Goal: Task Accomplishment & Management: Use online tool/utility

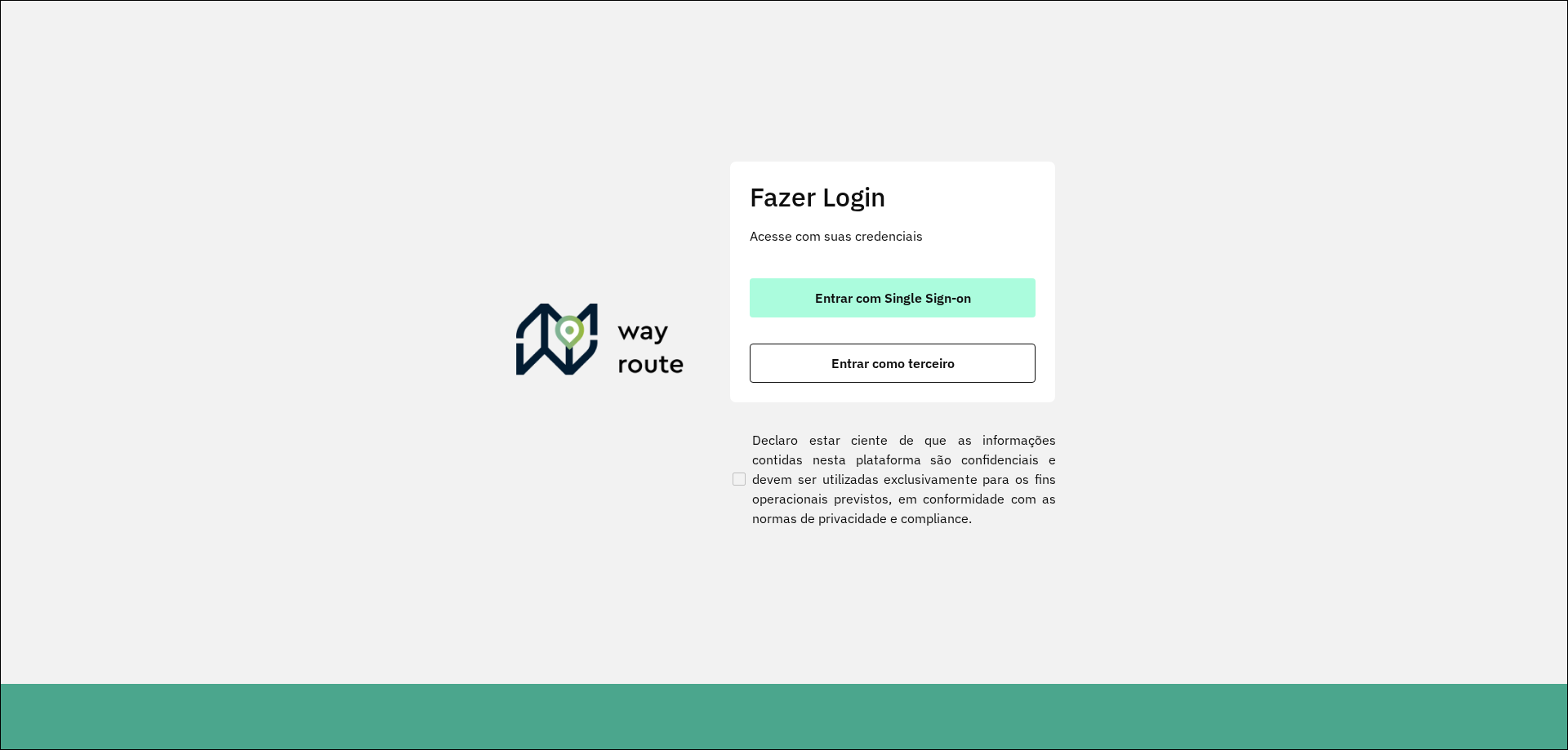
click at [928, 289] on button "Entrar com Single Sign-on" at bounding box center [893, 298] width 286 height 39
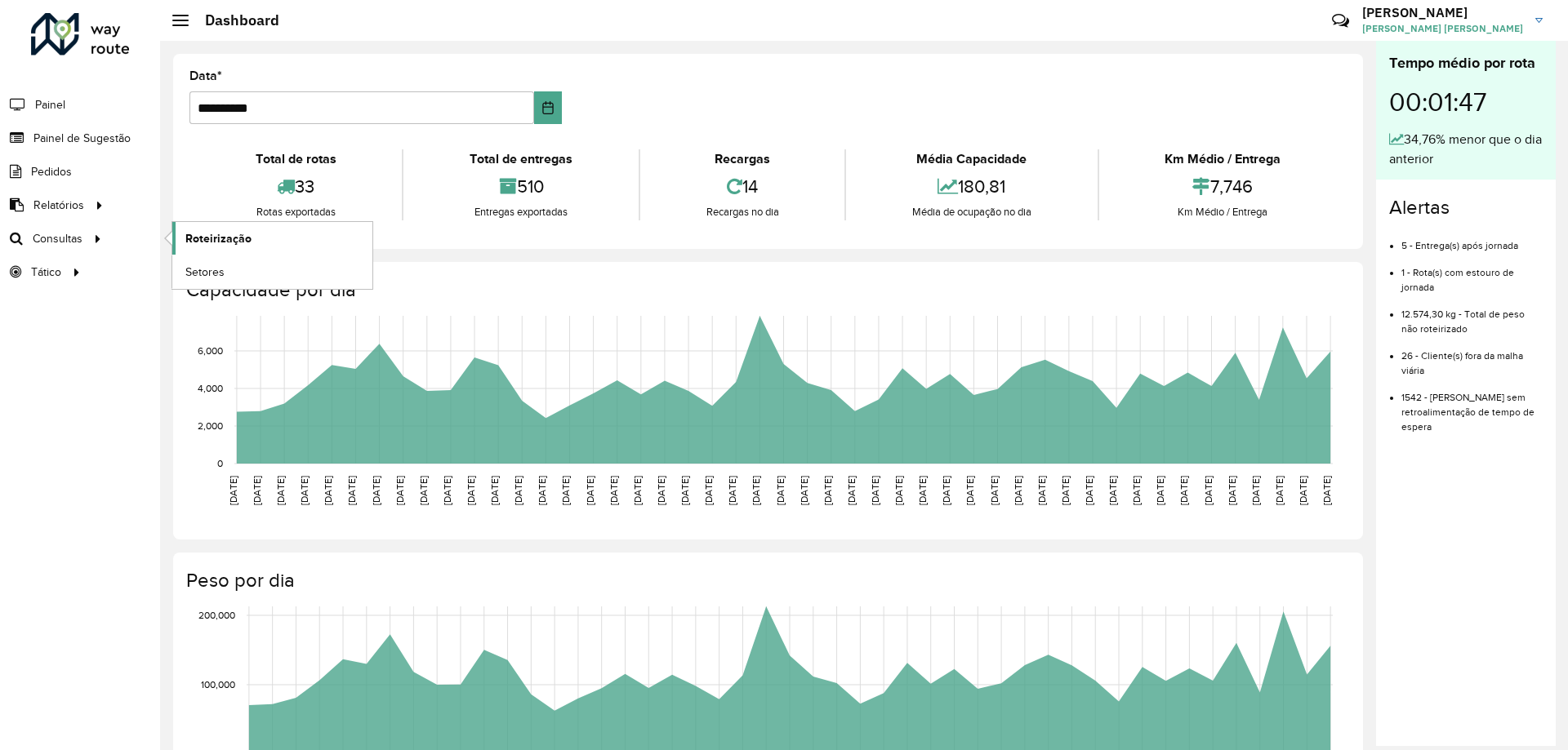
click at [207, 239] on span "Roteirização" at bounding box center [218, 238] width 66 height 17
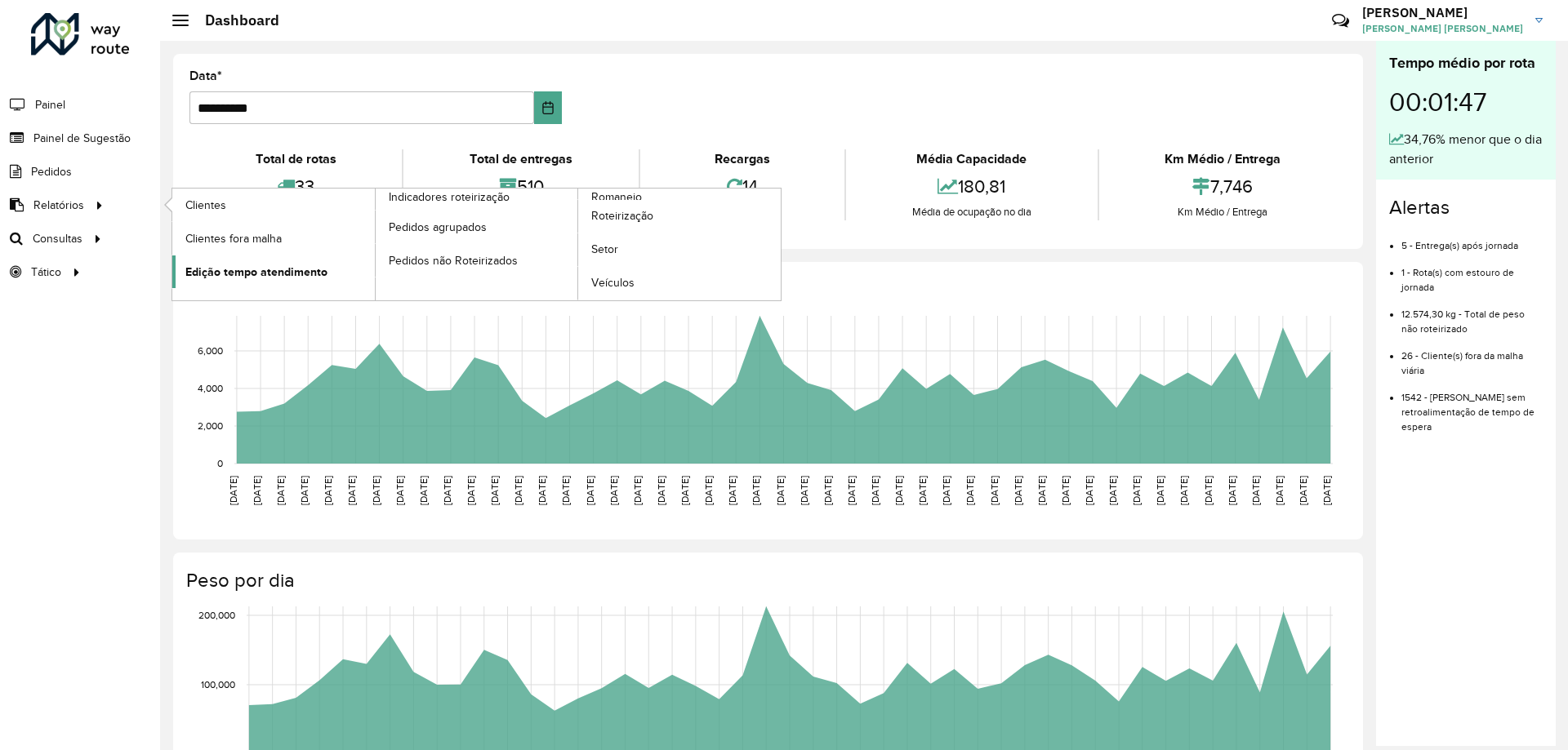
click at [234, 276] on span "Edição tempo atendimento" at bounding box center [256, 271] width 142 height 17
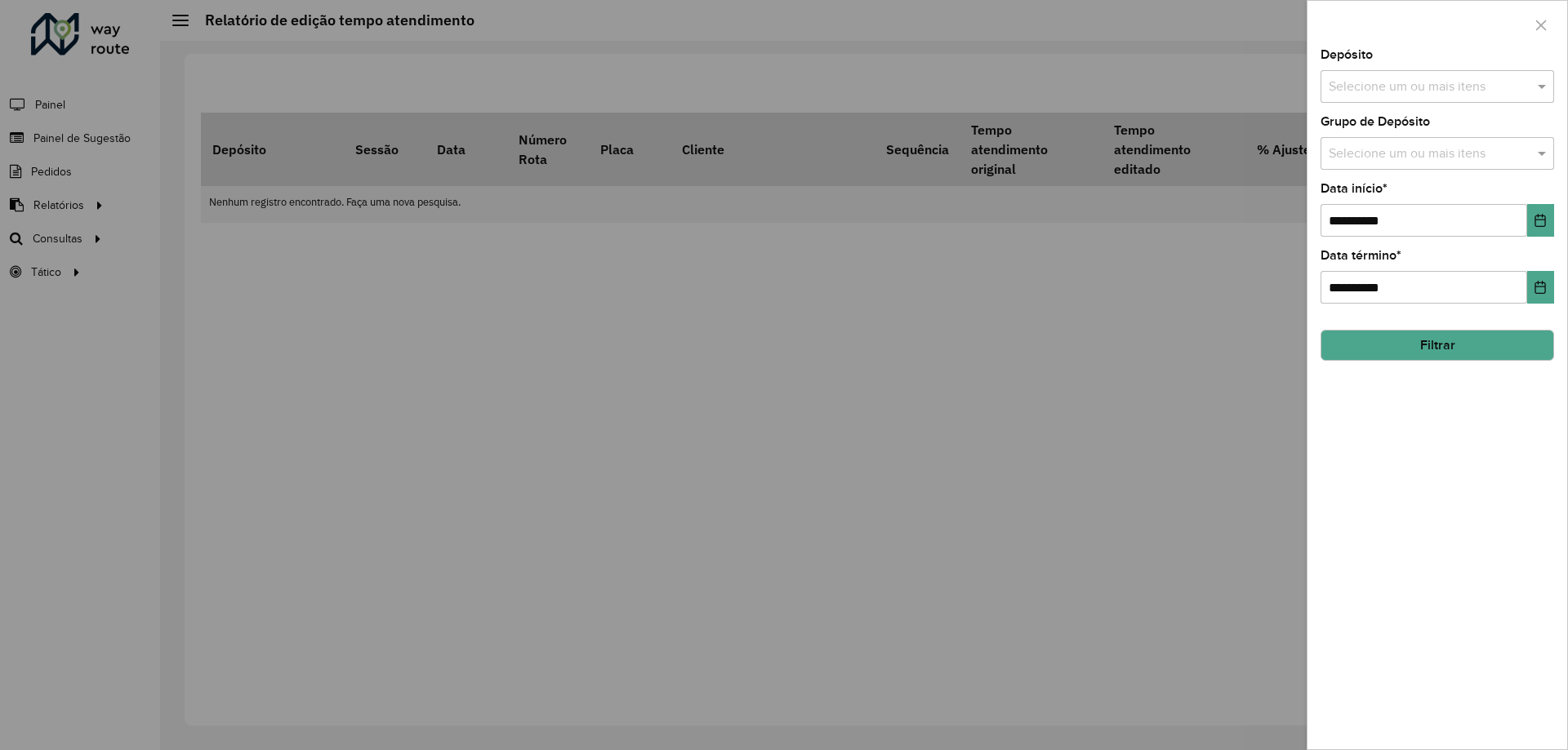
click at [1421, 92] on input "text" at bounding box center [1429, 87] width 209 height 20
click at [1394, 175] on div "CDD [GEOGRAPHIC_DATA]" at bounding box center [1437, 167] width 232 height 28
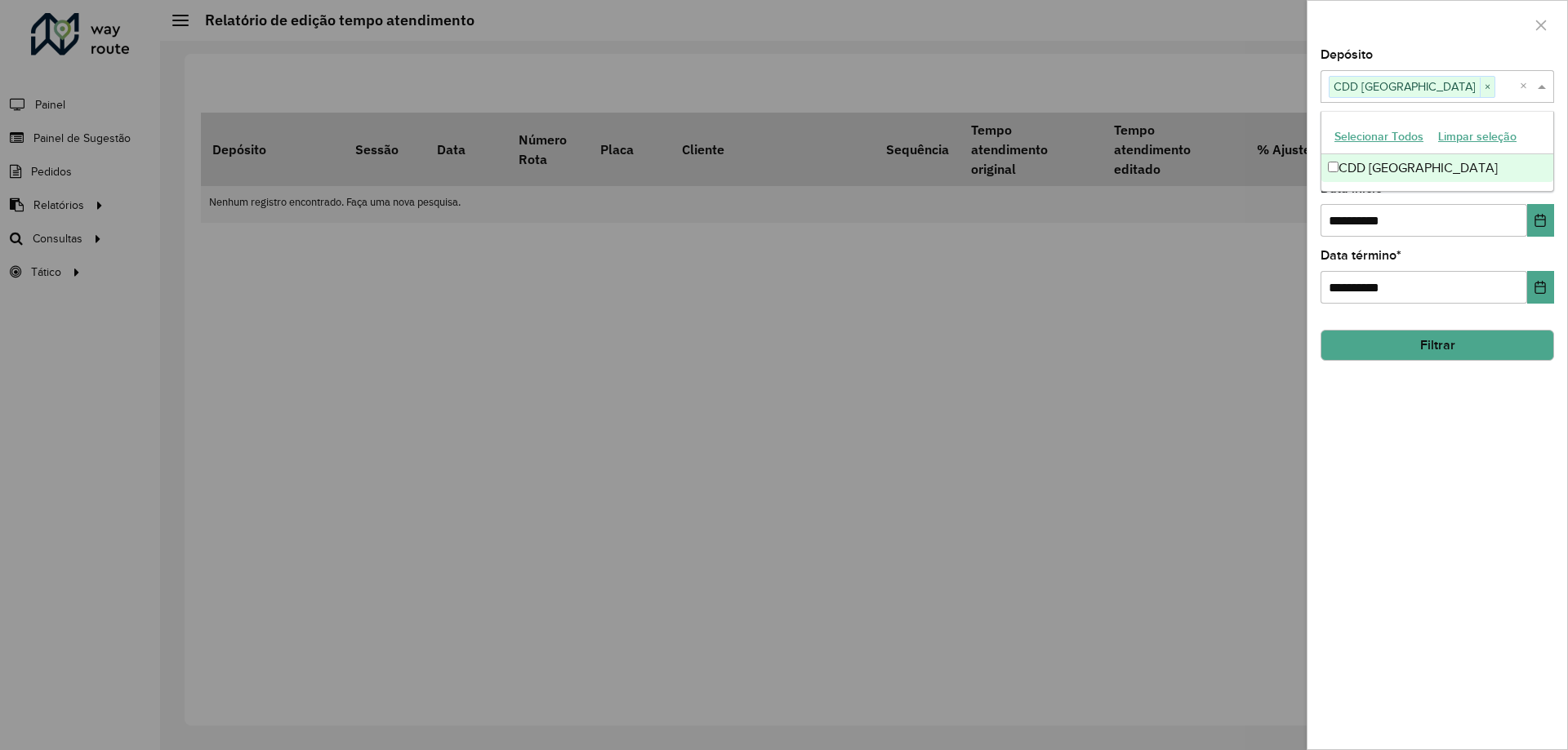
click at [1548, 82] on span at bounding box center [1544, 86] width 20 height 20
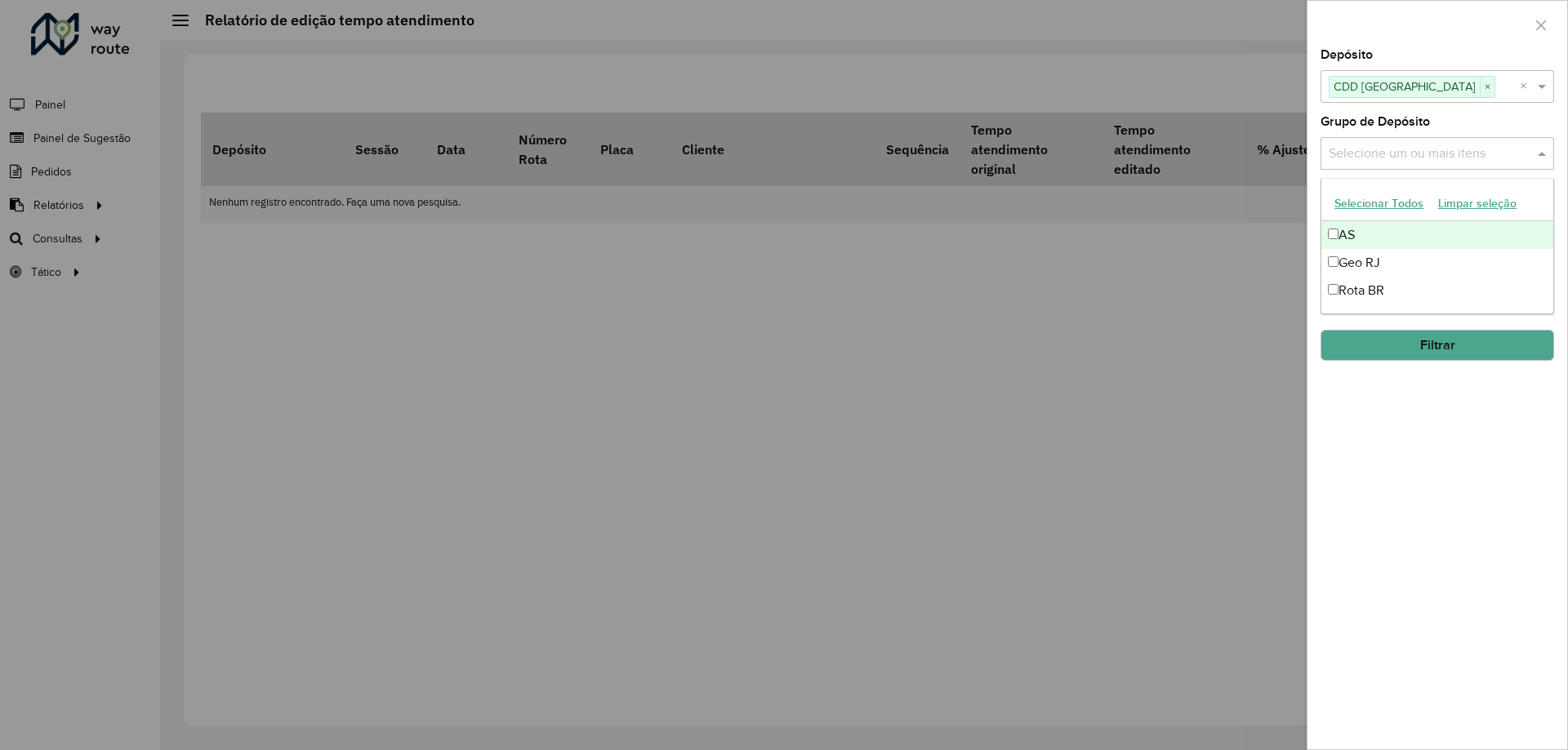
click at [1532, 164] on input "text" at bounding box center [1429, 154] width 209 height 20
click at [1395, 269] on div "Geo RJ" at bounding box center [1437, 262] width 232 height 28
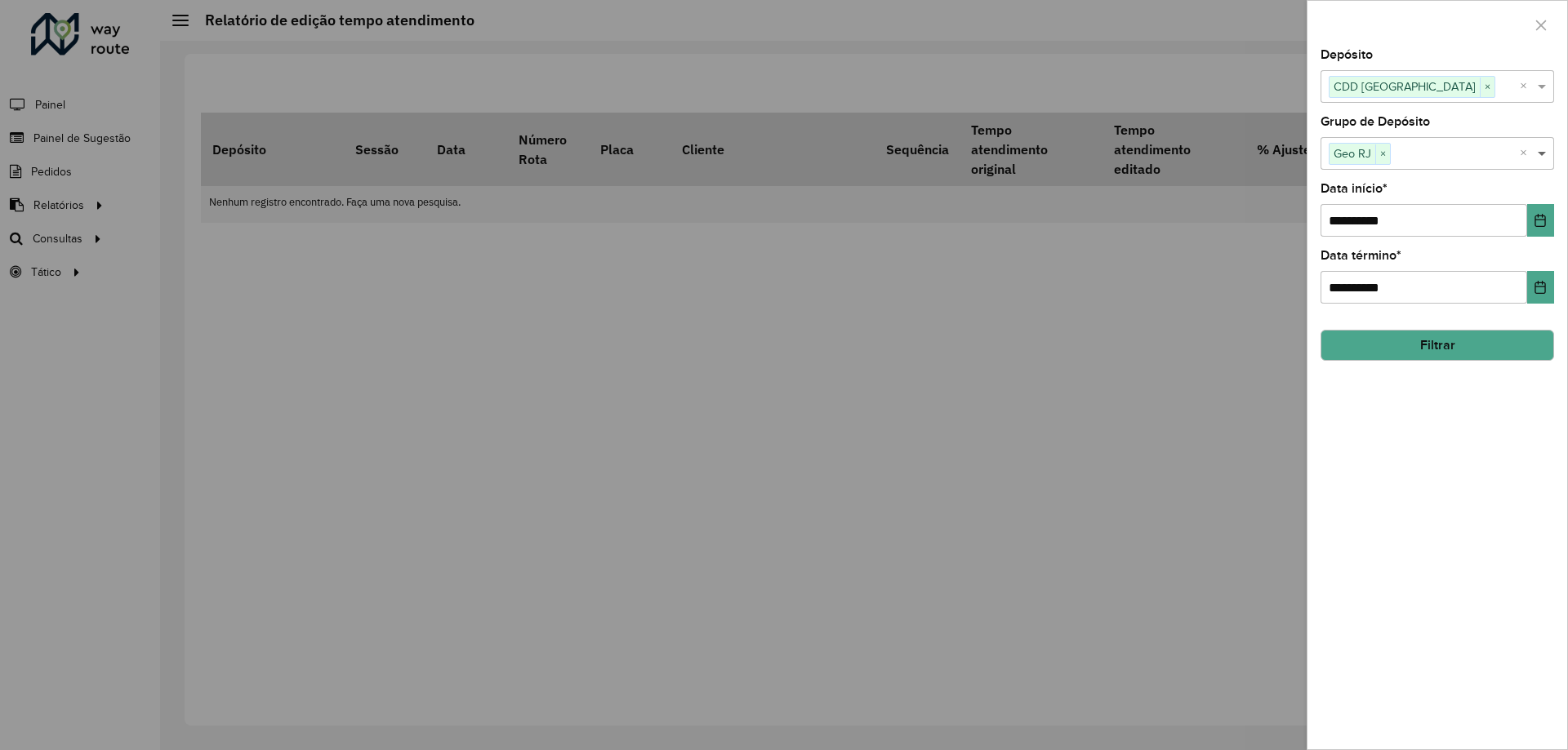
click at [1540, 157] on span at bounding box center [1544, 154] width 20 height 20
click at [1533, 219] on button "Choose Date" at bounding box center [1540, 220] width 27 height 33
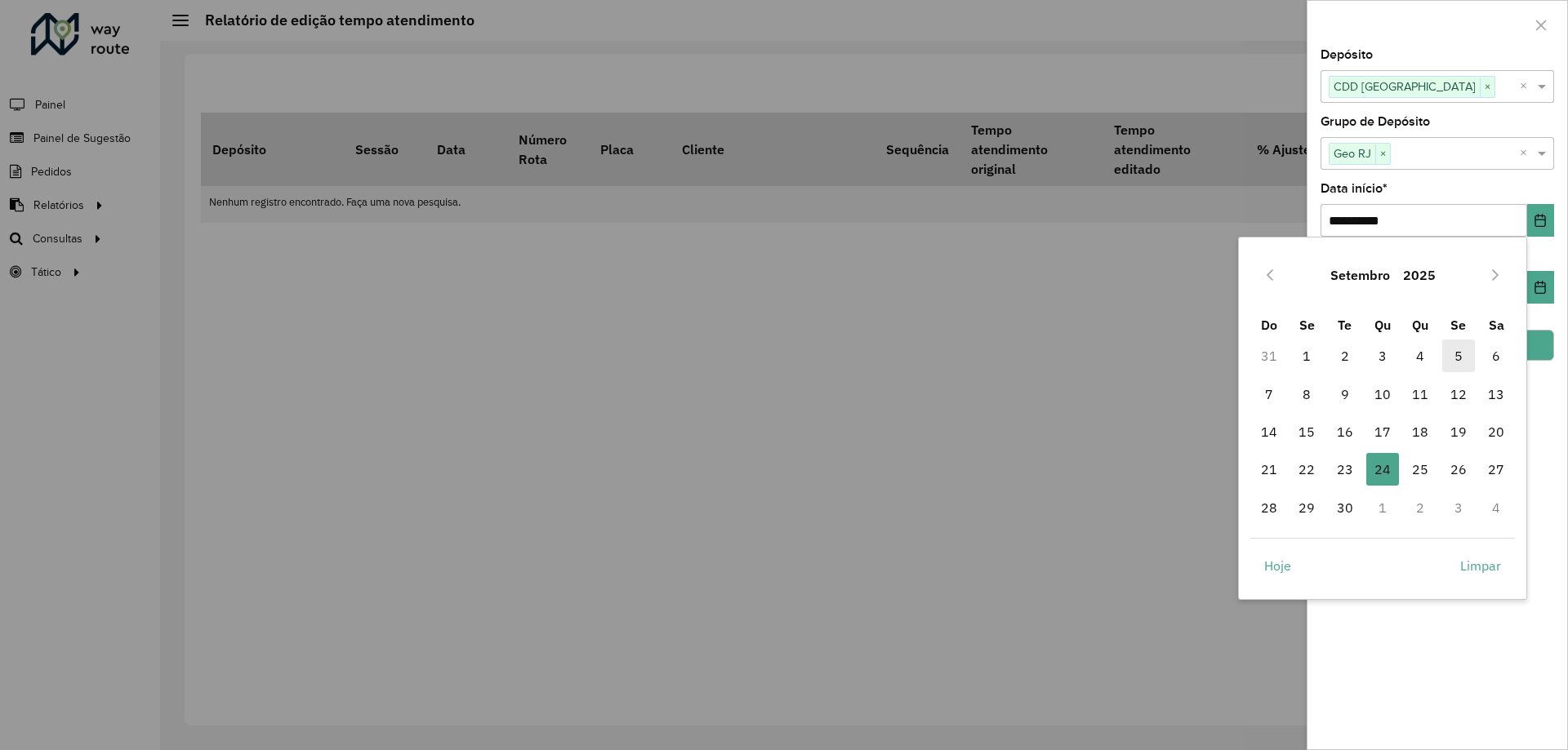
click at [1461, 360] on span "5" at bounding box center [1459, 356] width 33 height 33
type input "**********"
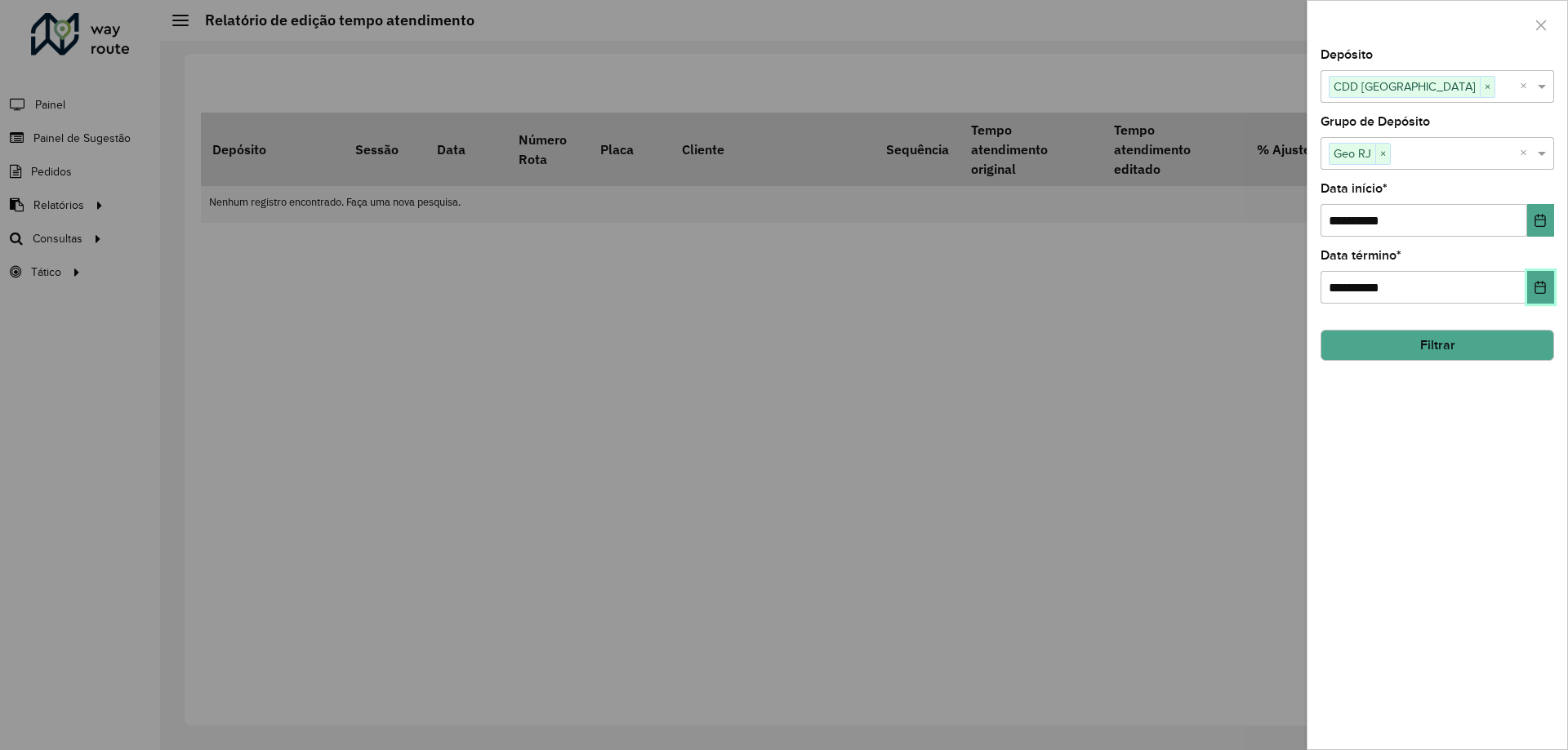
click at [1546, 276] on button "Choose Date" at bounding box center [1540, 287] width 27 height 33
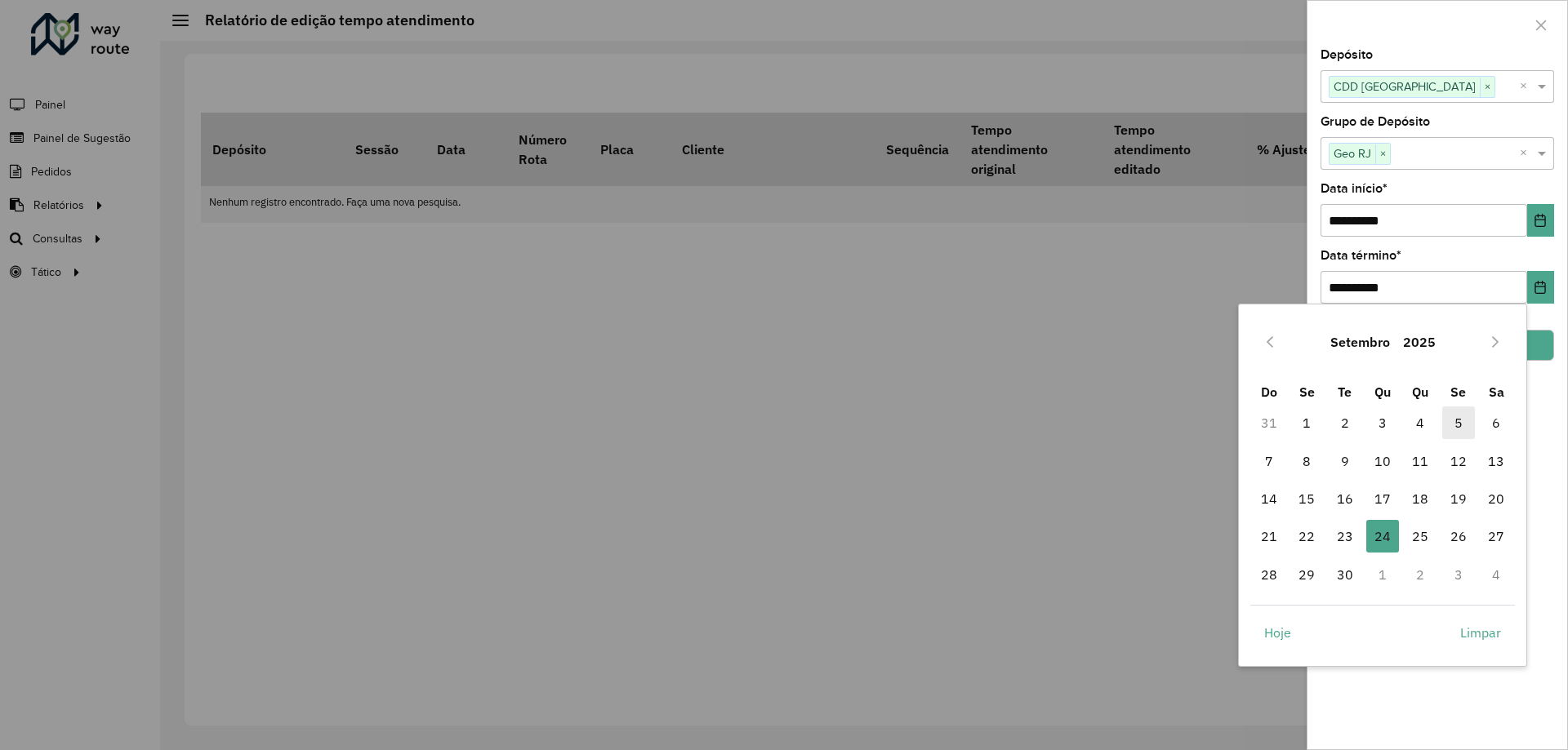
click at [1457, 418] on span "5" at bounding box center [1459, 423] width 33 height 33
type input "**********"
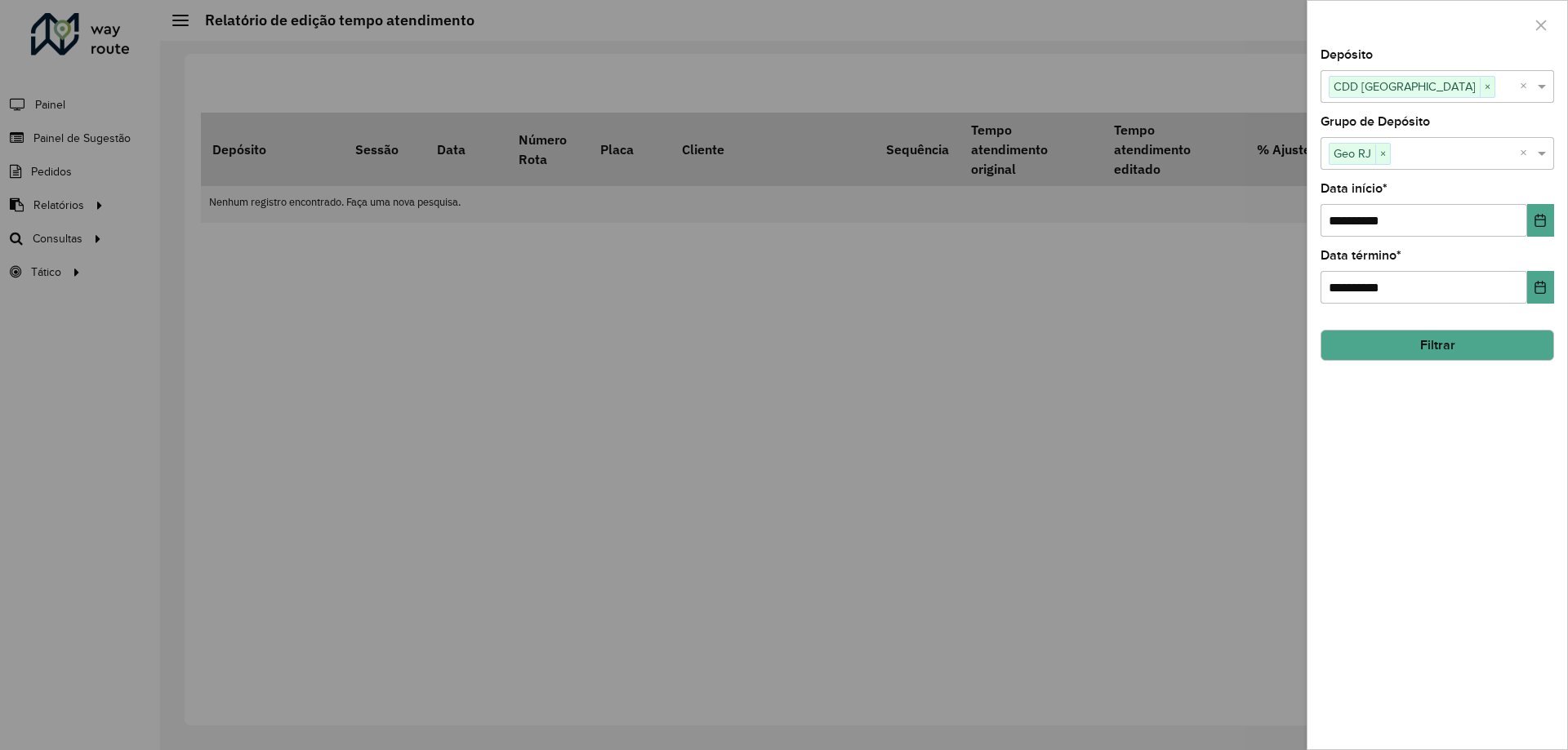
click at [1451, 334] on button "Filtrar" at bounding box center [1437, 345] width 233 height 31
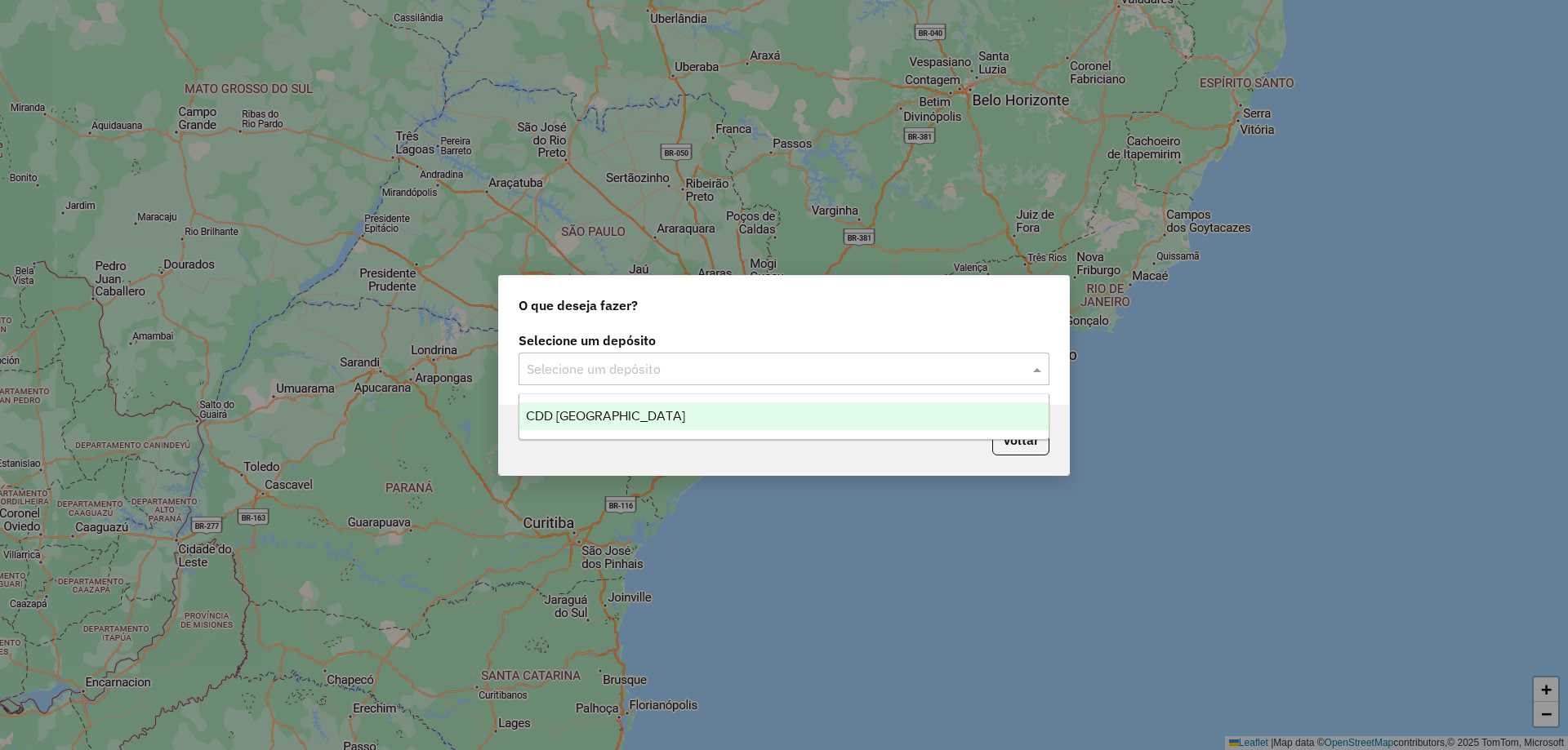
click at [567, 371] on input "text" at bounding box center [767, 370] width 481 height 20
click at [582, 414] on span "CDD [GEOGRAPHIC_DATA]" at bounding box center [605, 416] width 159 height 14
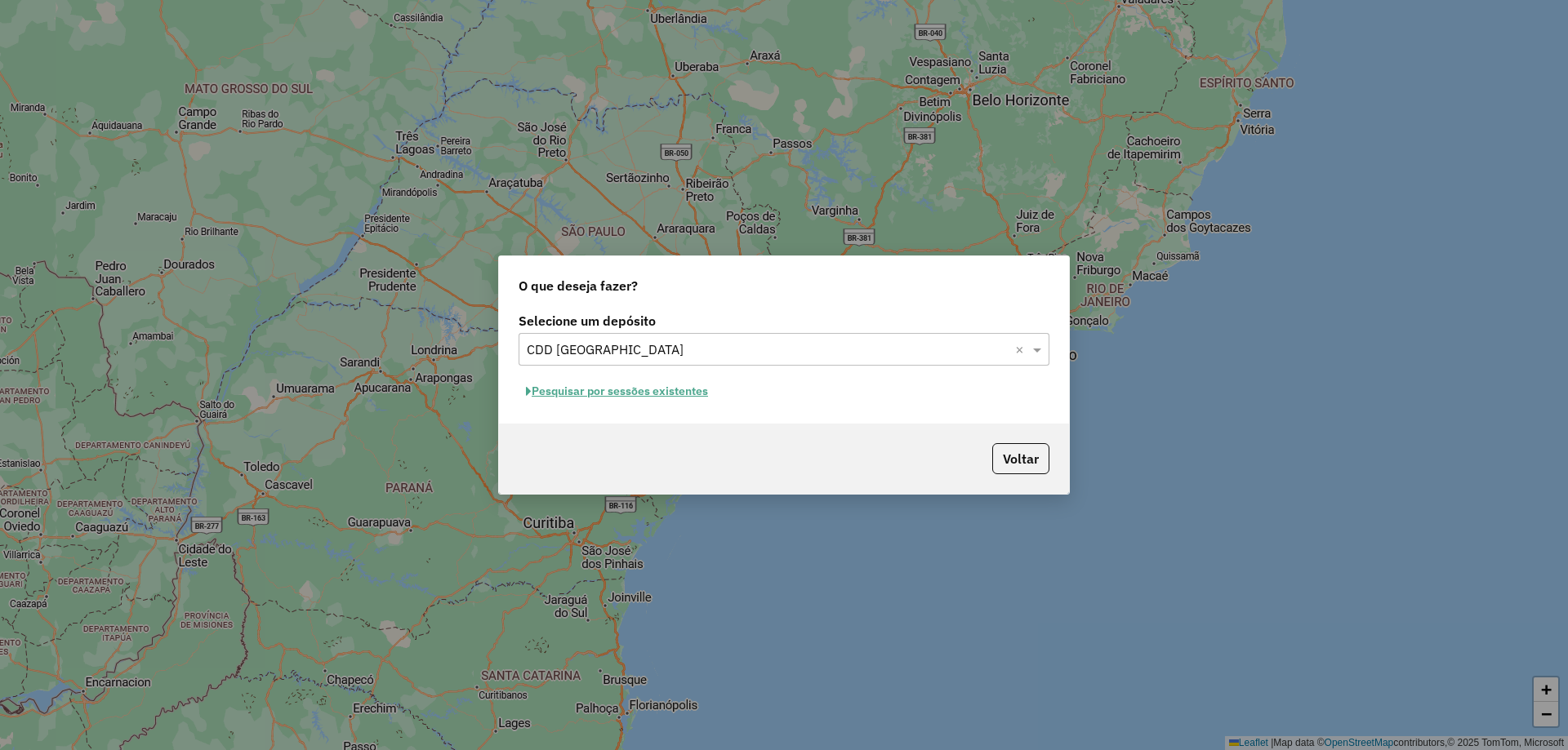
click at [623, 391] on button "Pesquisar por sessões existentes" at bounding box center [617, 391] width 197 height 25
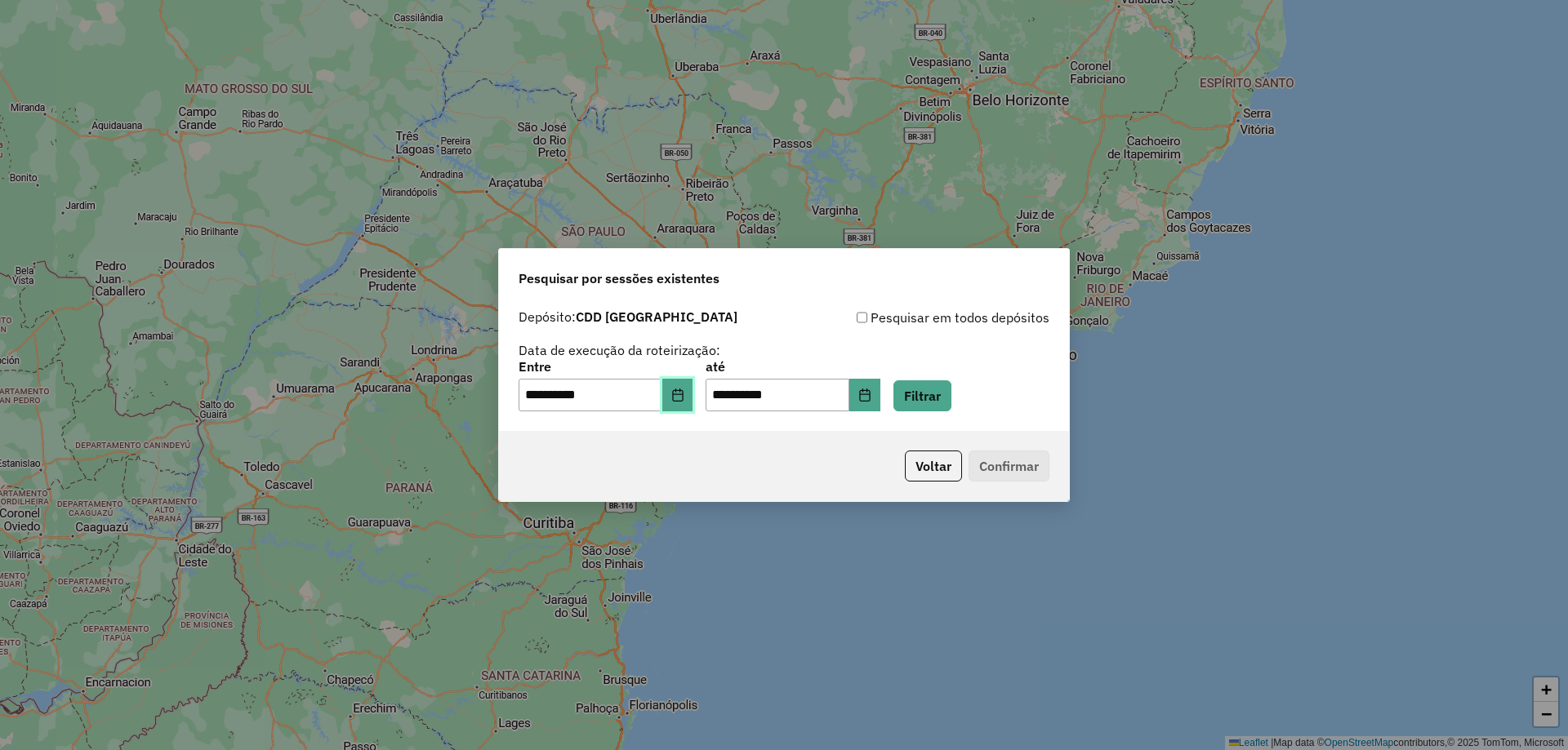
click at [682, 385] on button "Choose Date" at bounding box center [677, 395] width 31 height 33
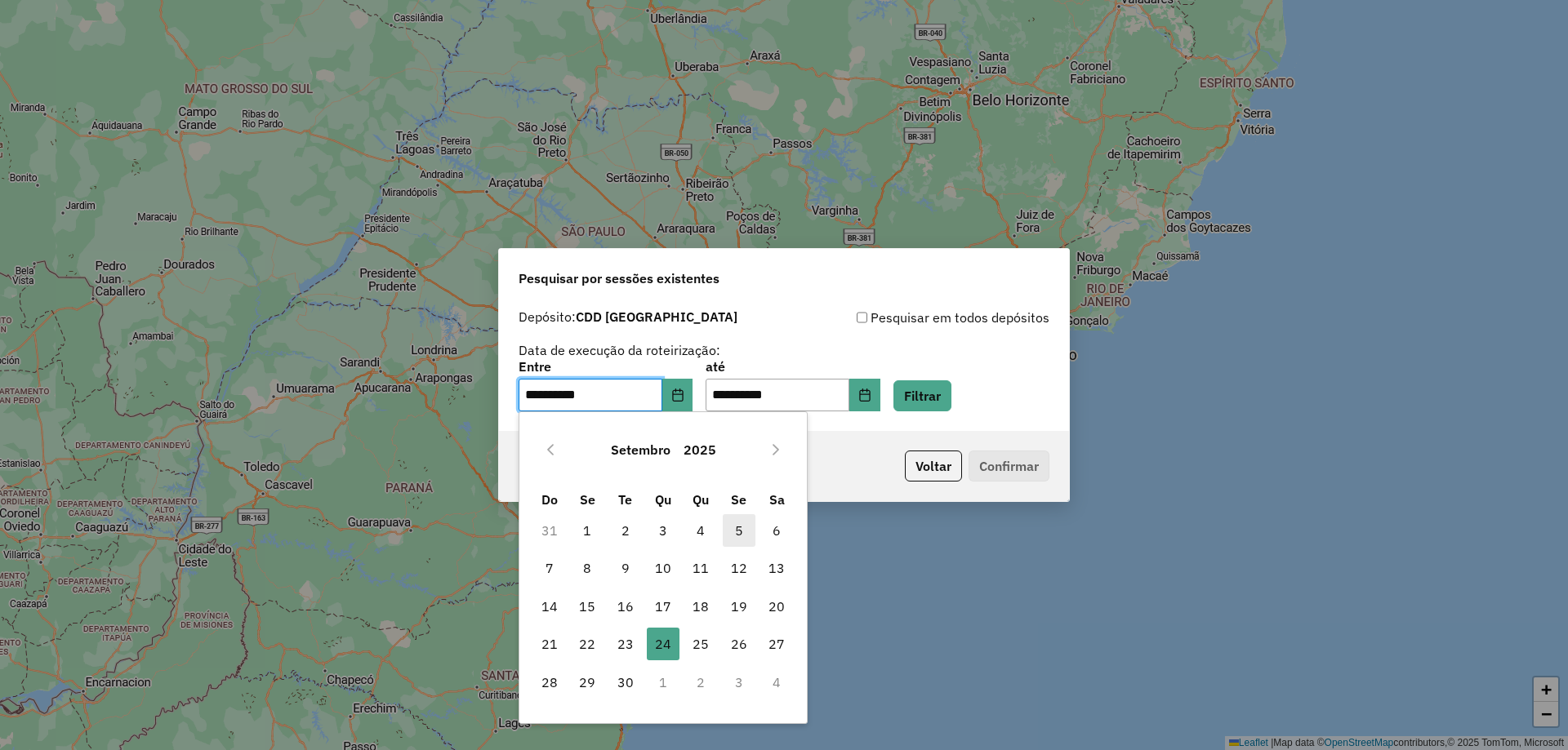
click at [731, 528] on span "5" at bounding box center [739, 530] width 33 height 33
type input "**********"
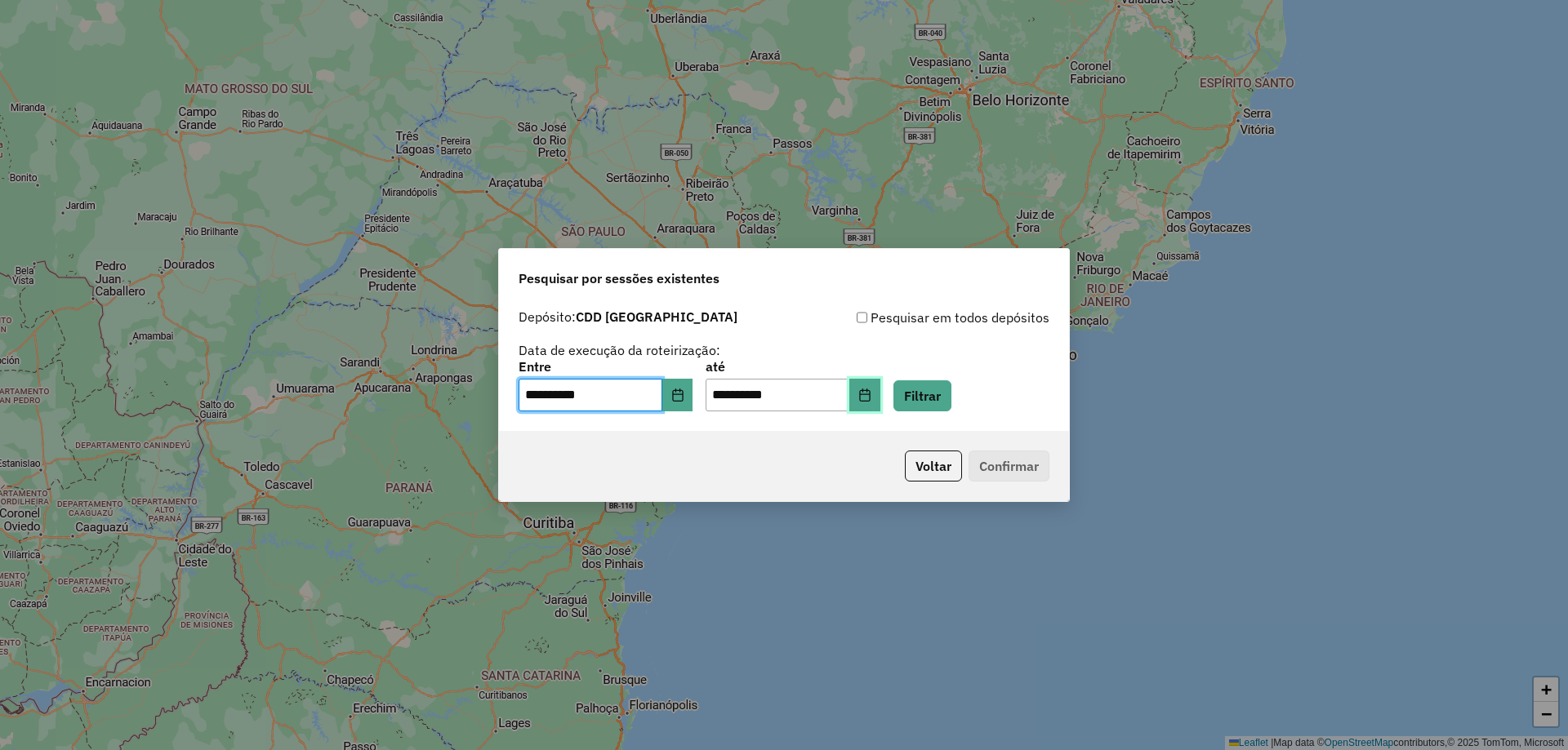
click at [880, 402] on button "Choose Date" at bounding box center [864, 395] width 31 height 33
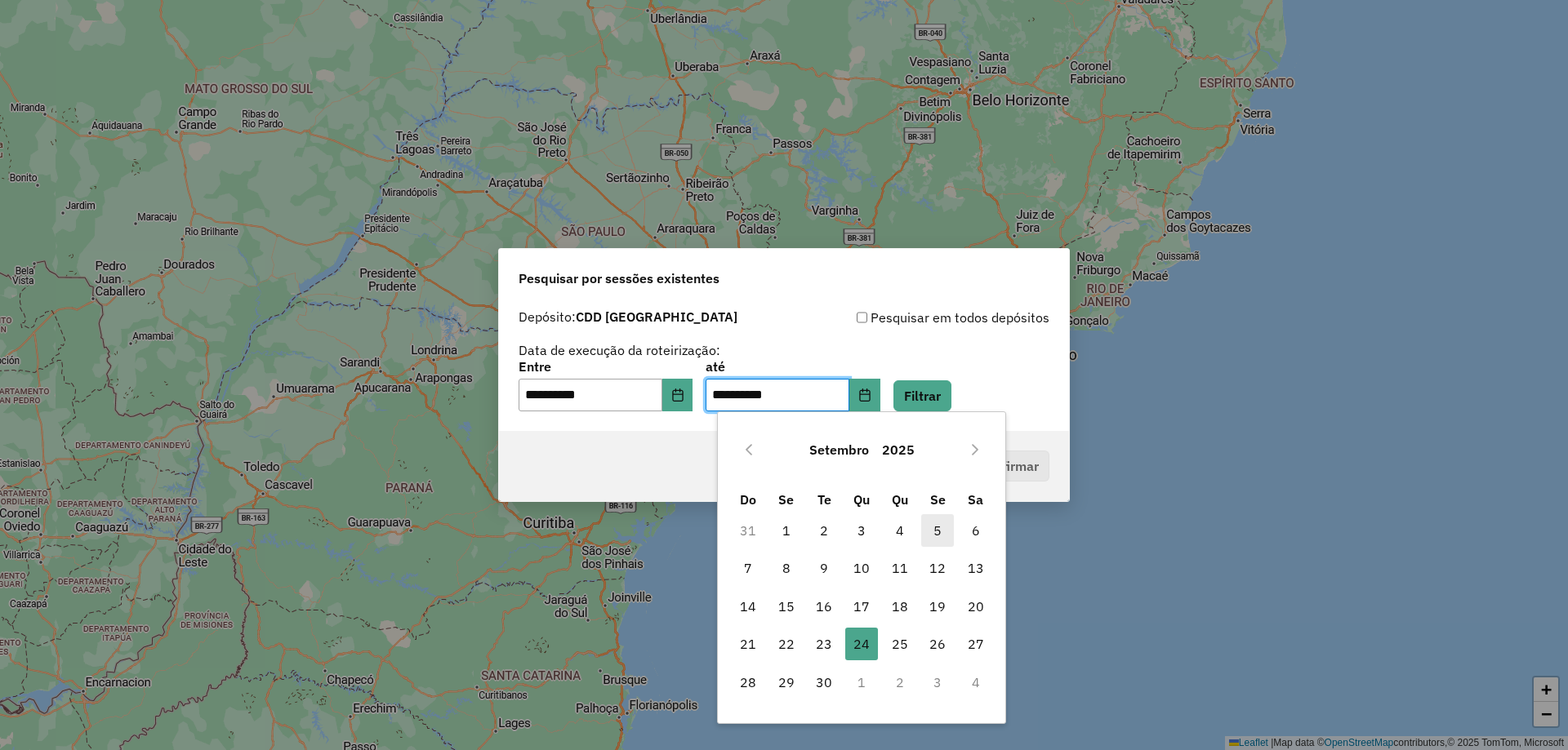
click at [937, 533] on span "5" at bounding box center [937, 530] width 33 height 33
type input "**********"
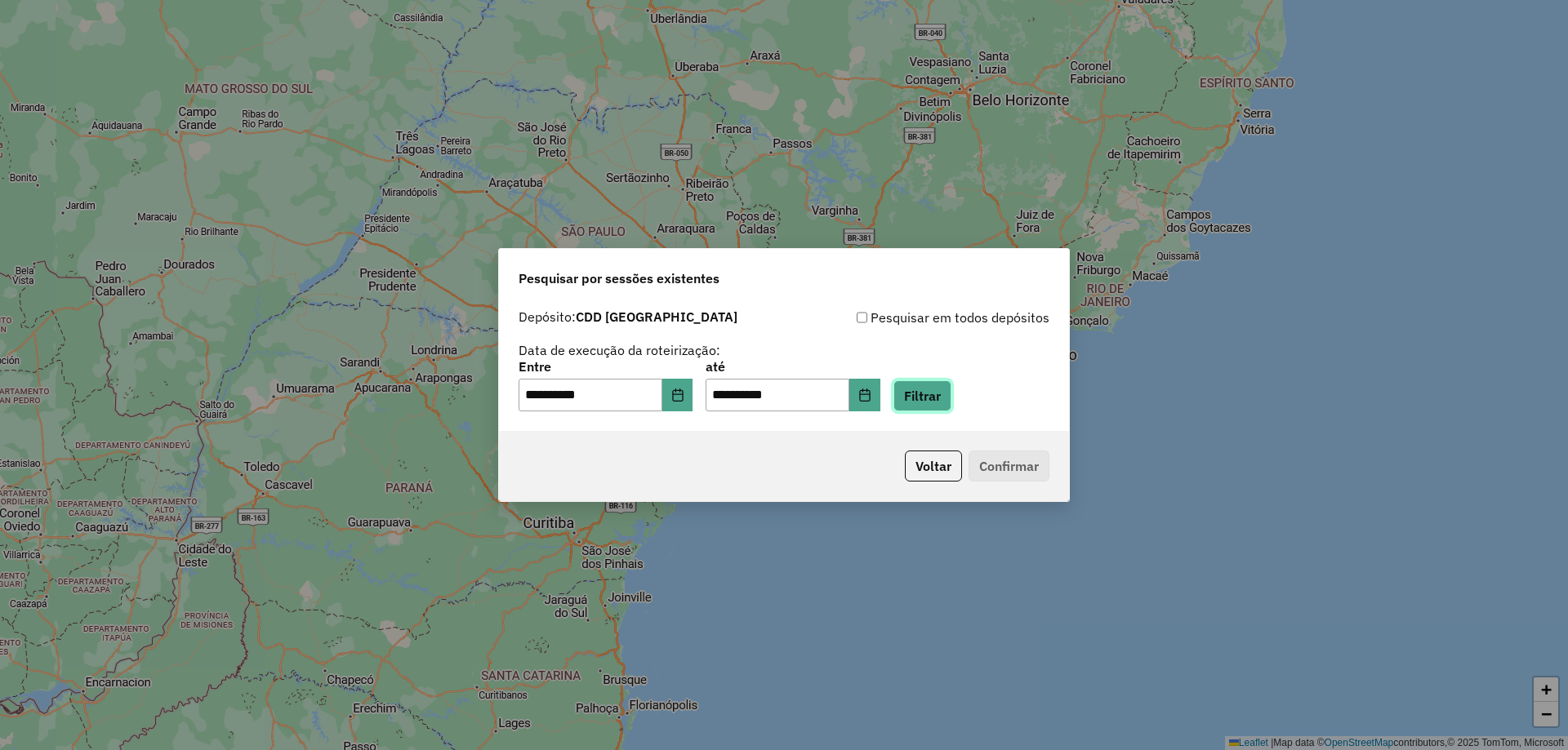
click at [949, 398] on button "Filtrar" at bounding box center [922, 396] width 58 height 31
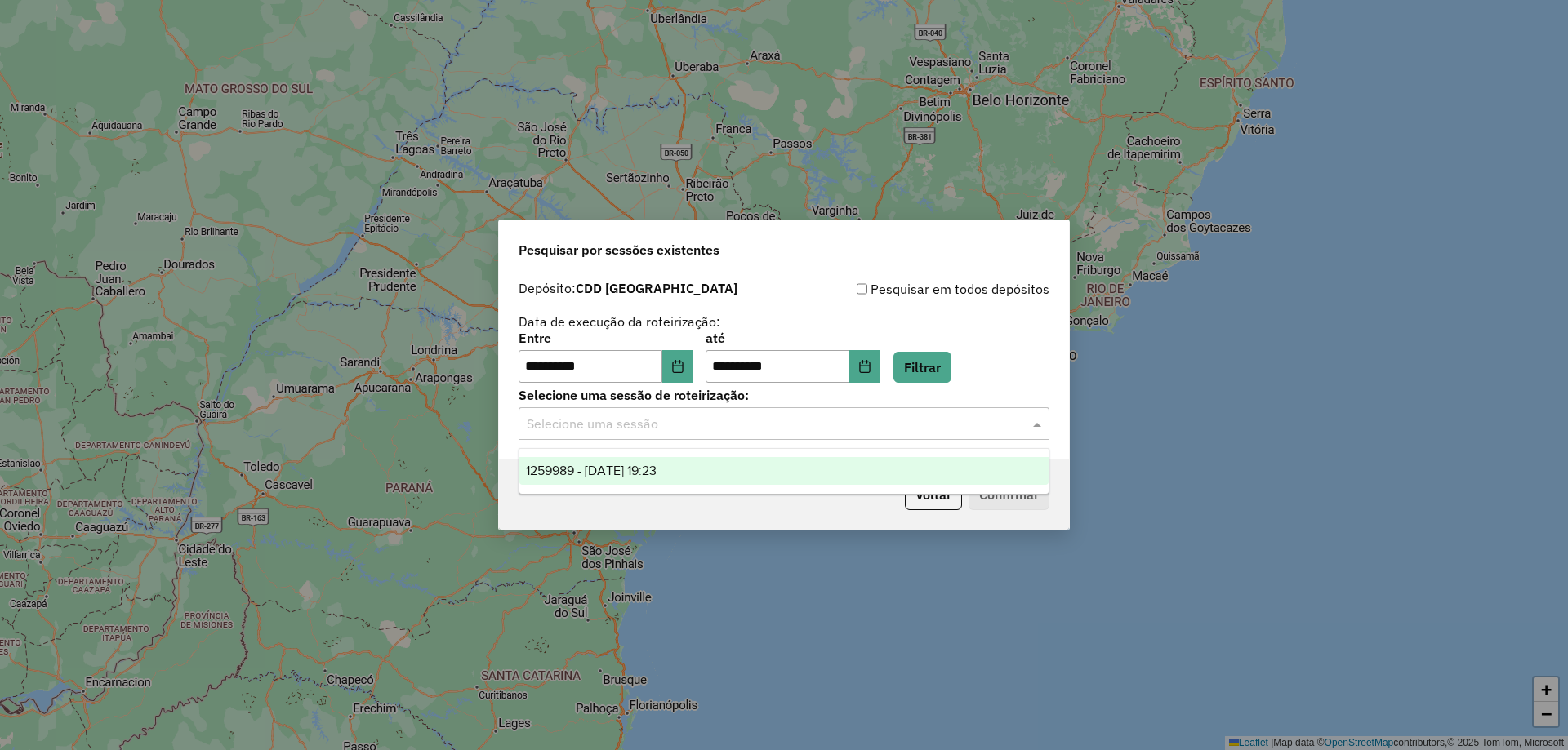
click at [764, 427] on input "text" at bounding box center [767, 424] width 481 height 20
click at [657, 473] on span "1259989 - 05/09/2025 19:23" at bounding box center [591, 471] width 131 height 14
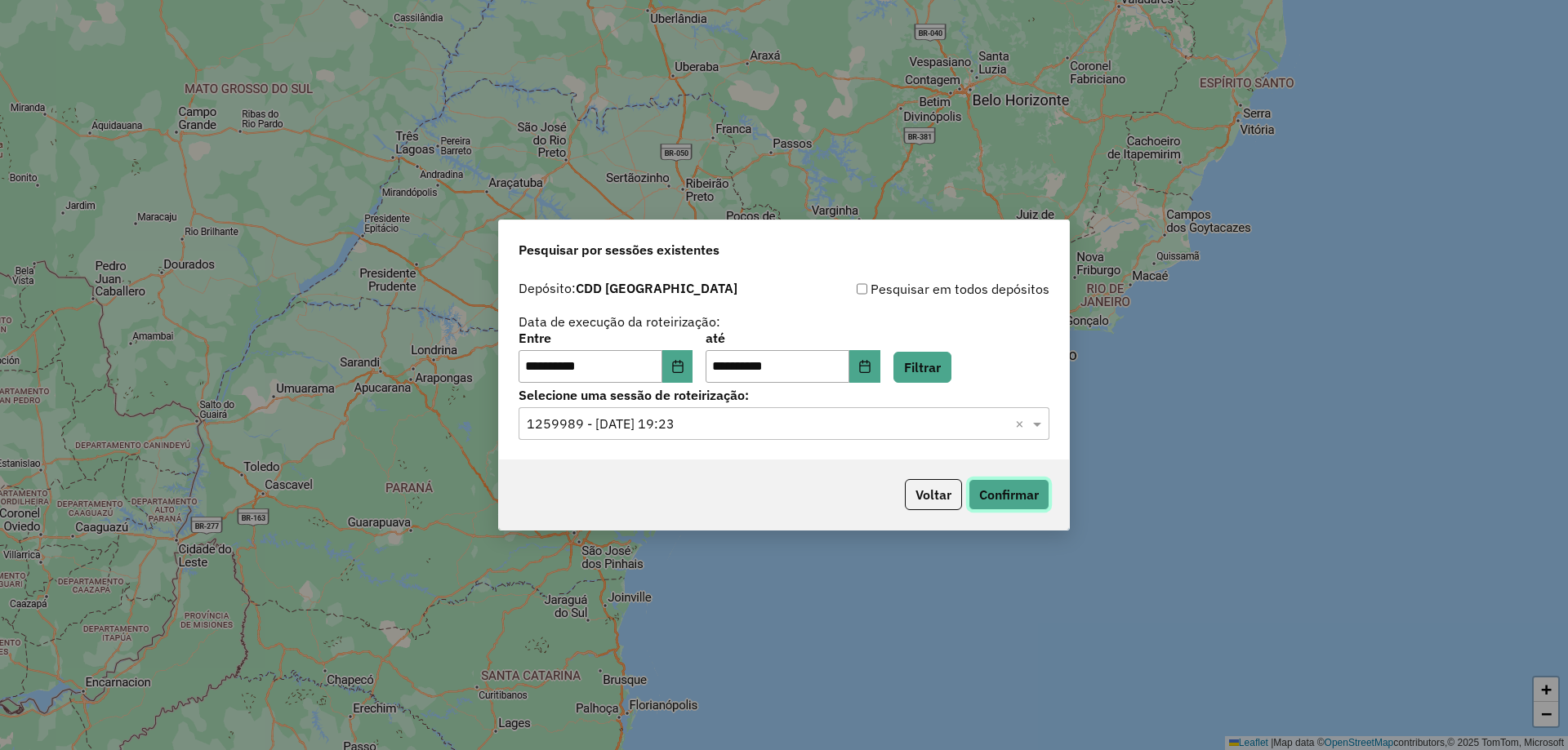
click at [1033, 496] on button "Confirmar" at bounding box center [1008, 495] width 81 height 31
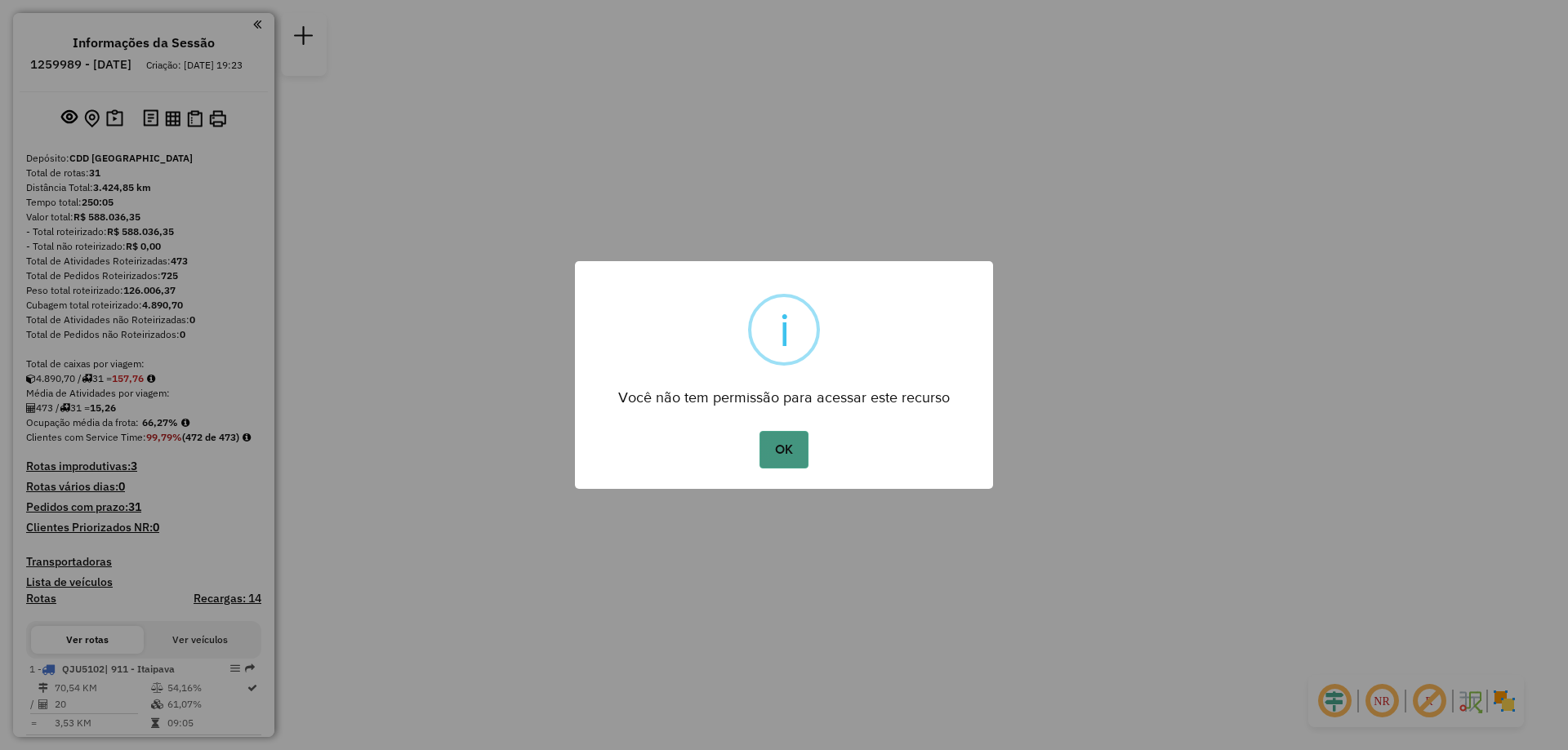
click at [787, 431] on button "OK" at bounding box center [784, 450] width 48 height 37
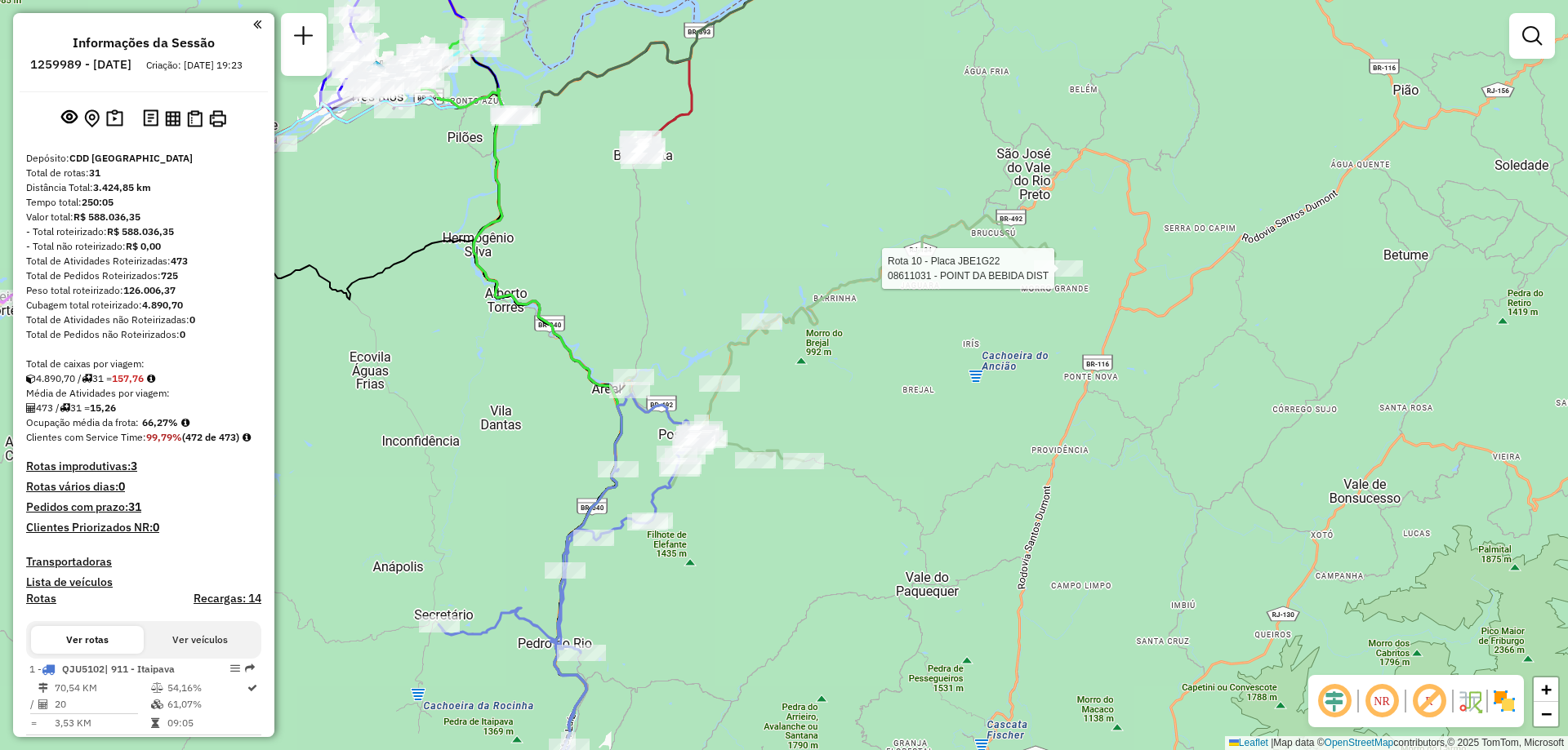
select select "**********"
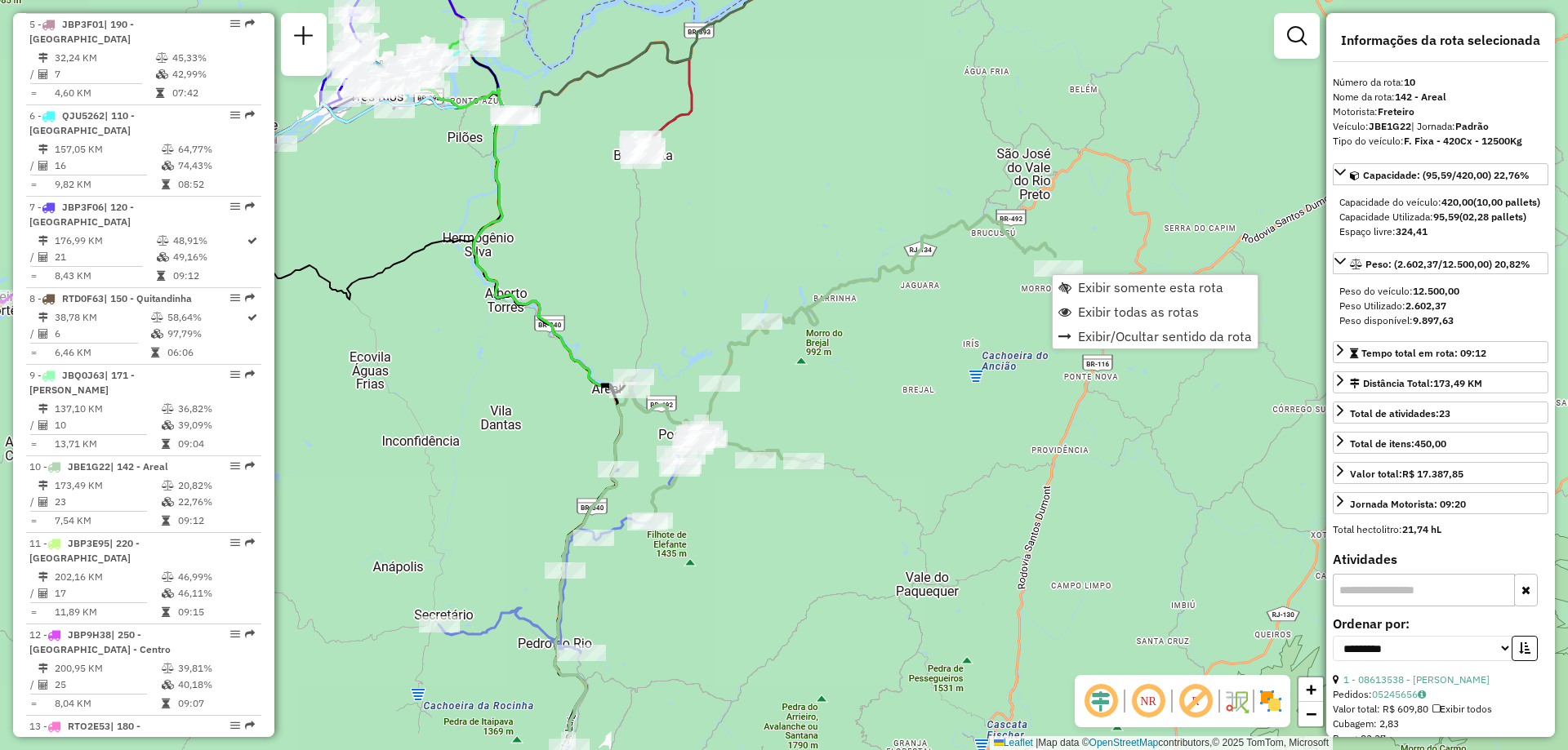
scroll to position [1424, 0]
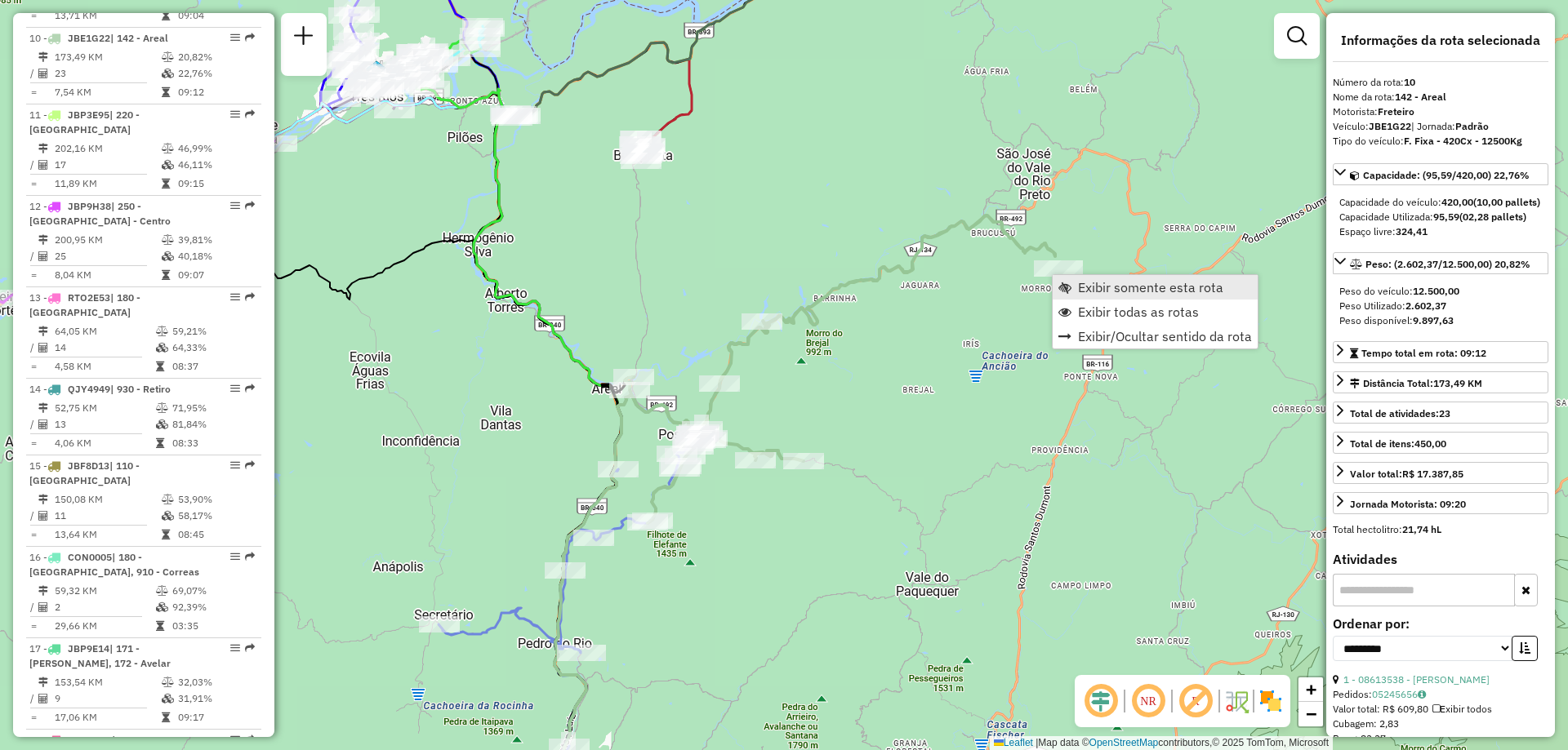
click at [1102, 288] on span "Exibir somente esta rota" at bounding box center [1150, 287] width 145 height 13
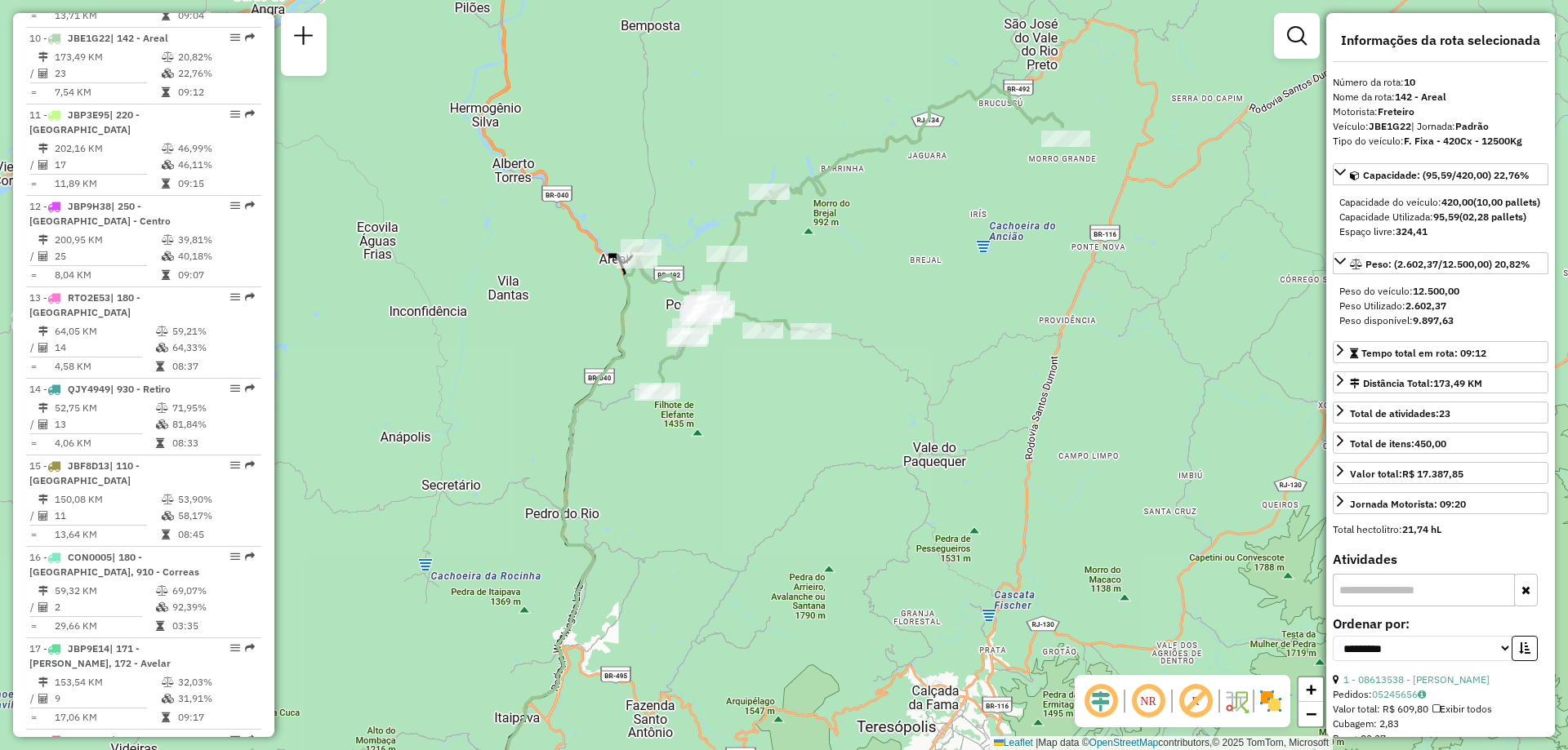
drag, startPoint x: 859, startPoint y: 221, endPoint x: 870, endPoint y: 328, distance: 107.6
click at [870, 328] on div "Janela de atendimento Grade de atendimento Capacidade Transportadoras Veículos …" at bounding box center [784, 375] width 1568 height 750
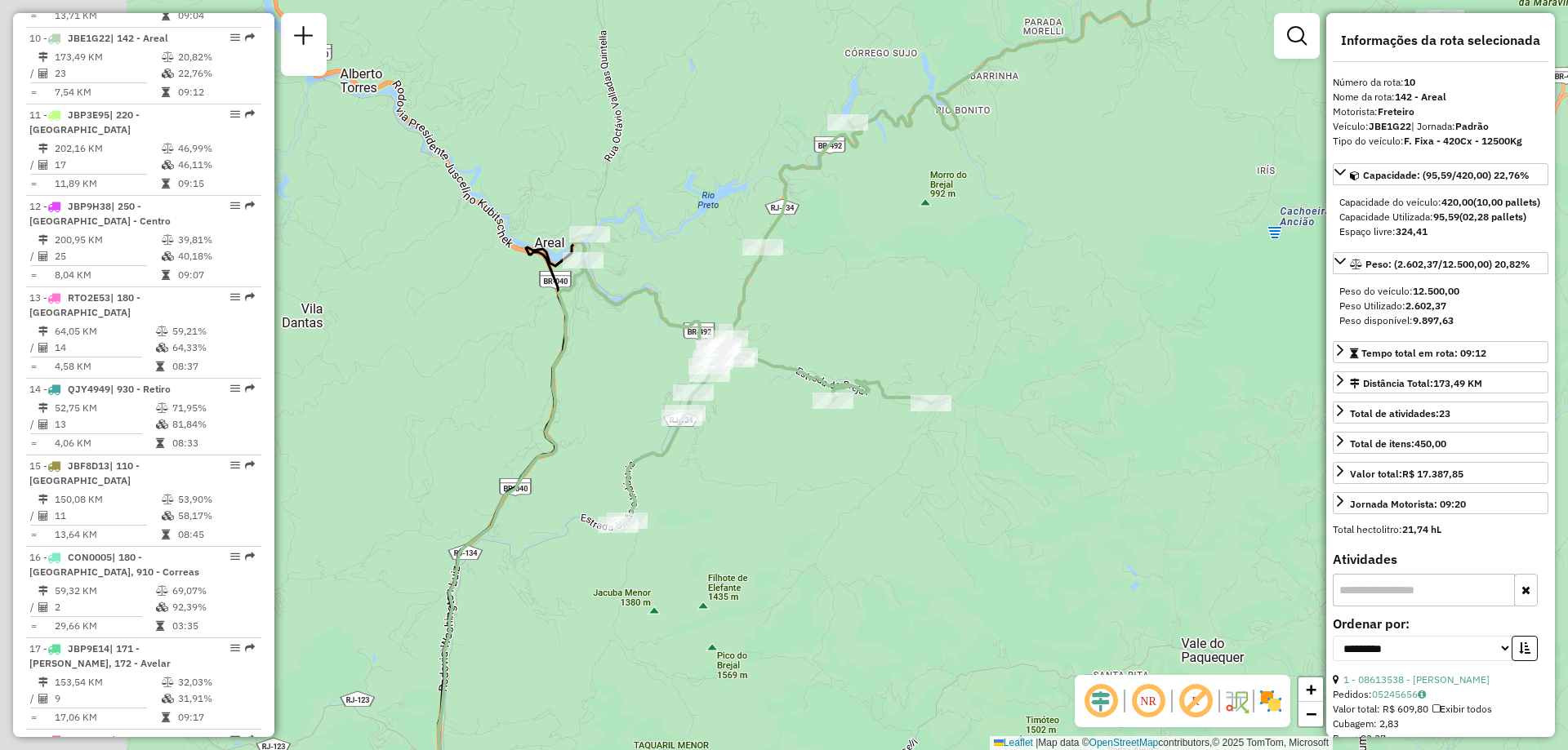
drag, startPoint x: 711, startPoint y: 310, endPoint x: 855, endPoint y: 243, distance: 158.8
click at [855, 243] on div "Janela de atendimento Grade de atendimento Capacidade Transportadoras Veículos …" at bounding box center [784, 375] width 1568 height 750
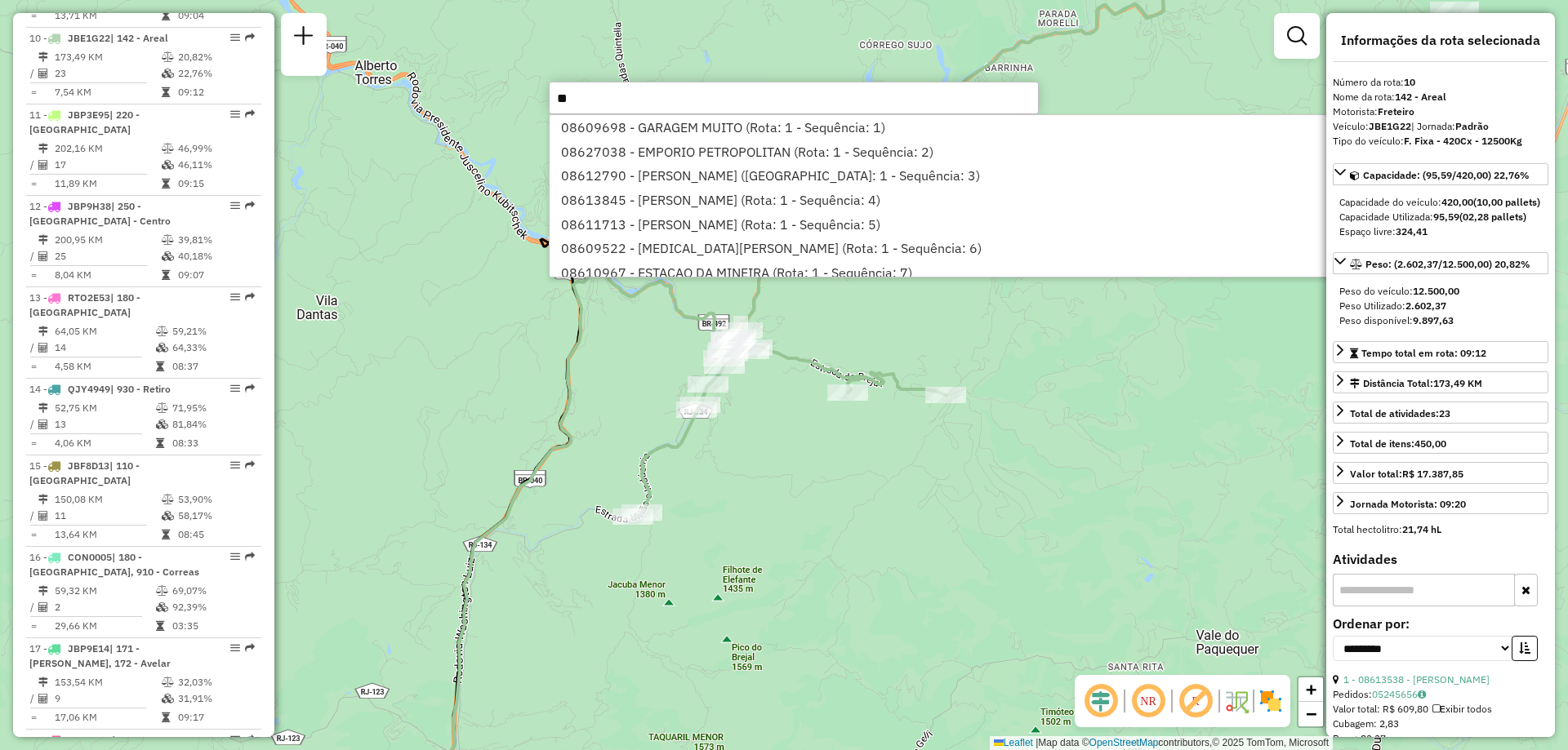
type input "*"
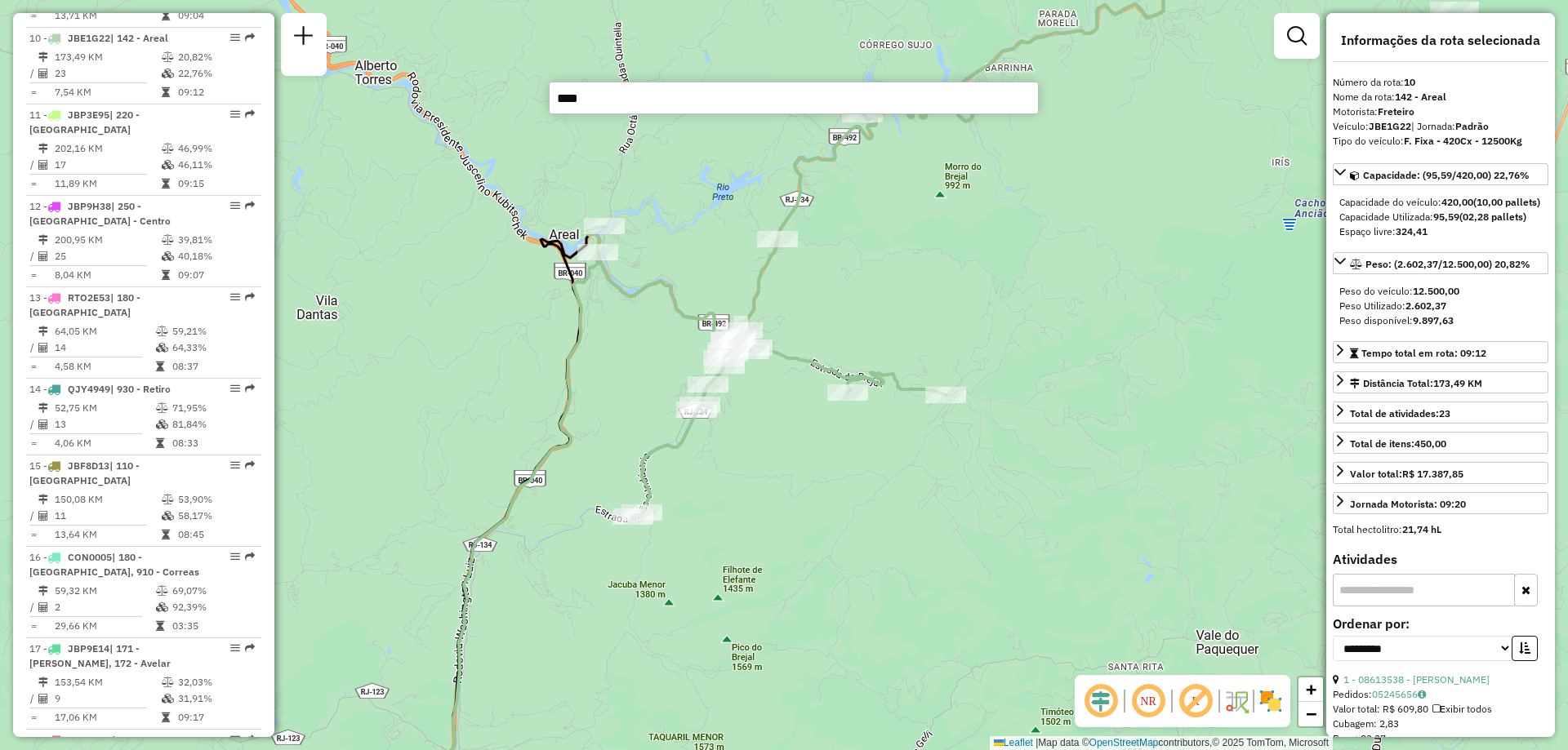
type input "*****"
click at [945, 290] on div "Janela de atendimento Grade de atendimento Capacidade Transportadoras Veículos …" at bounding box center [784, 375] width 1568 height 750
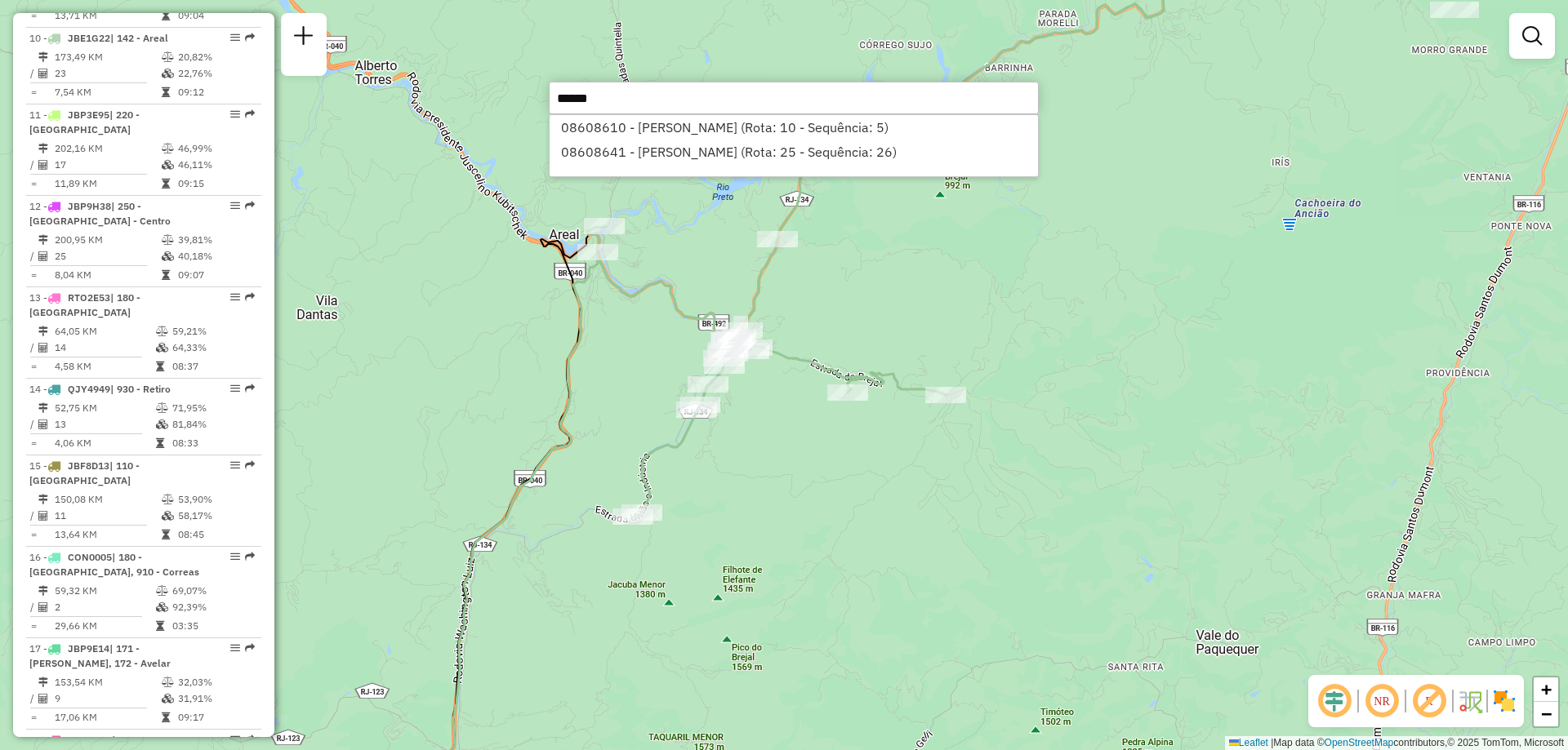
scroll to position [0, 0]
type input "******"
click at [644, 135] on li "08608610 - ROBERTA FERREIRA DA (Rota: 10 - Sequência: 5)" at bounding box center [794, 127] width 489 height 25
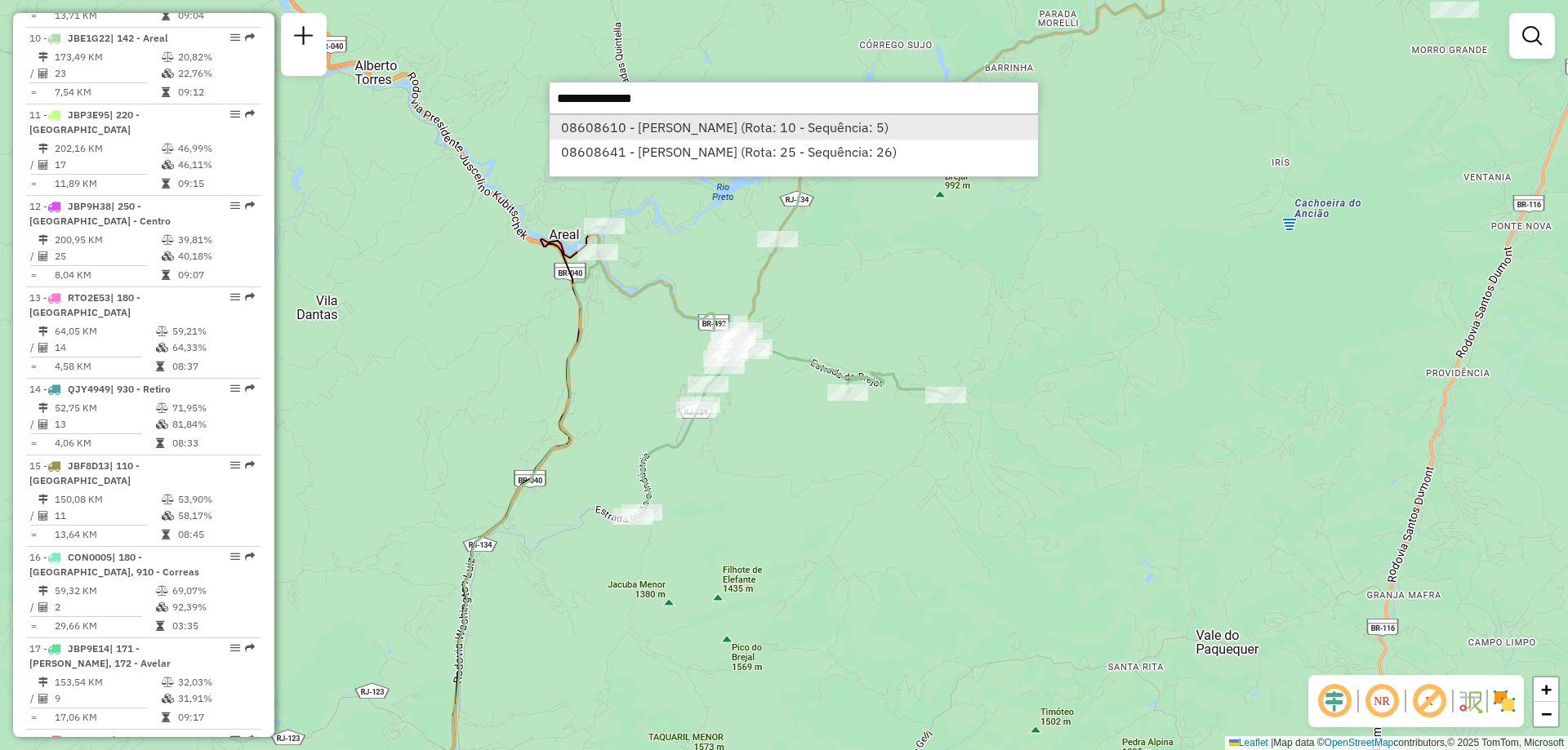
select select "**********"
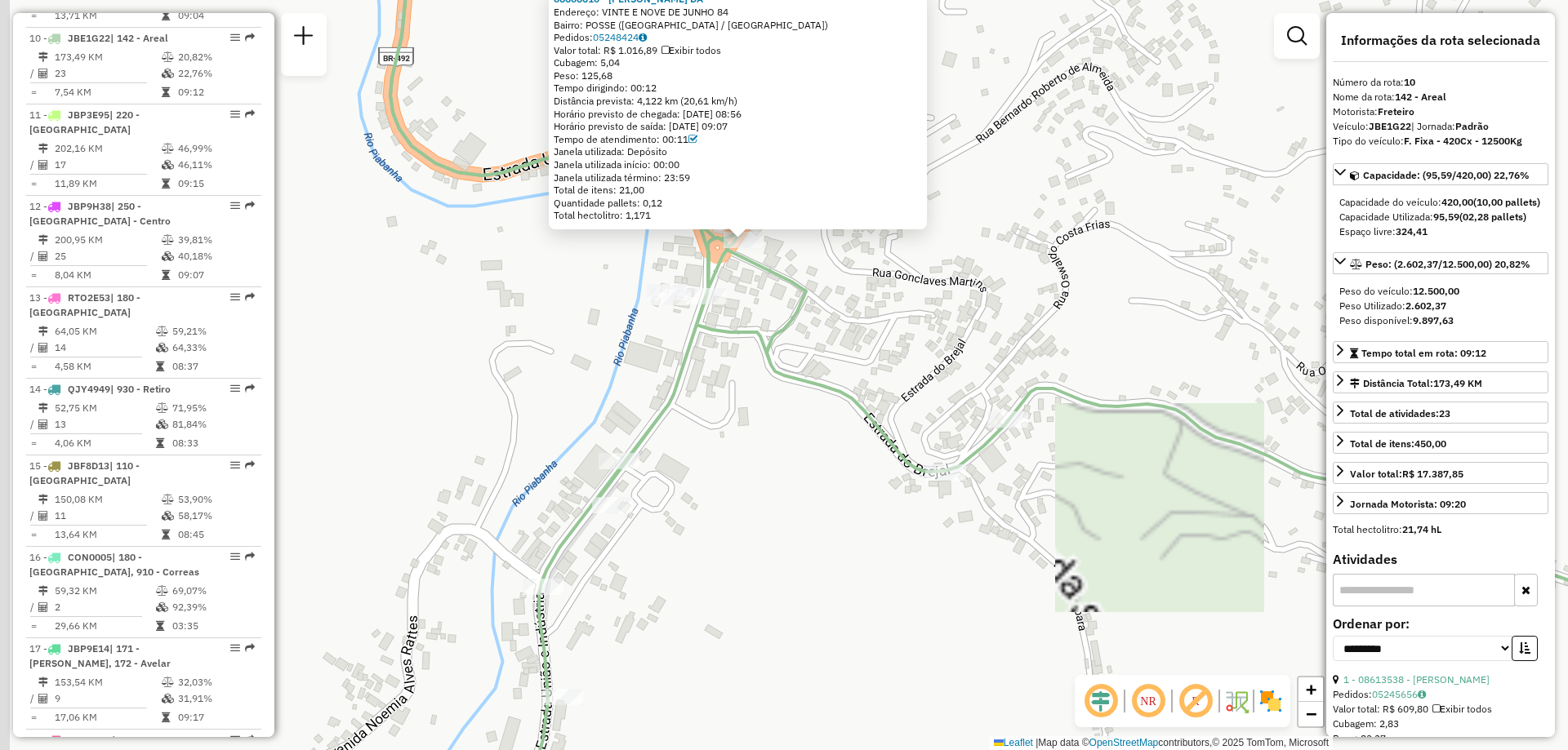
drag, startPoint x: 763, startPoint y: 224, endPoint x: 820, endPoint y: 268, distance: 72.0
click at [820, 268] on div "08608610 - ROBERTA FERREIRA DA Endereço: VINTE E NOVE DE JUNHO 84 Bairro: POSSE…" at bounding box center [784, 375] width 1568 height 750
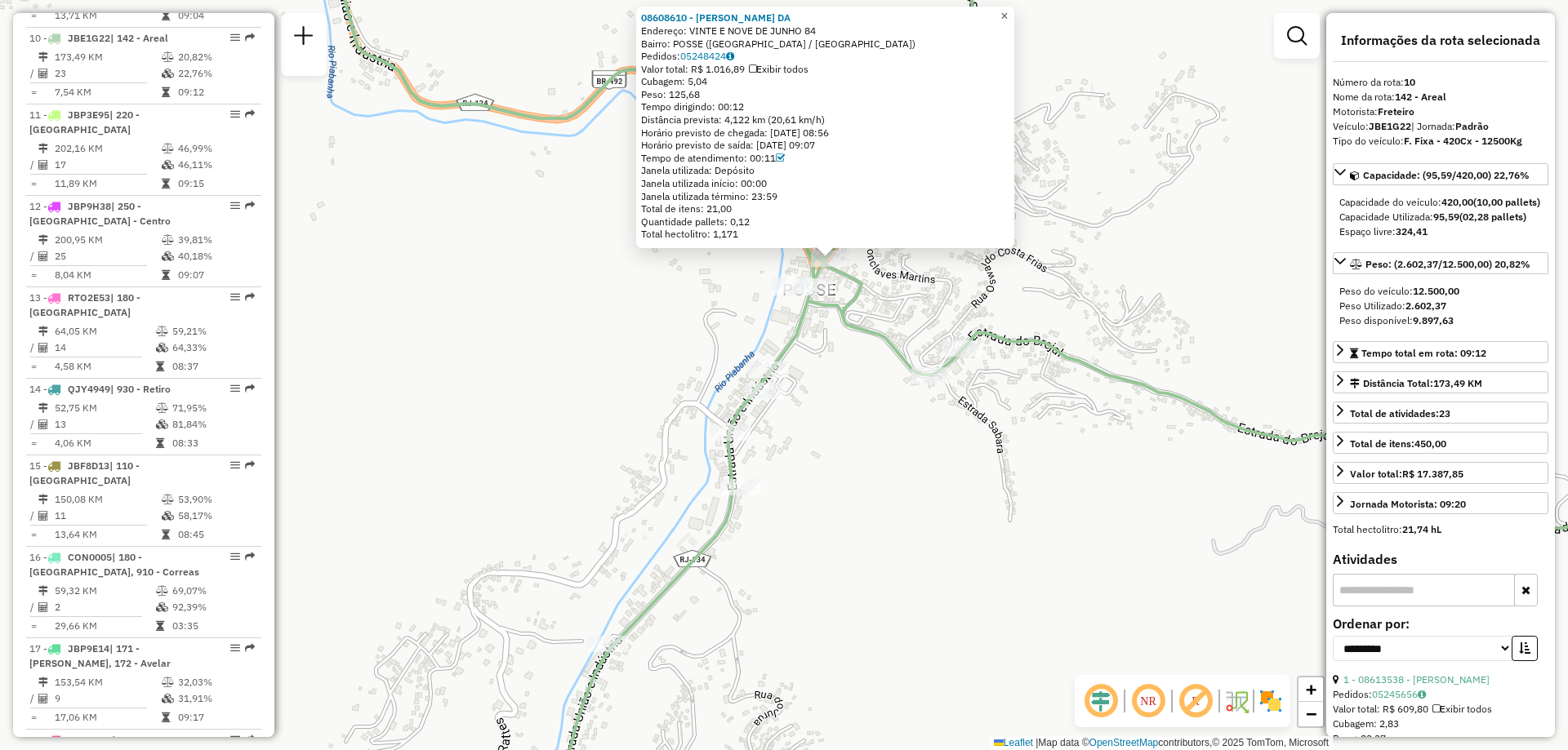
click at [1009, 12] on link "×" at bounding box center [1005, 16] width 20 height 20
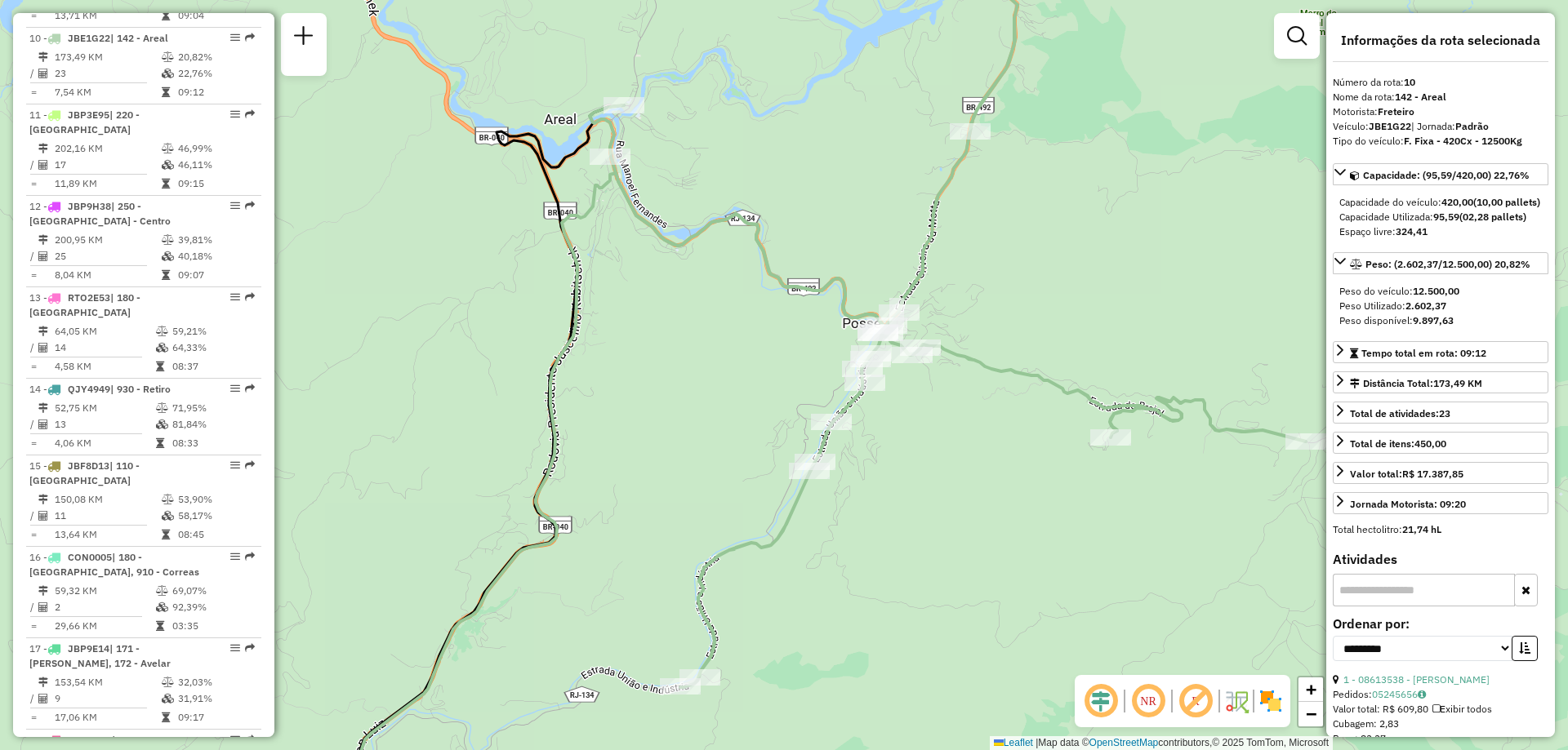
drag, startPoint x: 1118, startPoint y: 481, endPoint x: 875, endPoint y: 542, distance: 250.5
click at [875, 542] on div "Janela de atendimento Grade de atendimento Capacidade Transportadoras Veículos …" at bounding box center [784, 375] width 1568 height 750
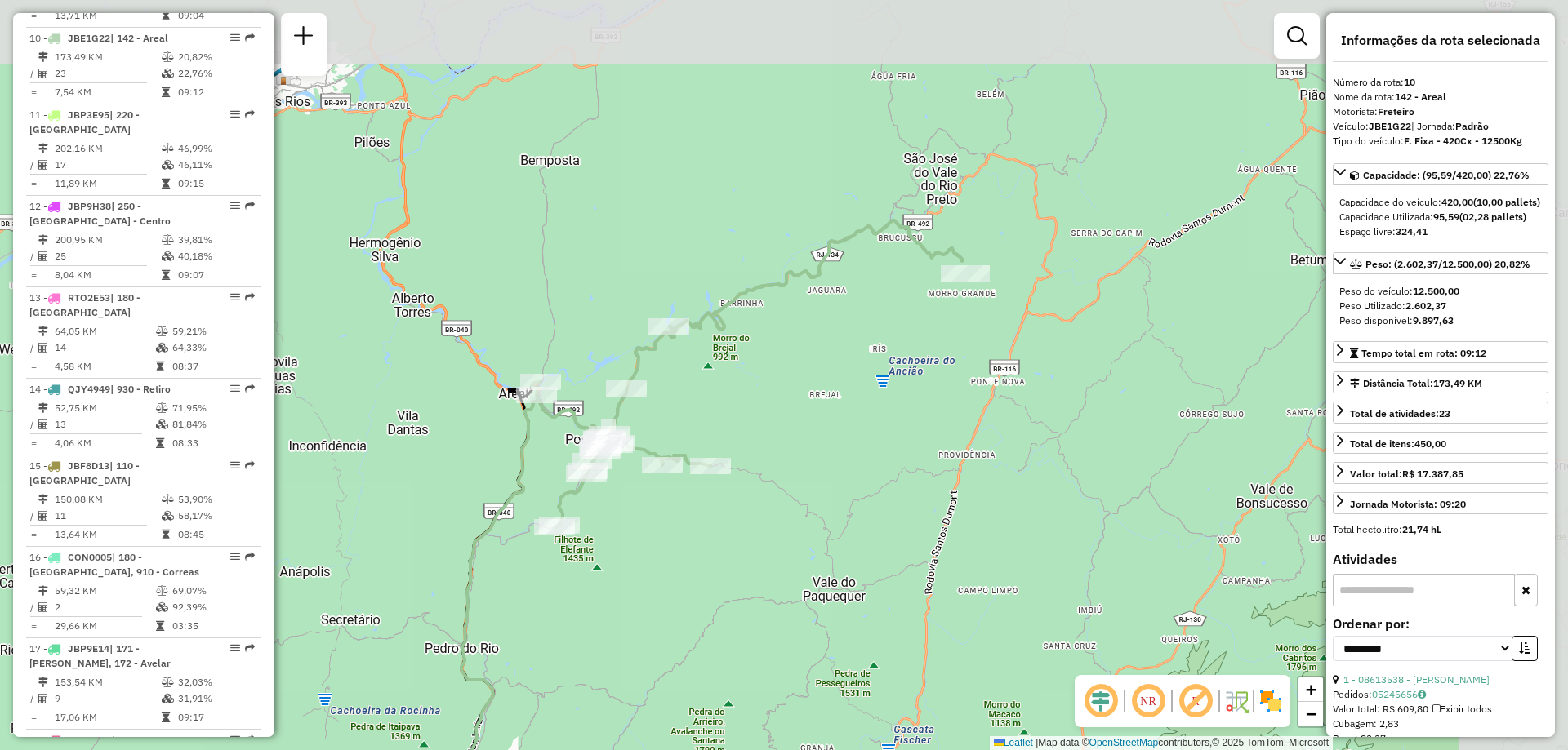
drag, startPoint x: 1124, startPoint y: 220, endPoint x: 853, endPoint y: 410, distance: 331.0
click at [853, 410] on div "Janela de atendimento Grade de atendimento Capacidade Transportadoras Veículos …" at bounding box center [784, 375] width 1568 height 750
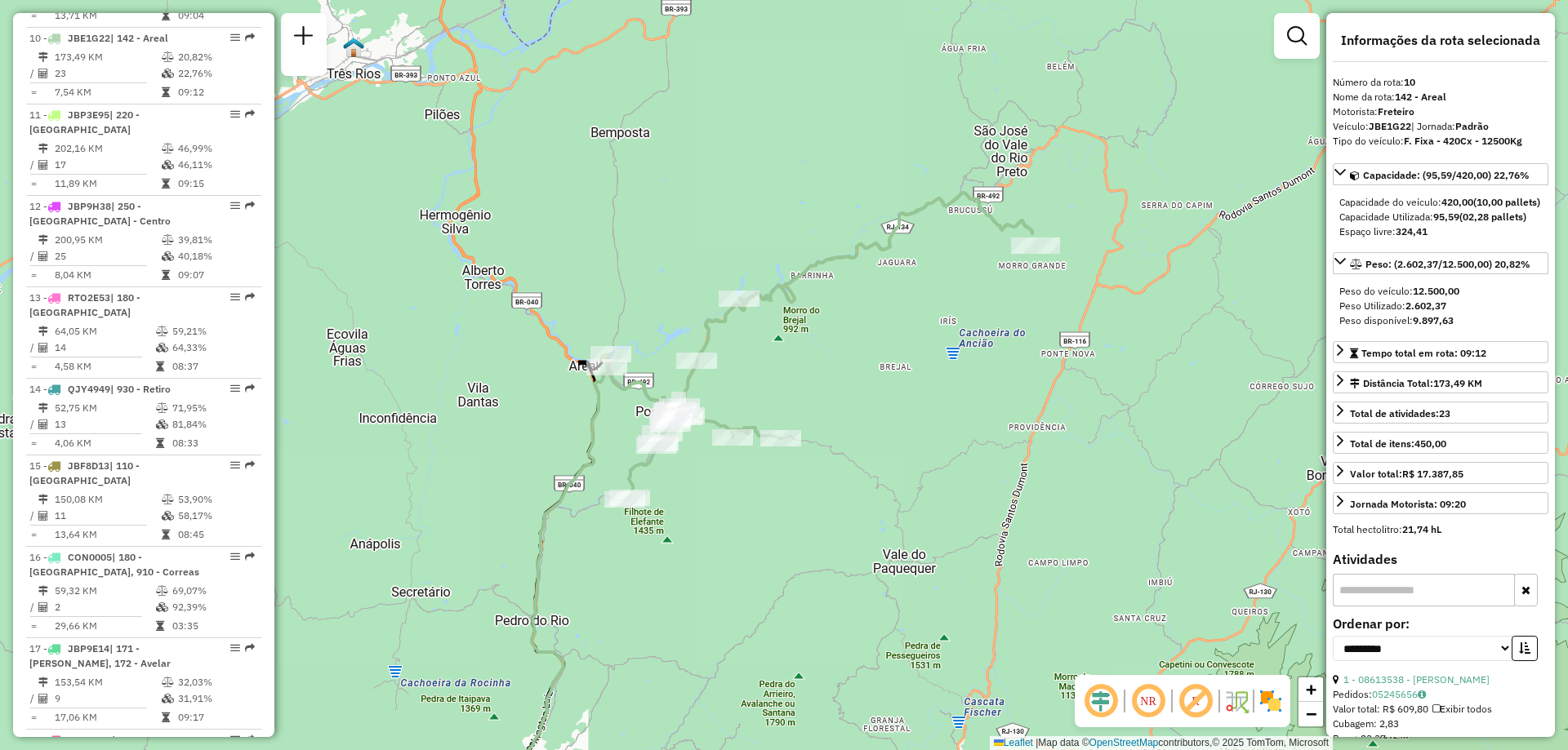
drag, startPoint x: 530, startPoint y: 281, endPoint x: 608, endPoint y: 249, distance: 84.3
click at [608, 249] on div "Janela de atendimento Grade de atendimento Capacidade Transportadoras Veículos …" at bounding box center [784, 375] width 1568 height 750
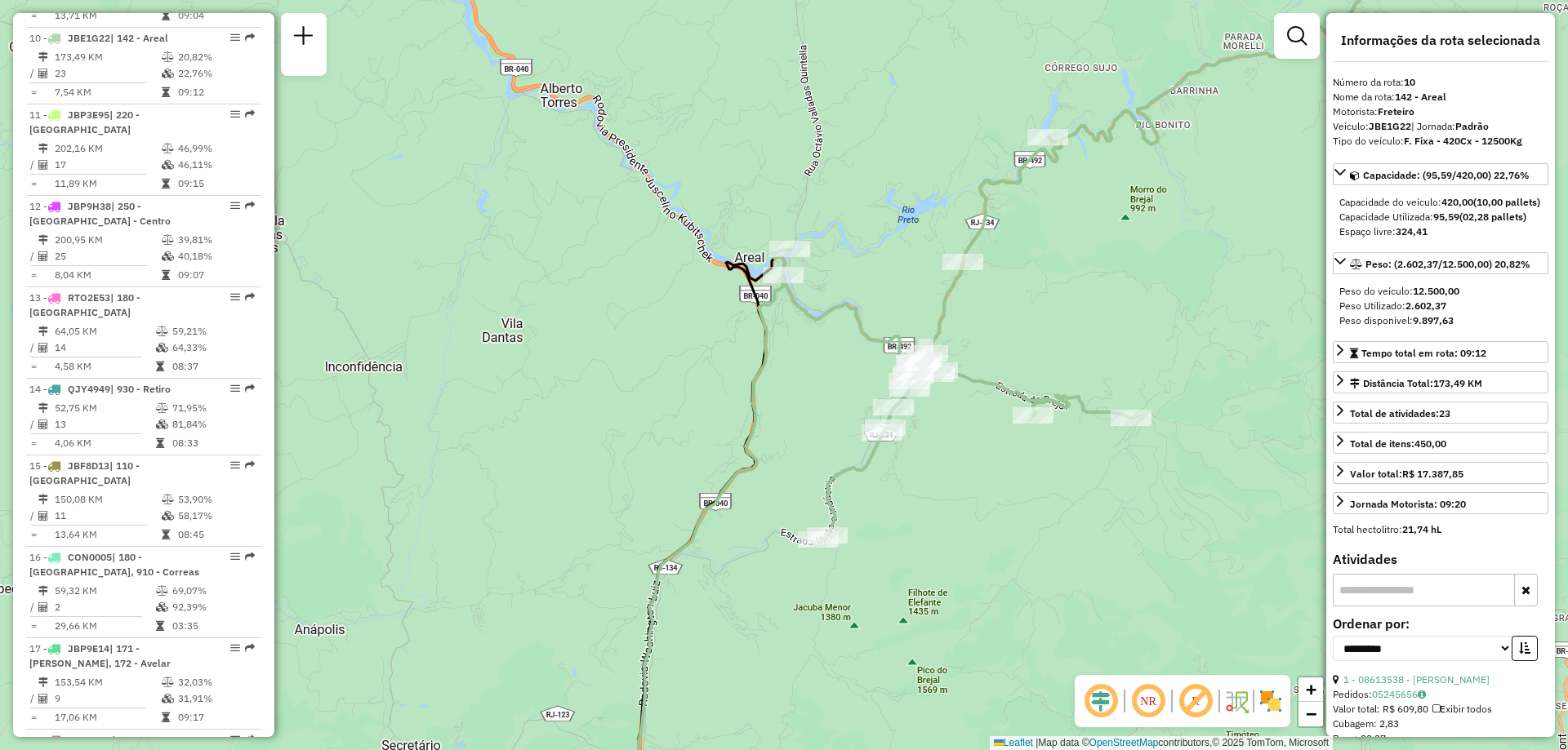
click at [859, 360] on div "Janela de atendimento Grade de atendimento Capacidade Transportadoras Veículos …" at bounding box center [784, 375] width 1568 height 750
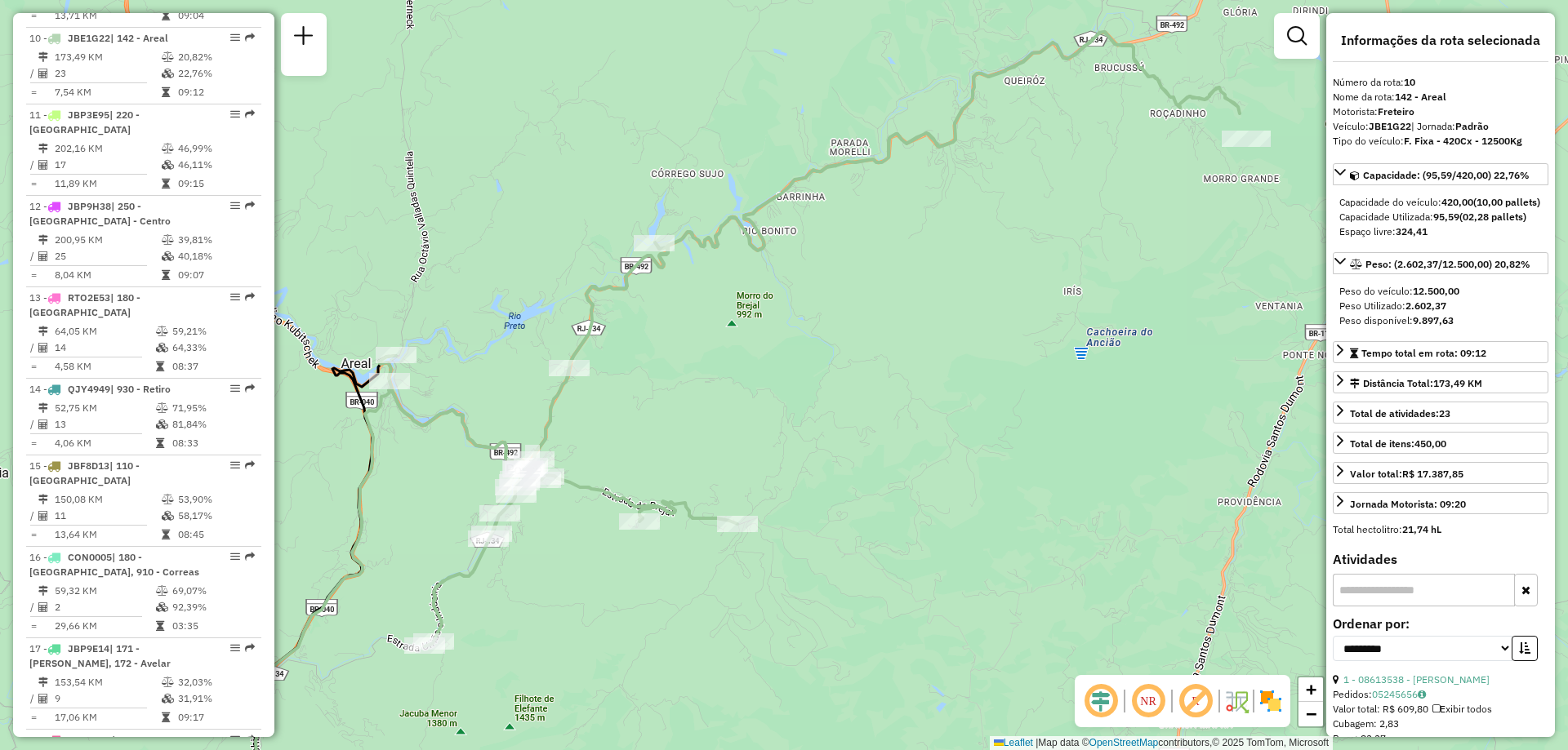
drag, startPoint x: 1004, startPoint y: 278, endPoint x: 902, endPoint y: 355, distance: 127.8
click at [902, 355] on div "Janela de atendimento Grade de atendimento Capacidade Transportadoras Veículos …" at bounding box center [784, 375] width 1568 height 750
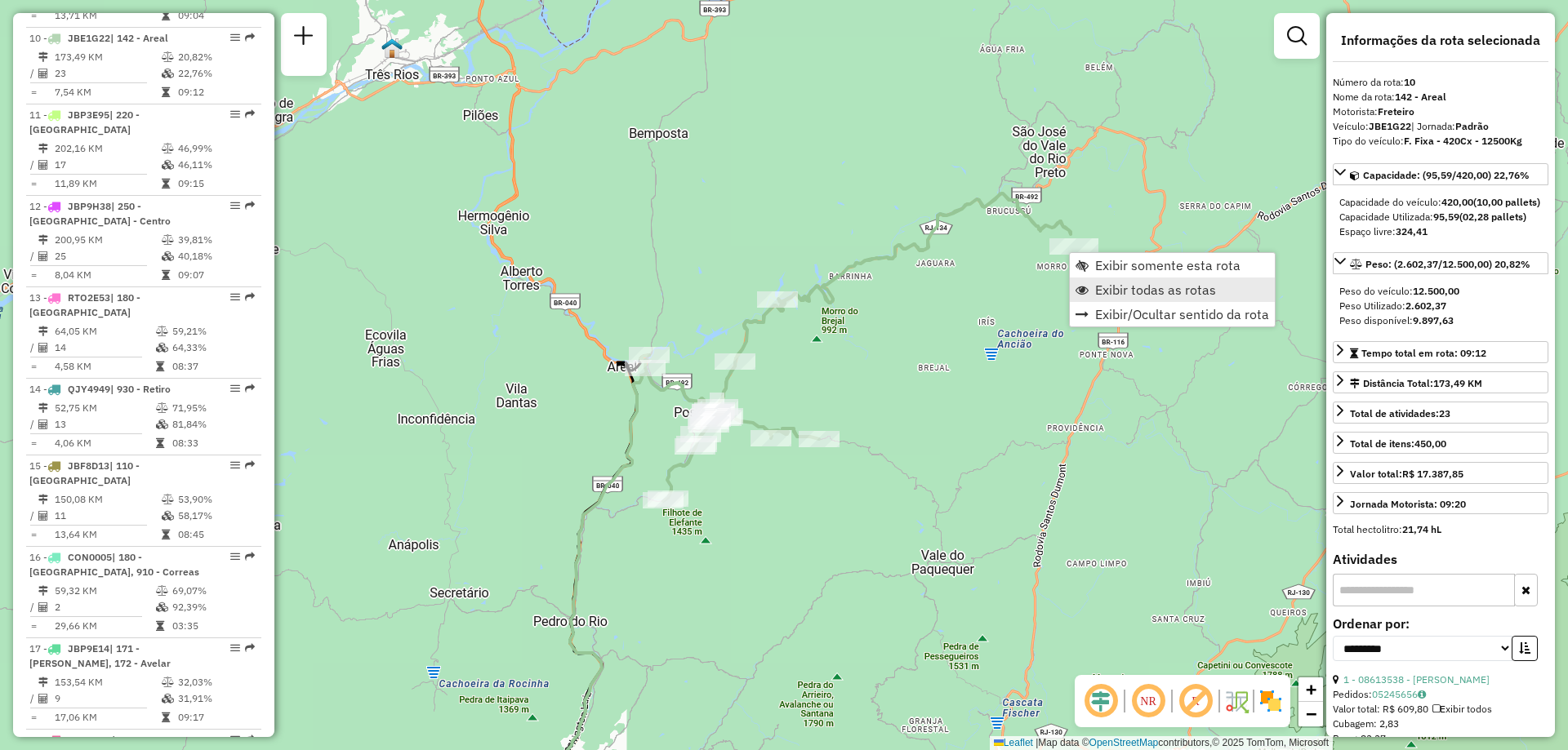
click at [1125, 286] on span "Exibir todas as rotas" at bounding box center [1156, 289] width 121 height 13
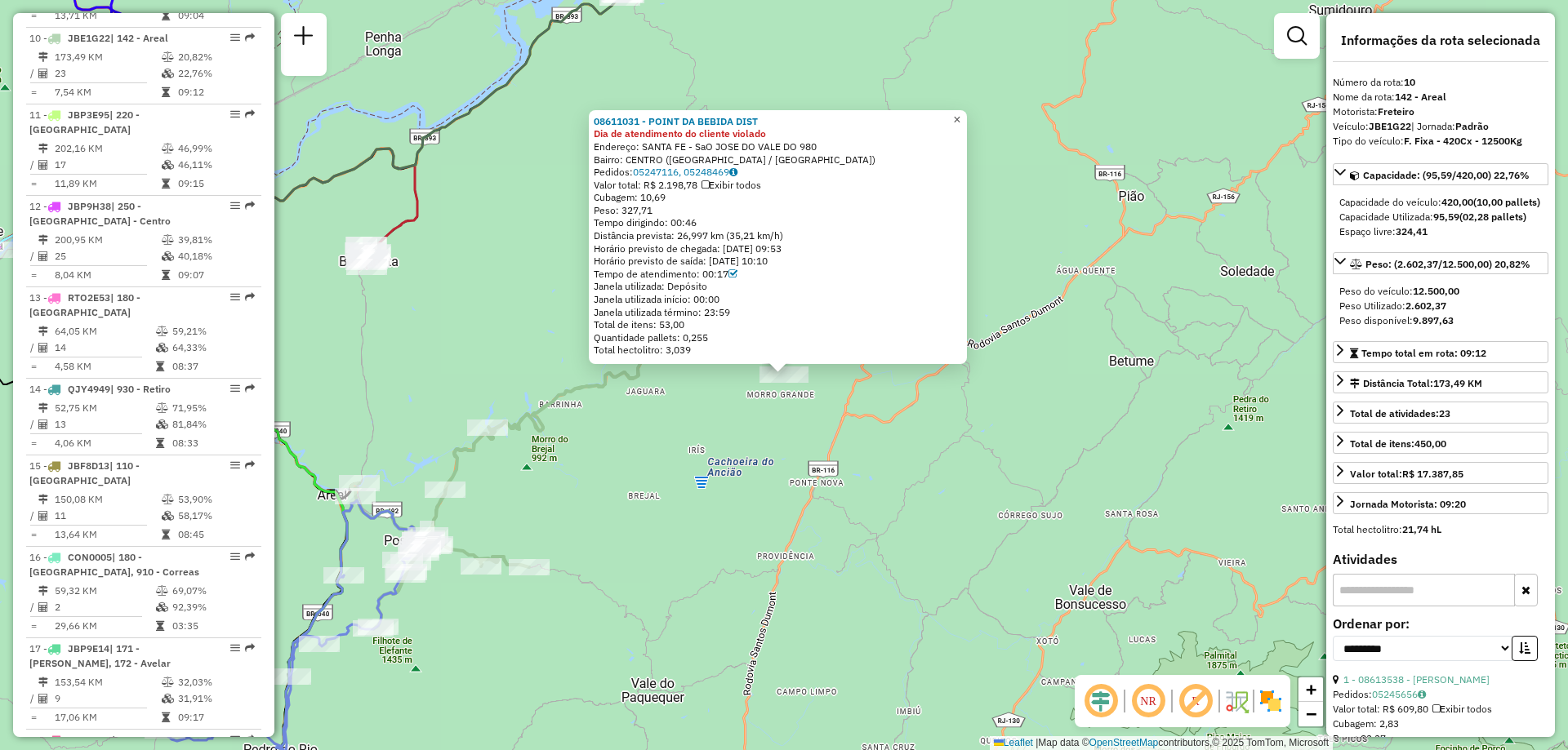
click at [960, 117] on span "×" at bounding box center [957, 120] width 7 height 14
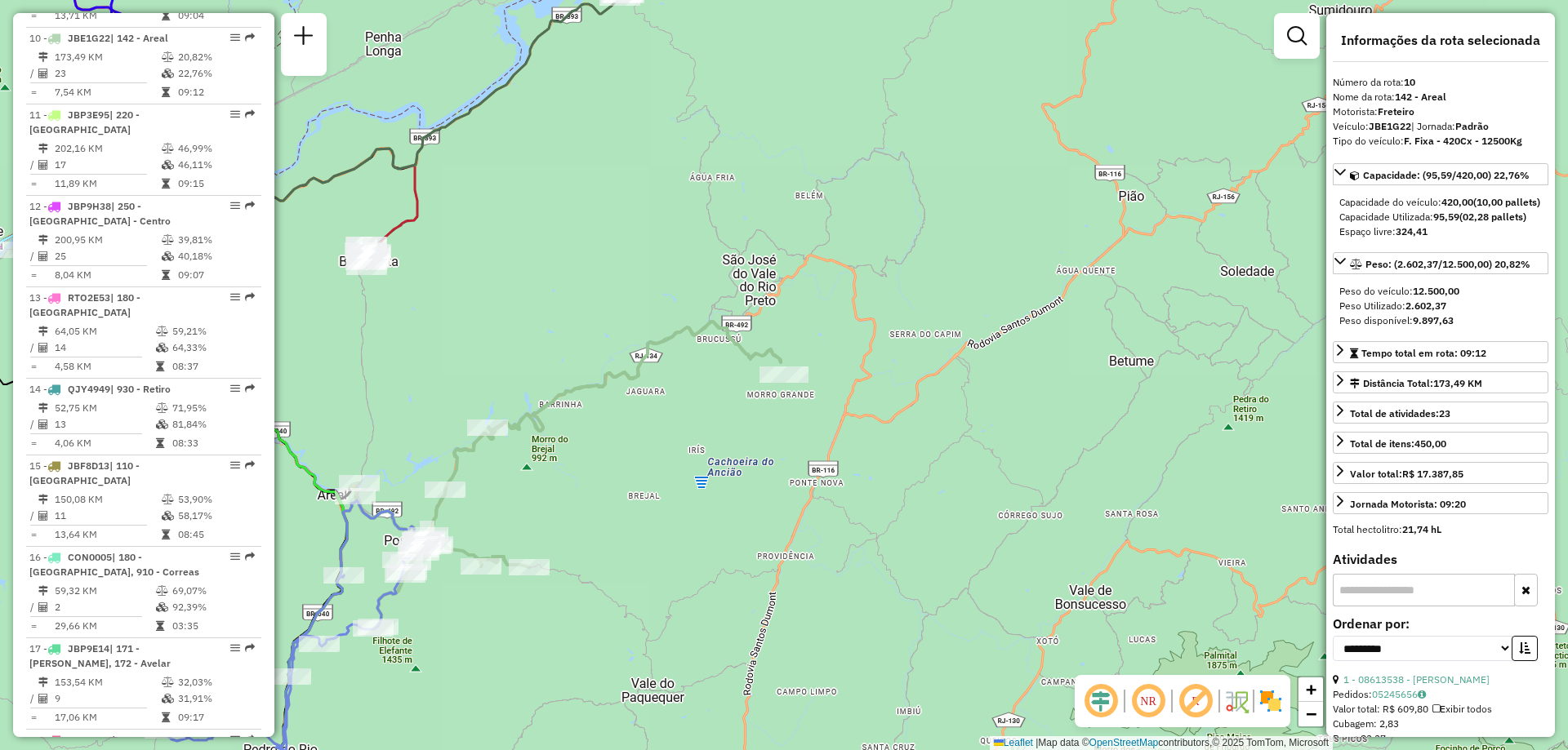
click at [645, 402] on div "Janela de atendimento Grade de atendimento Capacidade Transportadoras Veículos …" at bounding box center [784, 375] width 1568 height 750
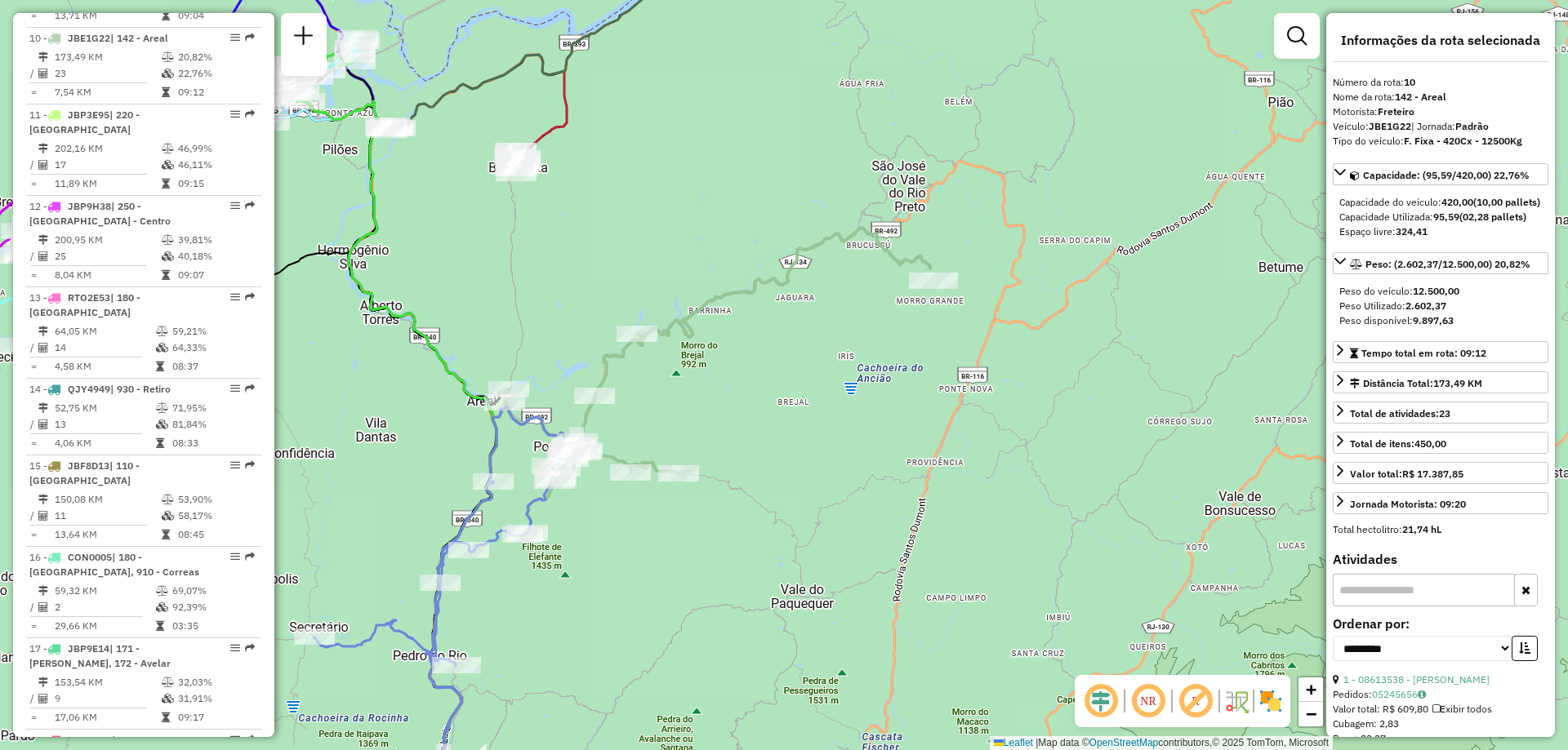
click at [1273, 700] on img at bounding box center [1270, 701] width 26 height 26
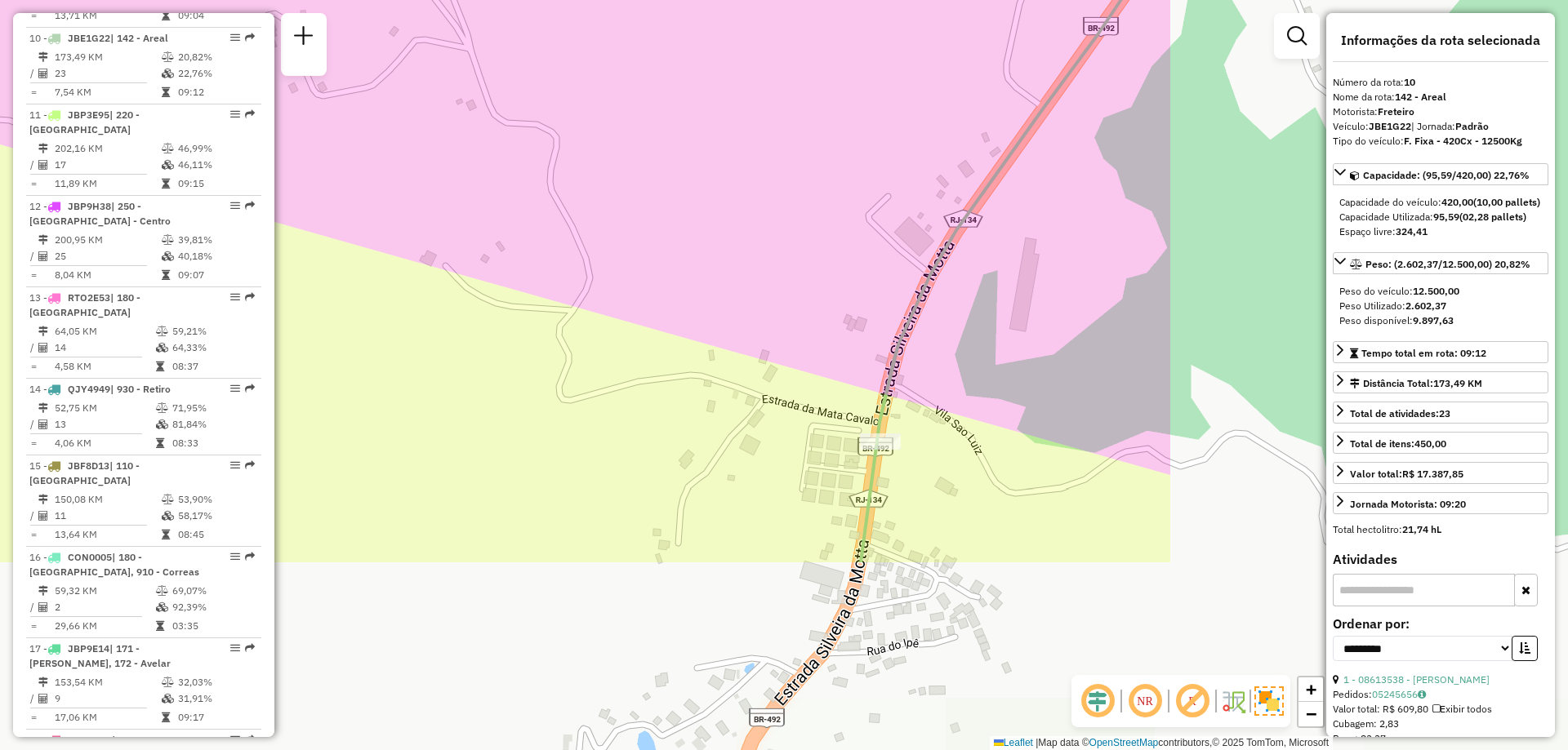
drag, startPoint x: 1060, startPoint y: 548, endPoint x: 570, endPoint y: 327, distance: 537.5
click at [570, 327] on div "Janela de atendimento Grade de atendimento Capacidade Transportadoras Veículos …" at bounding box center [784, 375] width 1568 height 750
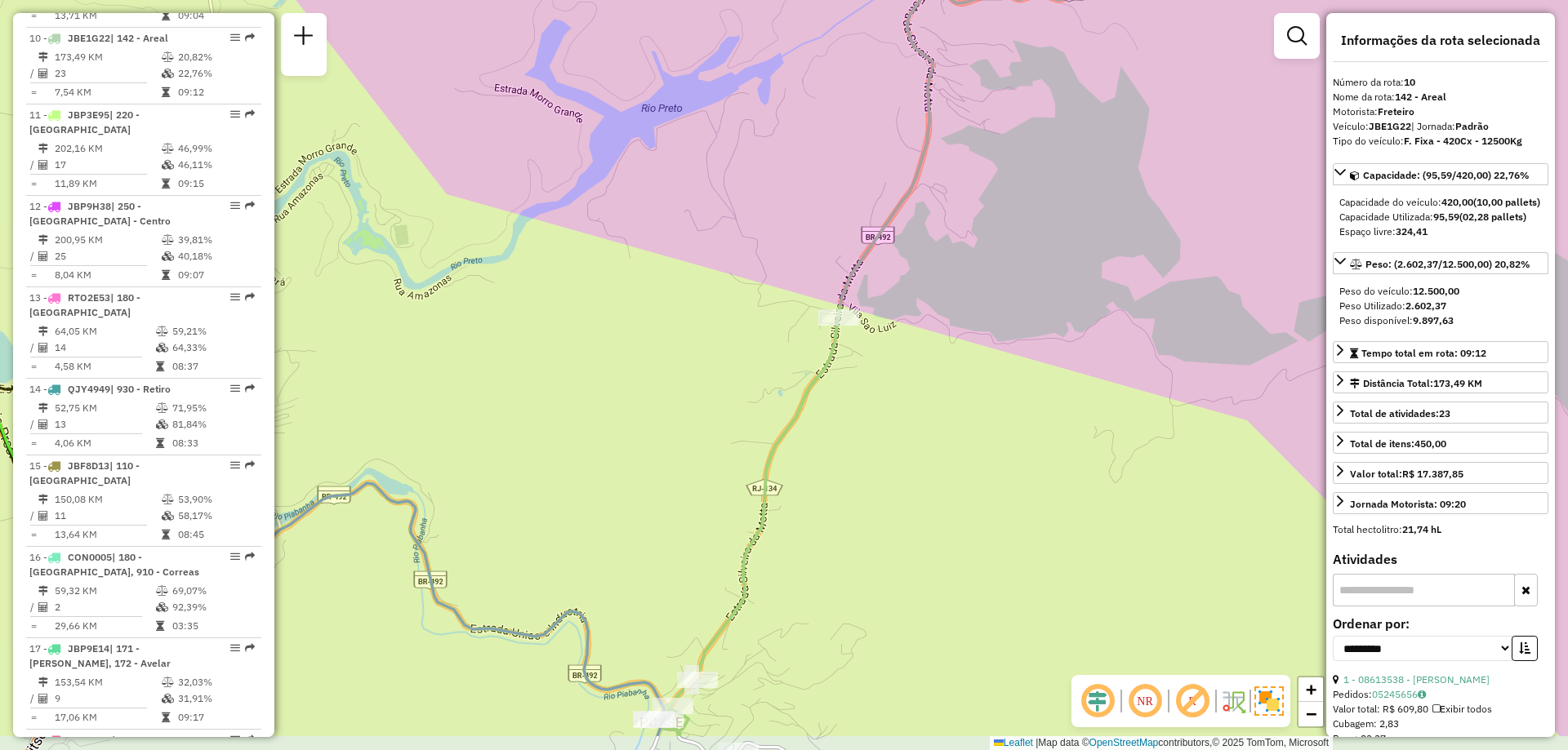
drag, startPoint x: 1065, startPoint y: 470, endPoint x: 924, endPoint y: 380, distance: 167.3
click at [924, 380] on div "Janela de atendimento Grade de atendimento Capacidade Transportadoras Veículos …" at bounding box center [784, 375] width 1568 height 750
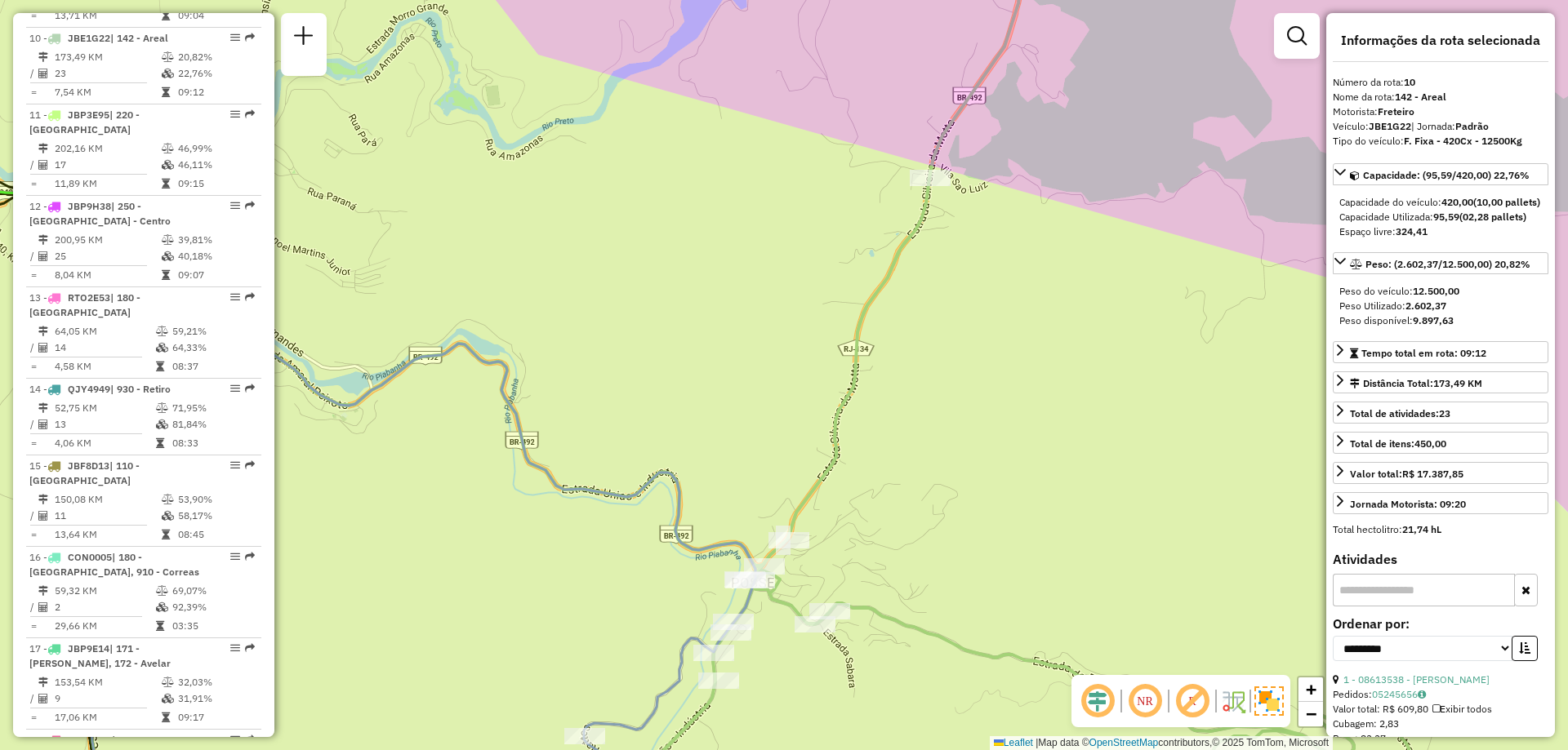
drag, startPoint x: 860, startPoint y: 412, endPoint x: 991, endPoint y: 401, distance: 131.5
click at [991, 401] on div "Janela de atendimento Grade de atendimento Capacidade Transportadoras Veículos …" at bounding box center [784, 375] width 1568 height 750
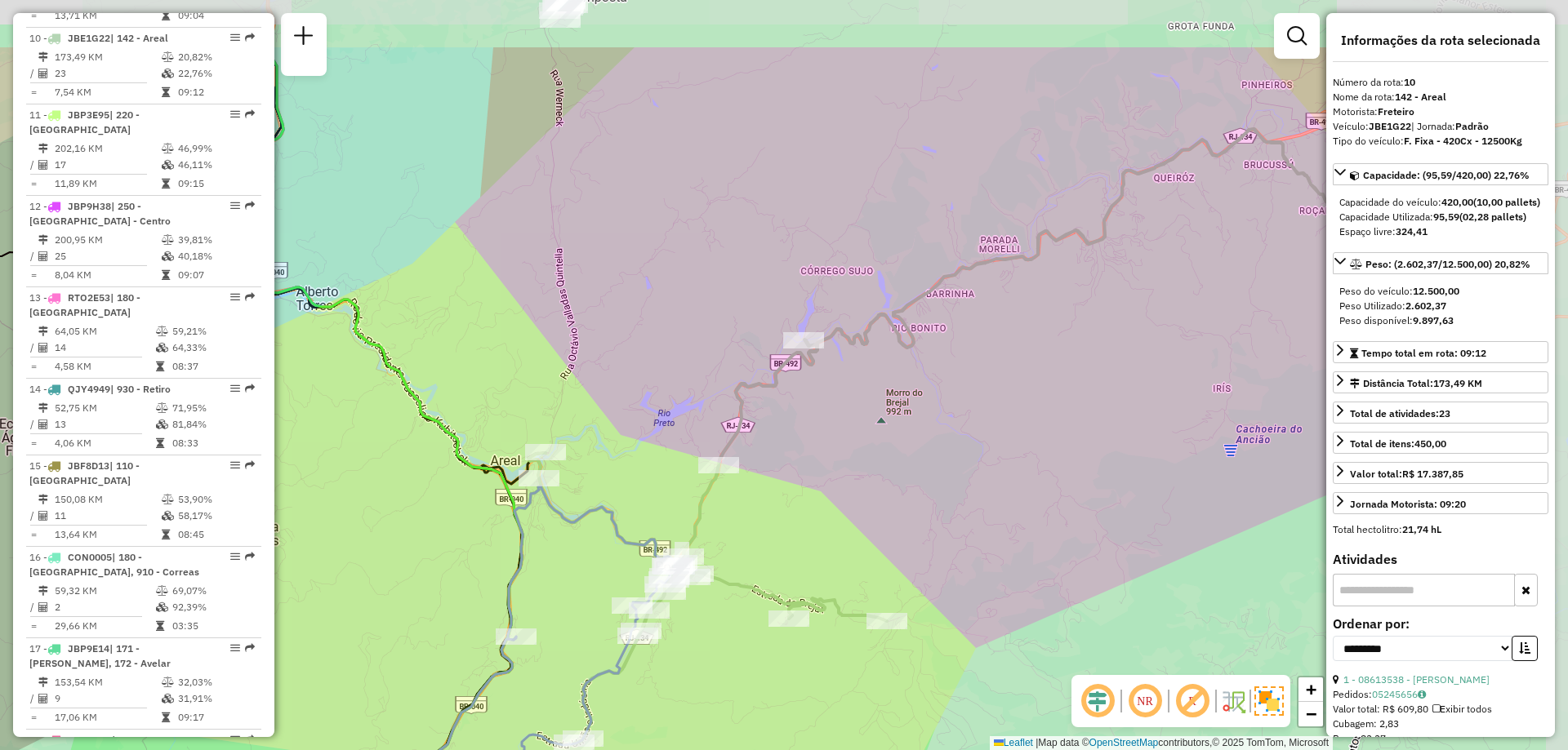
drag, startPoint x: 1114, startPoint y: 349, endPoint x: 831, endPoint y: 472, distance: 308.6
click at [831, 472] on div "Janela de atendimento Grade de atendimento Capacidade Transportadoras Veículos …" at bounding box center [784, 375] width 1568 height 750
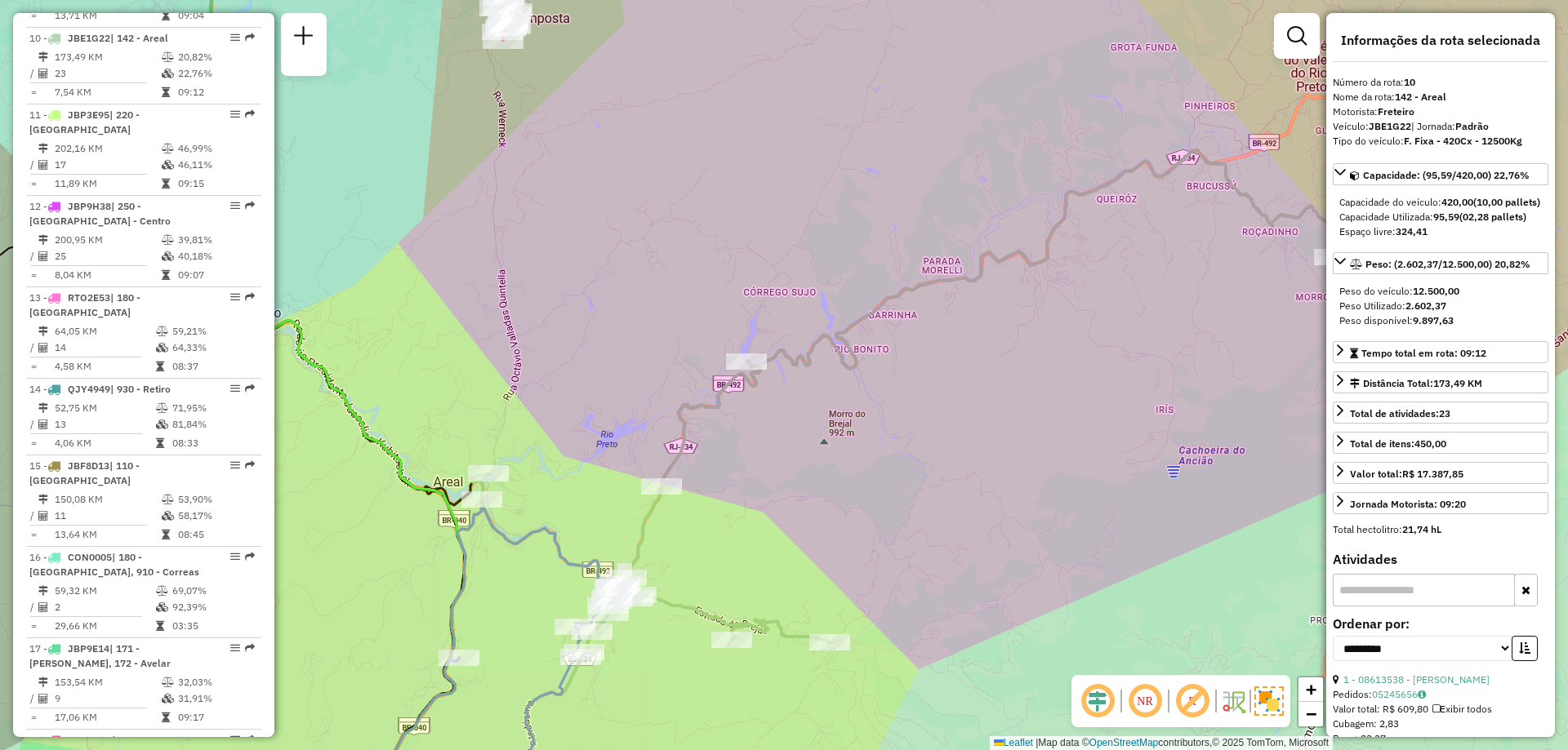
drag, startPoint x: 955, startPoint y: 444, endPoint x: 888, endPoint y: 471, distance: 72.2
click at [888, 471] on div "Janela de atendimento Grade de atendimento Capacidade Transportadoras Veículos …" at bounding box center [784, 375] width 1568 height 750
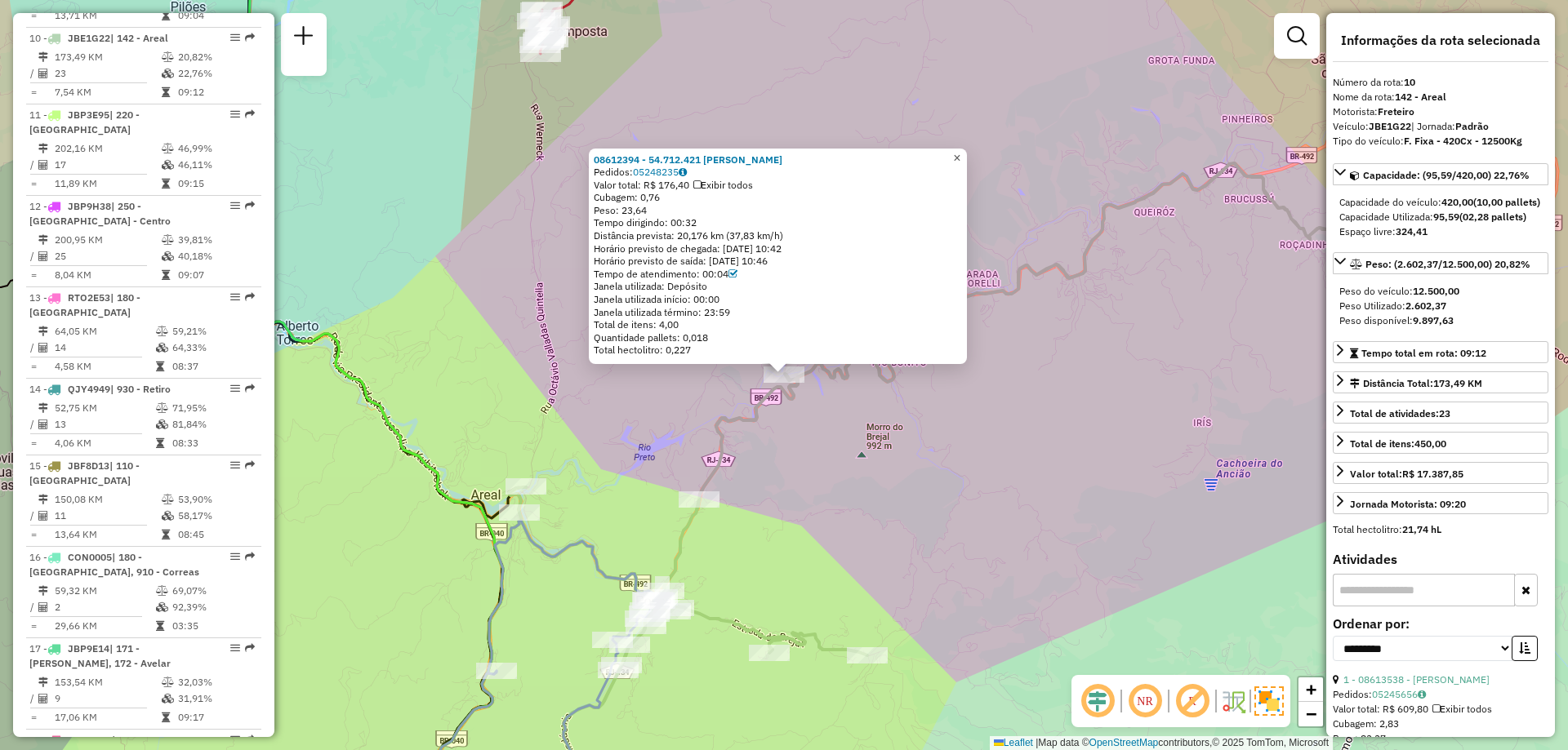
click at [960, 159] on span "×" at bounding box center [957, 158] width 7 height 14
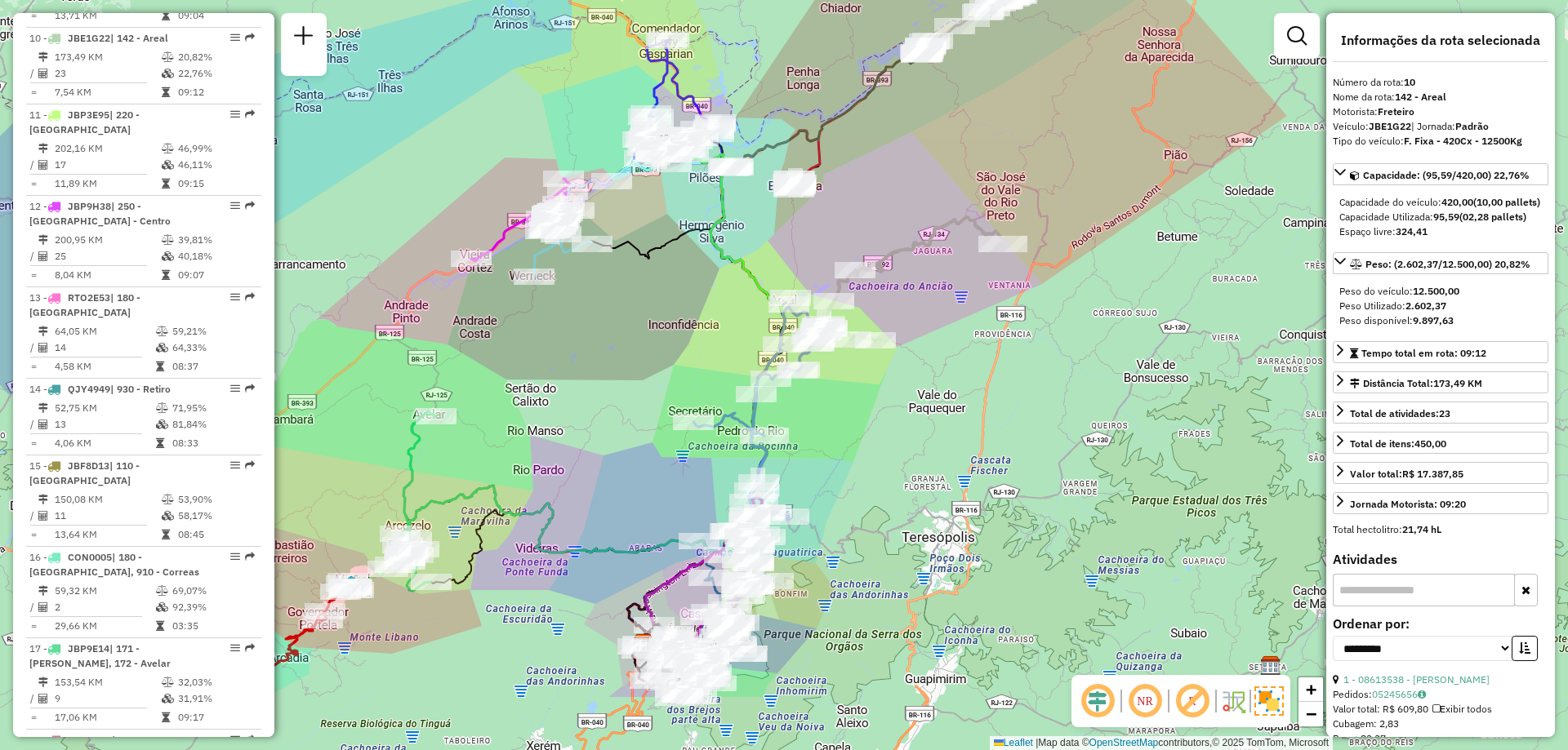
drag, startPoint x: 1137, startPoint y: 432, endPoint x: 951, endPoint y: 304, distance: 225.8
click at [951, 304] on div "Janela de atendimento Grade de atendimento Capacidade Transportadoras Veículos …" at bounding box center [784, 375] width 1568 height 750
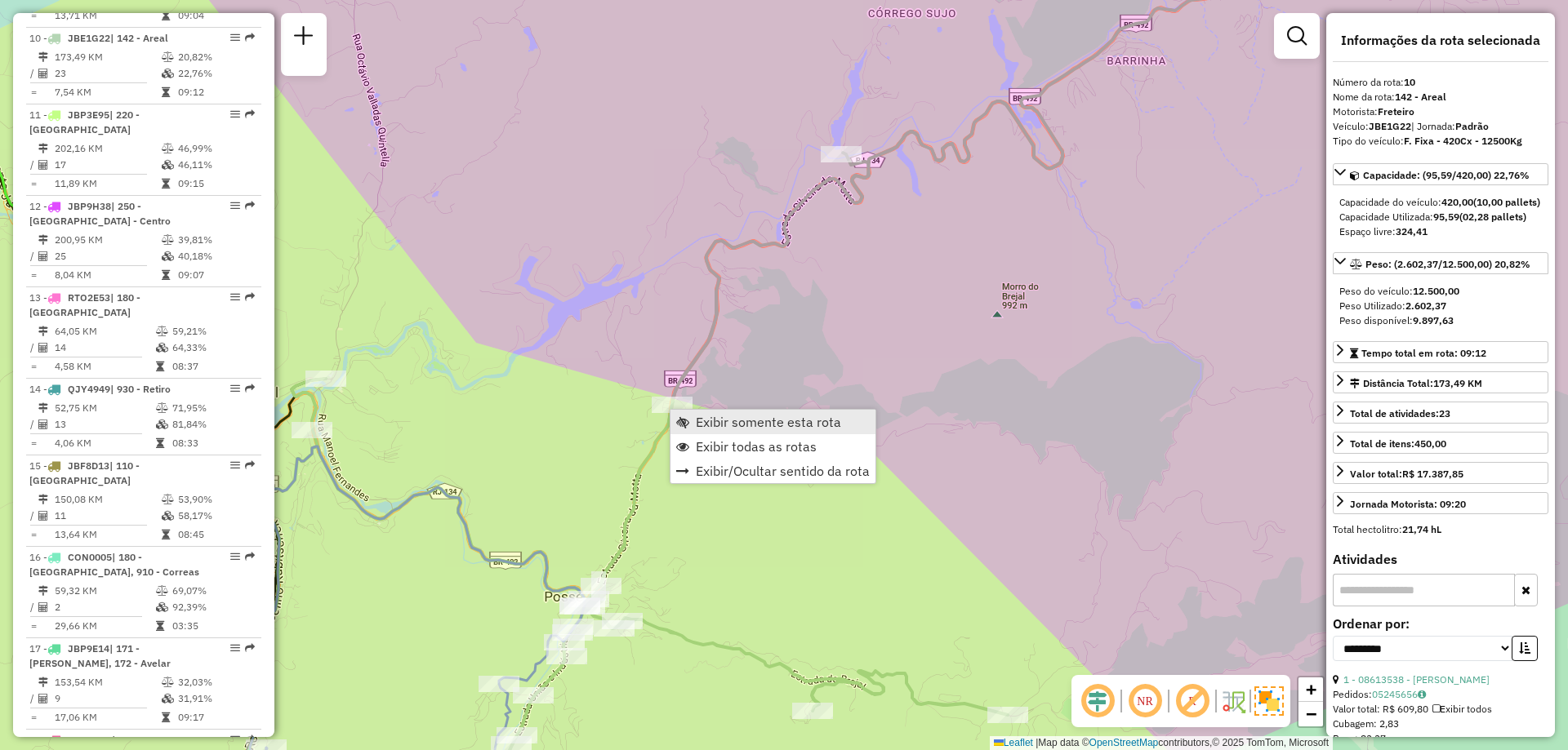
click at [704, 431] on link "Exibir somente esta rota" at bounding box center [772, 423] width 205 height 25
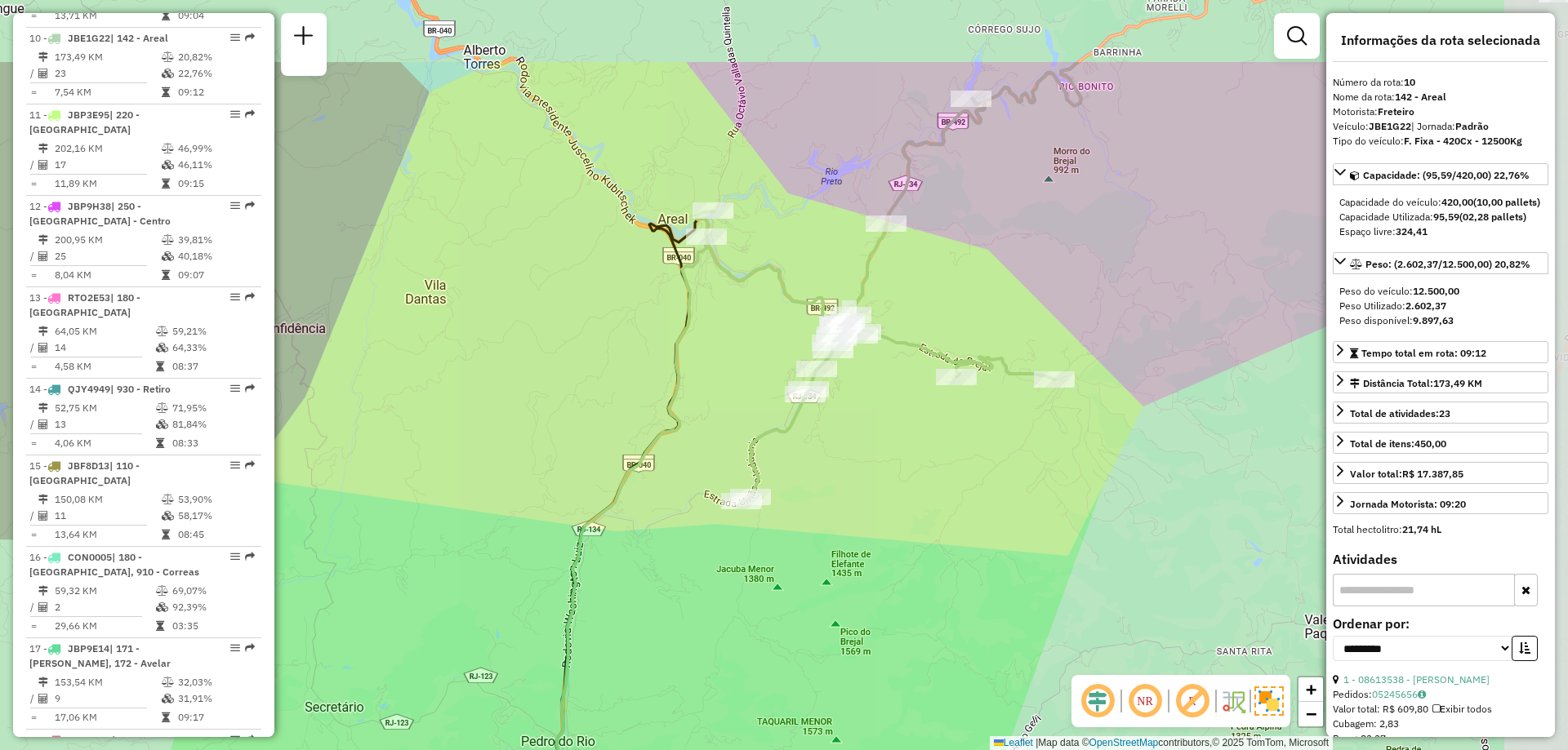
drag, startPoint x: 1160, startPoint y: 348, endPoint x: 979, endPoint y: 482, distance: 225.2
click at [980, 486] on div "Janela de atendimento Grade de atendimento Capacidade Transportadoras Veículos …" at bounding box center [784, 375] width 1568 height 750
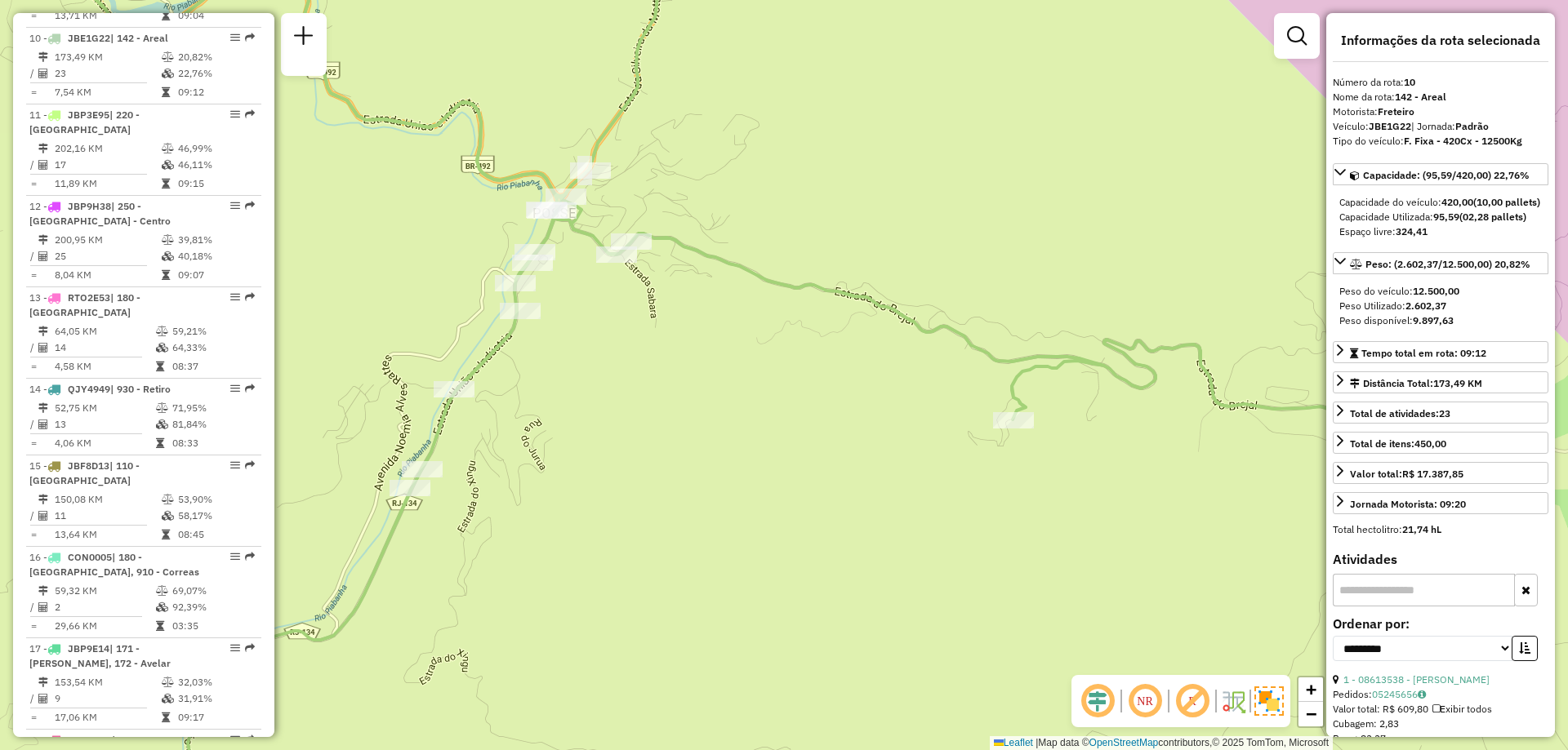
drag, startPoint x: 392, startPoint y: 230, endPoint x: 432, endPoint y: 270, distance: 56.6
click at [432, 270] on div "Janela de atendimento Grade de atendimento Capacidade Transportadoras Veículos …" at bounding box center [784, 375] width 1568 height 750
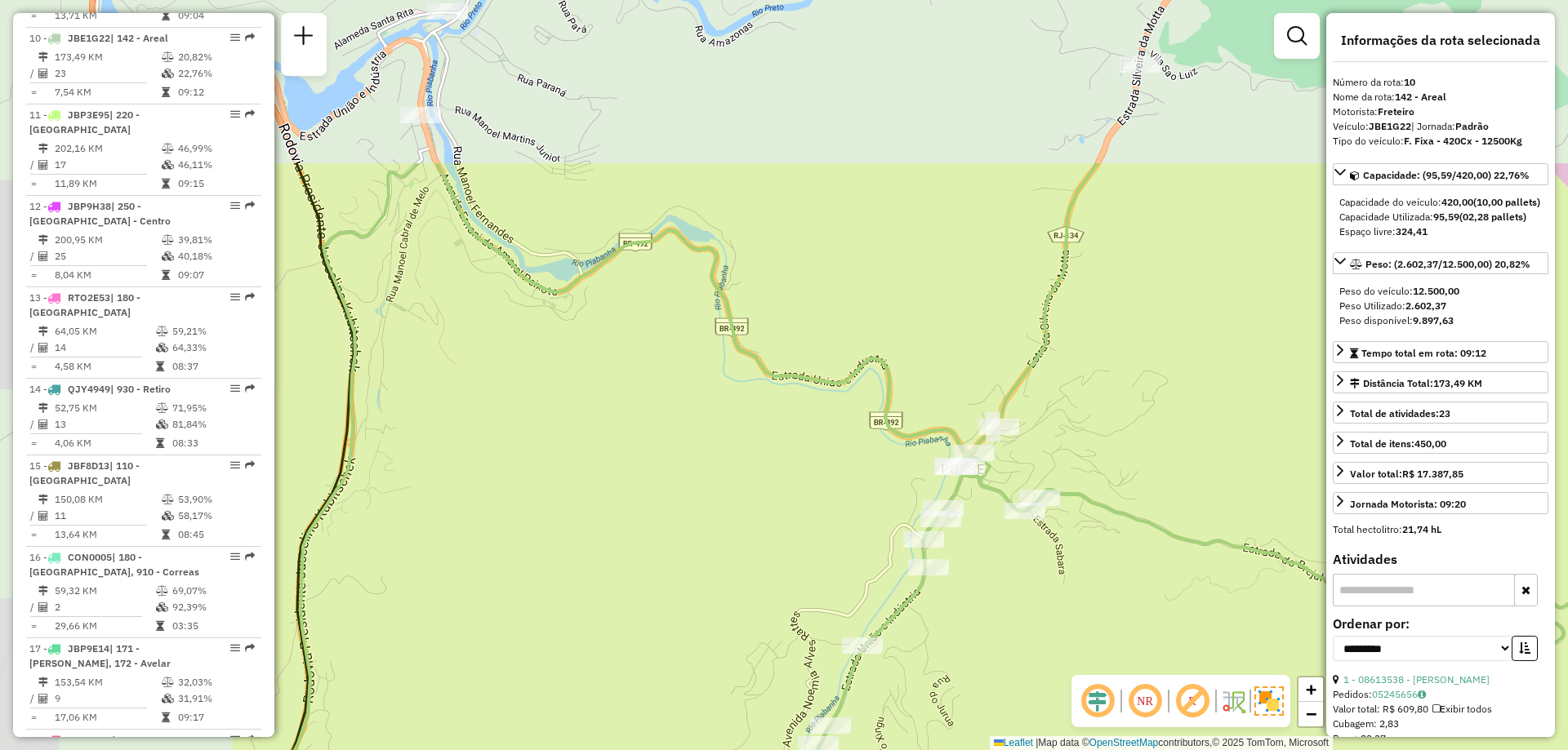
drag, startPoint x: 449, startPoint y: 289, endPoint x: 838, endPoint y: 528, distance: 456.6
click at [838, 528] on div "Janela de atendimento Grade de atendimento Capacidade Transportadoras Veículos …" at bounding box center [784, 375] width 1568 height 750
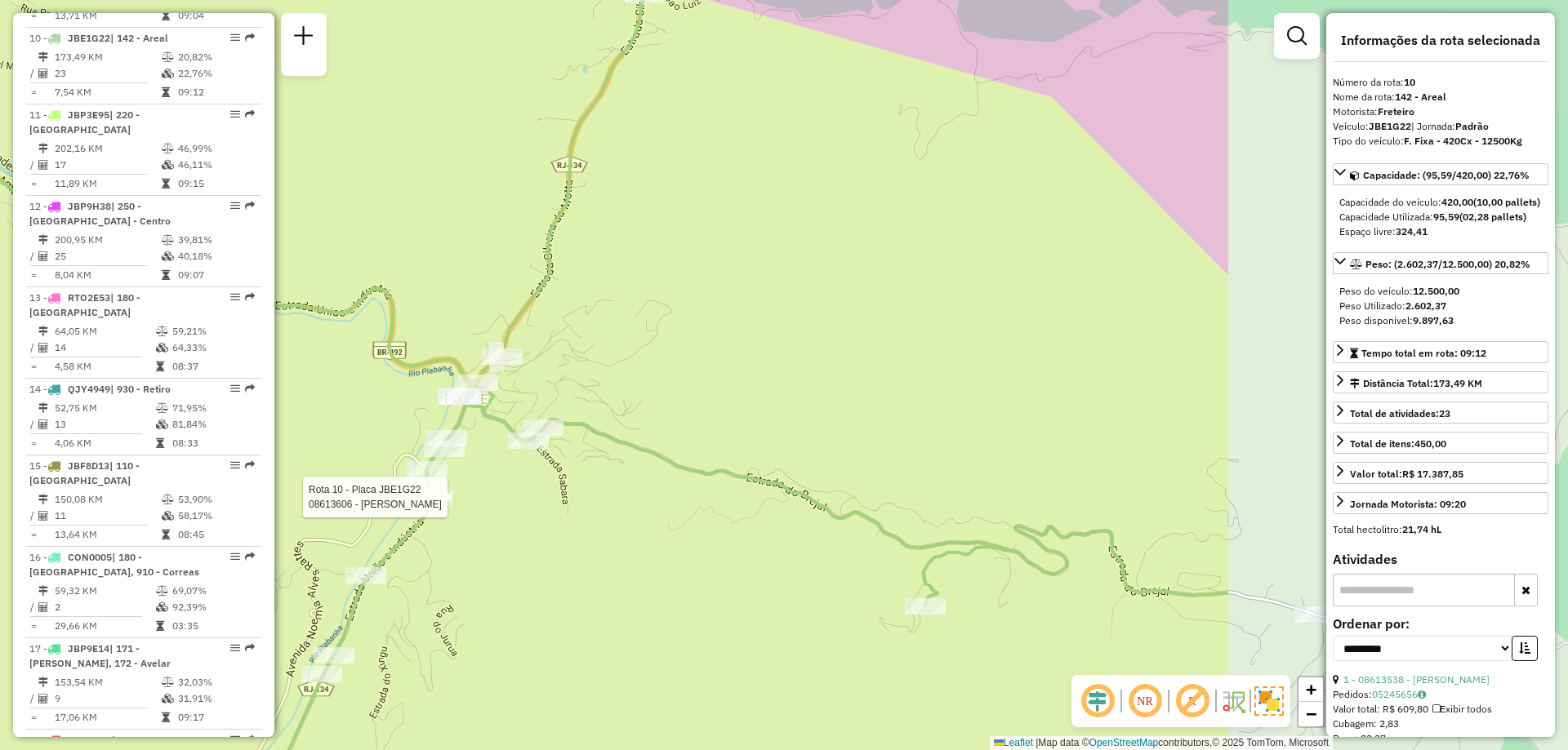
drag, startPoint x: 914, startPoint y: 239, endPoint x: 352, endPoint y: 31, distance: 599.3
click at [352, 31] on div "Rota 10 - Placa JBE1G22 08613606 - SONIA PAIVA Janela de atendimento Grade de a…" at bounding box center [784, 375] width 1568 height 750
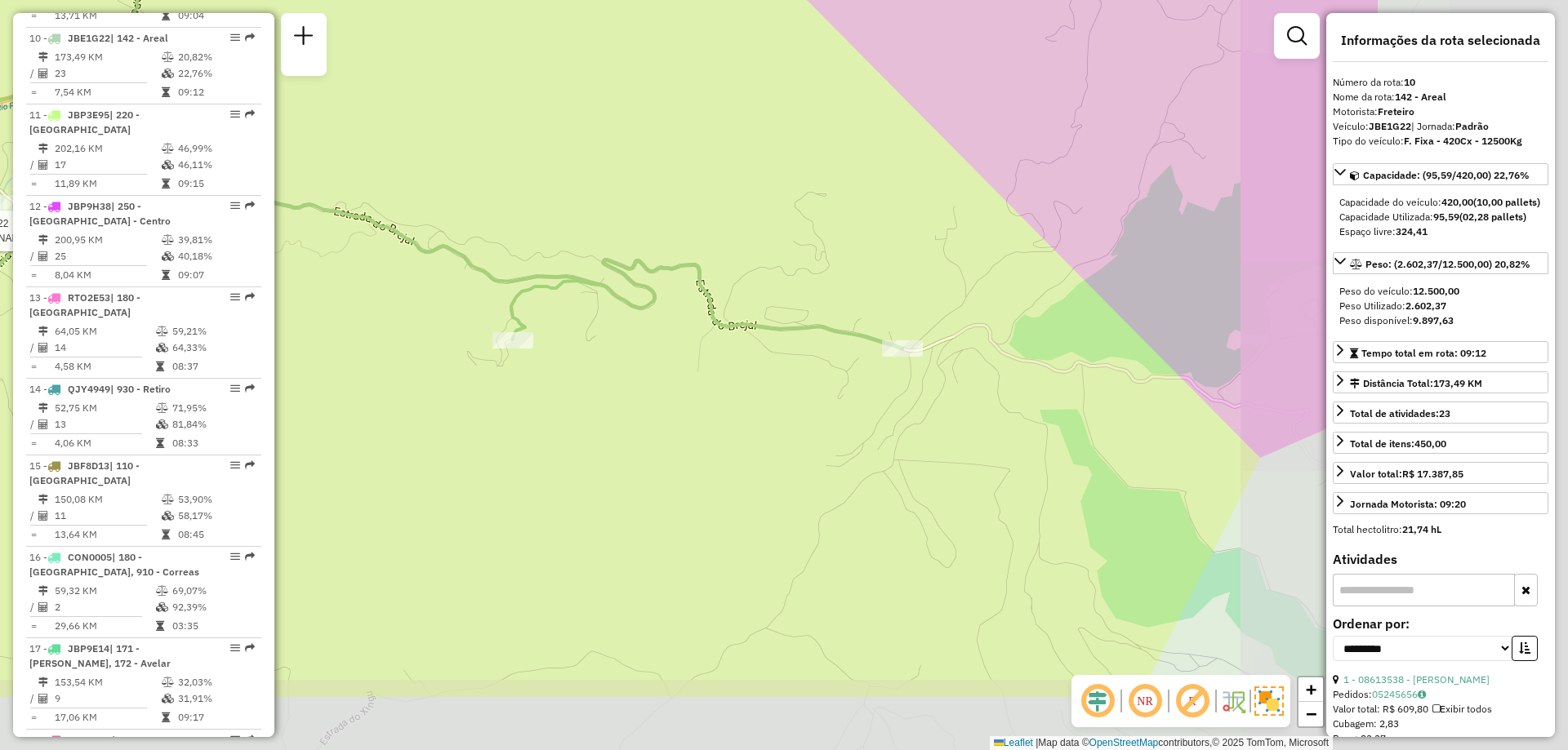
drag, startPoint x: 921, startPoint y: 319, endPoint x: 550, endPoint y: 183, distance: 395.1
click at [550, 183] on div "Rota 10 - Placa JBE1G22 08613606 - SONIA PAIVA Janela de atendimento Grade de a…" at bounding box center [784, 375] width 1568 height 750
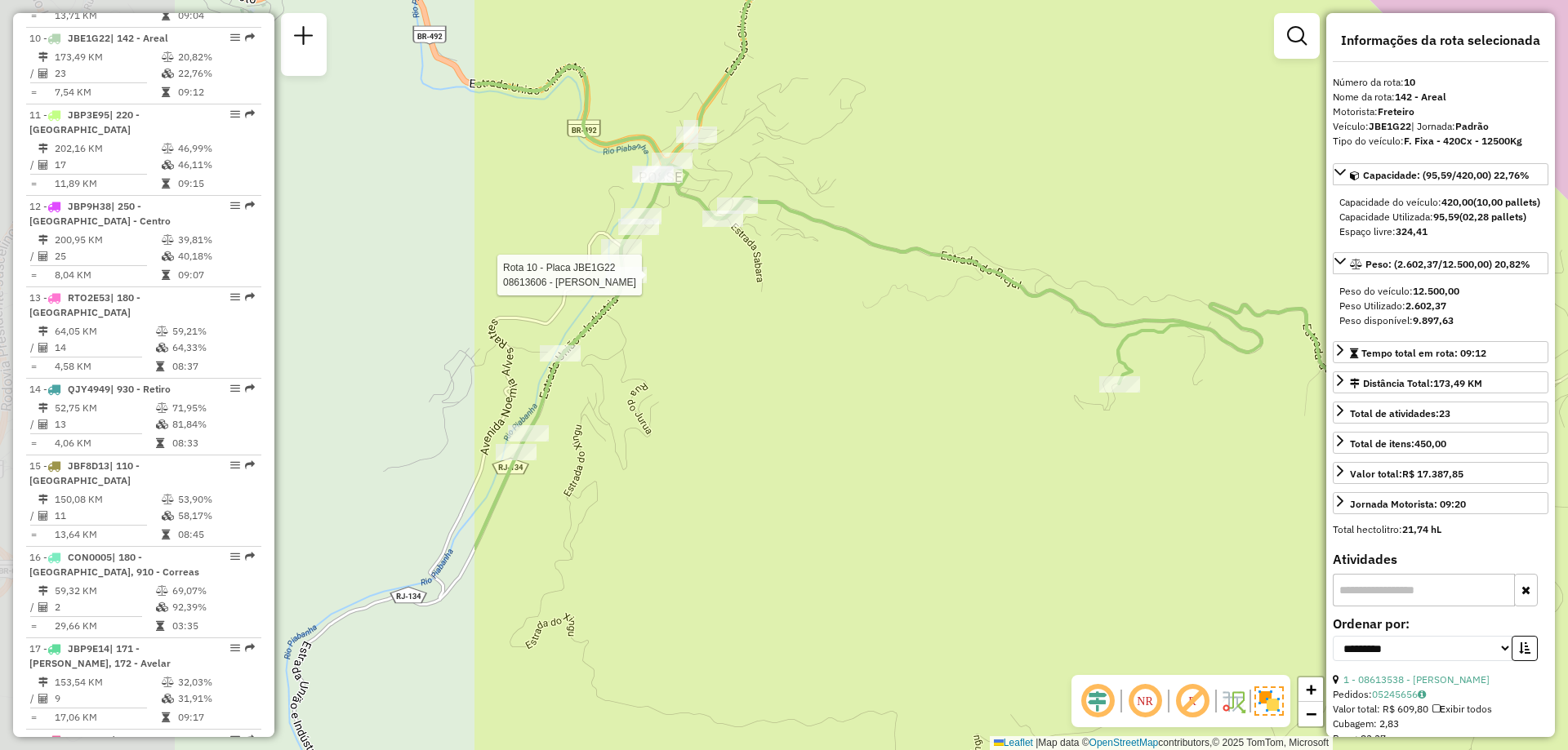
drag, startPoint x: 550, startPoint y: 183, endPoint x: 1187, endPoint y: 236, distance: 639.2
click at [1187, 236] on div "Rota 10 - Placa JBE1G22 08613606 - SONIA PAIVA Janela de atendimento Grade de a…" at bounding box center [784, 375] width 1568 height 750
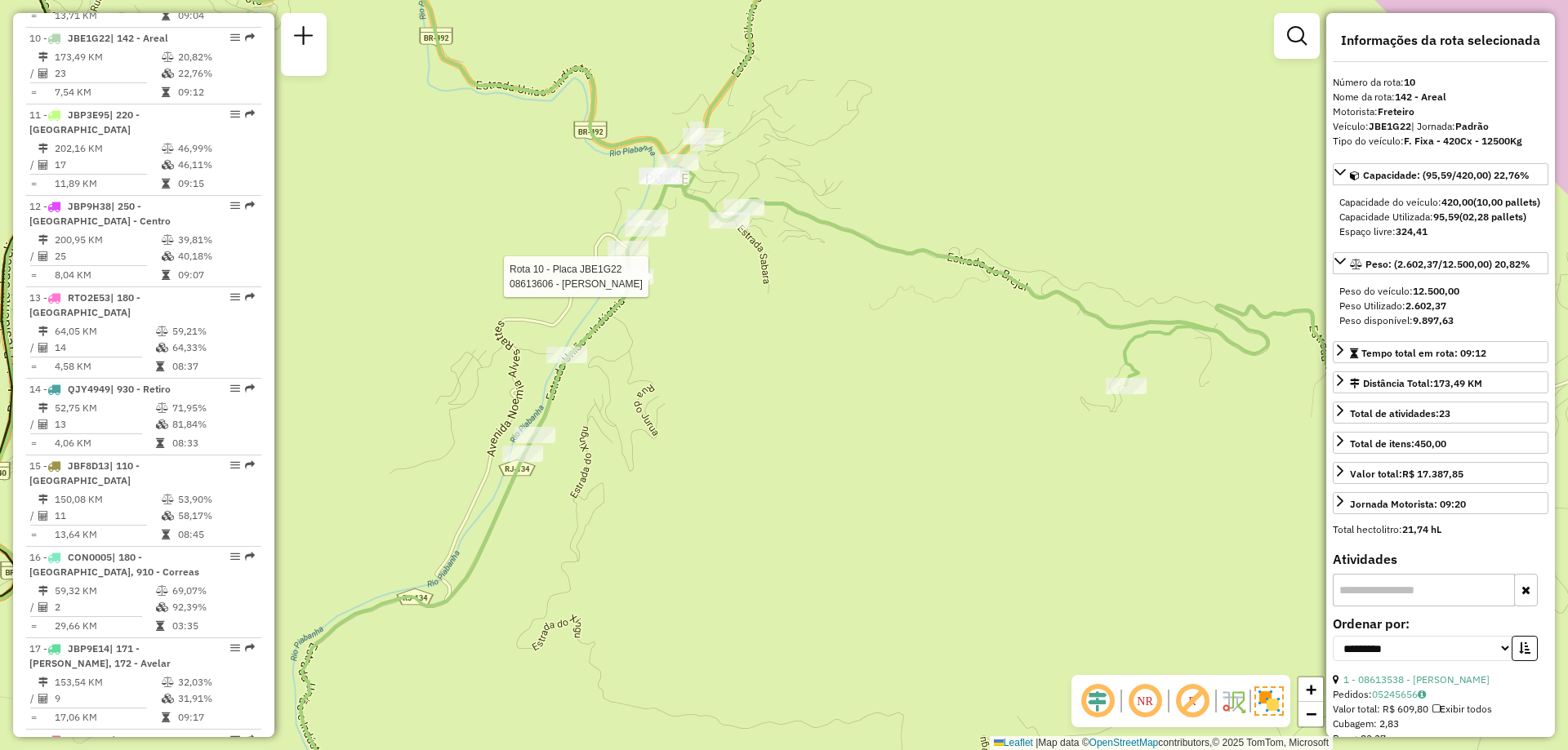
scroll to position [327, 0]
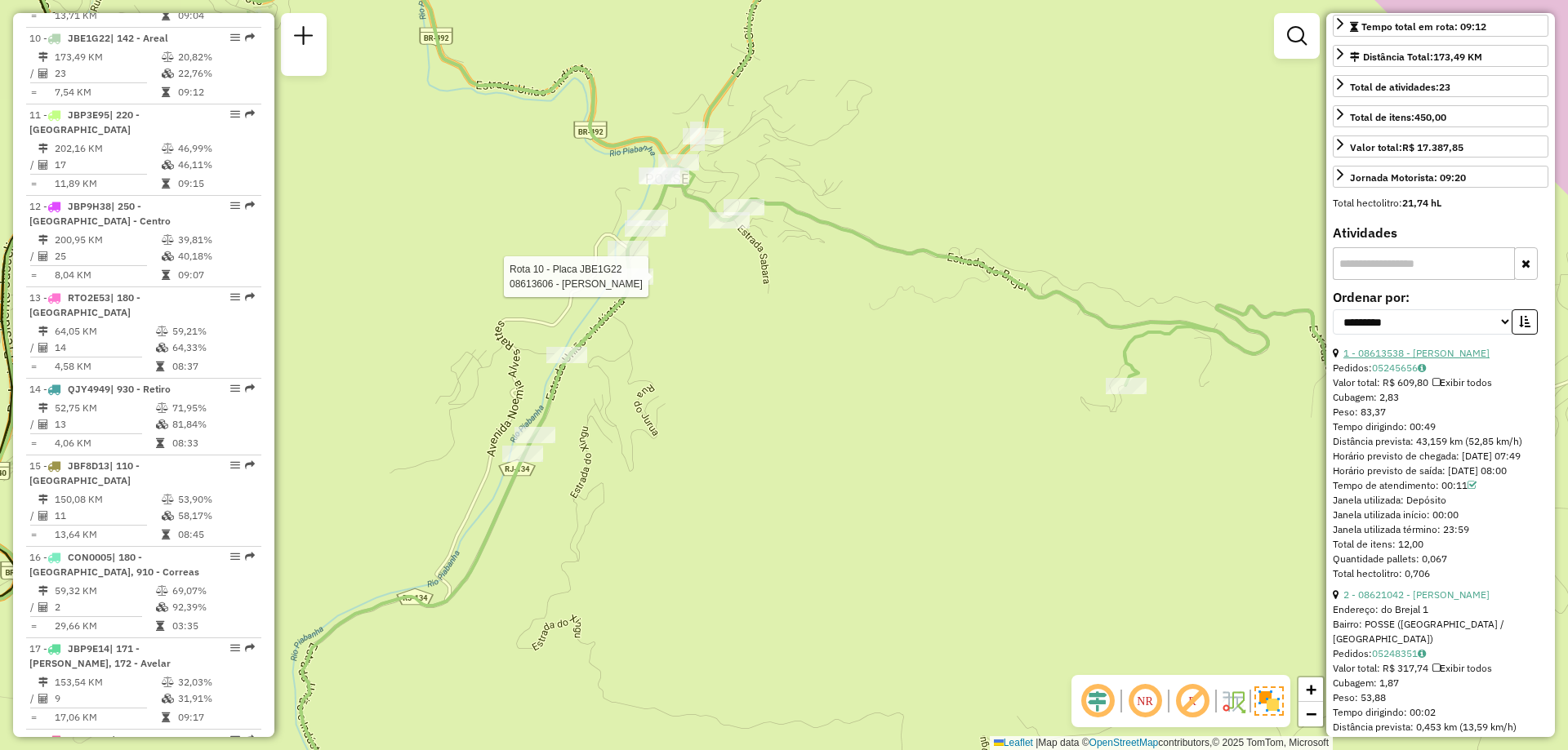
click at [1413, 359] on link "1 - 08613538 - PRISCILA NAZARIO" at bounding box center [1417, 353] width 146 height 12
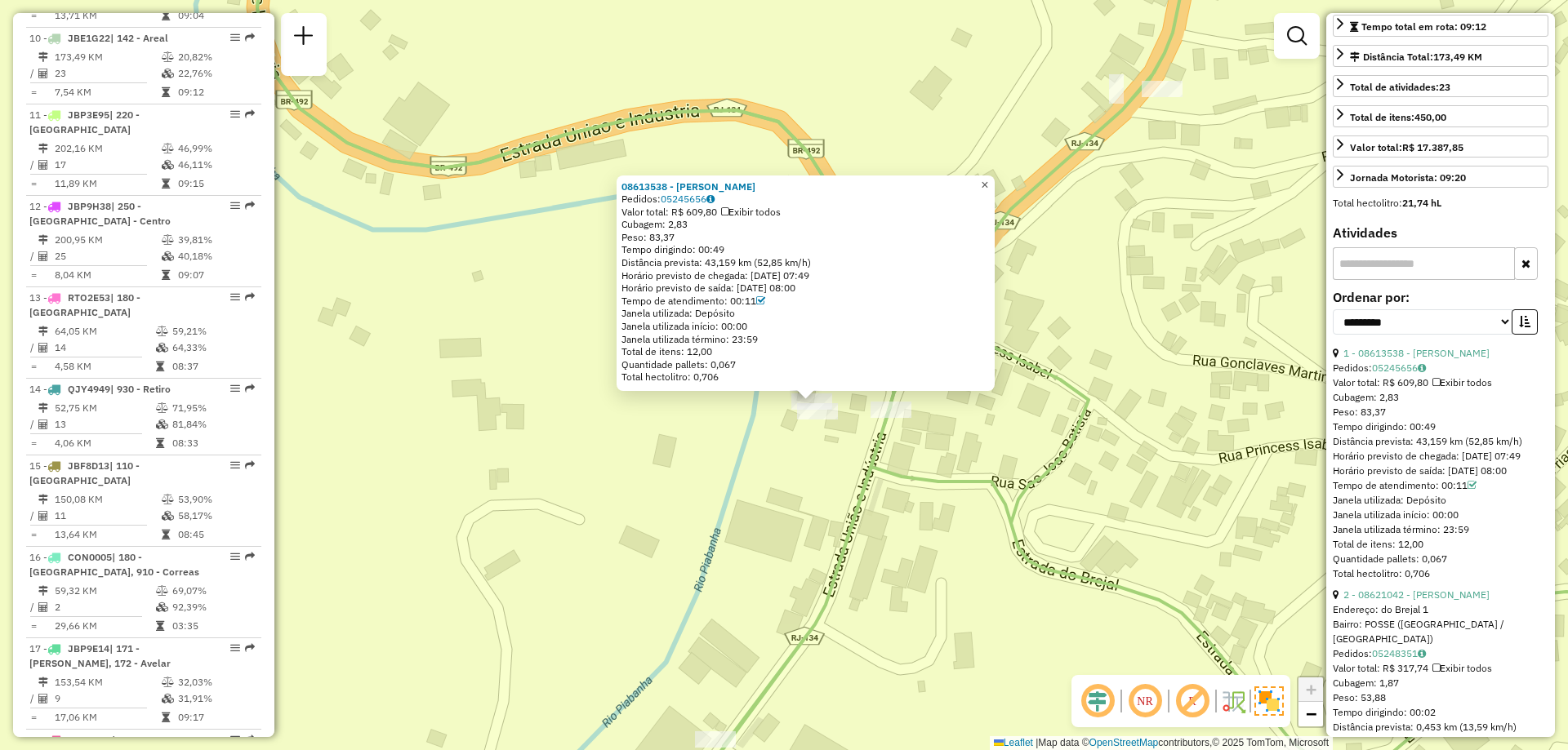
click at [988, 182] on span "×" at bounding box center [984, 185] width 7 height 14
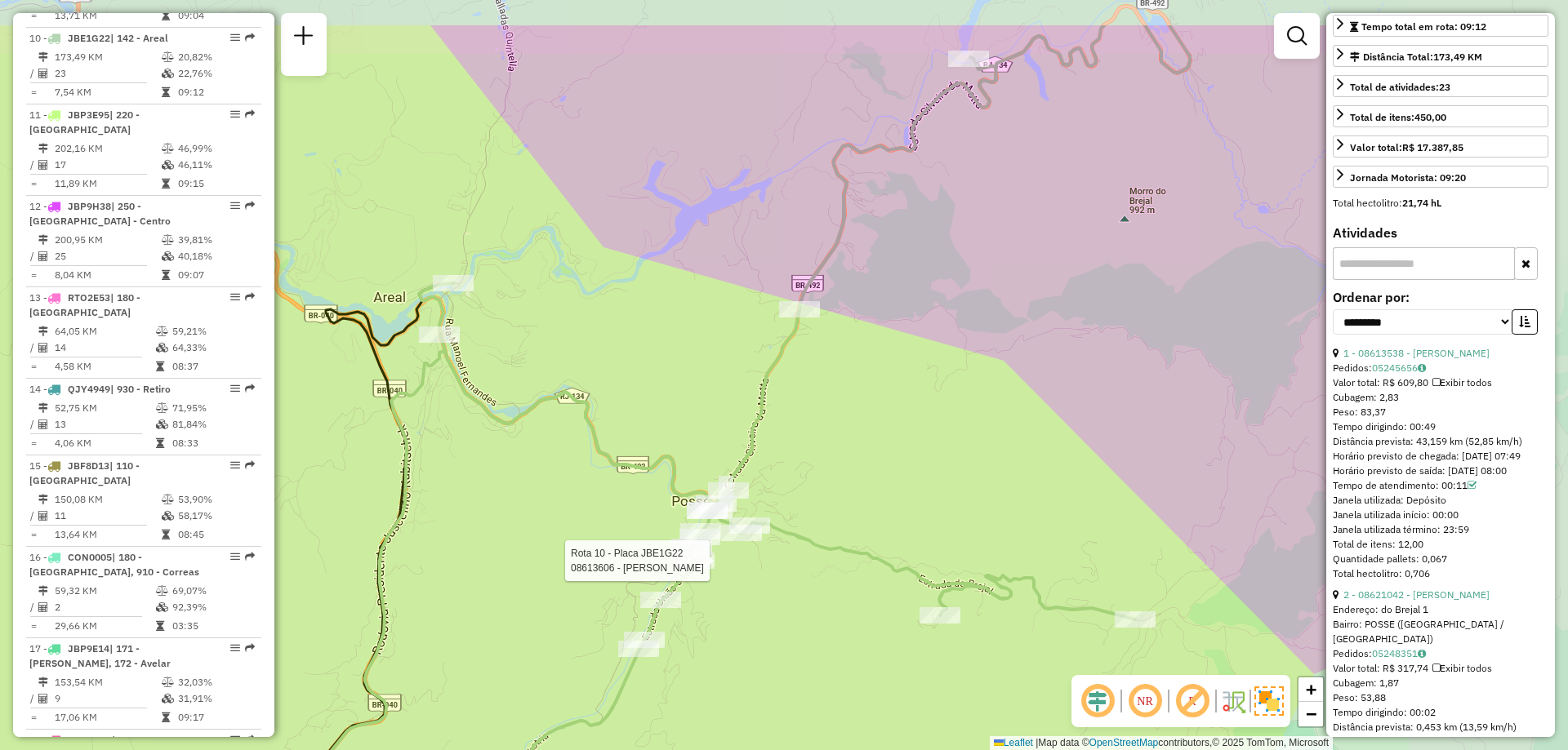
drag, startPoint x: 1147, startPoint y: 343, endPoint x: 826, endPoint y: 446, distance: 337.1
click at [826, 446] on div "Rota 10 - Placa JBE1G22 08613606 - SONIA PAIVA Janela de atendimento Grade de a…" at bounding box center [784, 375] width 1568 height 750
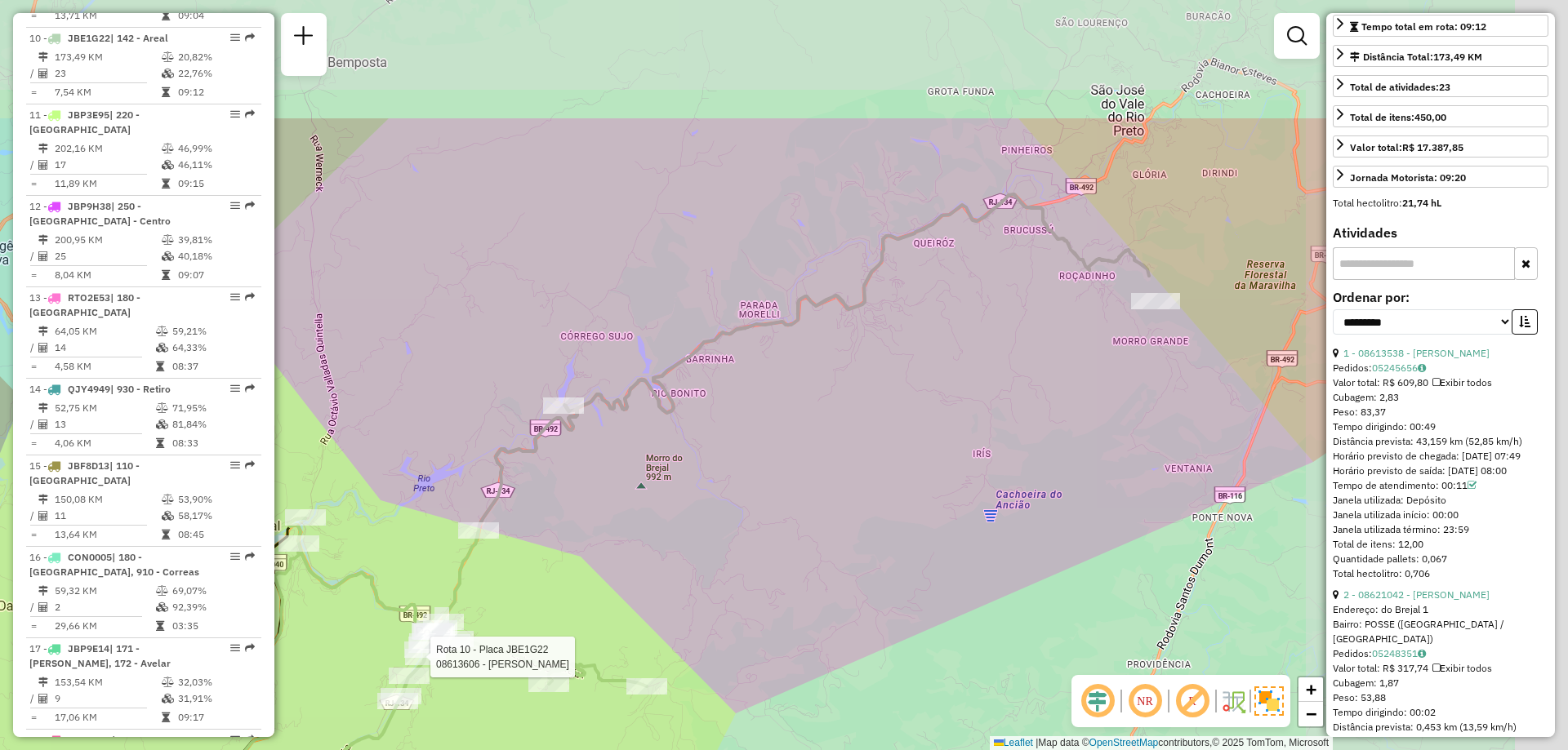
drag, startPoint x: 1048, startPoint y: 313, endPoint x: 685, endPoint y: 510, distance: 413.0
click at [685, 510] on div "Rota 10 - Placa JBE1G22 08613606 - SONIA PAIVA Janela de atendimento Grade de a…" at bounding box center [784, 375] width 1568 height 750
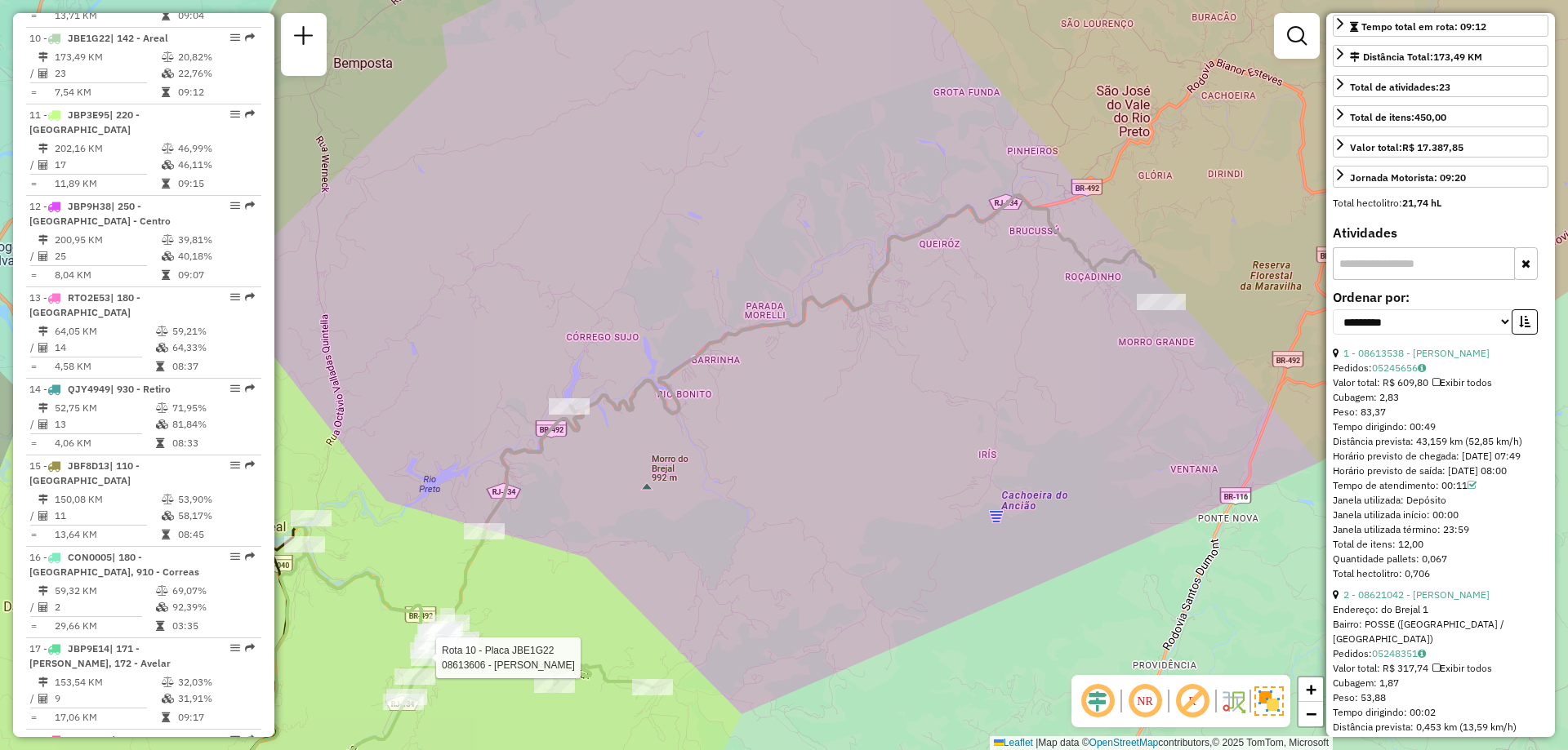
drag, startPoint x: 677, startPoint y: 467, endPoint x: 827, endPoint y: 343, distance: 194.6
click at [827, 343] on div "Rota 10 - Placa JBE1G22 08613606 - SONIA PAIVA Janela de atendimento Grade de a…" at bounding box center [784, 375] width 1568 height 750
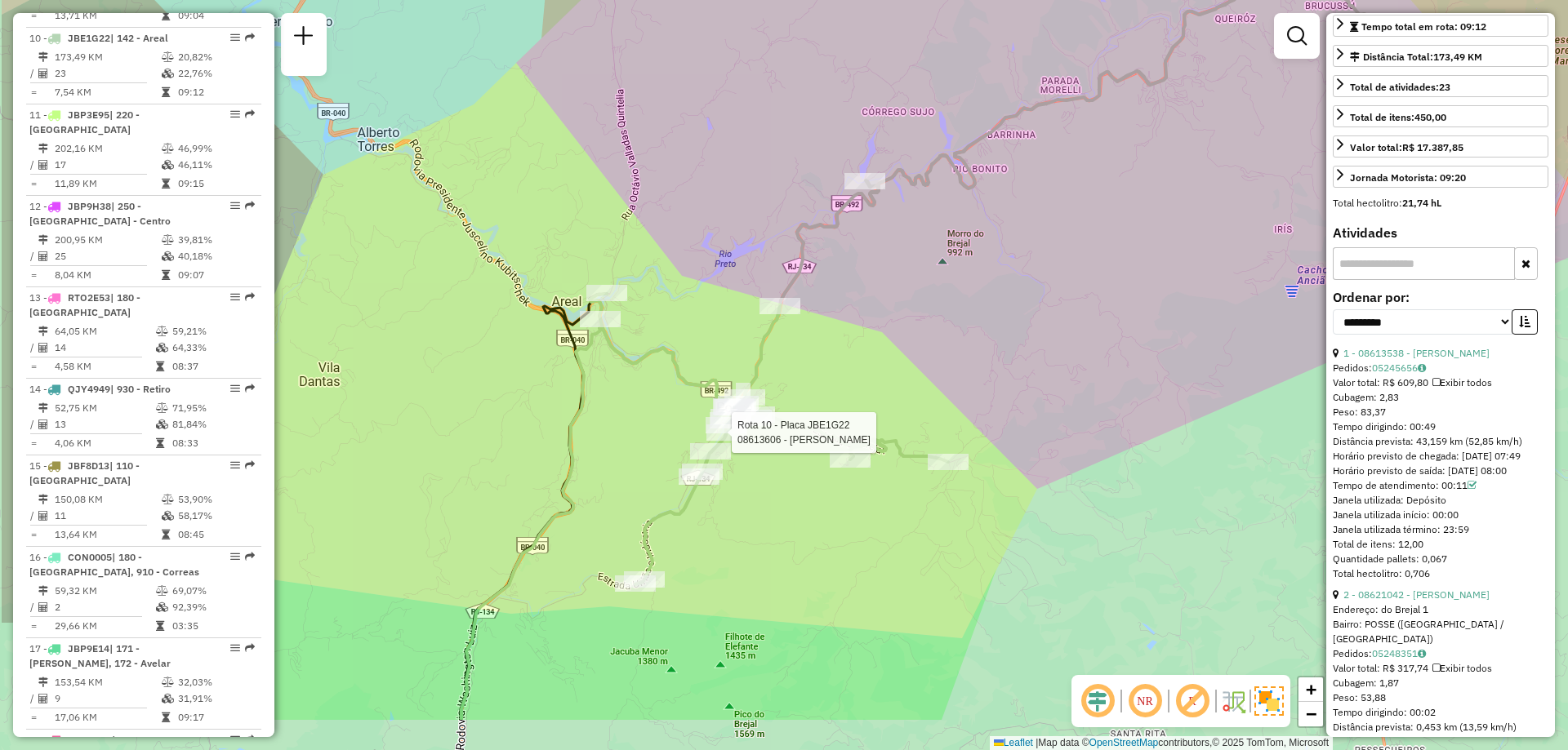
drag, startPoint x: 738, startPoint y: 483, endPoint x: 920, endPoint y: 356, distance: 221.9
click at [920, 356] on div "Rota 10 - Placa JBE1G22 08613606 - SONIA PAIVA Janela de atendimento Grade de a…" at bounding box center [784, 375] width 1568 height 750
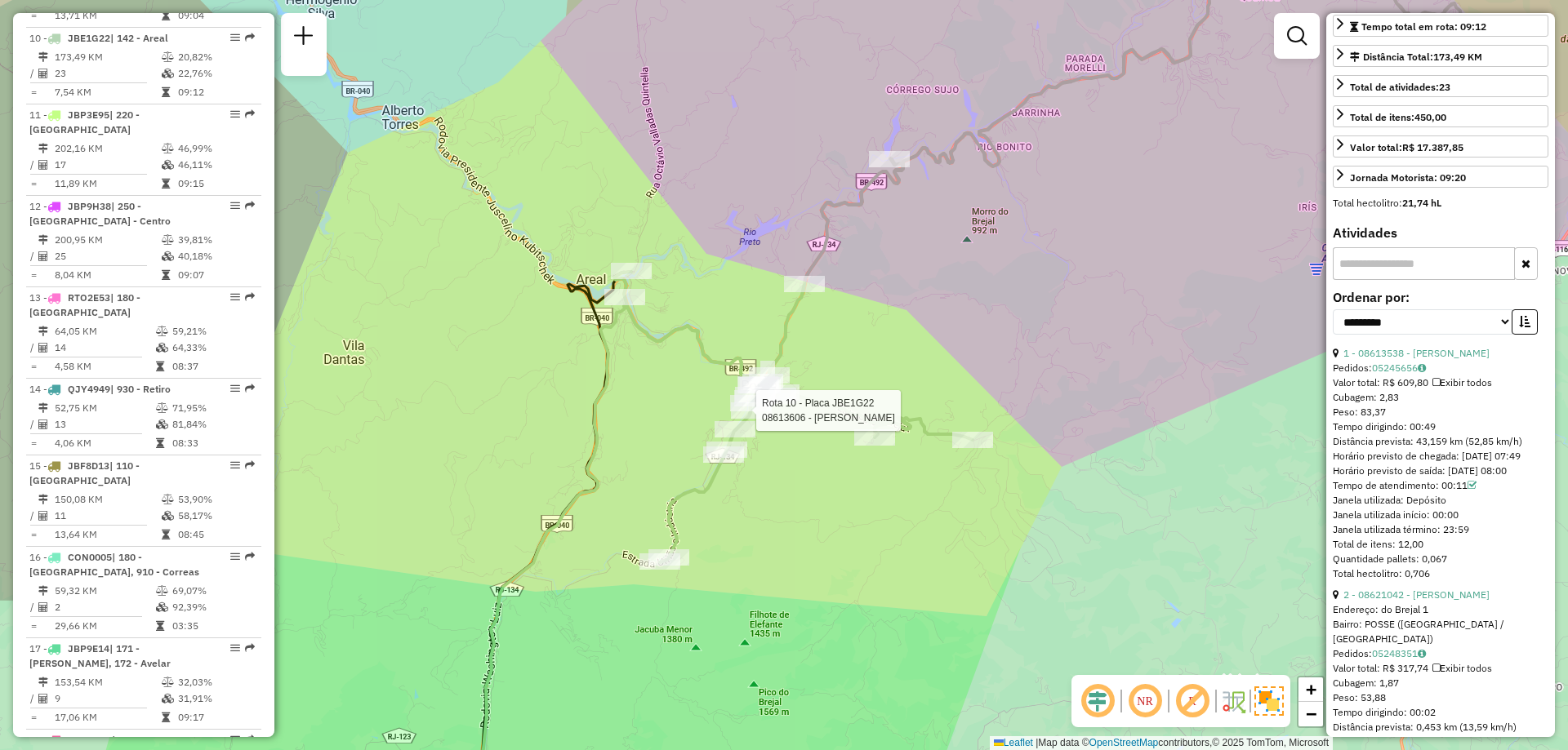
click at [879, 531] on div "Rota 10 - Placa JBE1G22 08613606 - SONIA PAIVA Janela de atendimento Grade de a…" at bounding box center [784, 375] width 1568 height 750
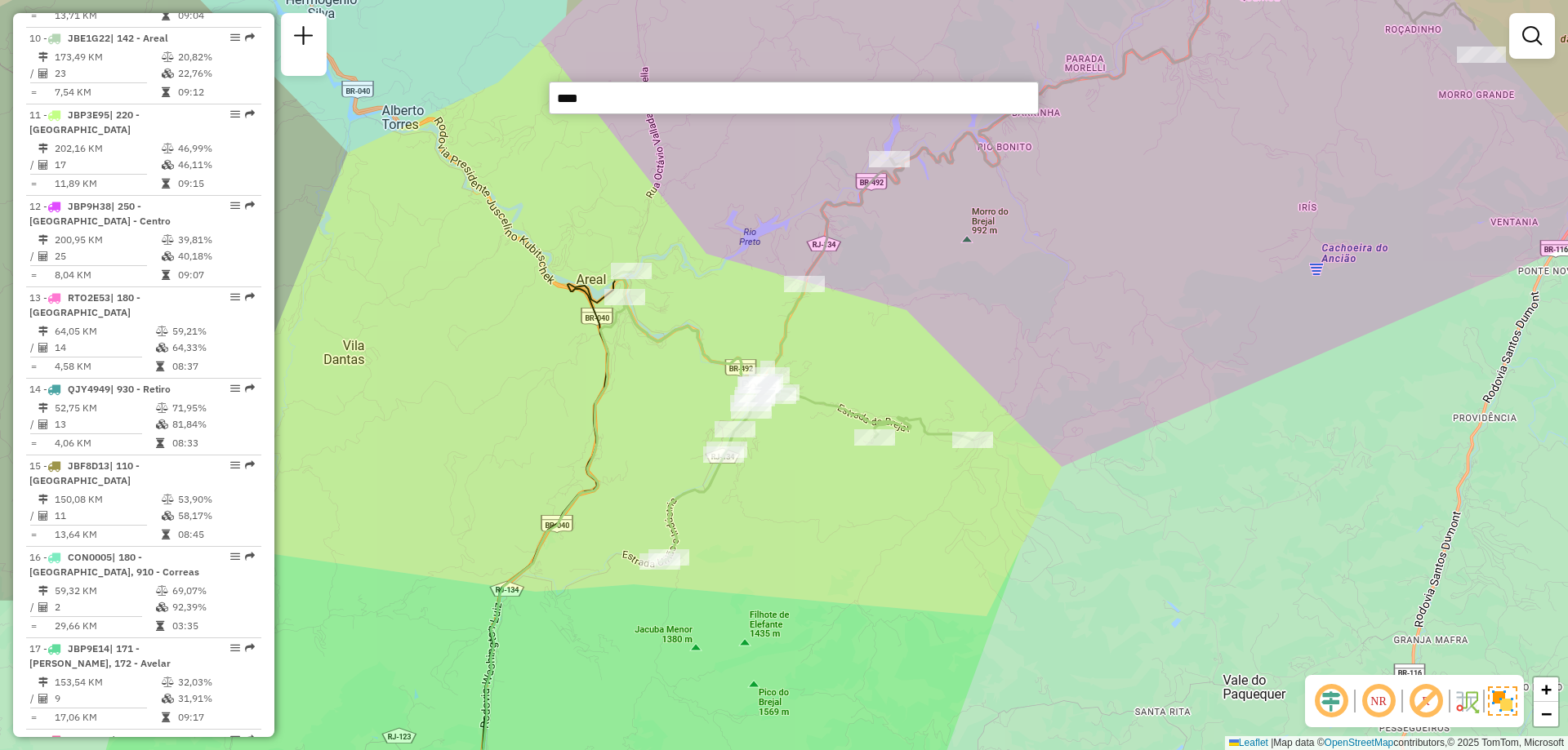
type input "*****"
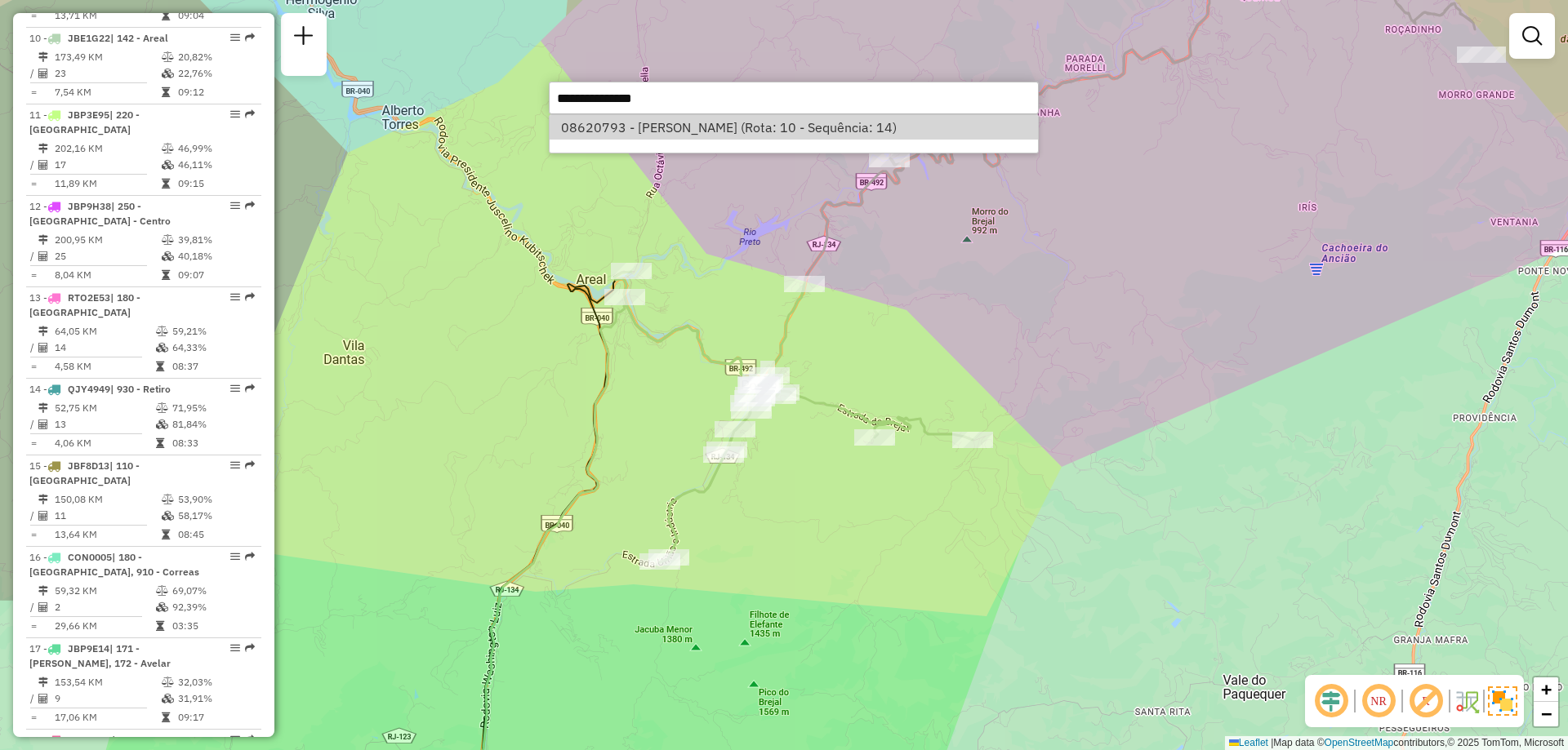
select select "**********"
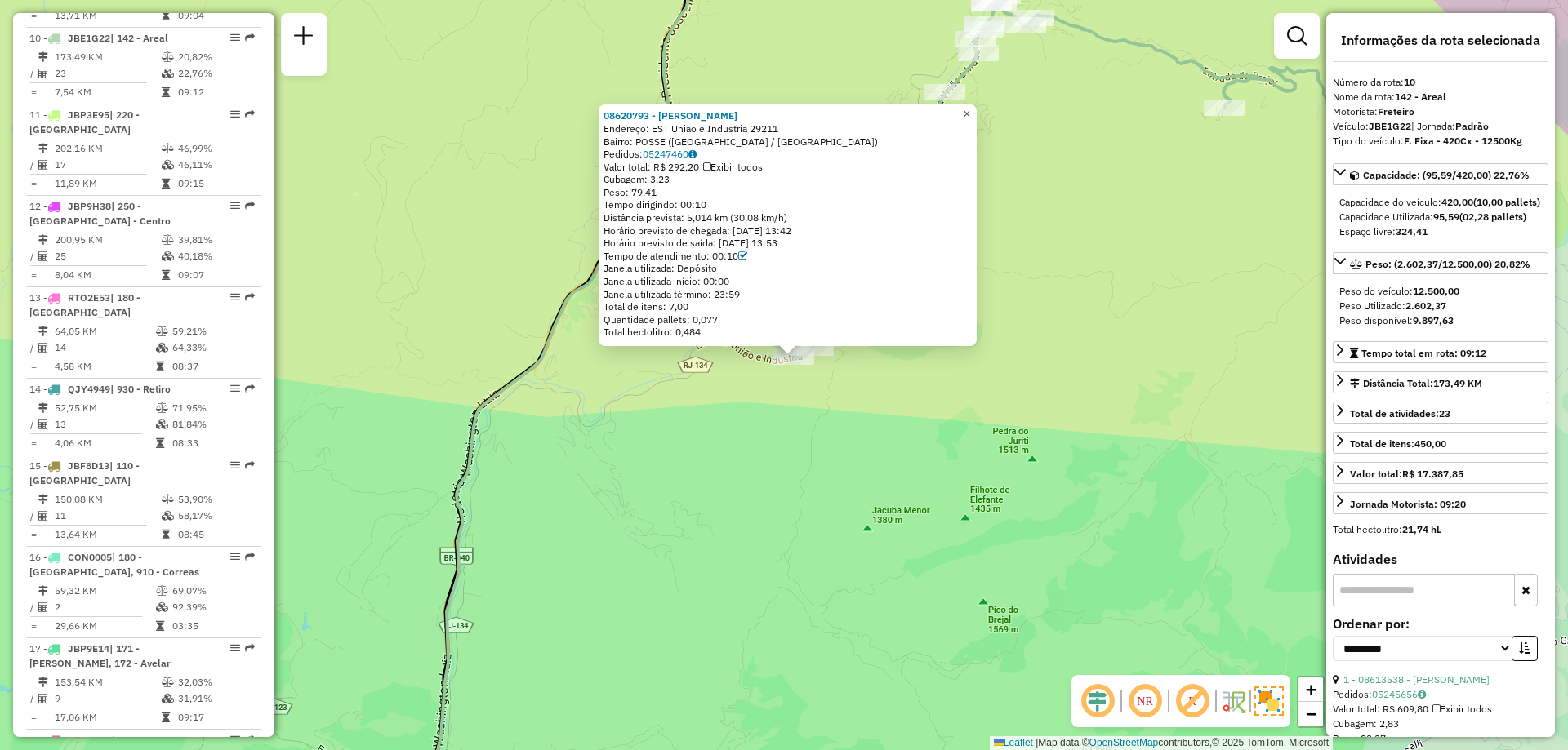
click at [970, 111] on span "×" at bounding box center [966, 114] width 7 height 14
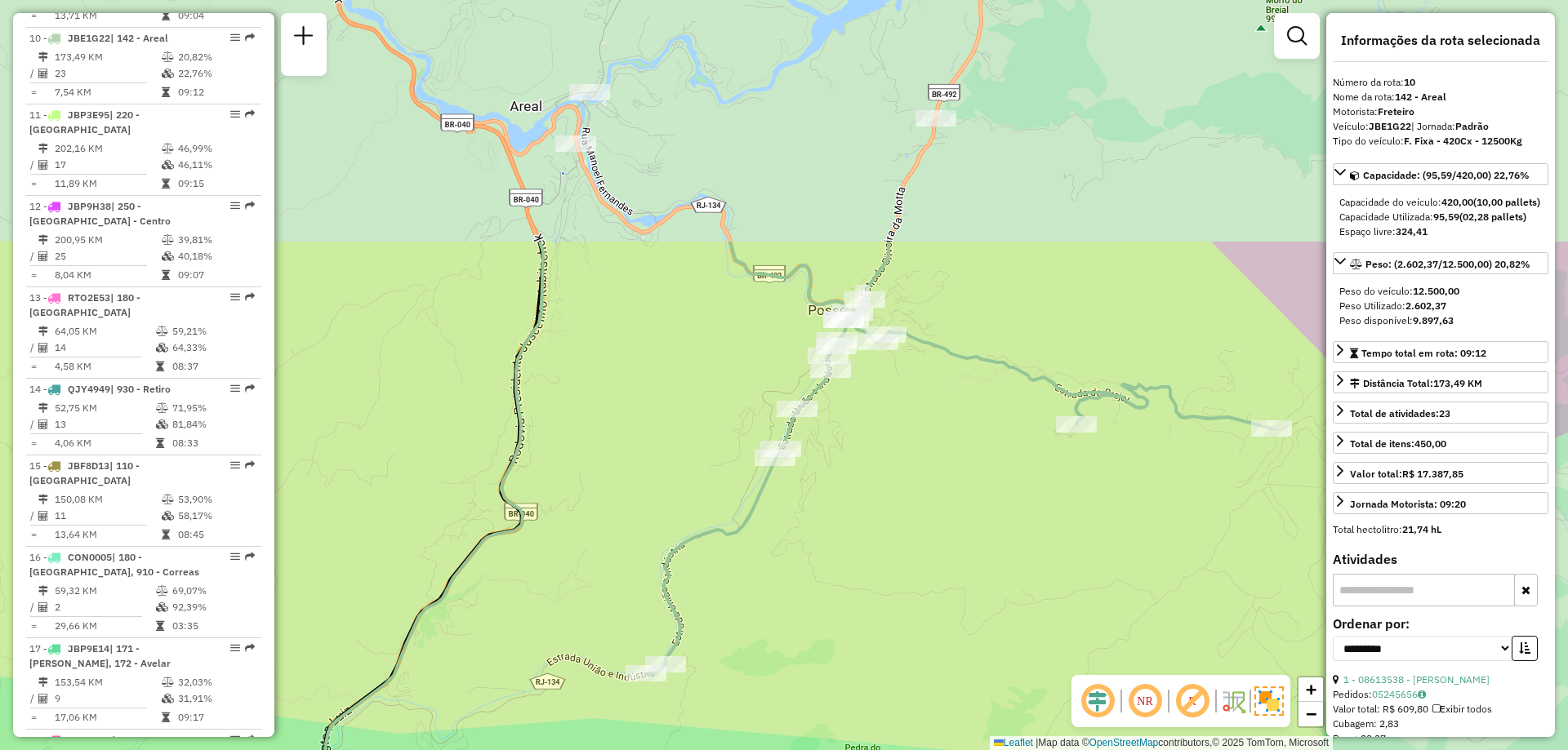
drag, startPoint x: 817, startPoint y: 137, endPoint x: 669, endPoint y: 454, distance: 349.8
click at [669, 454] on div "Janela de atendimento Grade de atendimento Capacidade Transportadoras Veículos …" at bounding box center [784, 375] width 1568 height 750
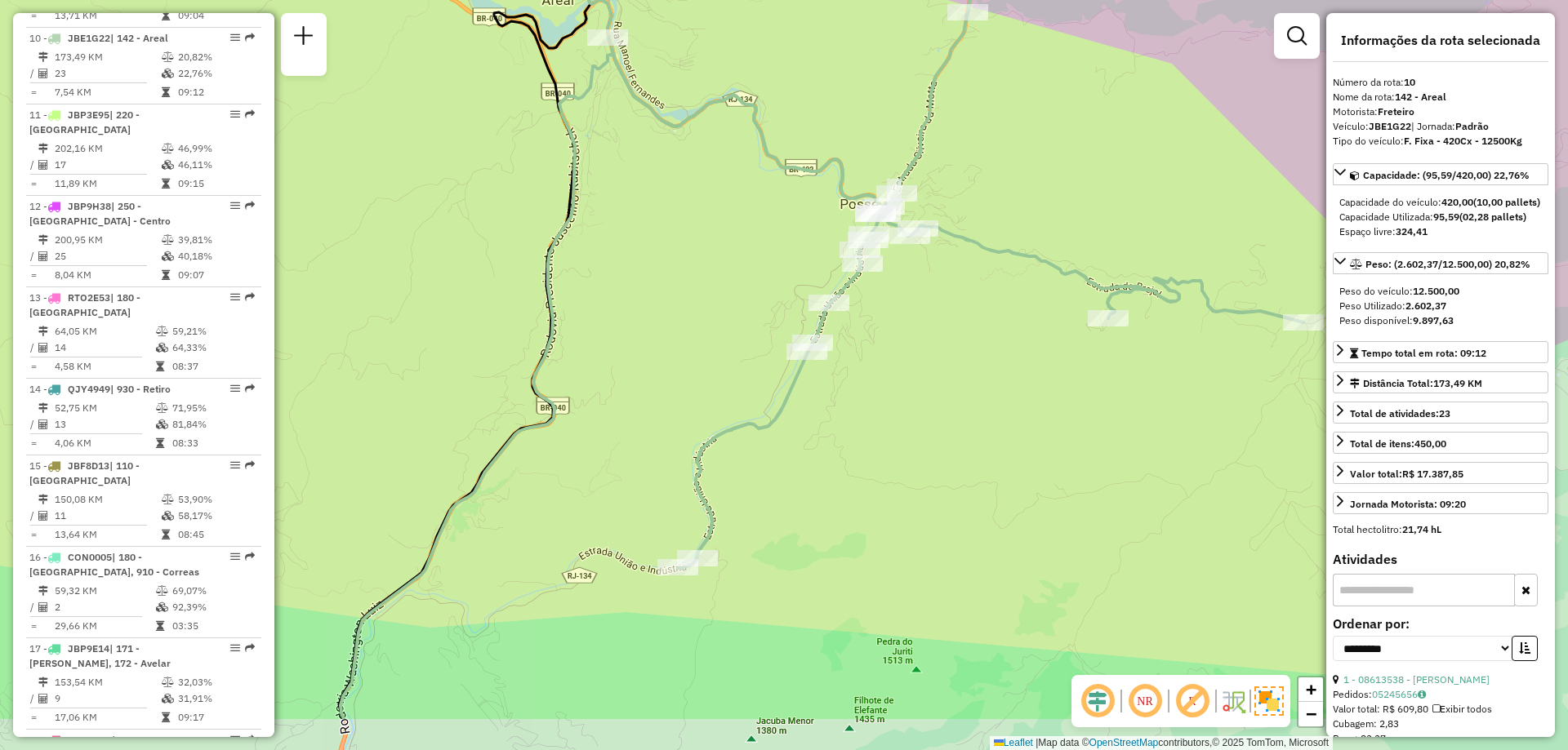
drag, startPoint x: 590, startPoint y: 426, endPoint x: 621, endPoint y: 320, distance: 110.4
click at [621, 320] on div "Janela de atendimento Grade de atendimento Capacidade Transportadoras Veículos …" at bounding box center [784, 375] width 1568 height 750
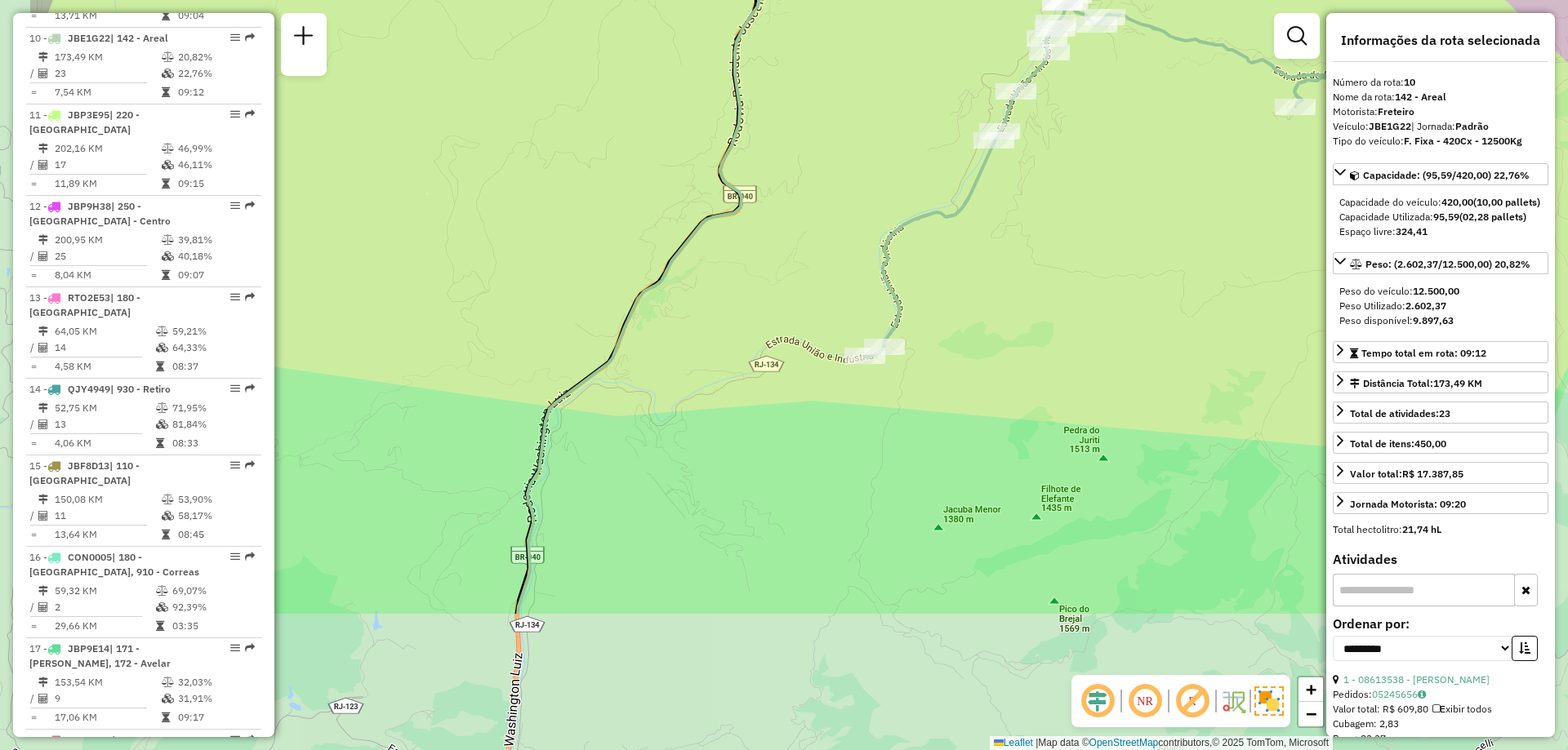
drag, startPoint x: 490, startPoint y: 654, endPoint x: 677, endPoint y: 442, distance: 282.7
click at [677, 442] on div "Janela de atendimento Grade de atendimento Capacidade Transportadoras Veículos …" at bounding box center [784, 375] width 1568 height 750
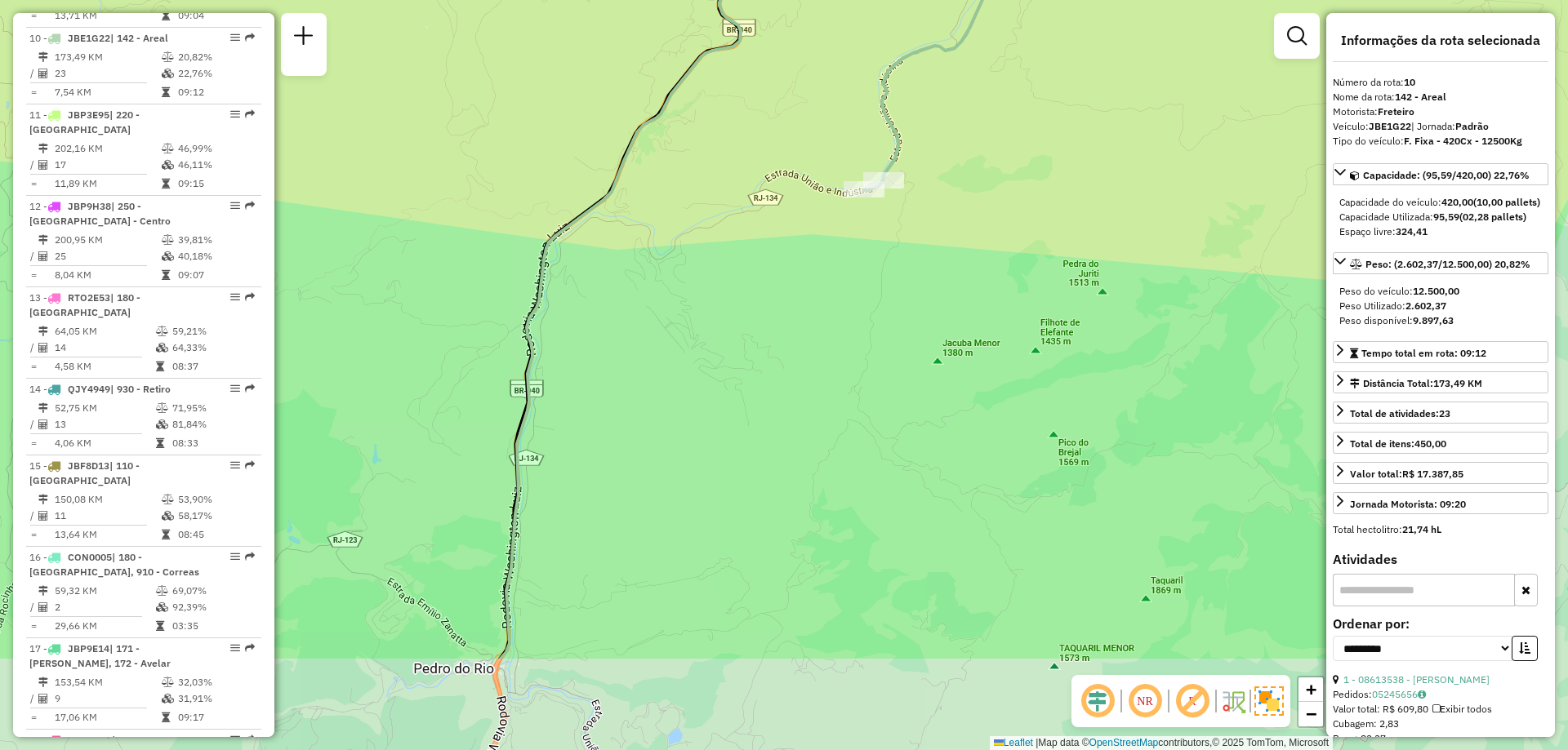
drag, startPoint x: 626, startPoint y: 530, endPoint x: 626, endPoint y: 363, distance: 167.0
click at [626, 363] on div "Janela de atendimento Grade de atendimento Capacidade Transportadoras Veículos …" at bounding box center [784, 375] width 1568 height 750
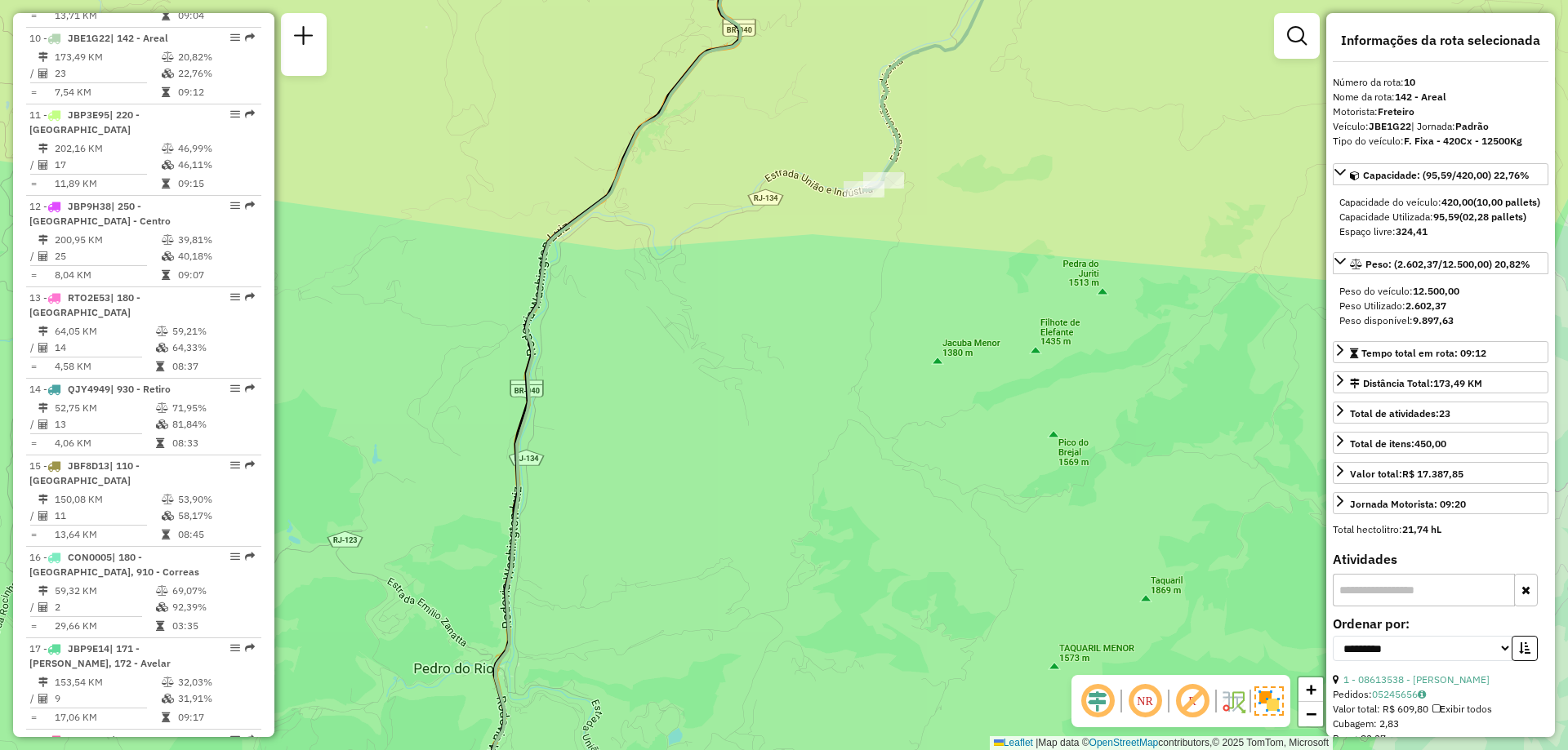
click at [546, 607] on div "Janela de atendimento Grade de atendimento Capacidade Transportadoras Veículos …" at bounding box center [784, 375] width 1568 height 750
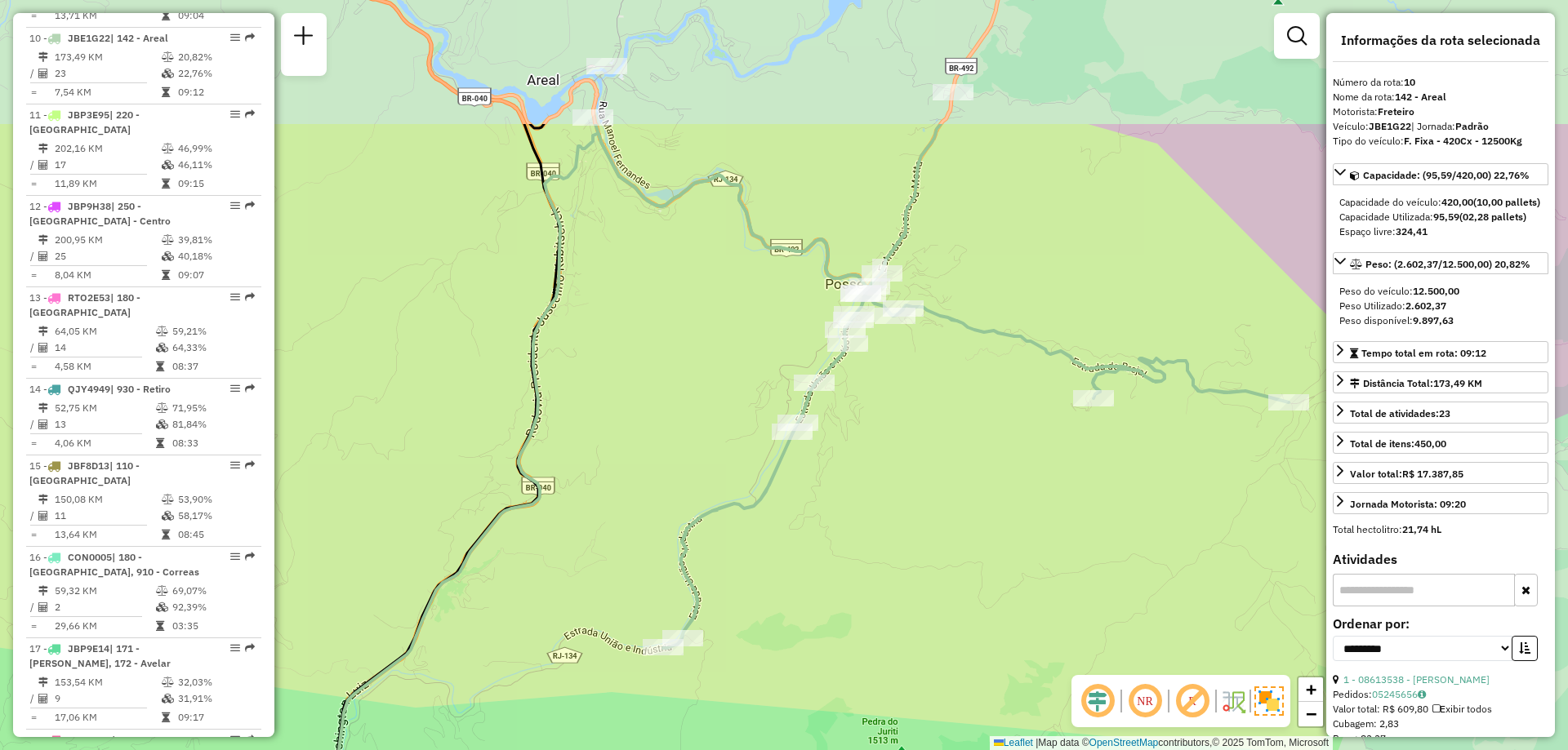
drag, startPoint x: 950, startPoint y: 327, endPoint x: 893, endPoint y: 507, distance: 188.8
click at [893, 507] on div "Janela de atendimento Grade de atendimento Capacidade Transportadoras Veículos …" at bounding box center [784, 375] width 1568 height 750
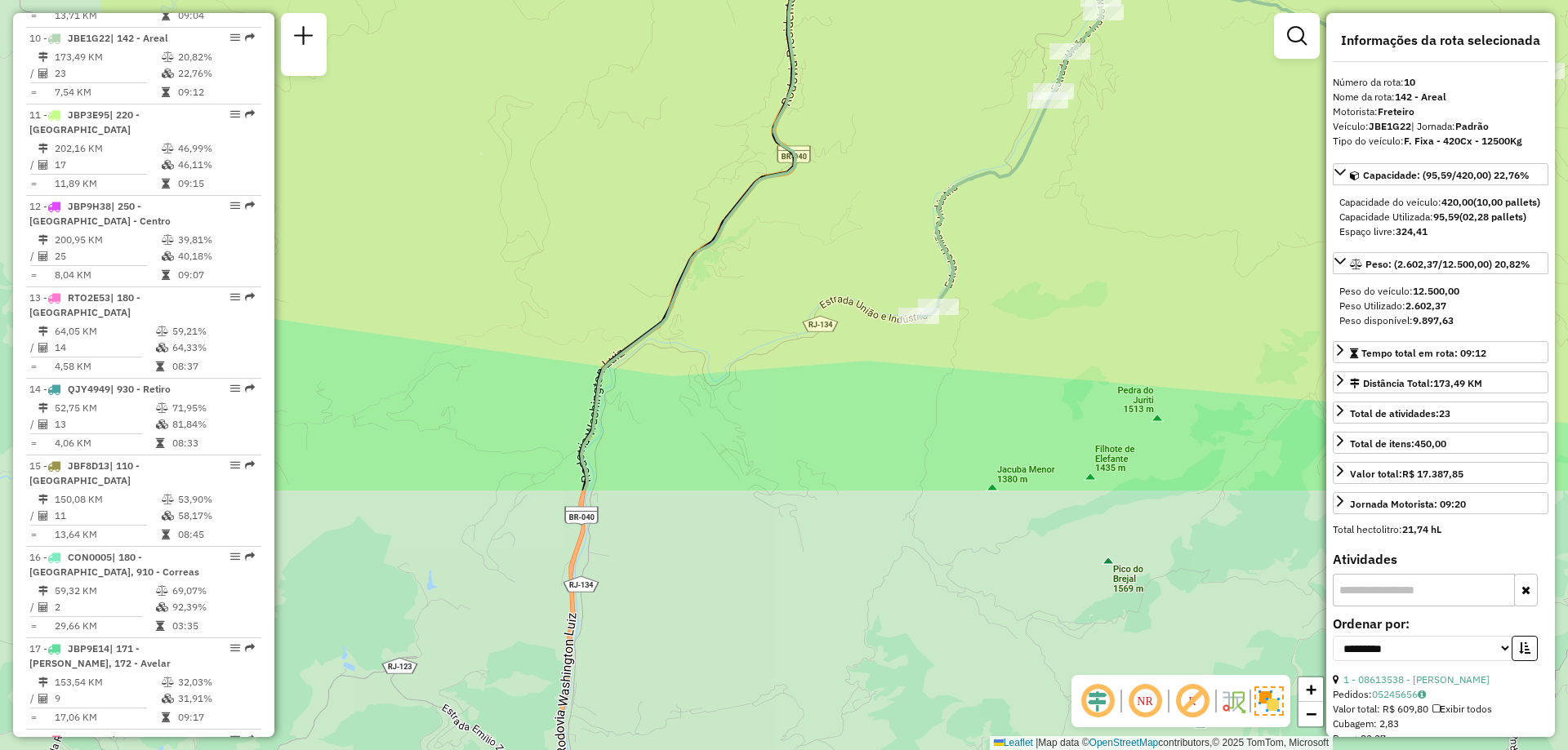
drag, startPoint x: 840, startPoint y: 577, endPoint x: 1102, endPoint y: 237, distance: 429.2
click at [1102, 237] on div "Janela de atendimento Grade de atendimento Capacidade Transportadoras Veículos …" at bounding box center [784, 375] width 1568 height 750
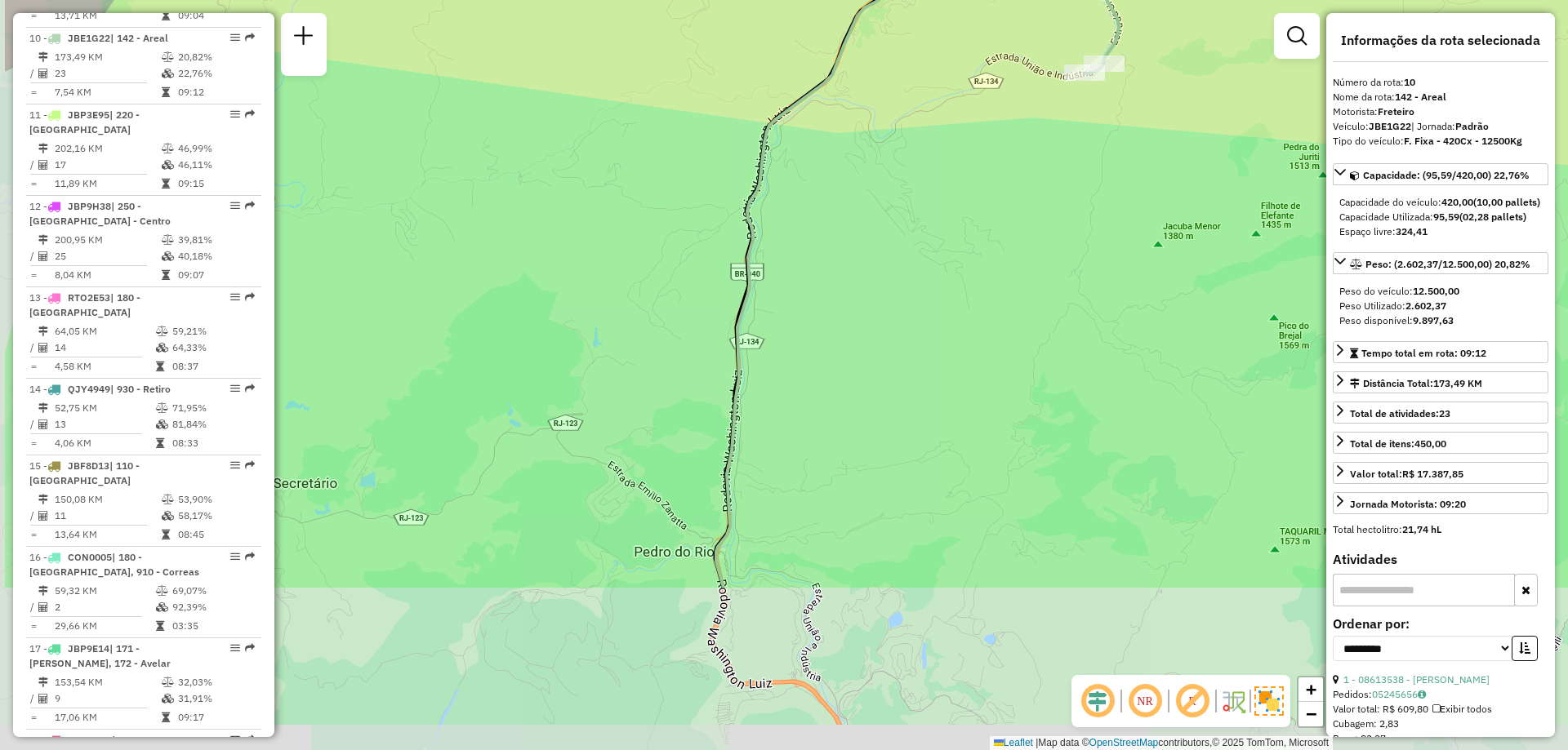
drag, startPoint x: 709, startPoint y: 570, endPoint x: 870, endPoint y: 333, distance: 286.5
click at [870, 333] on div "Janela de atendimento Grade de atendimento Capacidade Transportadoras Veículos …" at bounding box center [784, 375] width 1568 height 750
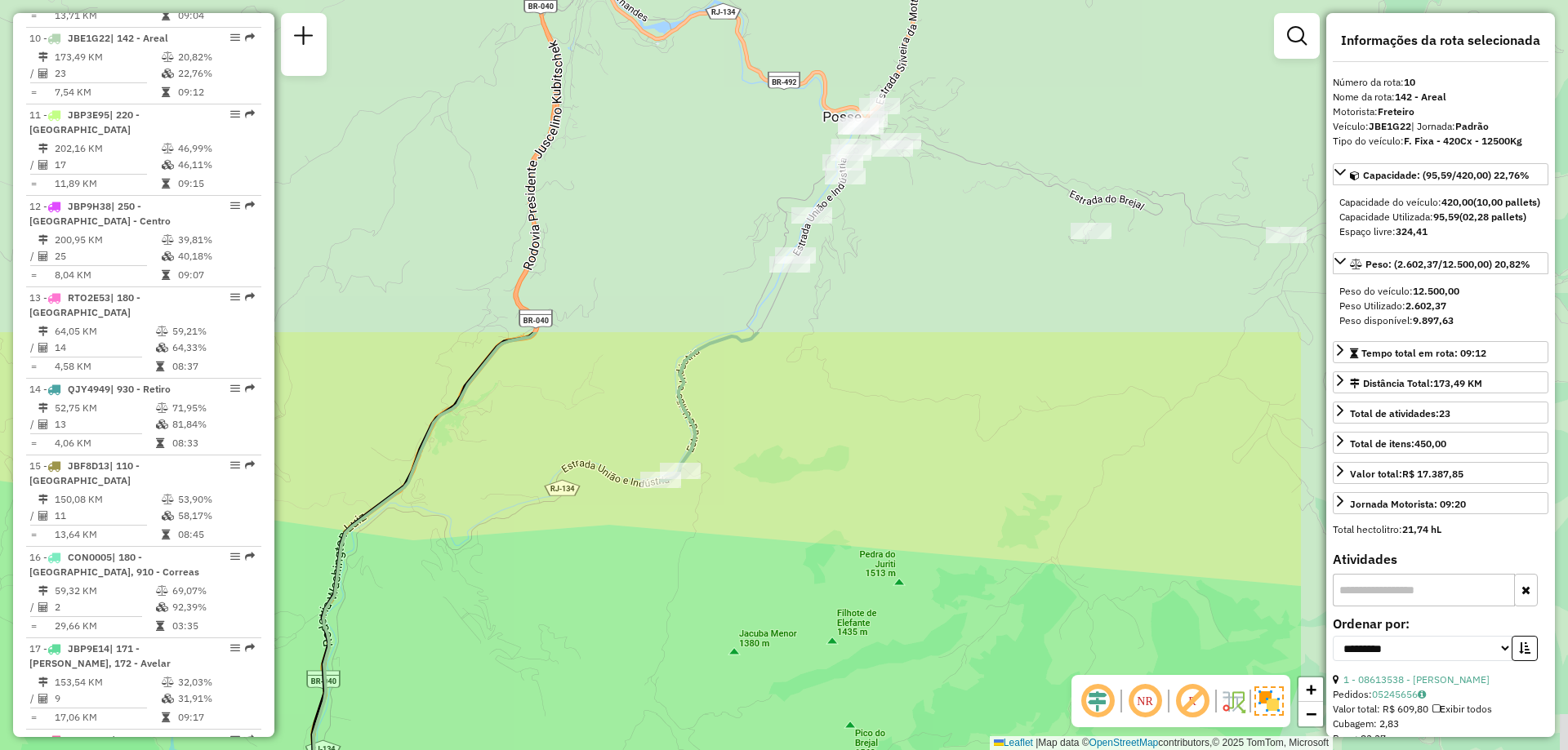
drag, startPoint x: 1094, startPoint y: 262, endPoint x: 671, endPoint y: 666, distance: 584.9
click at [671, 666] on div "Janela de atendimento Grade de atendimento Capacidade Transportadoras Veículos …" at bounding box center [784, 375] width 1568 height 750
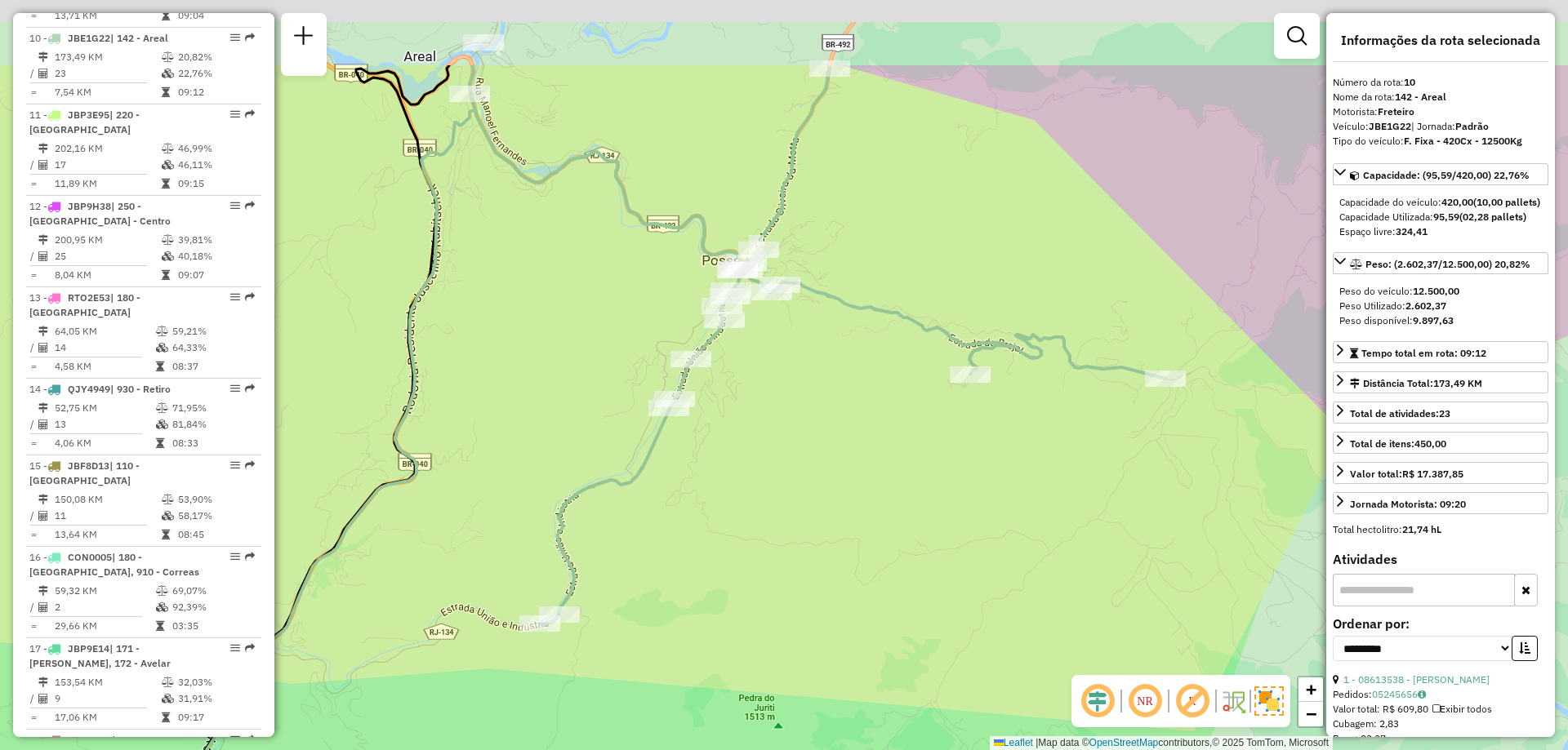
drag, startPoint x: 1018, startPoint y: 422, endPoint x: 865, endPoint y: 589, distance: 226.5
click at [865, 589] on div "Janela de atendimento Grade de atendimento Capacidade Transportadoras Veículos …" at bounding box center [784, 375] width 1568 height 750
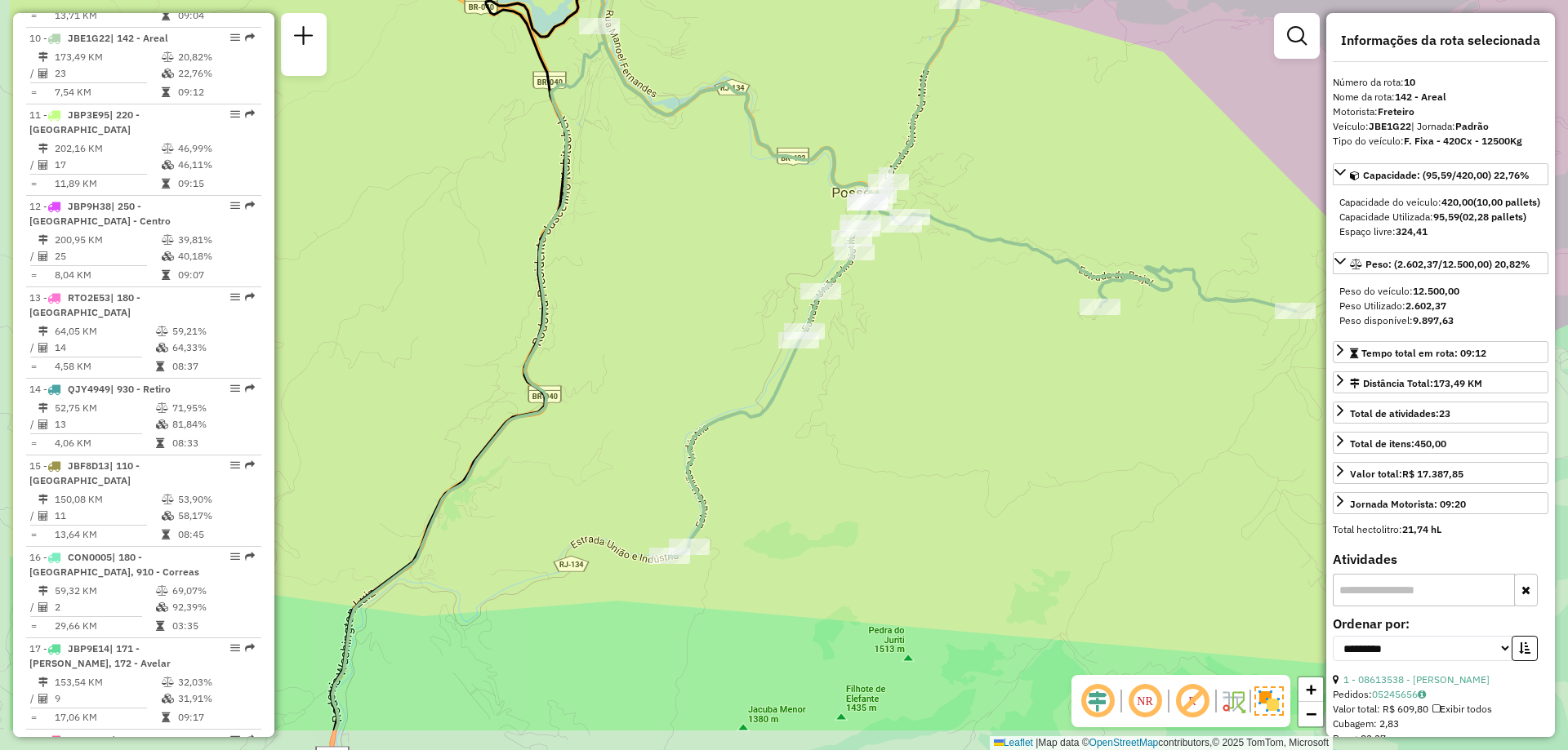
drag, startPoint x: 845, startPoint y: 520, endPoint x: 1014, endPoint y: 423, distance: 194.9
click at [1014, 423] on div "Janela de atendimento Grade de atendimento Capacidade Transportadoras Veículos …" at bounding box center [784, 375] width 1568 height 750
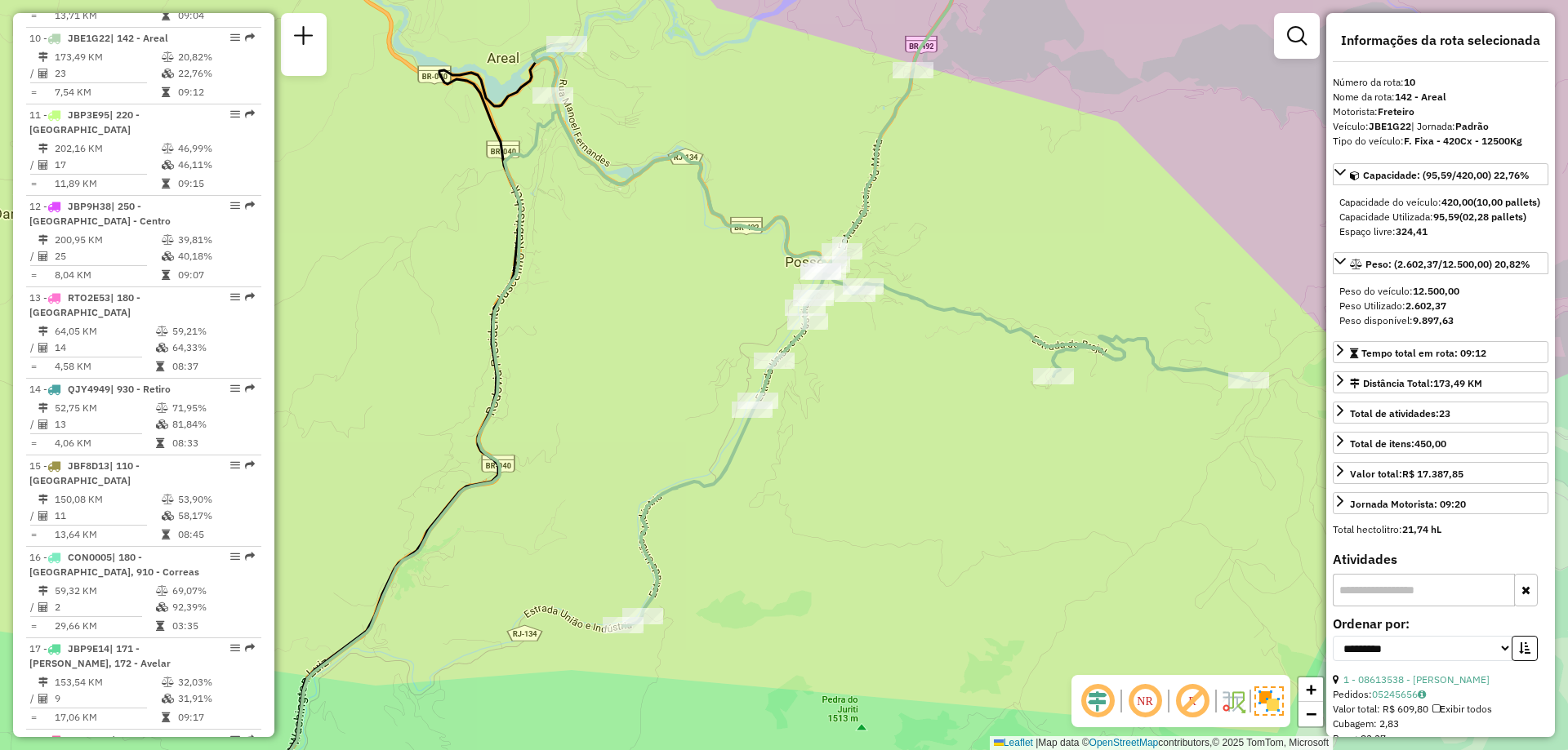
drag, startPoint x: 688, startPoint y: 304, endPoint x: 631, endPoint y: 385, distance: 99.0
click at [631, 385] on div "Janela de atendimento Grade de atendimento Capacidade Transportadoras Veículos …" at bounding box center [784, 375] width 1568 height 750
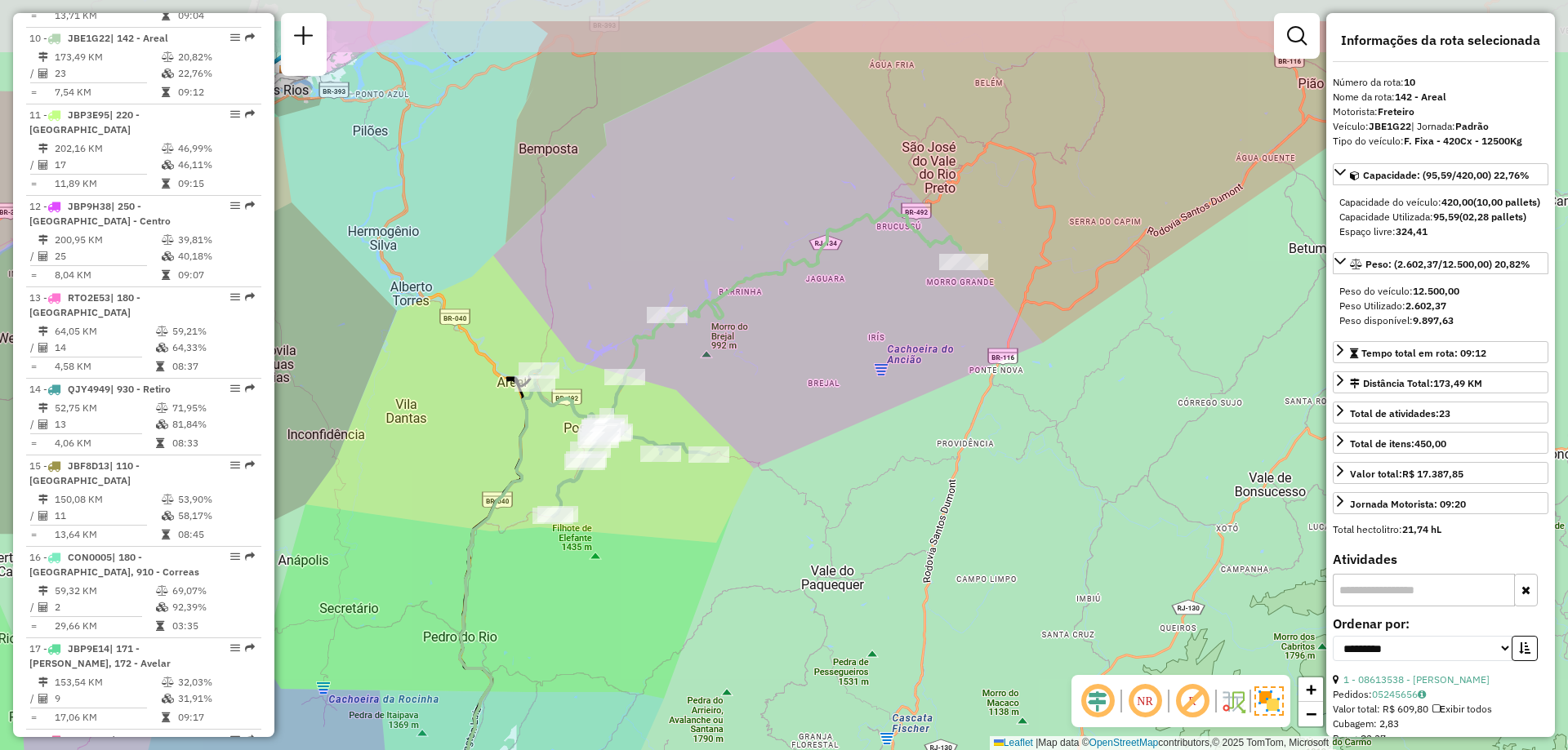
drag, startPoint x: 871, startPoint y: 259, endPoint x: 752, endPoint y: 359, distance: 155.4
click at [752, 362] on div "Janela de atendimento Grade de atendimento Capacidade Transportadoras Veículos …" at bounding box center [784, 375] width 1568 height 750
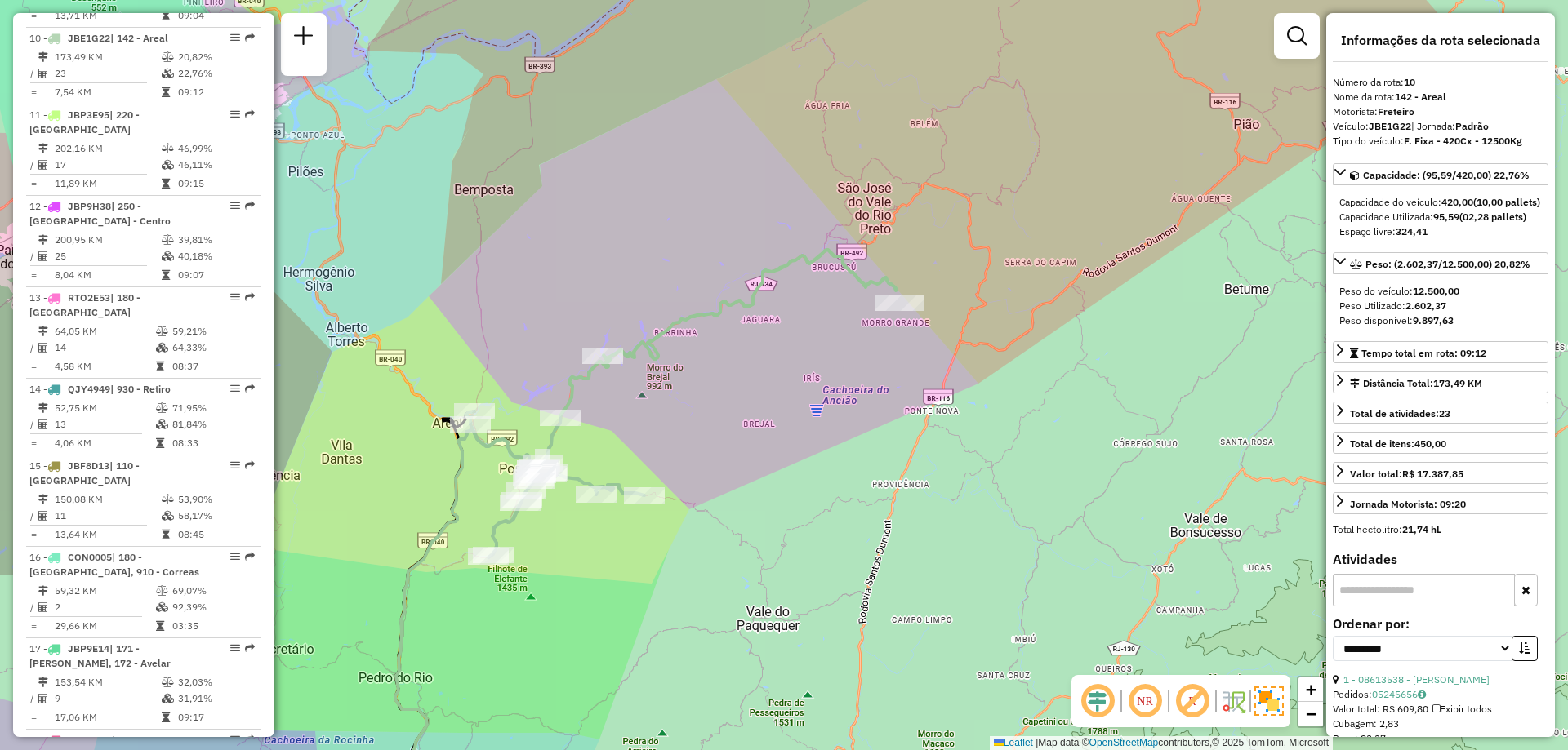
drag, startPoint x: 882, startPoint y: 328, endPoint x: 824, endPoint y: 363, distance: 67.7
click at [824, 363] on div "Janela de atendimento Grade de atendimento Capacidade Transportadoras Veículos …" at bounding box center [784, 375] width 1568 height 750
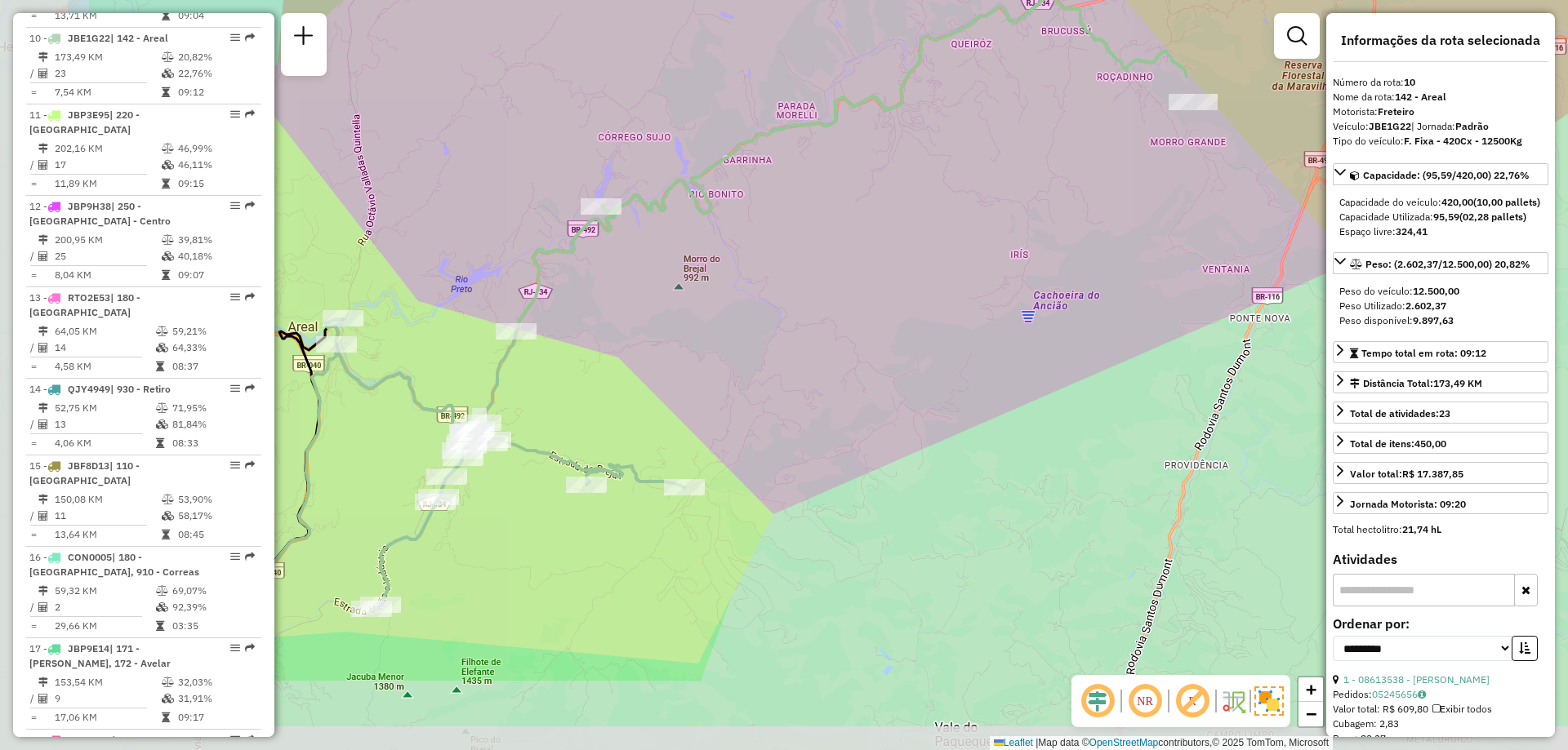
drag, startPoint x: 674, startPoint y: 425, endPoint x: 906, endPoint y: 279, distance: 274.1
click at [906, 279] on div "Janela de atendimento Grade de atendimento Capacidade Transportadoras Veículos …" at bounding box center [784, 375] width 1568 height 750
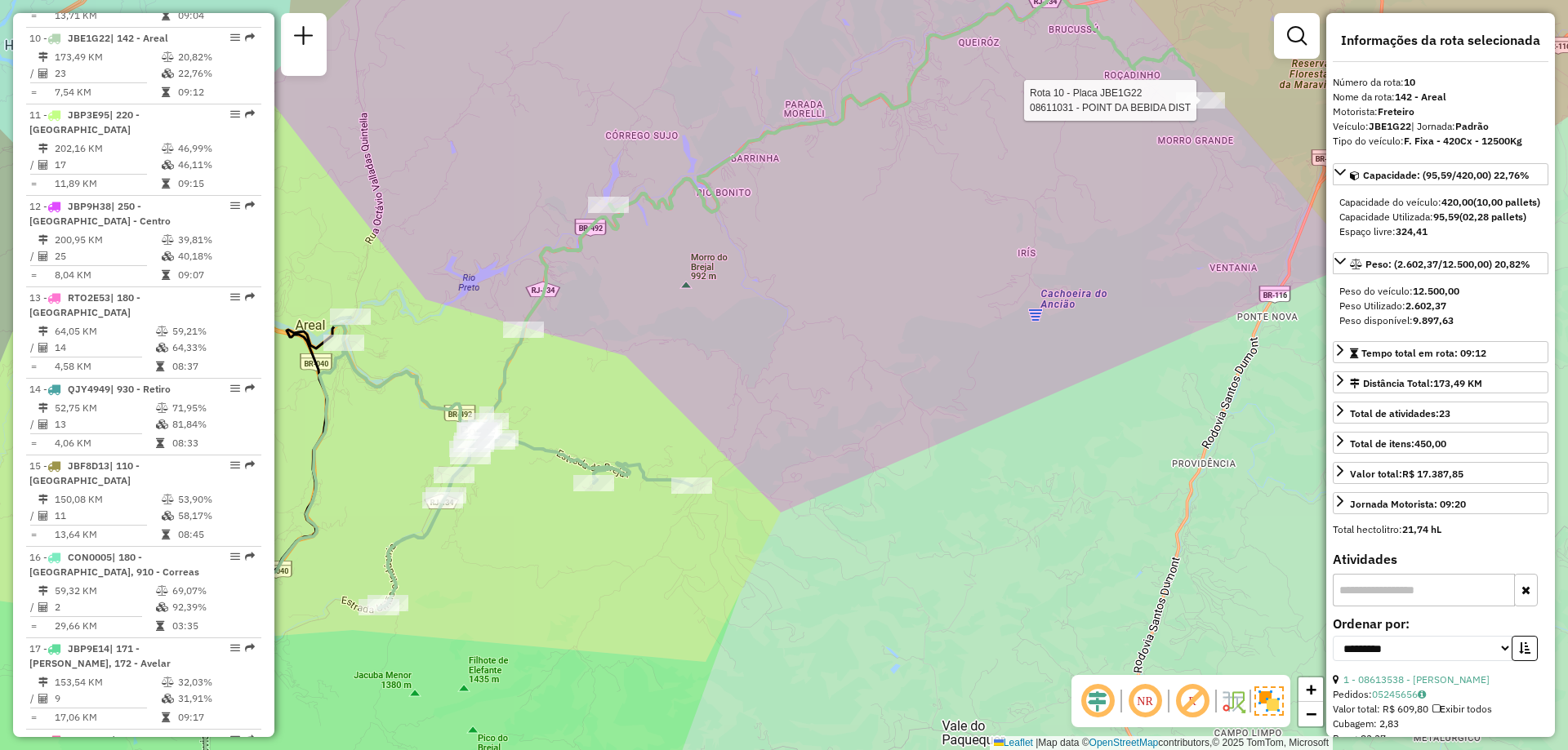
click at [1200, 109] on div at bounding box center [1200, 101] width 49 height 16
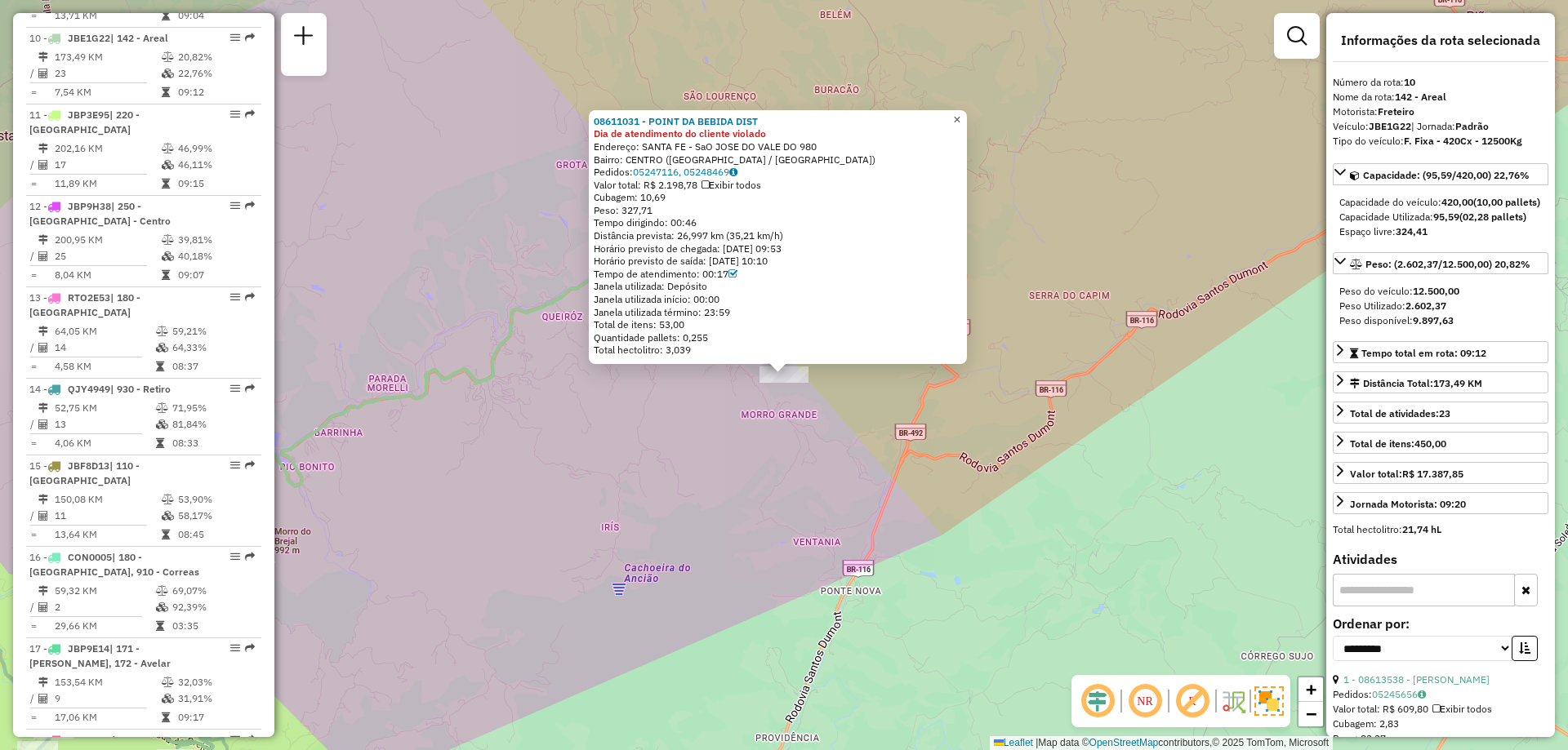
click at [960, 115] on span "×" at bounding box center [957, 120] width 7 height 14
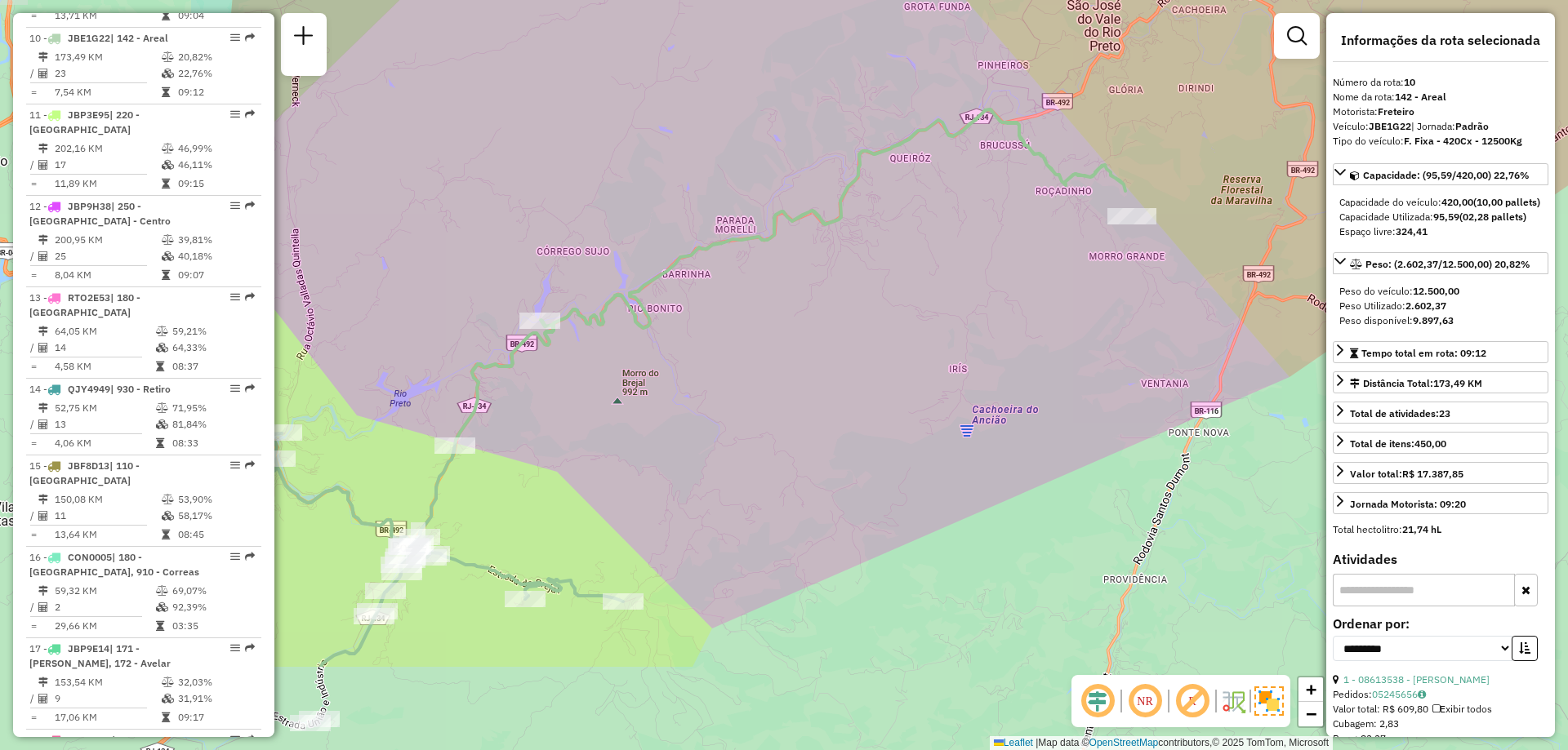
drag, startPoint x: 552, startPoint y: 402, endPoint x: 900, endPoint y: 243, distance: 382.6
click at [900, 243] on div "Janela de atendimento Grade de atendimento Capacidade Transportadoras Veículos …" at bounding box center [784, 375] width 1568 height 750
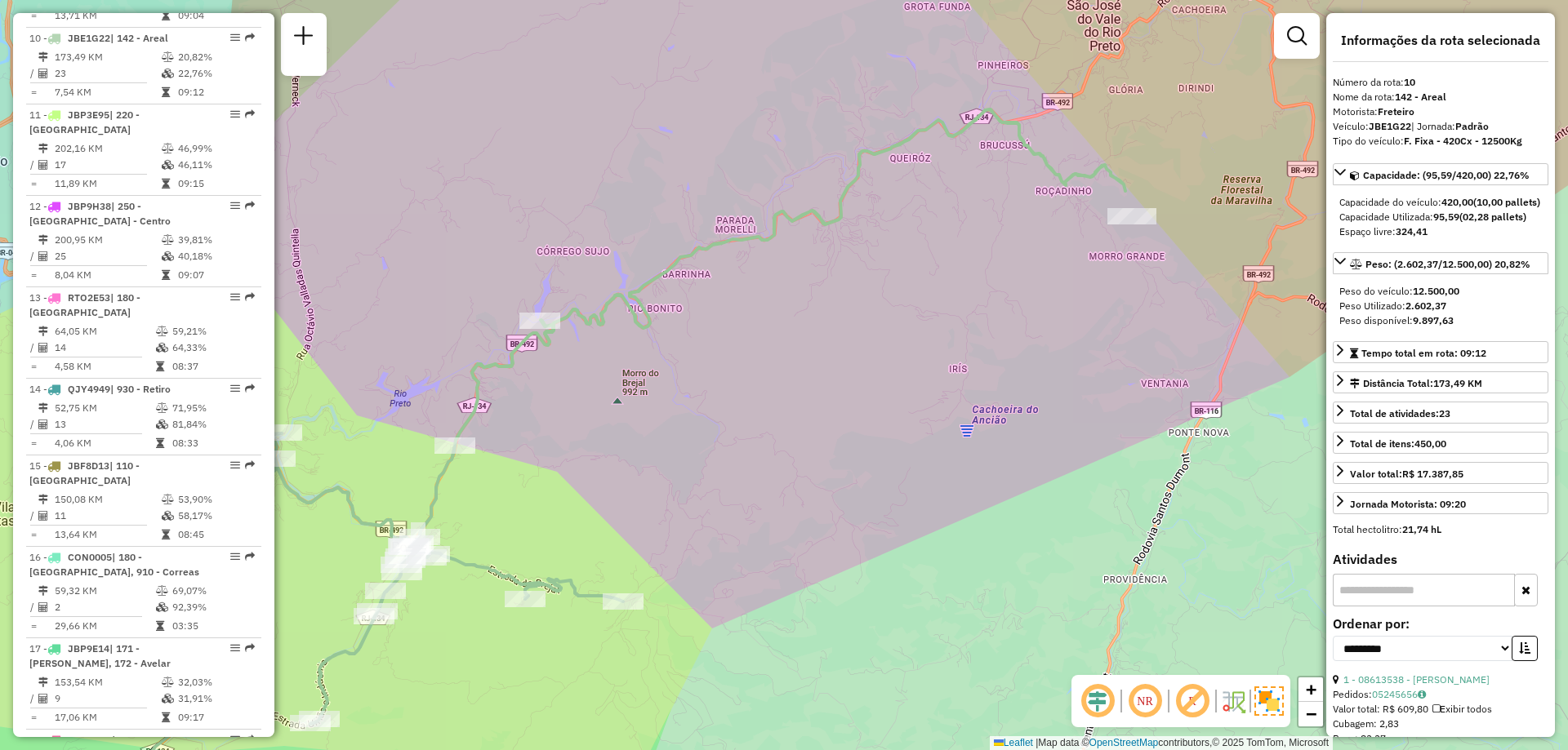
click at [1134, 205] on div "Janela de atendimento Grade de atendimento Capacidade Transportadoras Veículos …" at bounding box center [784, 375] width 1568 height 750
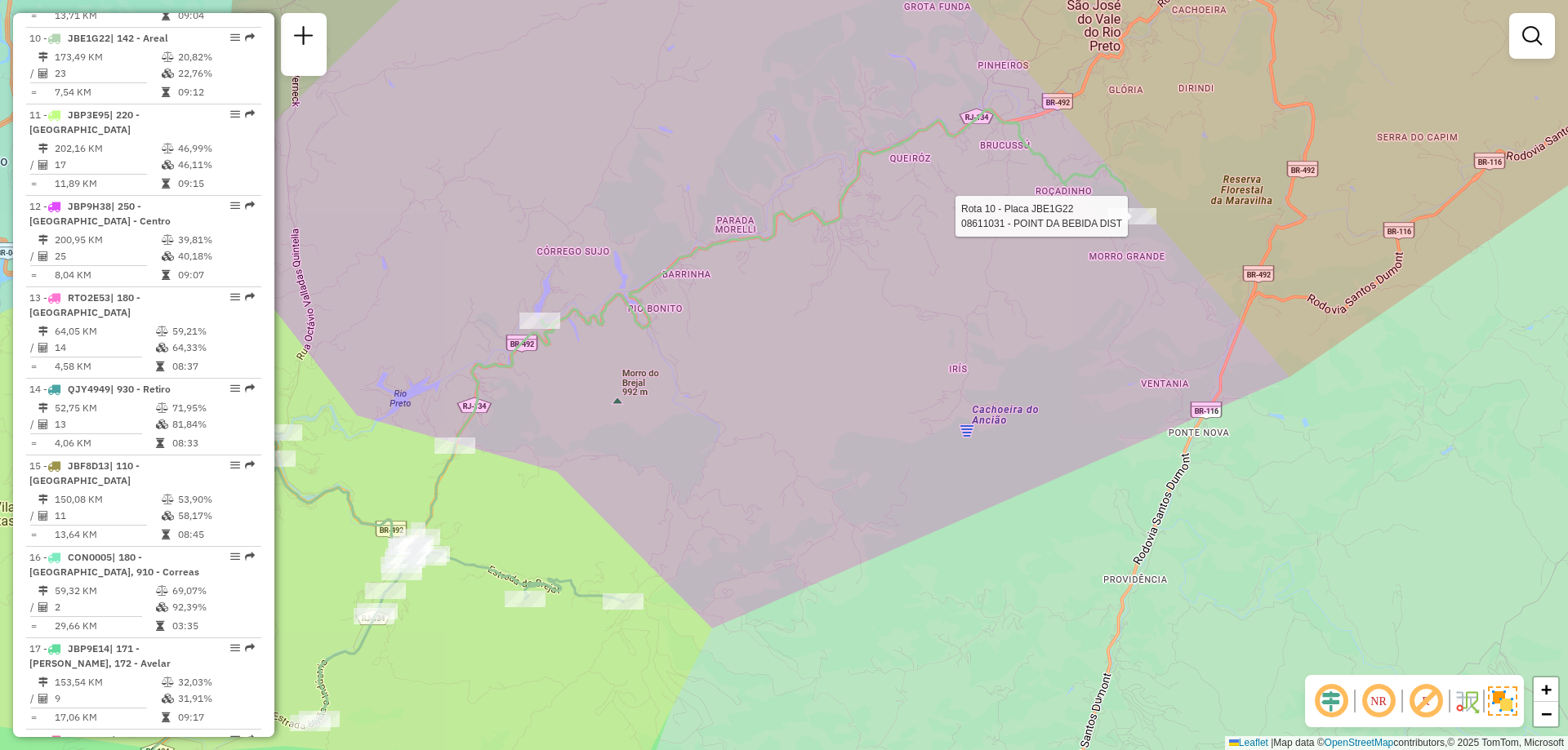
select select "**********"
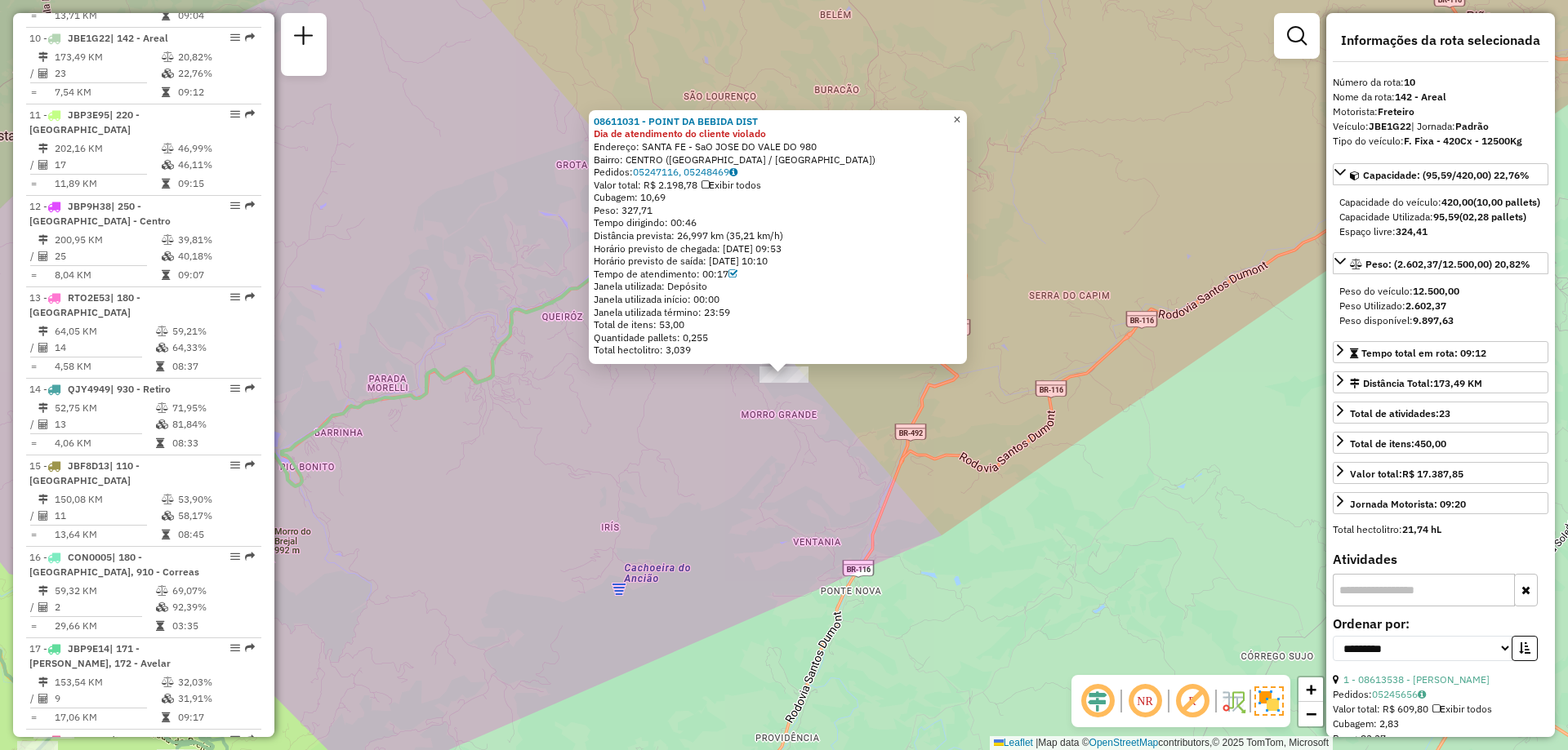
click at [960, 113] on span "×" at bounding box center [957, 120] width 7 height 14
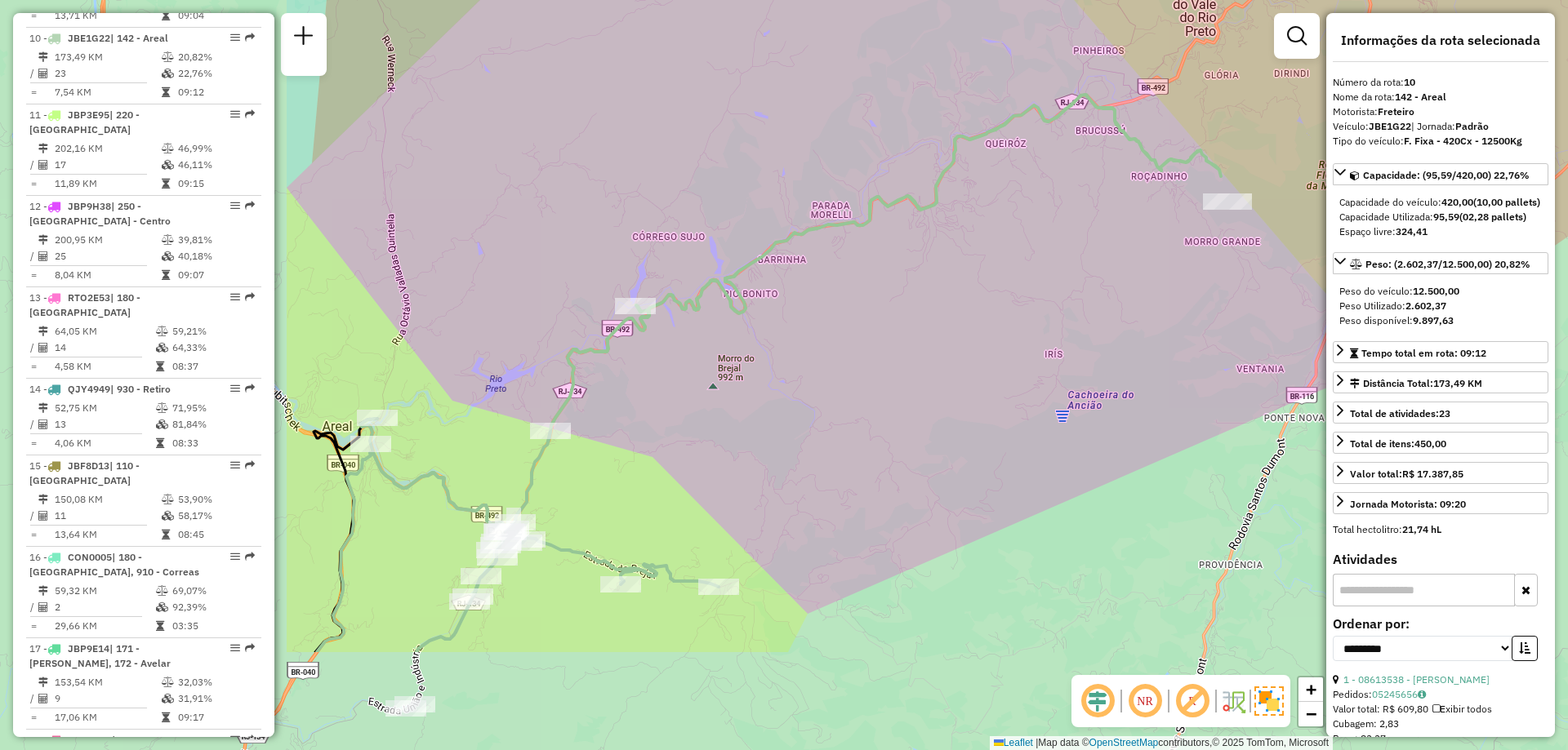
drag, startPoint x: 526, startPoint y: 409, endPoint x: 969, endPoint y: 236, distance: 475.6
click at [969, 236] on div "Janela de atendimento Grade de atendimento Capacidade Transportadoras Veículos …" at bounding box center [784, 375] width 1568 height 750
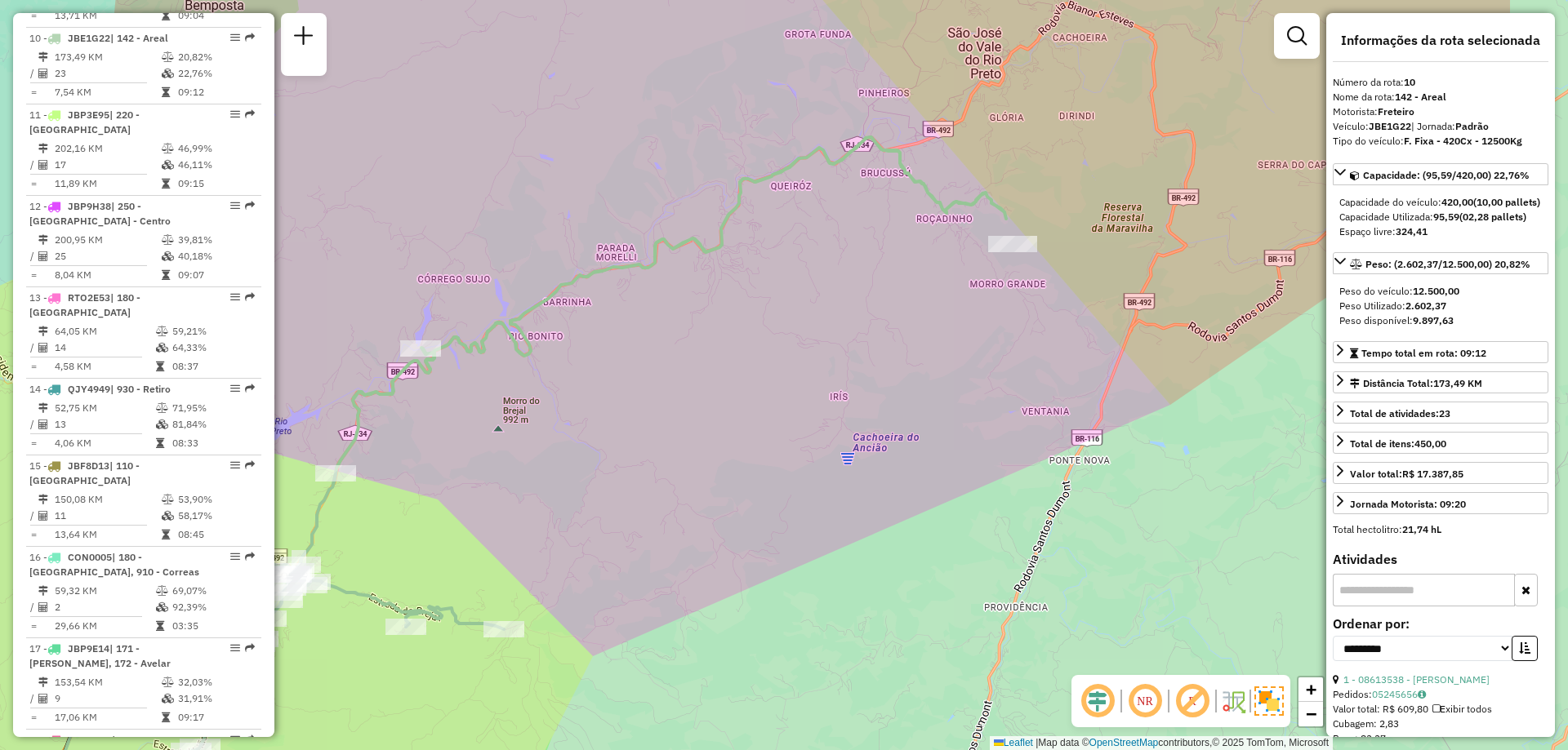
drag, startPoint x: 965, startPoint y: 385, endPoint x: 748, endPoint y: 428, distance: 221.2
click at [748, 428] on div "Janela de atendimento Grade de atendimento Capacidade Transportadoras Veículos …" at bounding box center [784, 375] width 1568 height 750
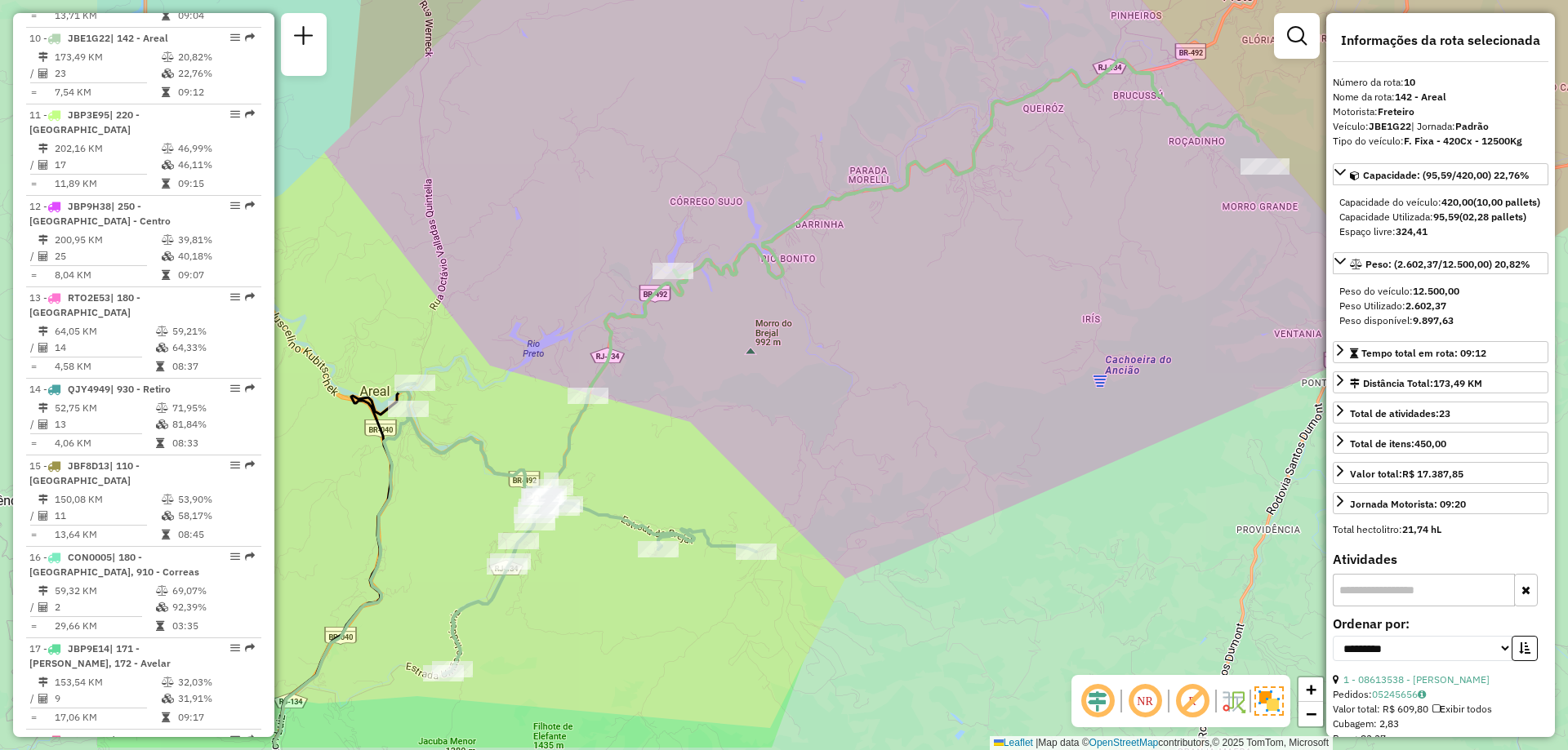
drag, startPoint x: 533, startPoint y: 427, endPoint x: 790, endPoint y: 348, distance: 268.9
click at [790, 348] on div "Janela de atendimento Grade de atendimento Capacidade Transportadoras Veículos …" at bounding box center [784, 375] width 1568 height 750
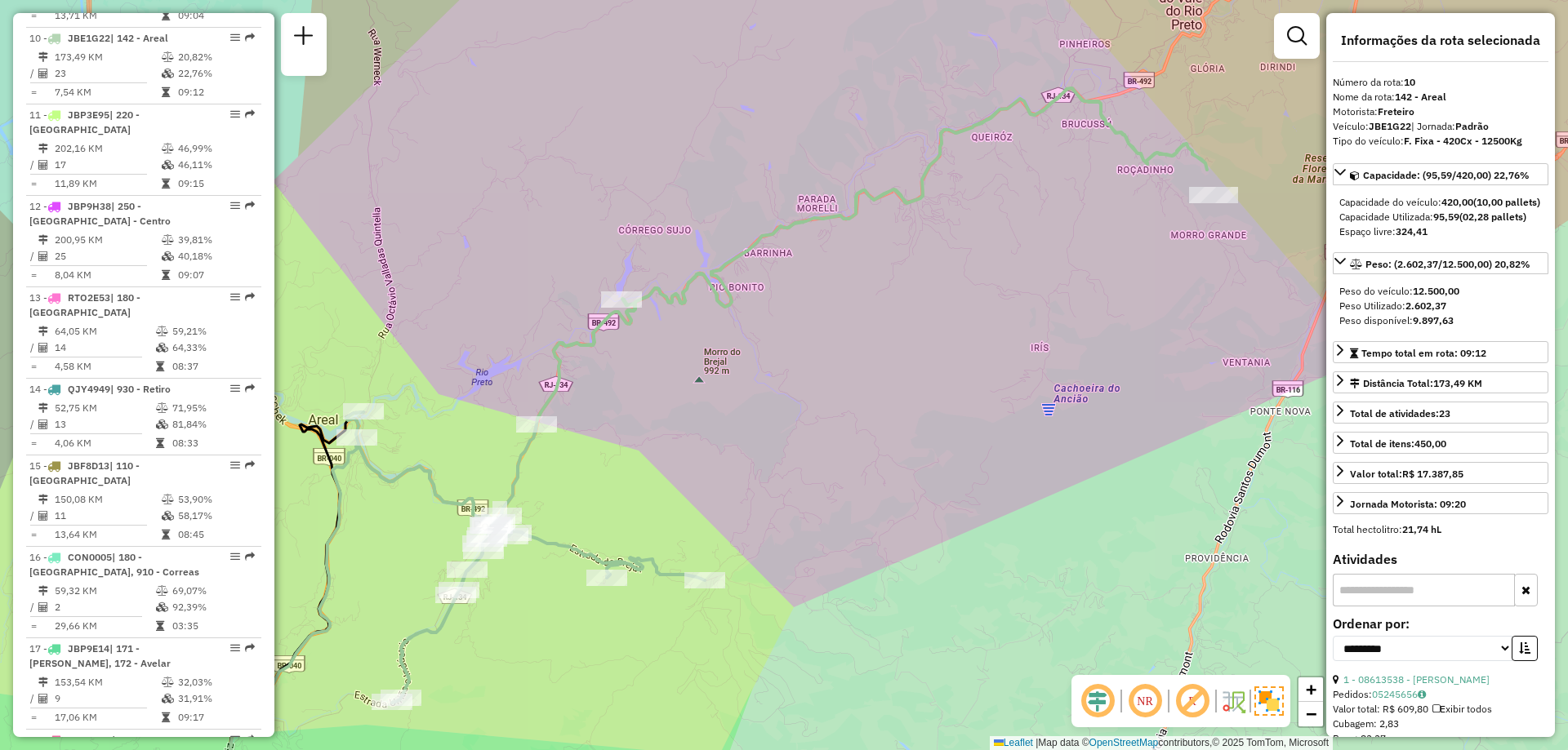
drag, startPoint x: 1079, startPoint y: 235, endPoint x: 1028, endPoint y: 263, distance: 58.2
click at [1028, 263] on div "Janela de atendimento Grade de atendimento Capacidade Transportadoras Veículos …" at bounding box center [784, 375] width 1568 height 750
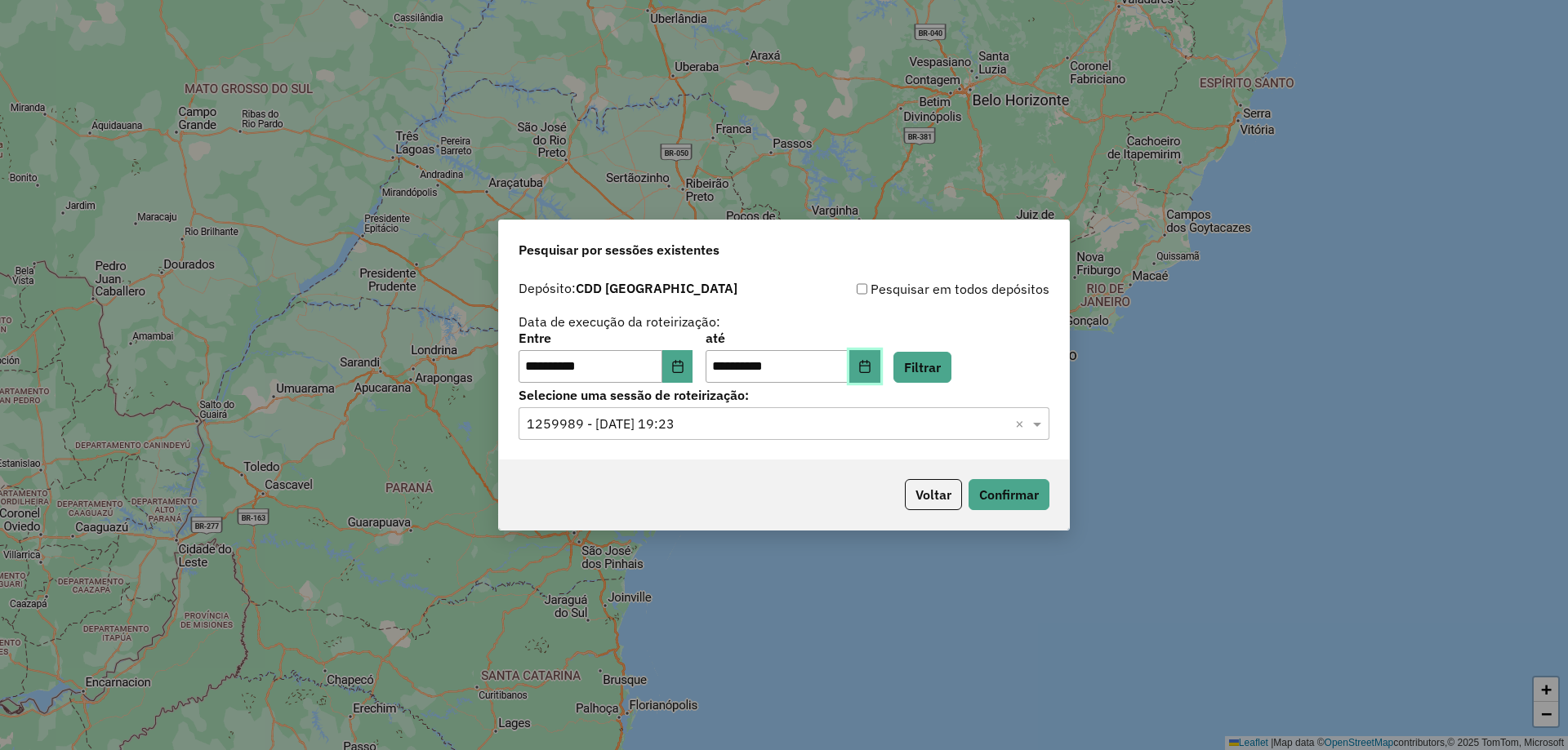
click at [879, 356] on button "Choose Date" at bounding box center [864, 367] width 31 height 33
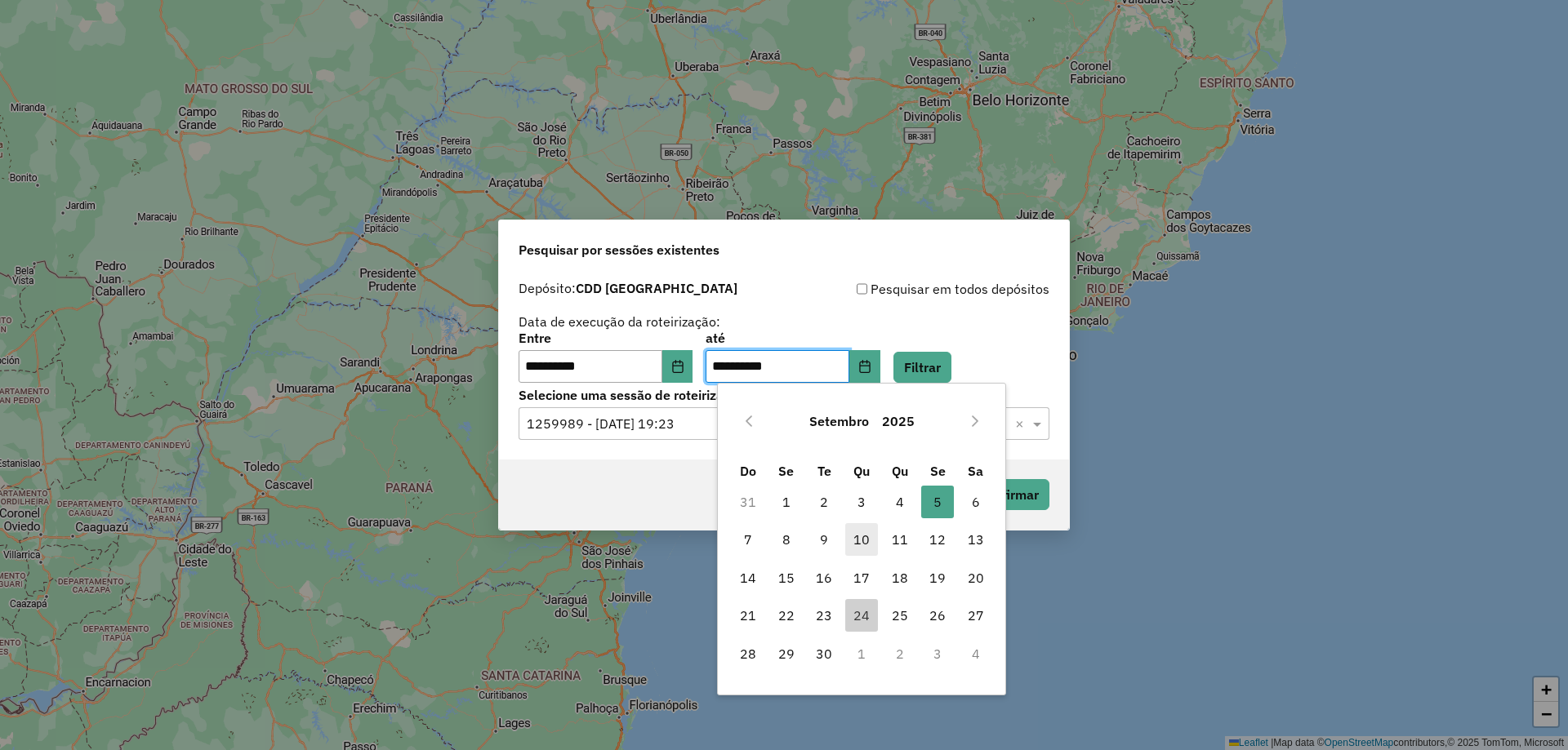
click at [869, 540] on span "10" at bounding box center [861, 539] width 33 height 33
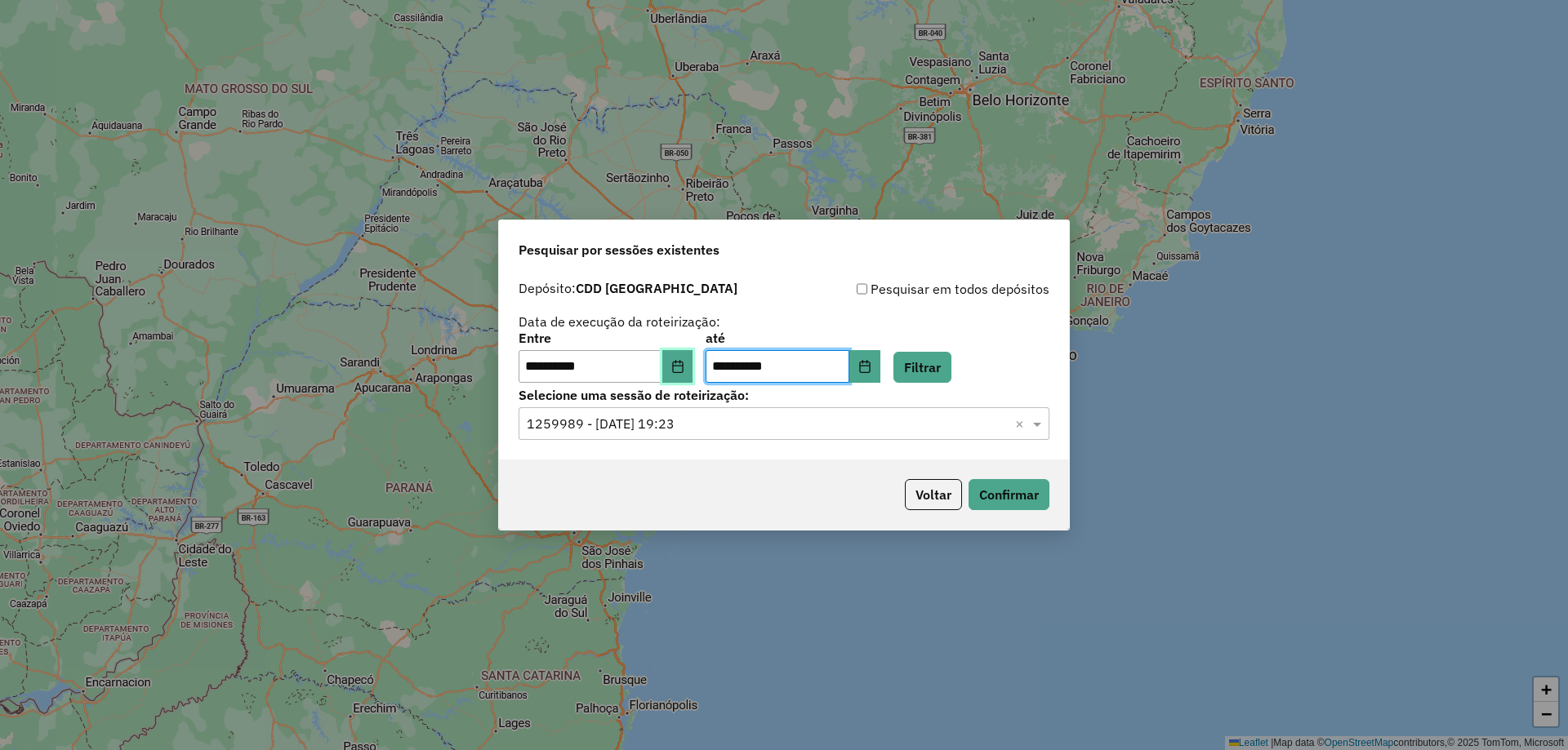
click at [691, 359] on button "Choose Date" at bounding box center [677, 367] width 31 height 33
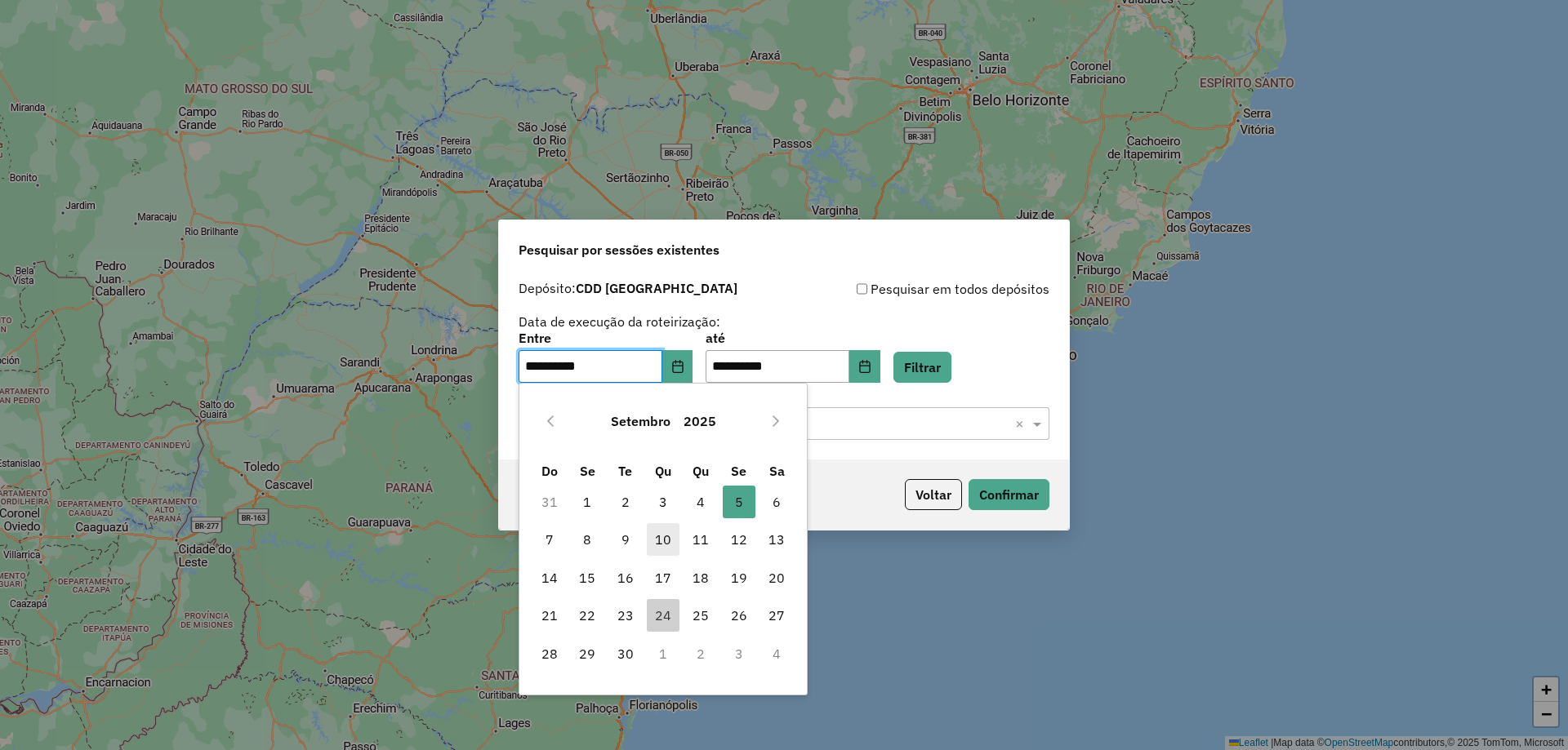
click at [664, 541] on span "10" at bounding box center [663, 539] width 33 height 33
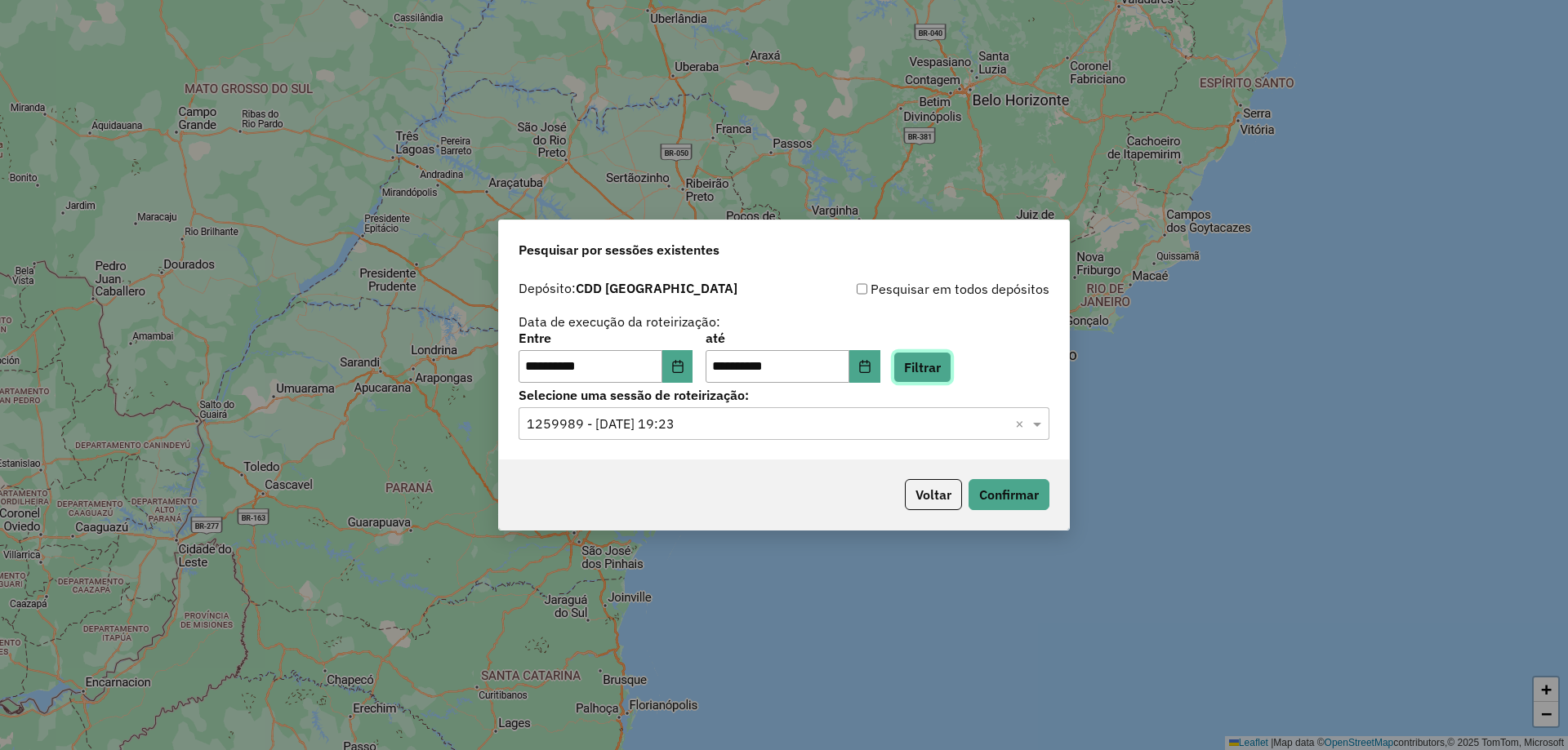
click at [951, 357] on button "Filtrar" at bounding box center [922, 367] width 58 height 31
click at [810, 429] on input "text" at bounding box center [767, 424] width 481 height 20
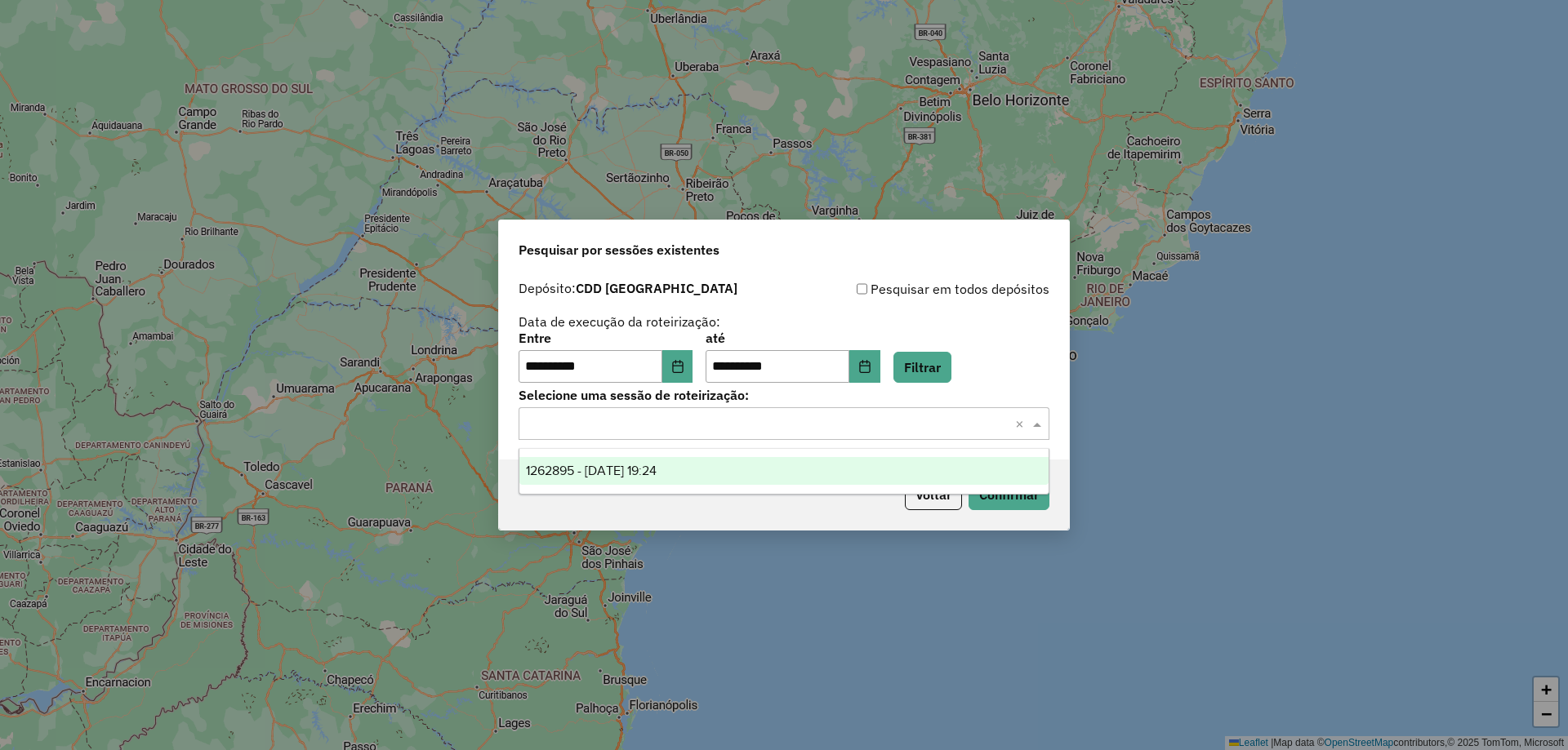
click at [651, 469] on span "1262895 - 10/09/2025 19:24" at bounding box center [591, 471] width 131 height 14
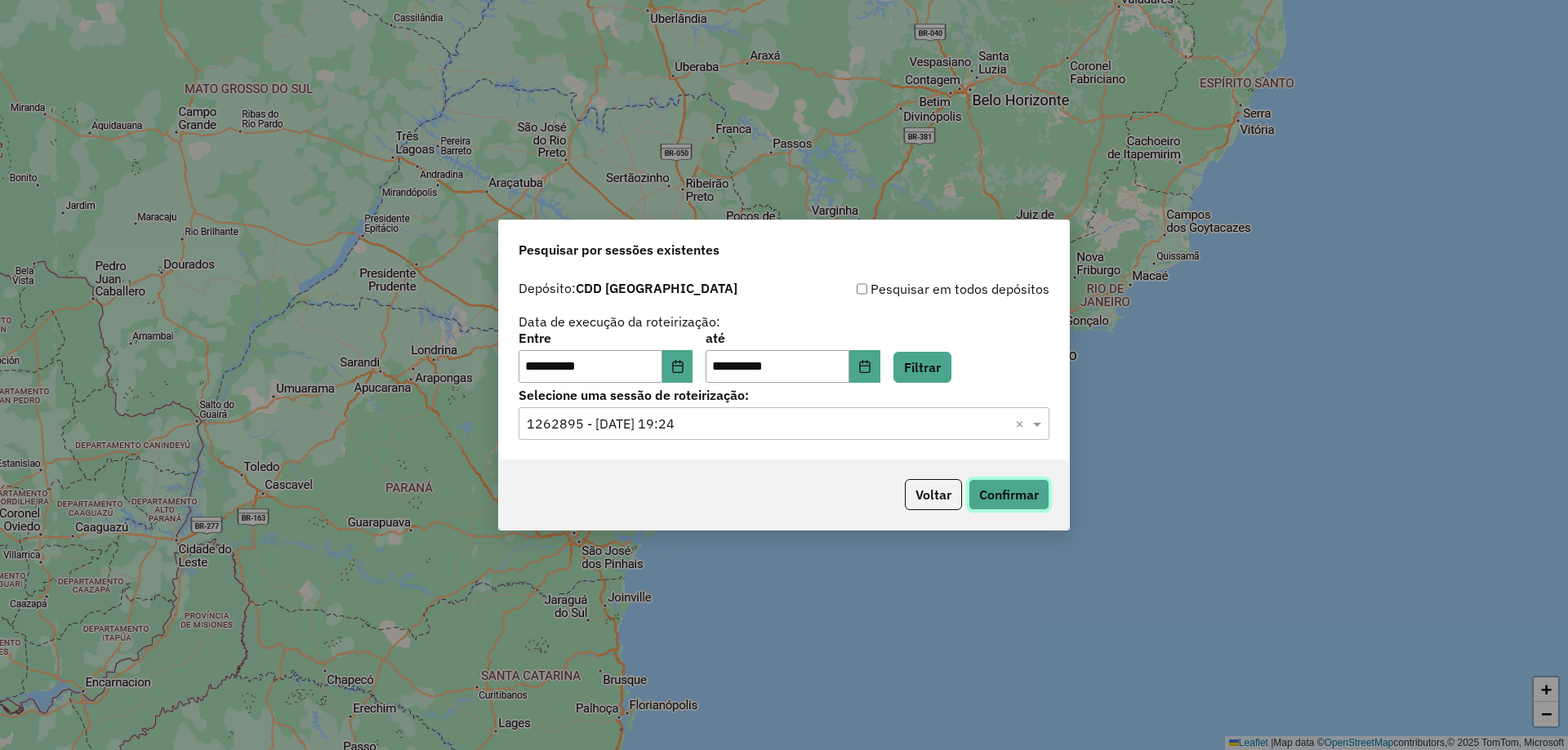
click at [996, 487] on button "Confirmar" at bounding box center [1008, 495] width 81 height 31
click at [880, 357] on button "Choose Date" at bounding box center [864, 367] width 31 height 33
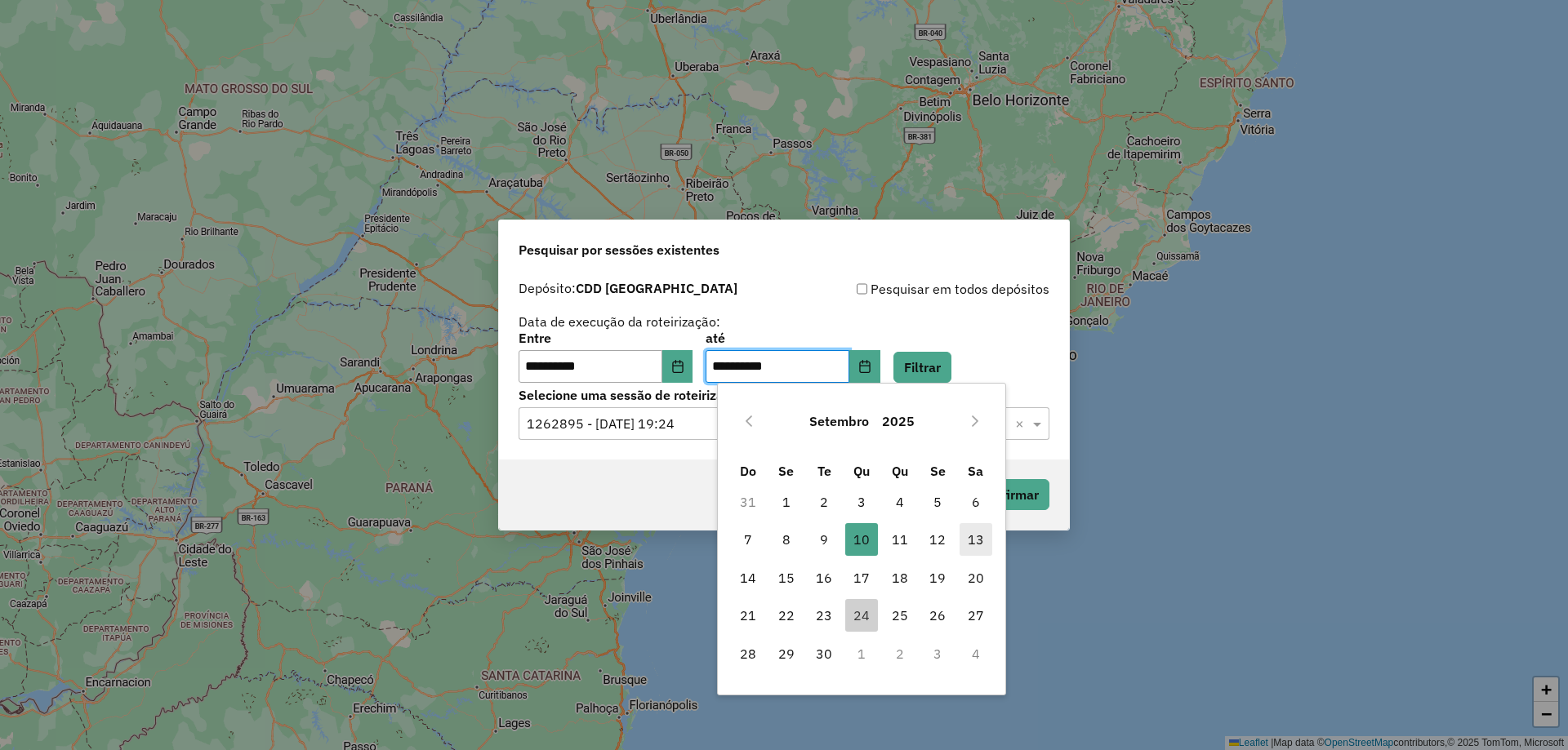
click at [975, 546] on span "13" at bounding box center [975, 539] width 33 height 33
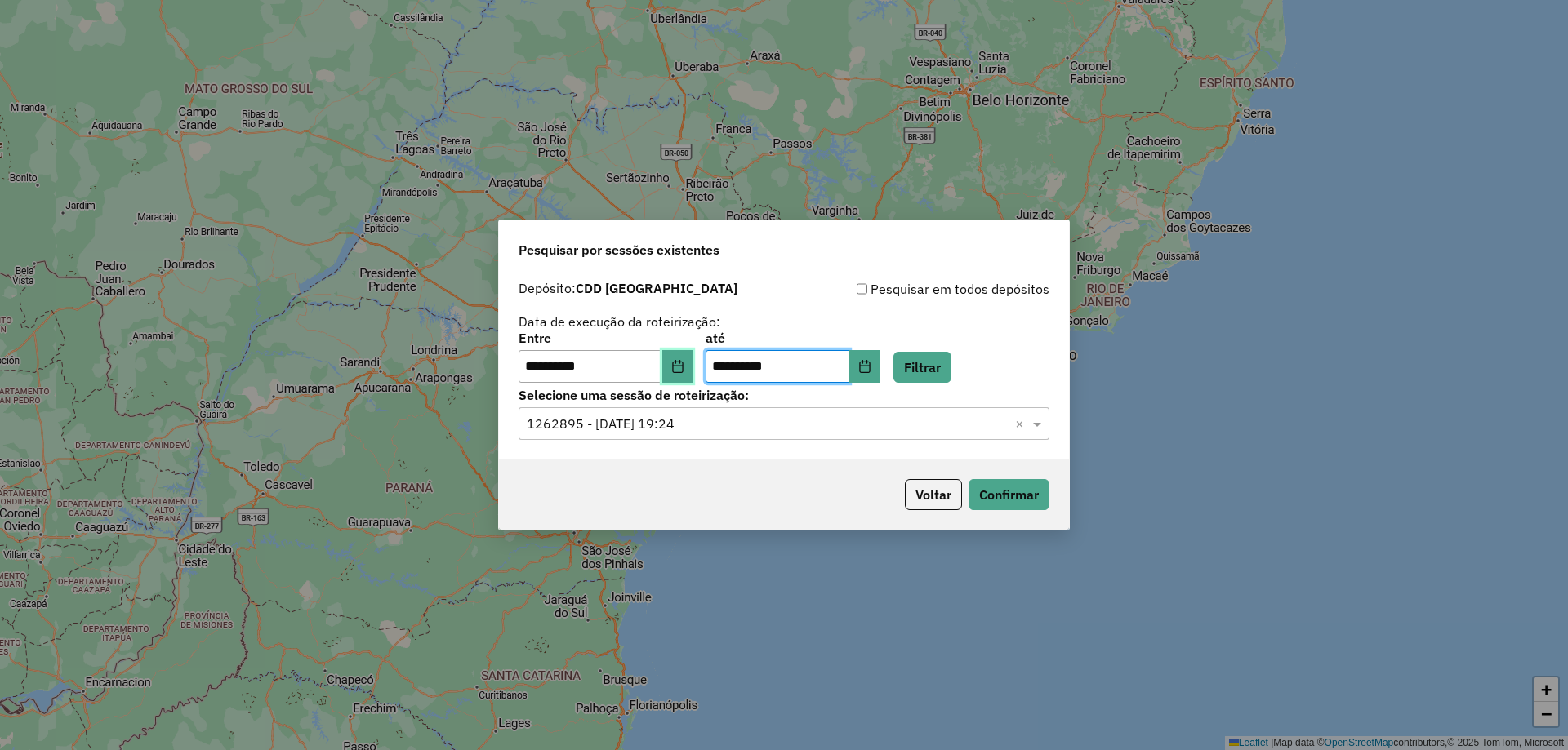
click at [684, 369] on icon "Choose Date" at bounding box center [677, 367] width 13 height 13
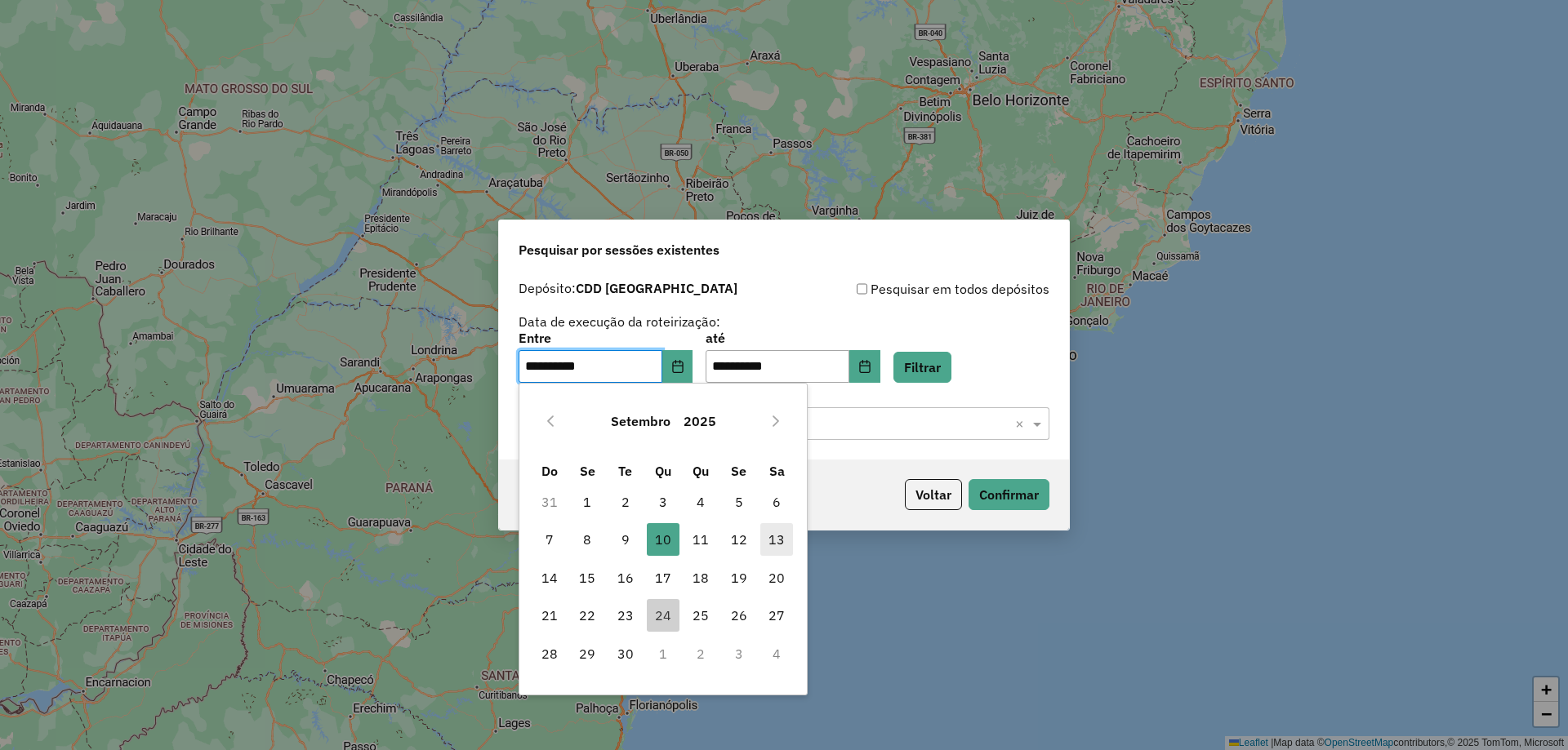
click at [777, 545] on span "13" at bounding box center [776, 539] width 33 height 33
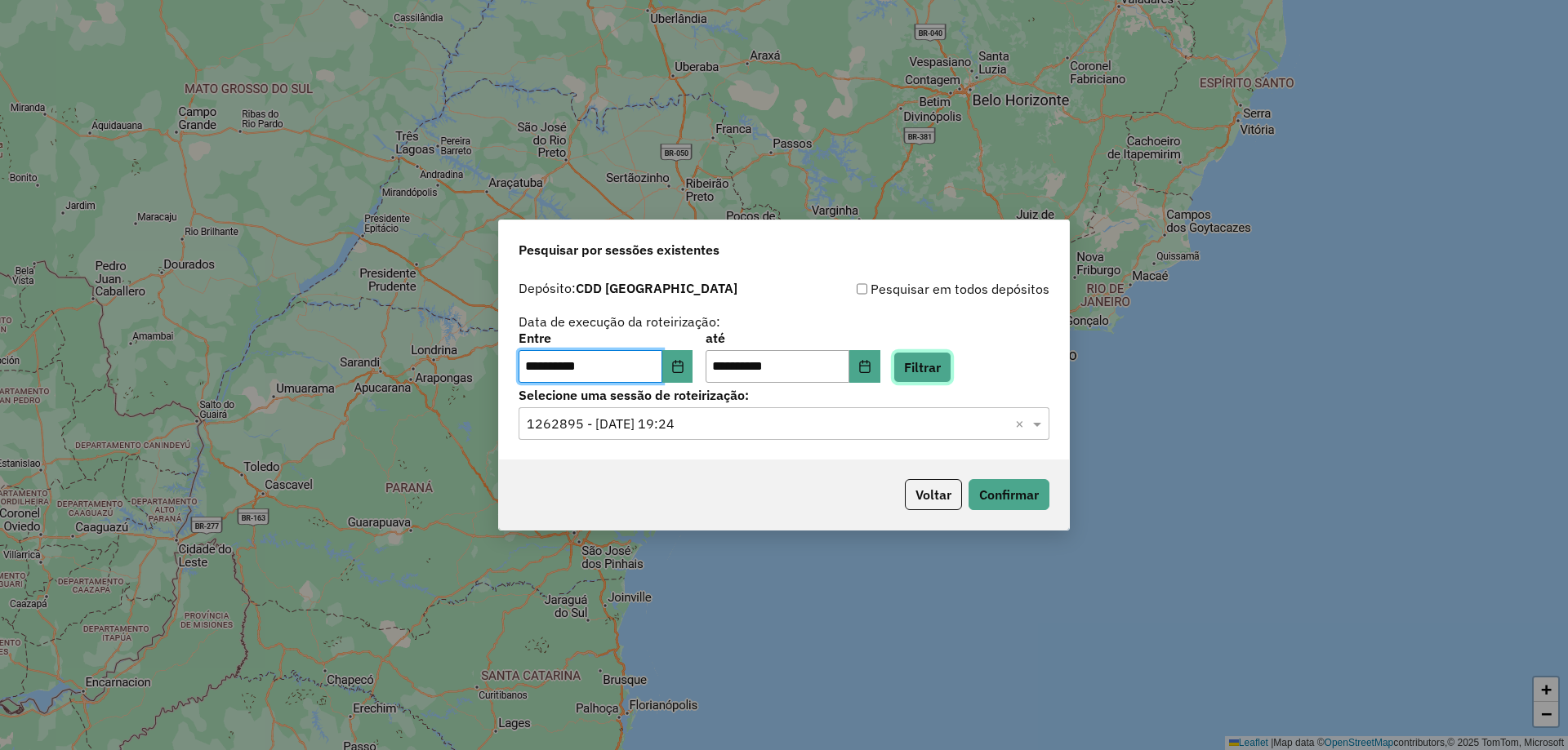
click at [941, 377] on button "Filtrar" at bounding box center [922, 367] width 58 height 31
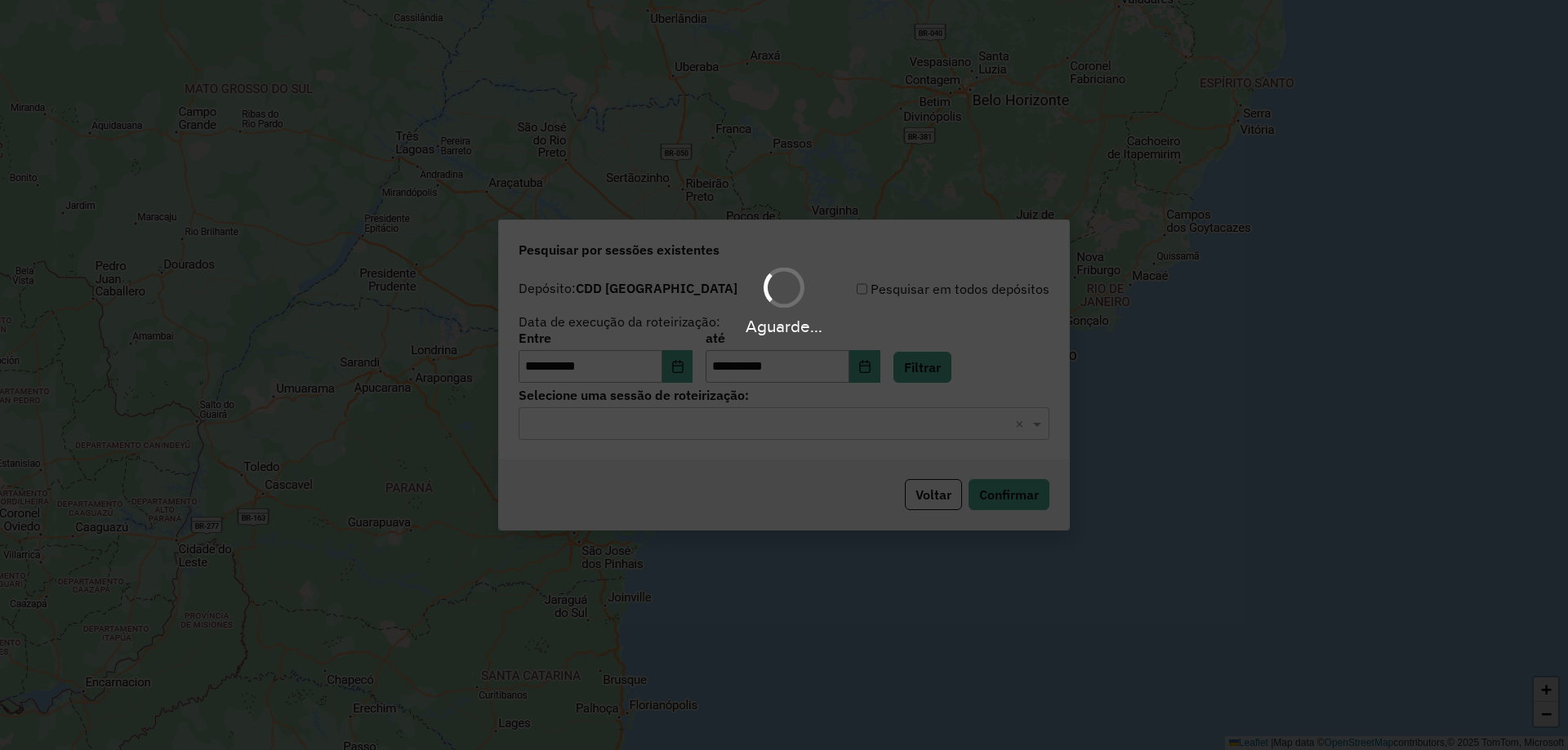
click at [743, 441] on div "**********" at bounding box center [784, 367] width 570 height 187
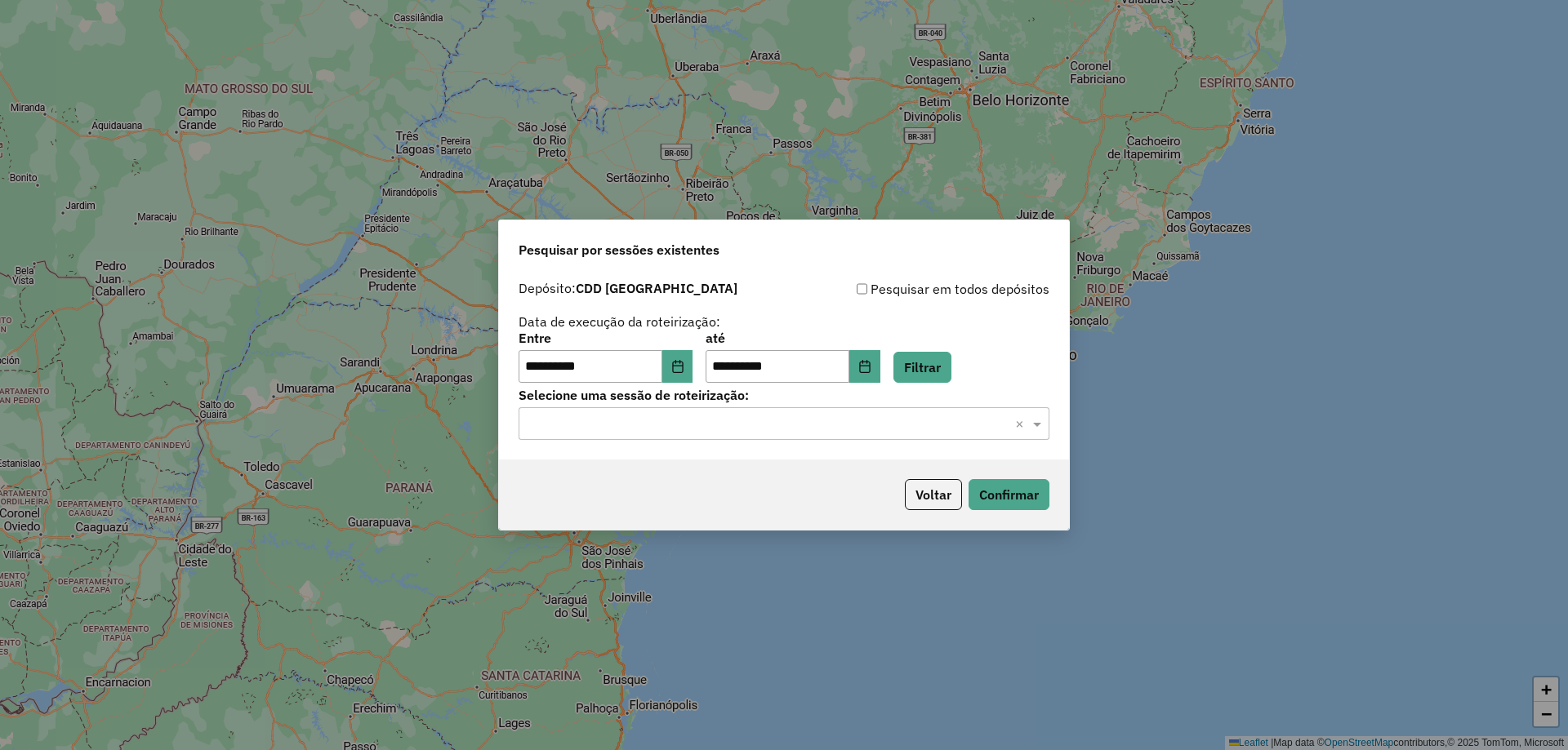
click at [730, 425] on input "text" at bounding box center [767, 424] width 481 height 20
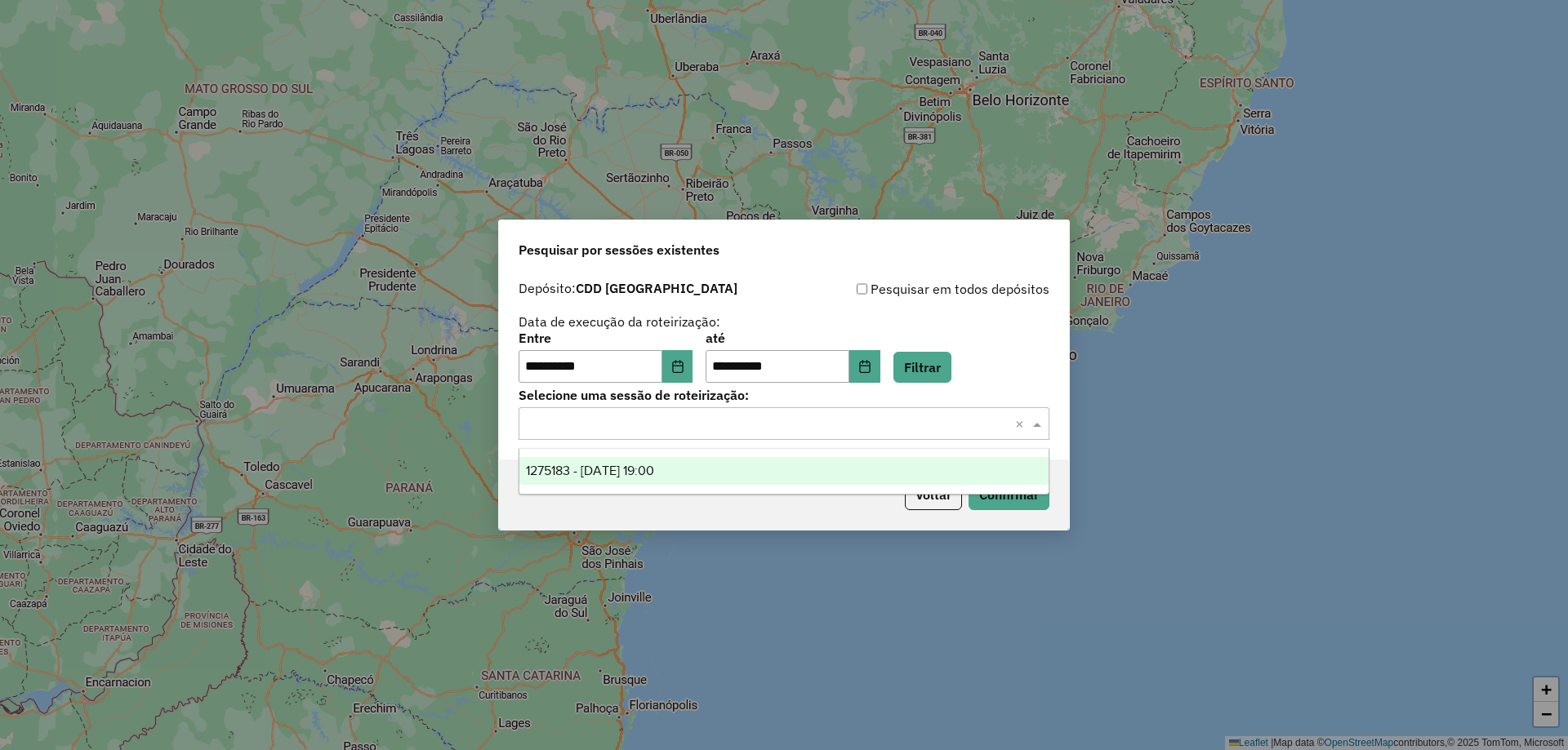
click at [698, 462] on div "1275183 - 13/09/2025 19:00" at bounding box center [784, 471] width 529 height 28
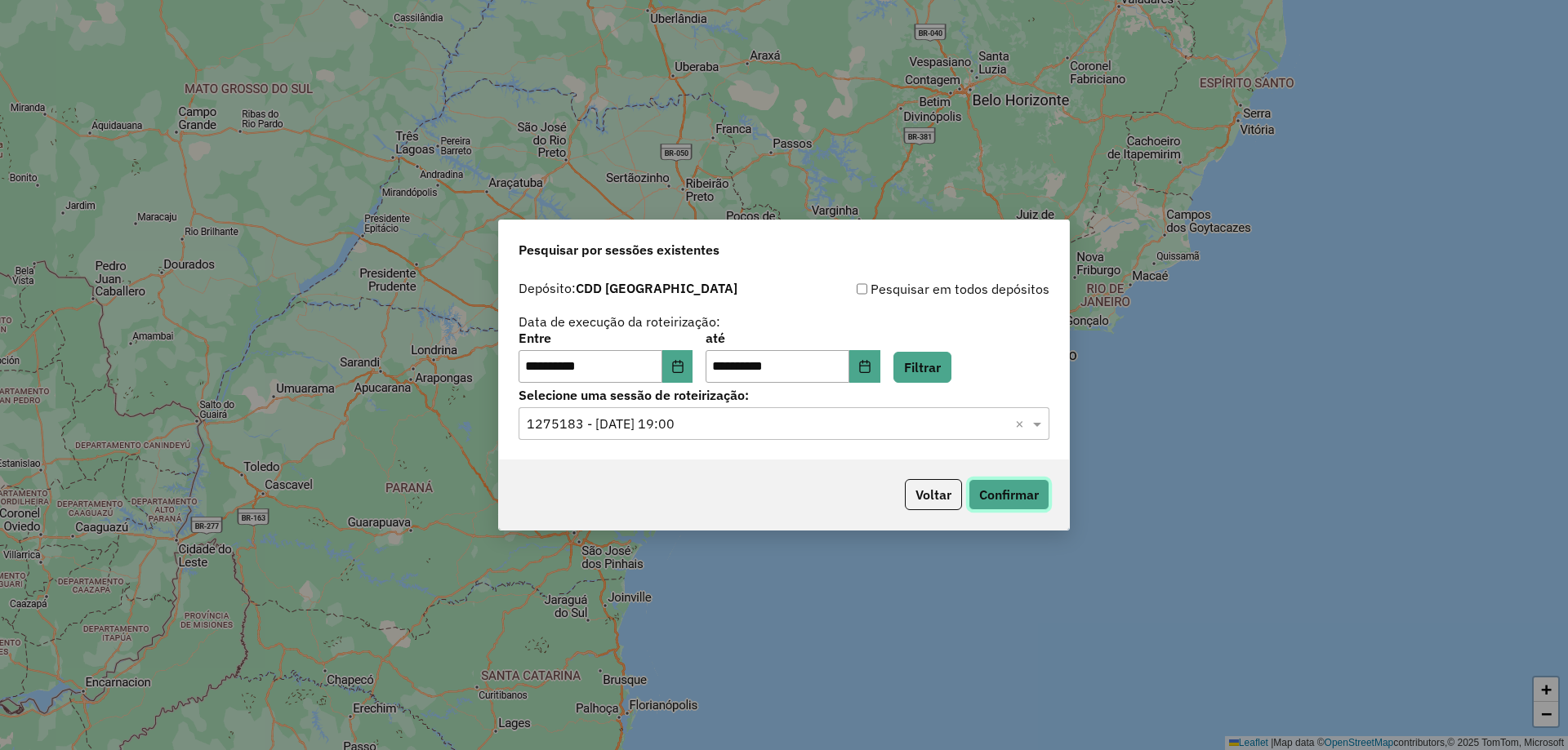
click at [1006, 494] on button "Confirmar" at bounding box center [1008, 495] width 81 height 31
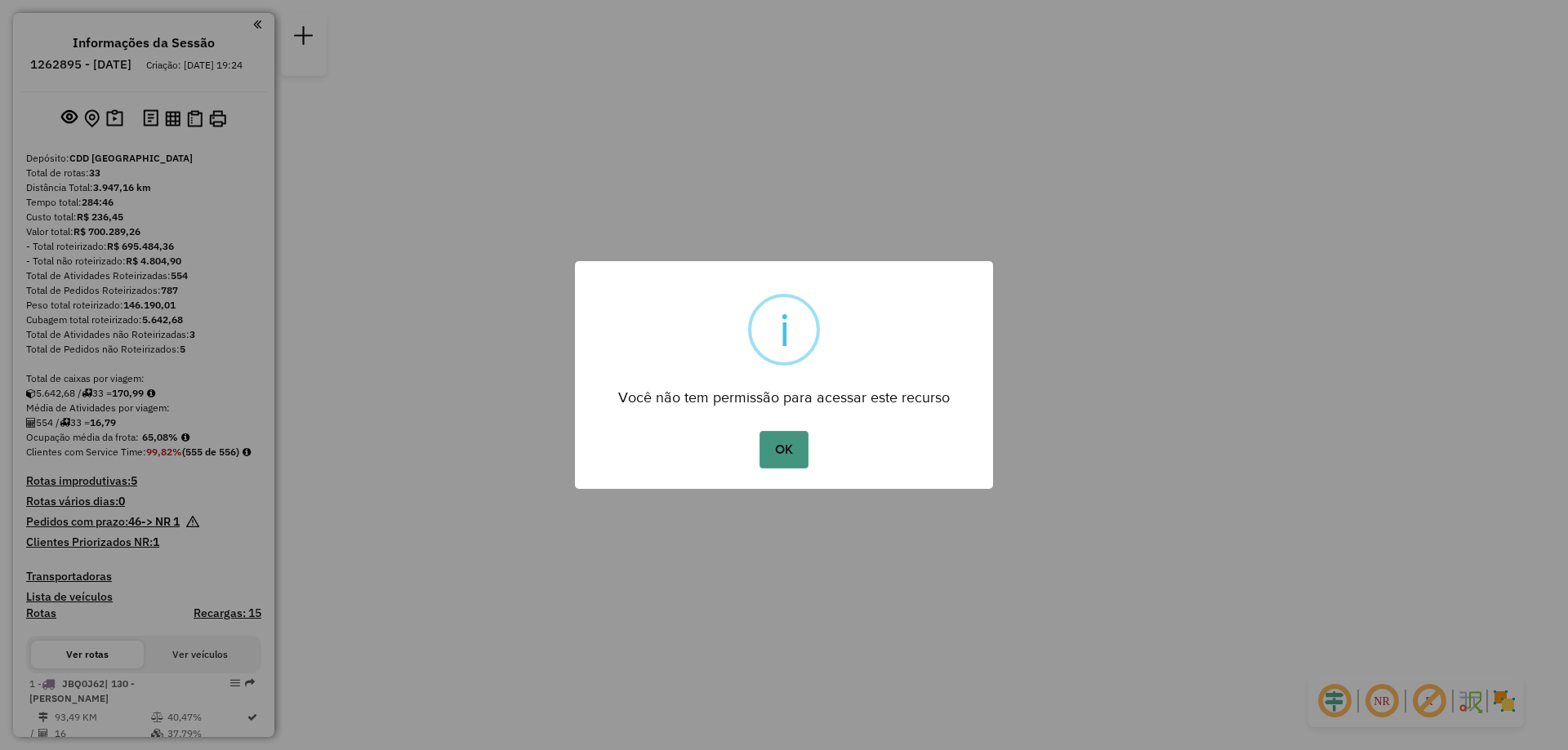
click at [793, 442] on button "OK" at bounding box center [784, 450] width 48 height 37
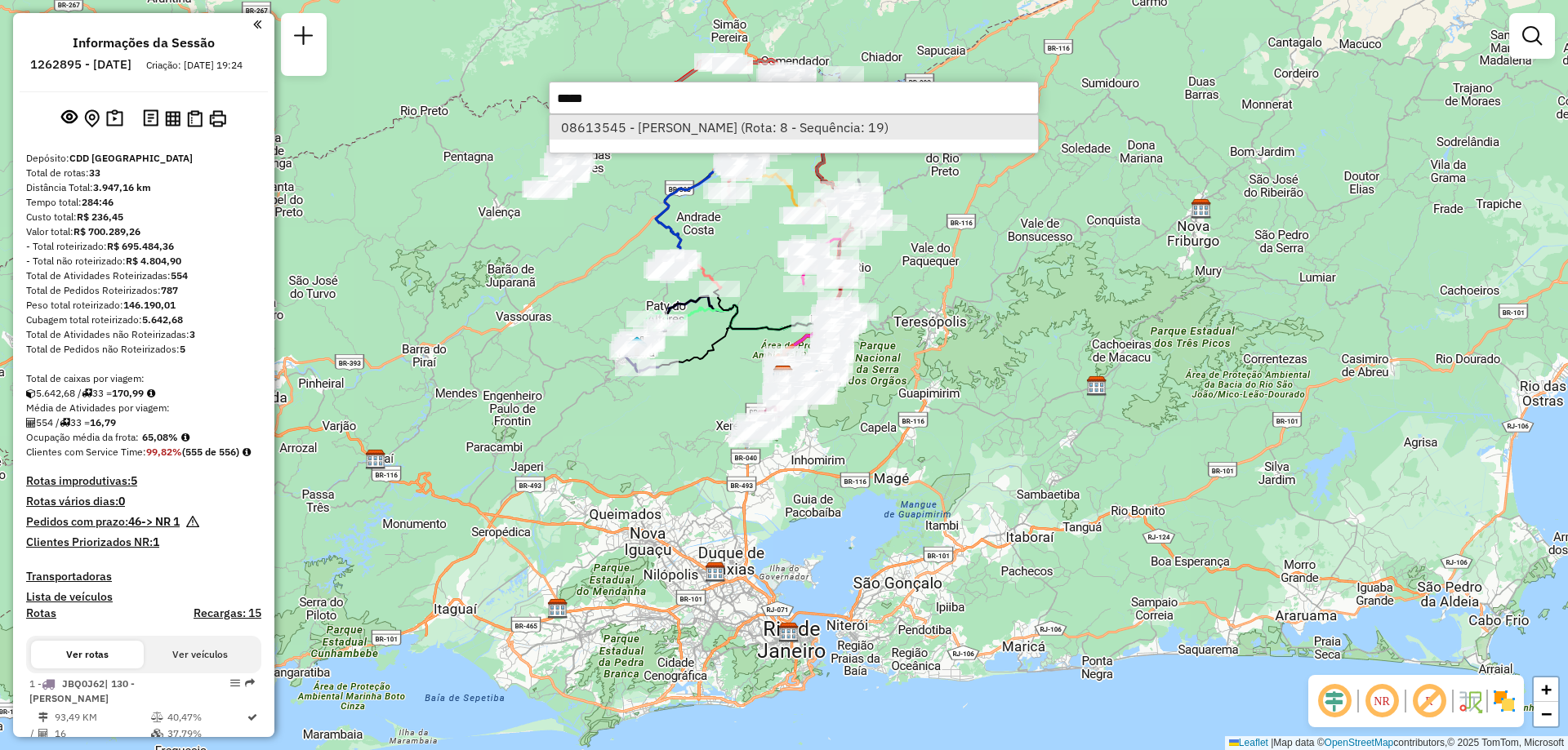
type input "*****"
click at [723, 128] on li "08613545 - [PERSON_NAME] (Rota: 8 - Sequência: 19)" at bounding box center [794, 127] width 489 height 25
select select "**********"
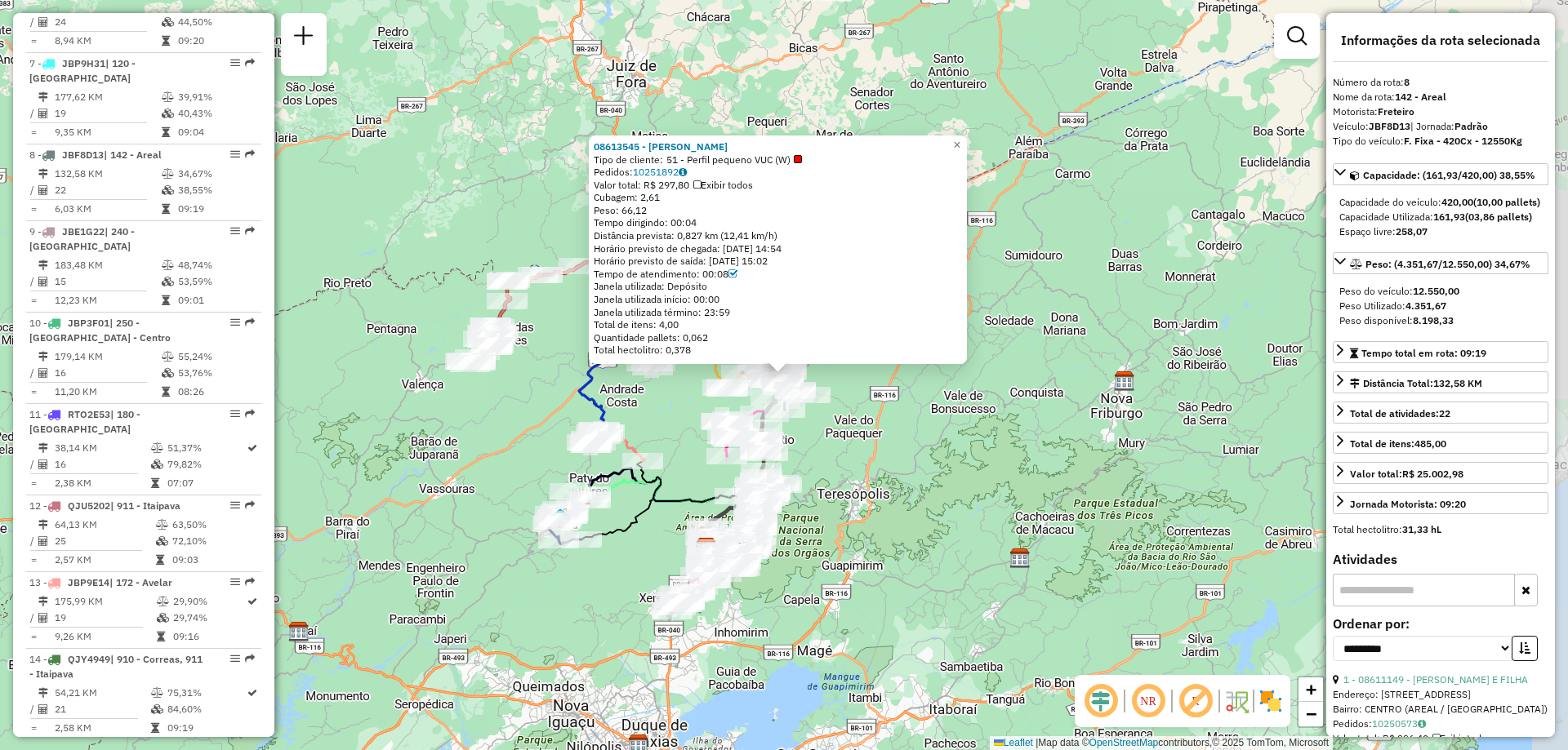
scroll to position [1316, 0]
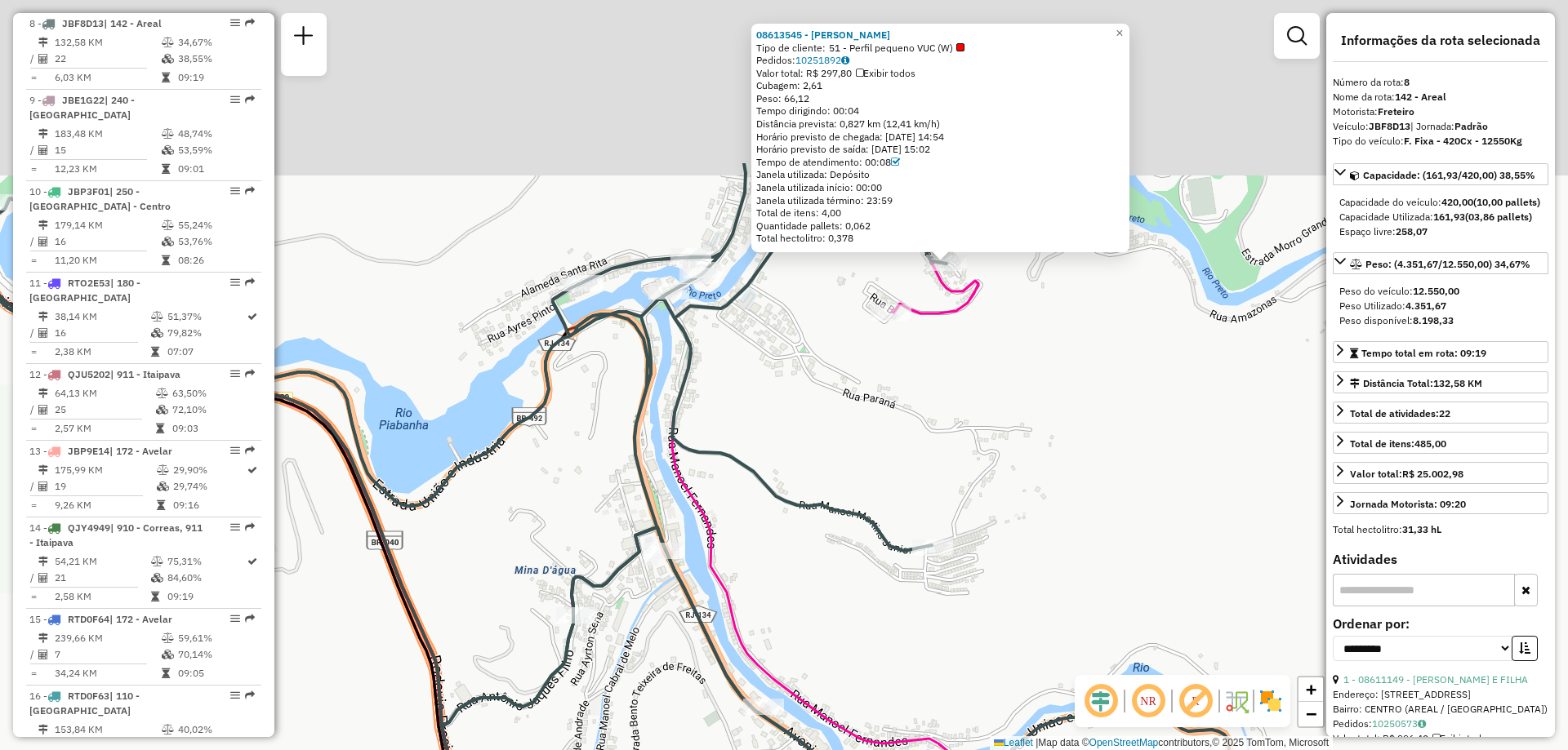
drag, startPoint x: 1002, startPoint y: 158, endPoint x: 904, endPoint y: 399, distance: 260.2
click at [904, 399] on div "08613545 - ANTONIO JORGE ROZA Tipo de cliente: 51 - Perfil pequeno VUC (W) Pedi…" at bounding box center [784, 375] width 1568 height 750
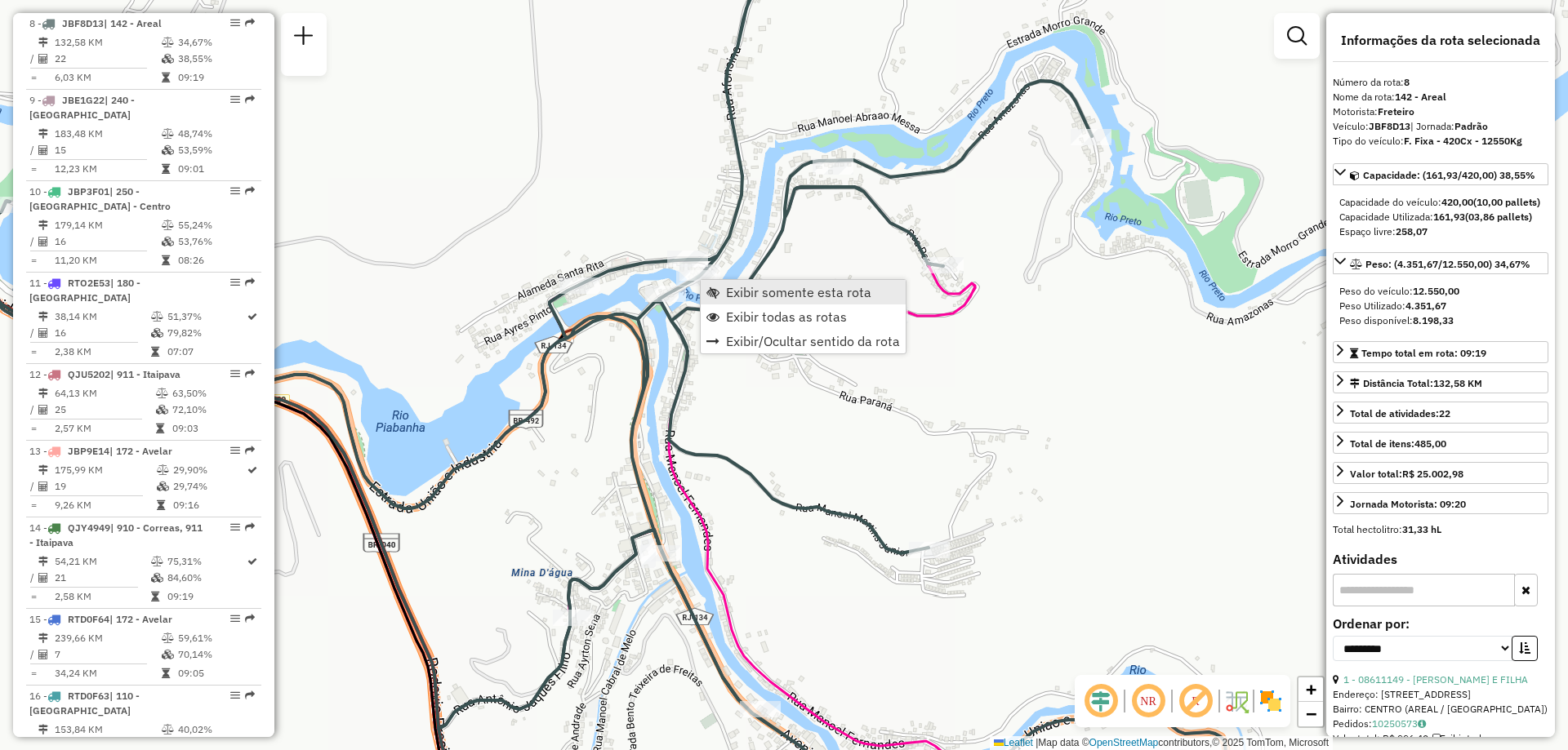
click at [735, 296] on span "Exibir somente esta rota" at bounding box center [798, 292] width 145 height 13
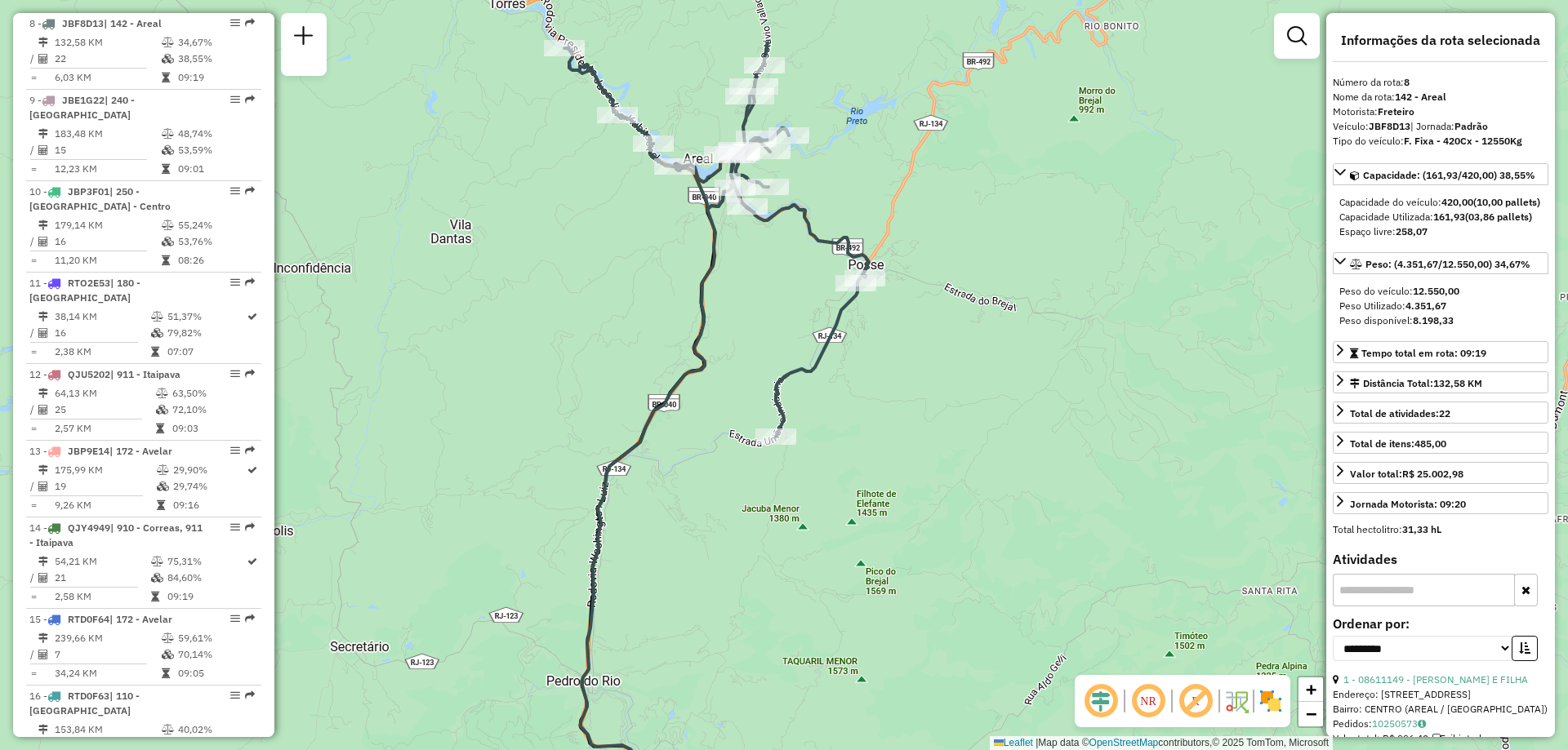
drag, startPoint x: 911, startPoint y: 54, endPoint x: 921, endPoint y: 171, distance: 117.4
click at [921, 171] on div "Janela de atendimento Grade de atendimento Capacidade Transportadoras Veículos …" at bounding box center [784, 375] width 1568 height 750
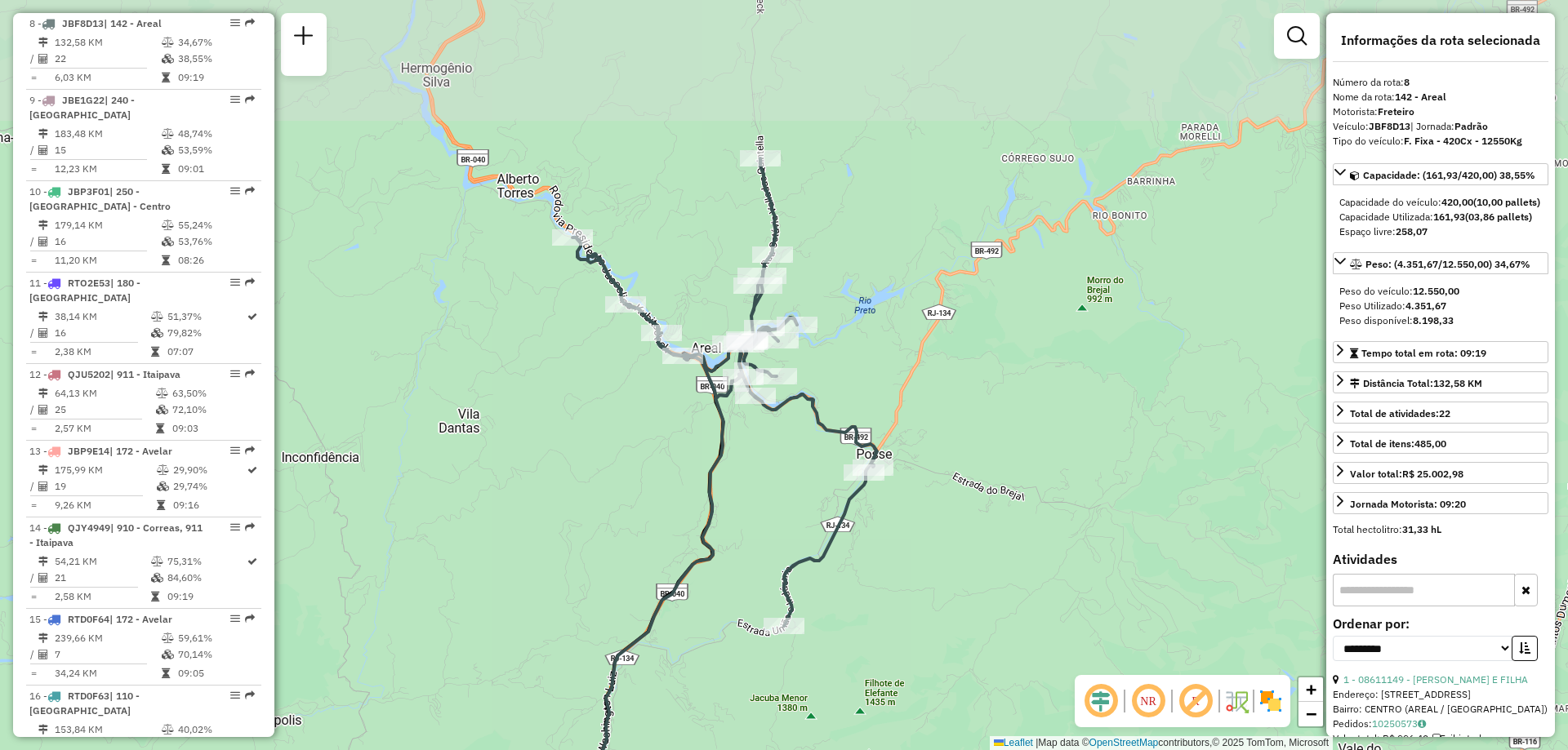
drag, startPoint x: 881, startPoint y: 130, endPoint x: 889, endPoint y: 319, distance: 189.2
click at [889, 319] on div "Janela de atendimento Grade de atendimento Capacidade Transportadoras Veículos …" at bounding box center [784, 375] width 1568 height 750
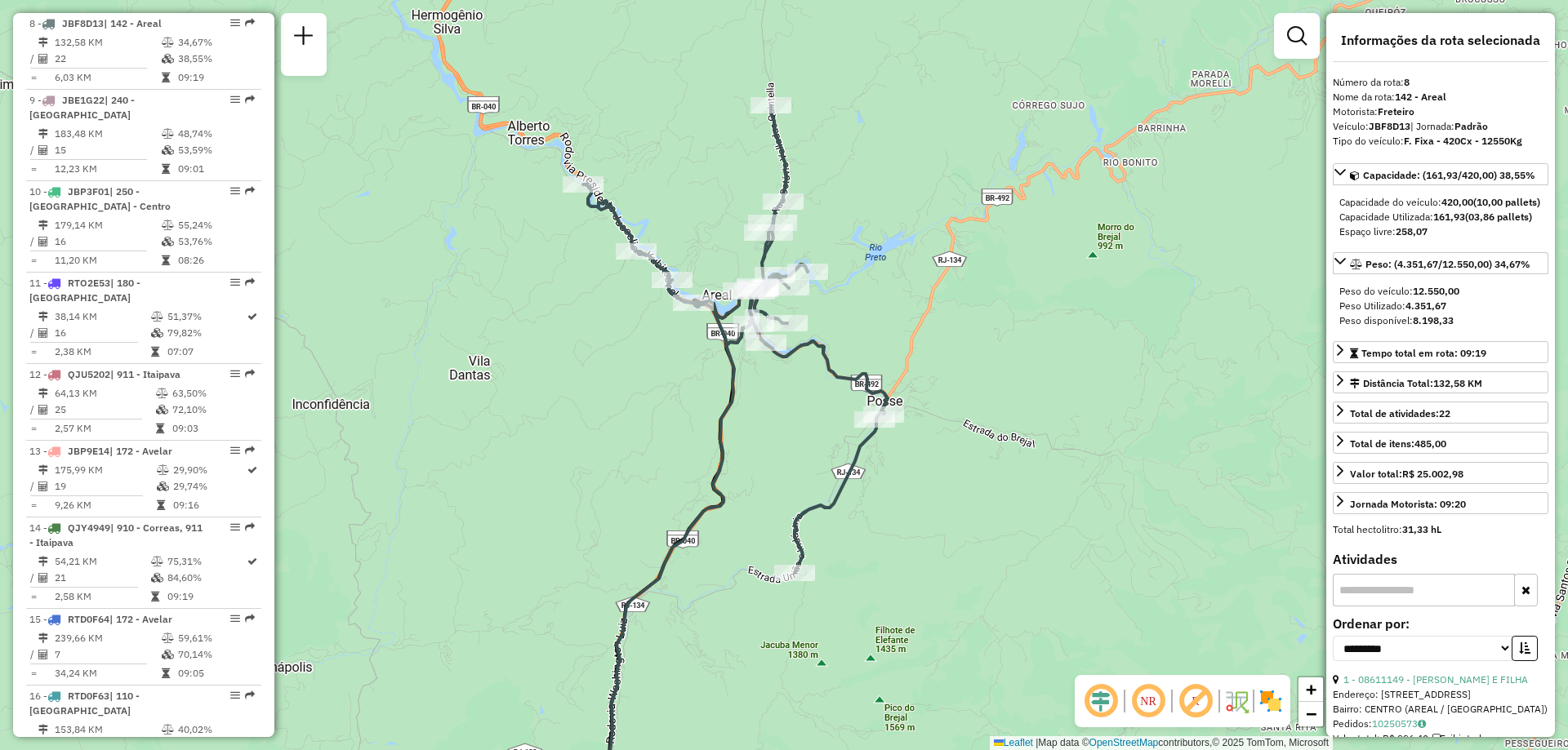
drag, startPoint x: 889, startPoint y: 319, endPoint x: 901, endPoint y: 266, distance: 54.3
click at [901, 266] on div "Janela de atendimento Grade de atendimento Capacidade Transportadoras Veículos …" at bounding box center [784, 375] width 1568 height 750
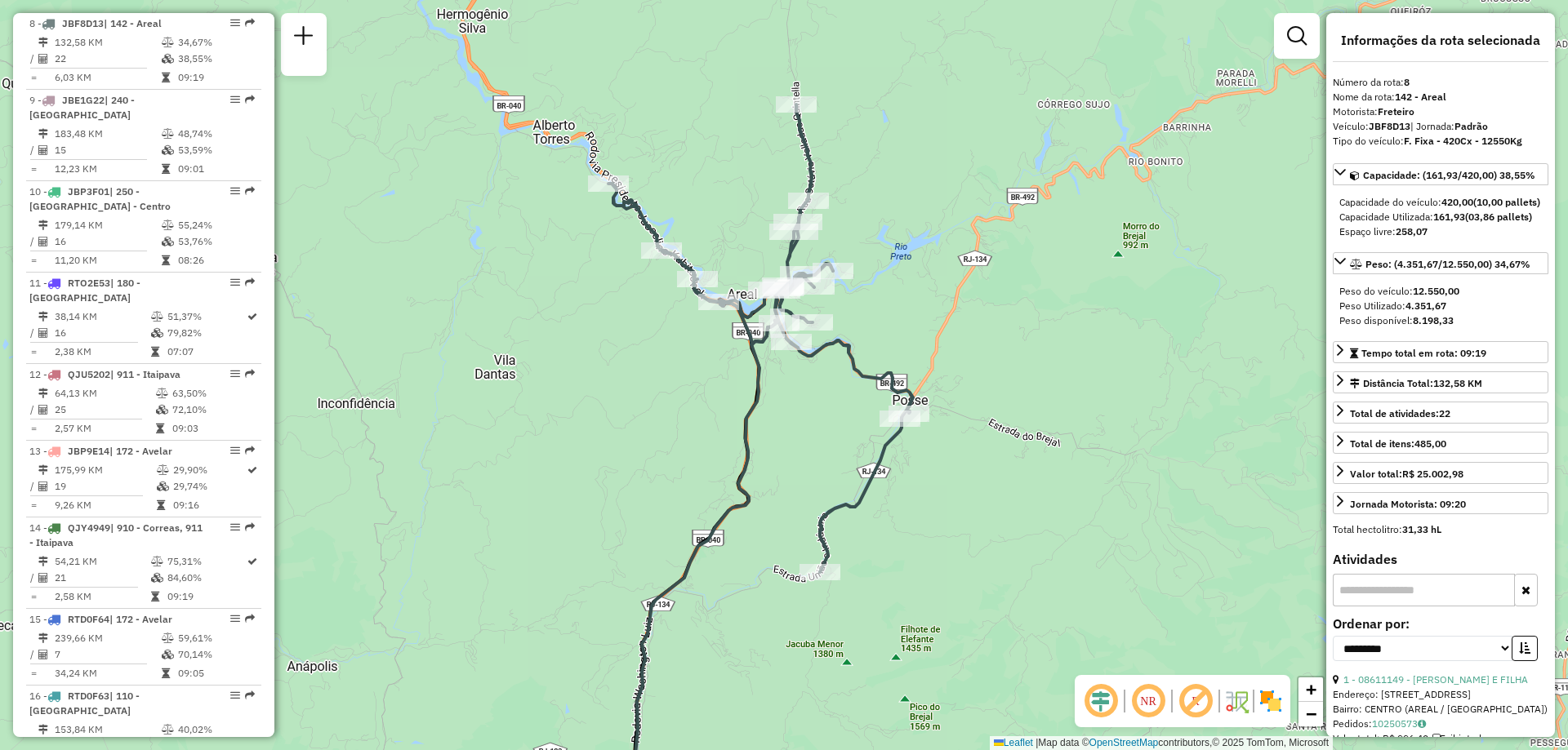
click at [1263, 699] on img at bounding box center [1270, 701] width 26 height 26
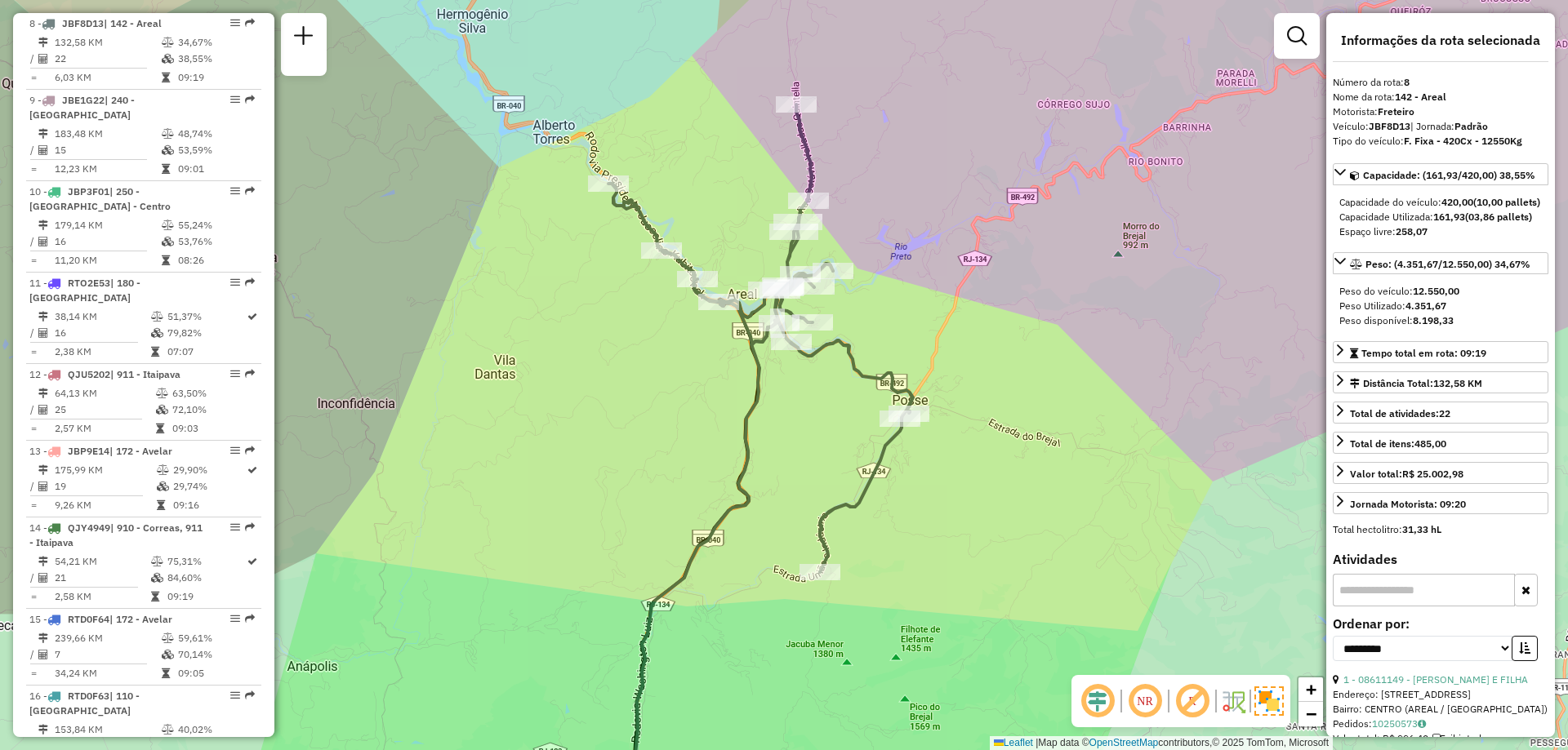
click at [1273, 693] on img at bounding box center [1269, 701] width 29 height 29
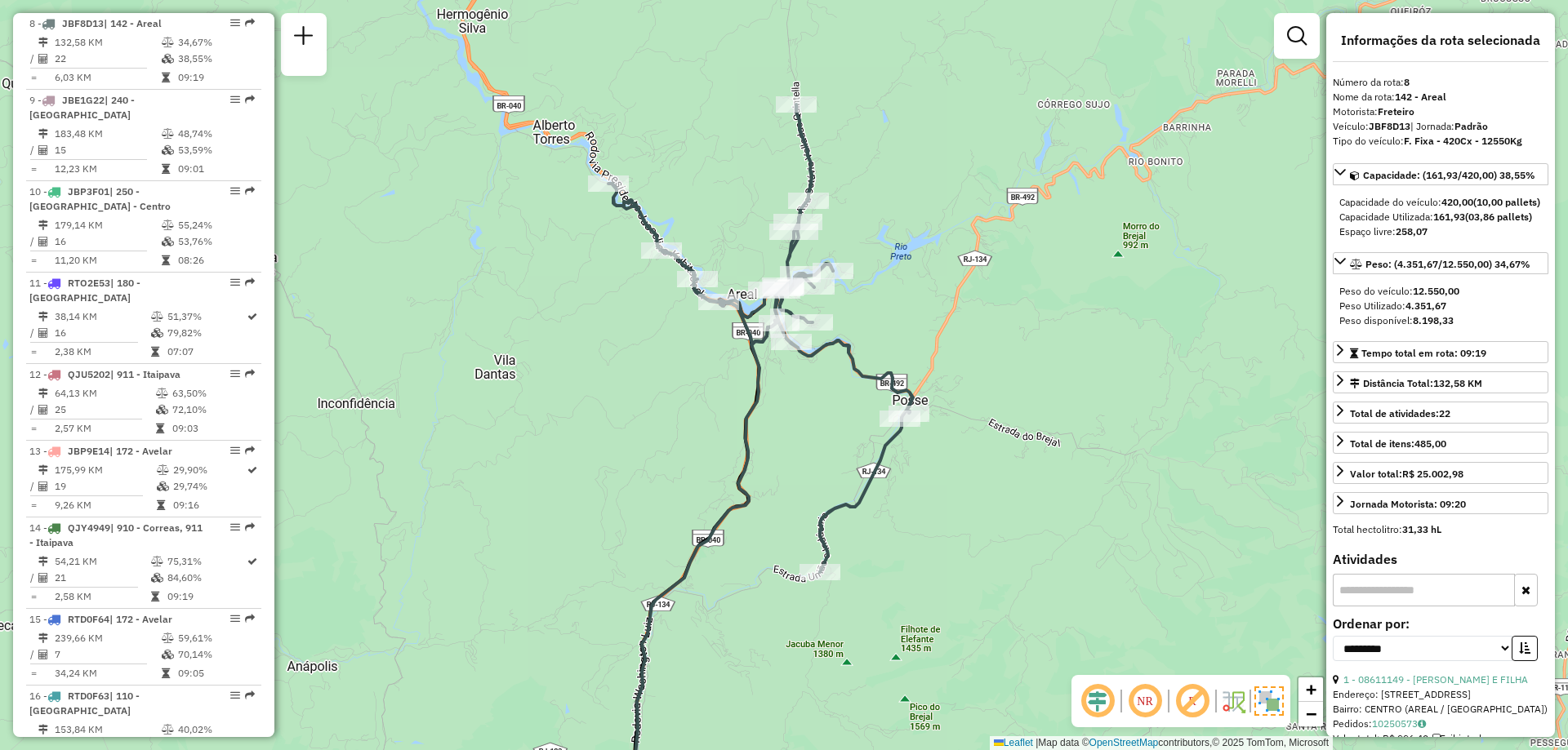
click at [1020, 601] on div "Janela de atendimento Grade de atendimento Capacidade Transportadoras Veículos …" at bounding box center [784, 375] width 1568 height 750
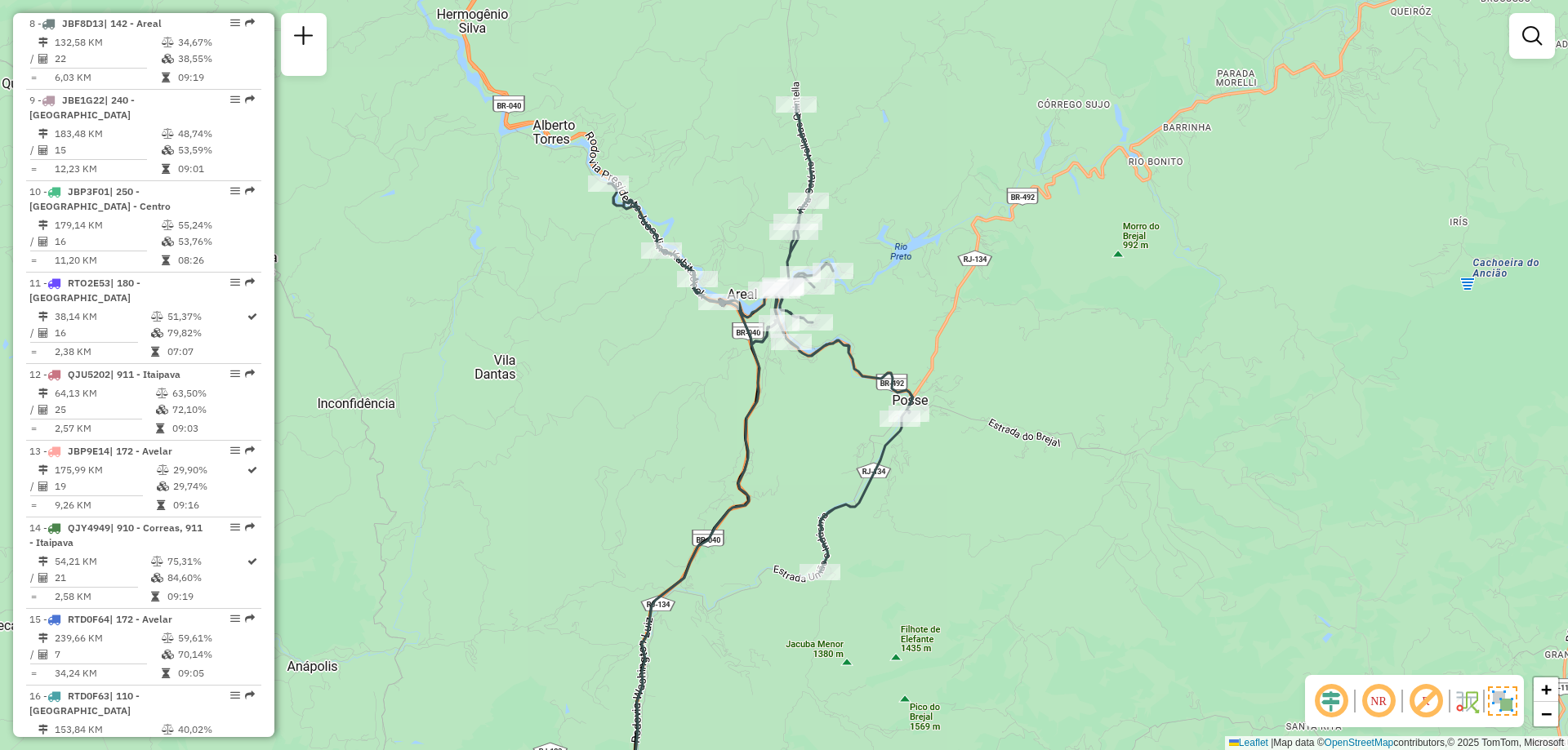
click at [1496, 698] on img at bounding box center [1502, 701] width 29 height 29
click at [1505, 697] on img at bounding box center [1504, 701] width 26 height 26
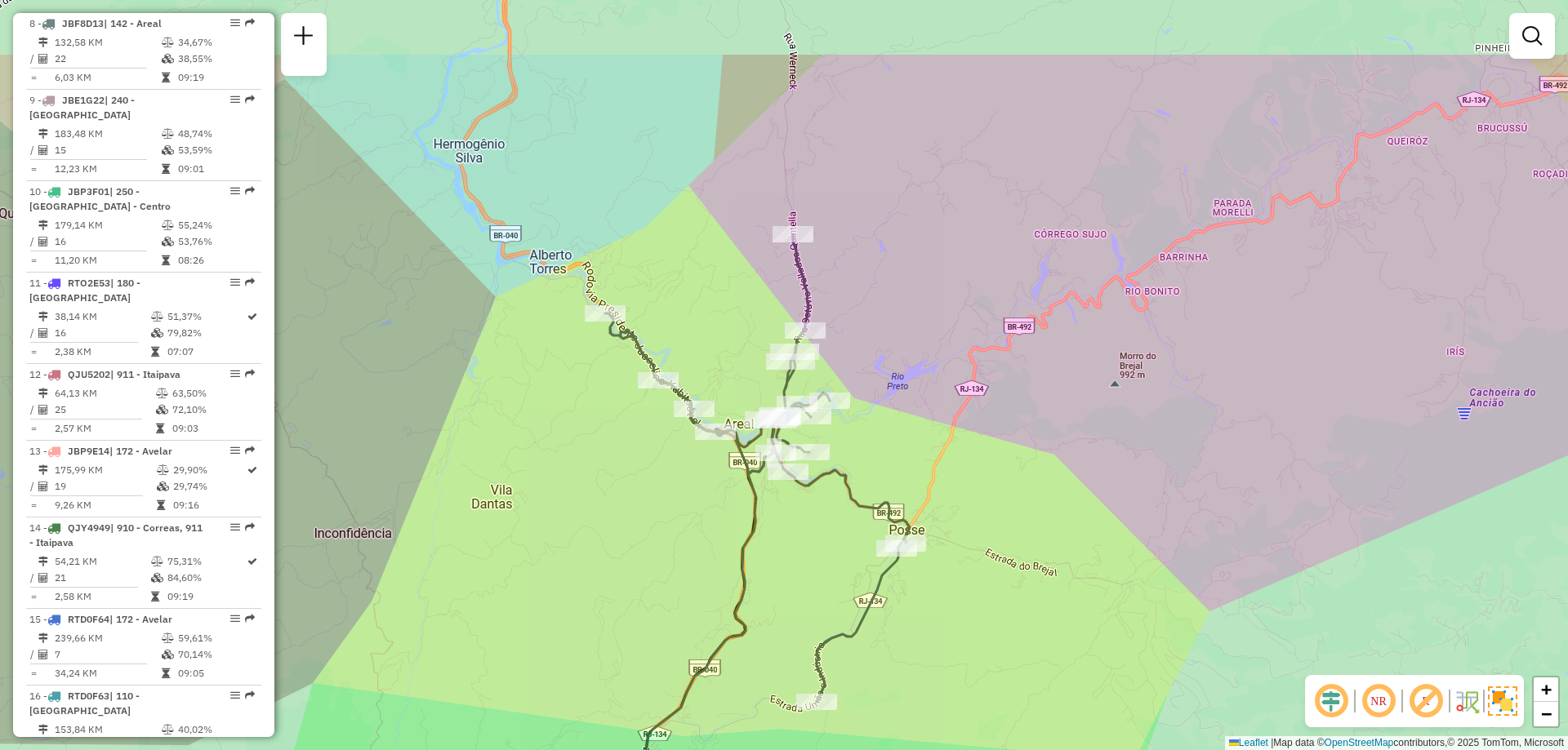
drag, startPoint x: 633, startPoint y: 394, endPoint x: 630, endPoint y: 521, distance: 127.0
click at [630, 521] on div "Janela de atendimento Grade de atendimento Capacidade Transportadoras Veículos …" at bounding box center [784, 375] width 1568 height 750
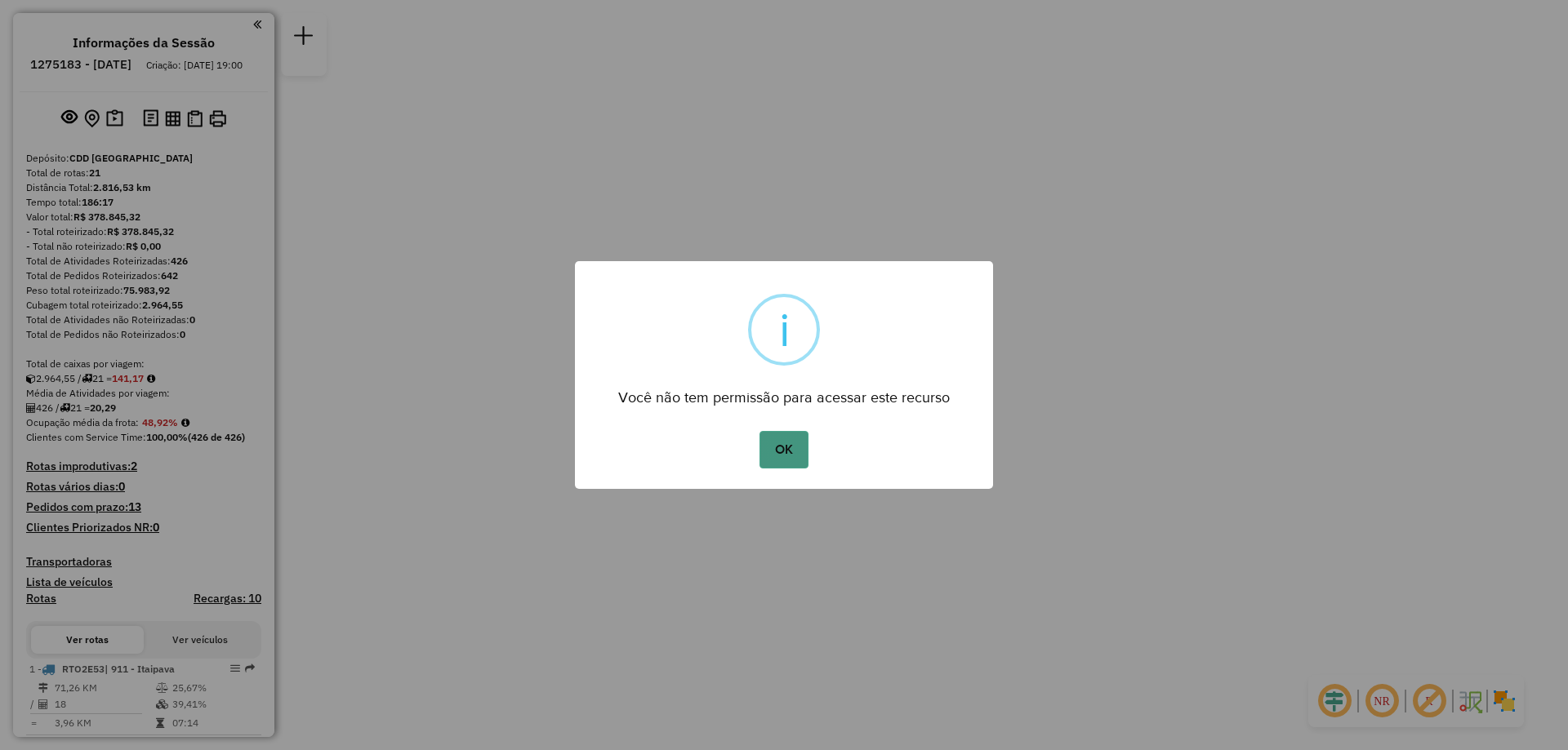
click at [795, 458] on button "OK" at bounding box center [784, 450] width 48 height 37
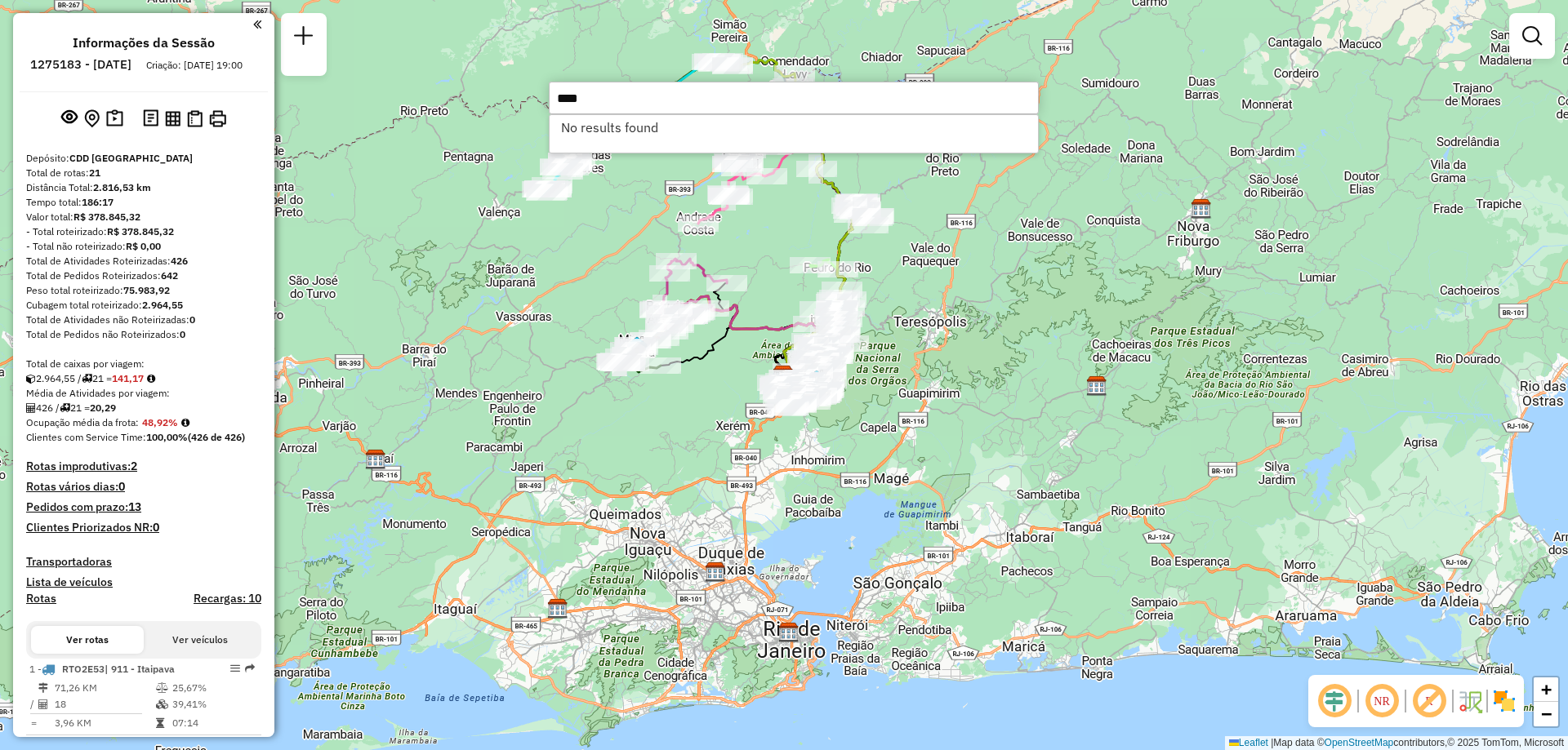
type input "*****"
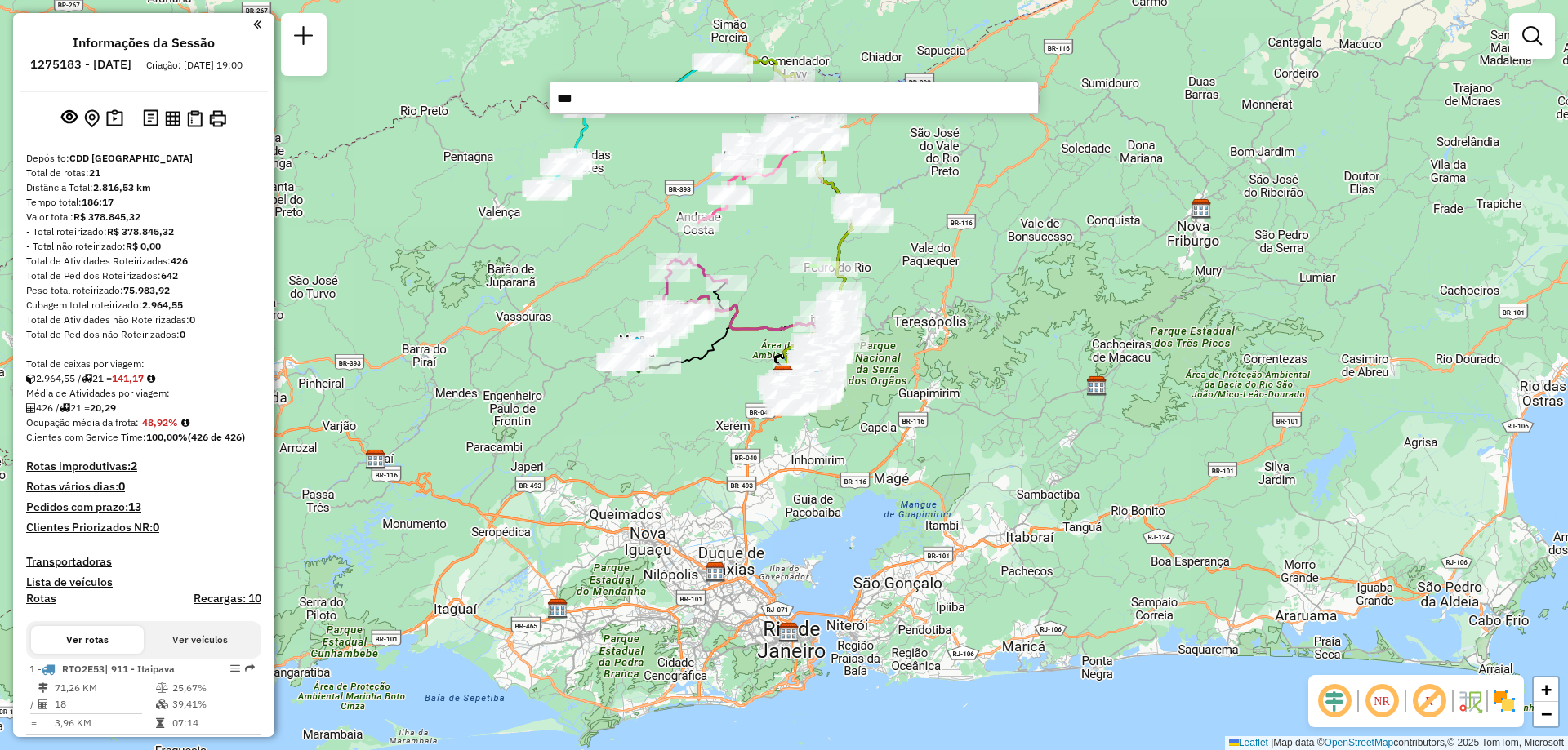
type input "****"
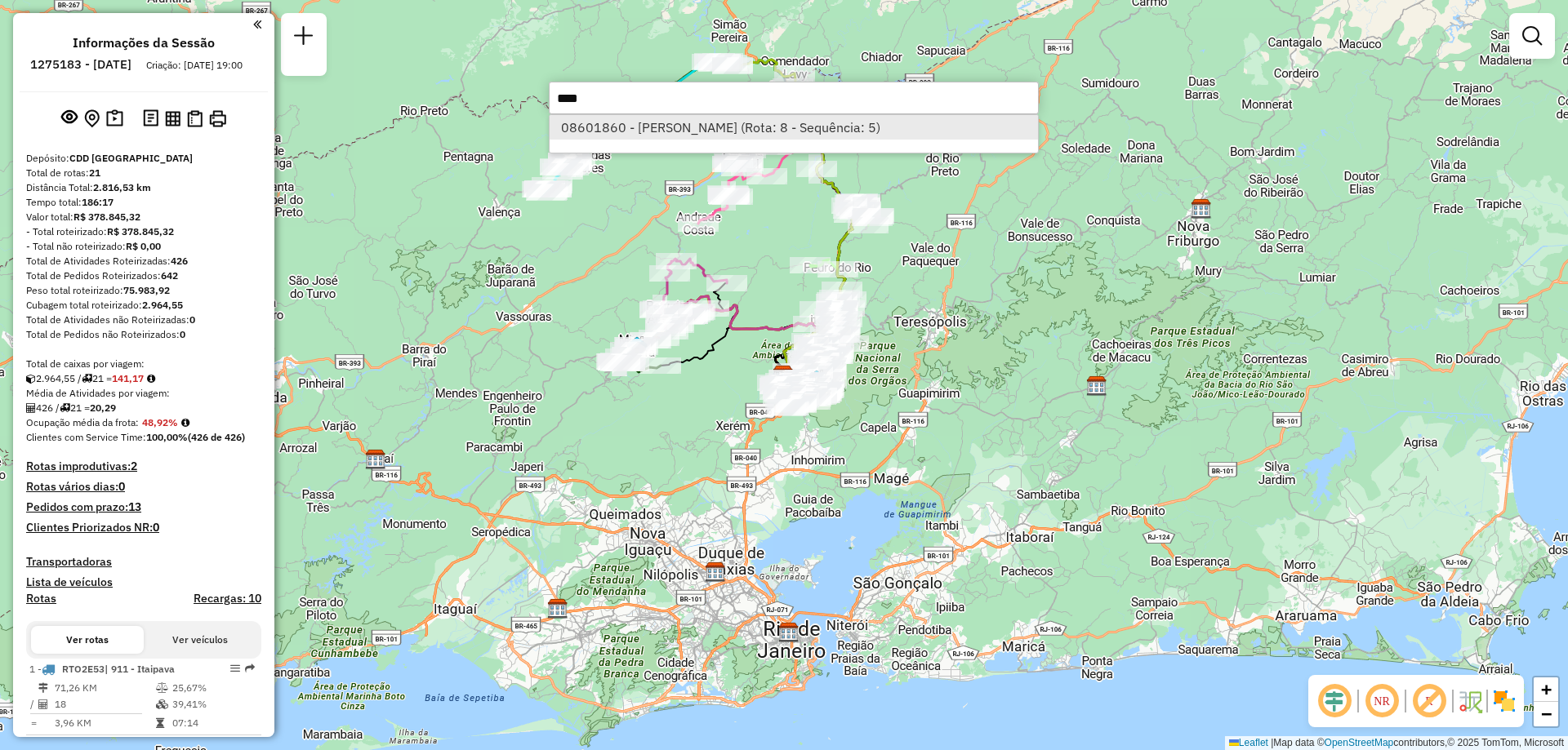
click at [784, 121] on li "08601860 - [PERSON_NAME] (Rota: 8 - Sequência: 5)" at bounding box center [794, 127] width 489 height 25
select select "**********"
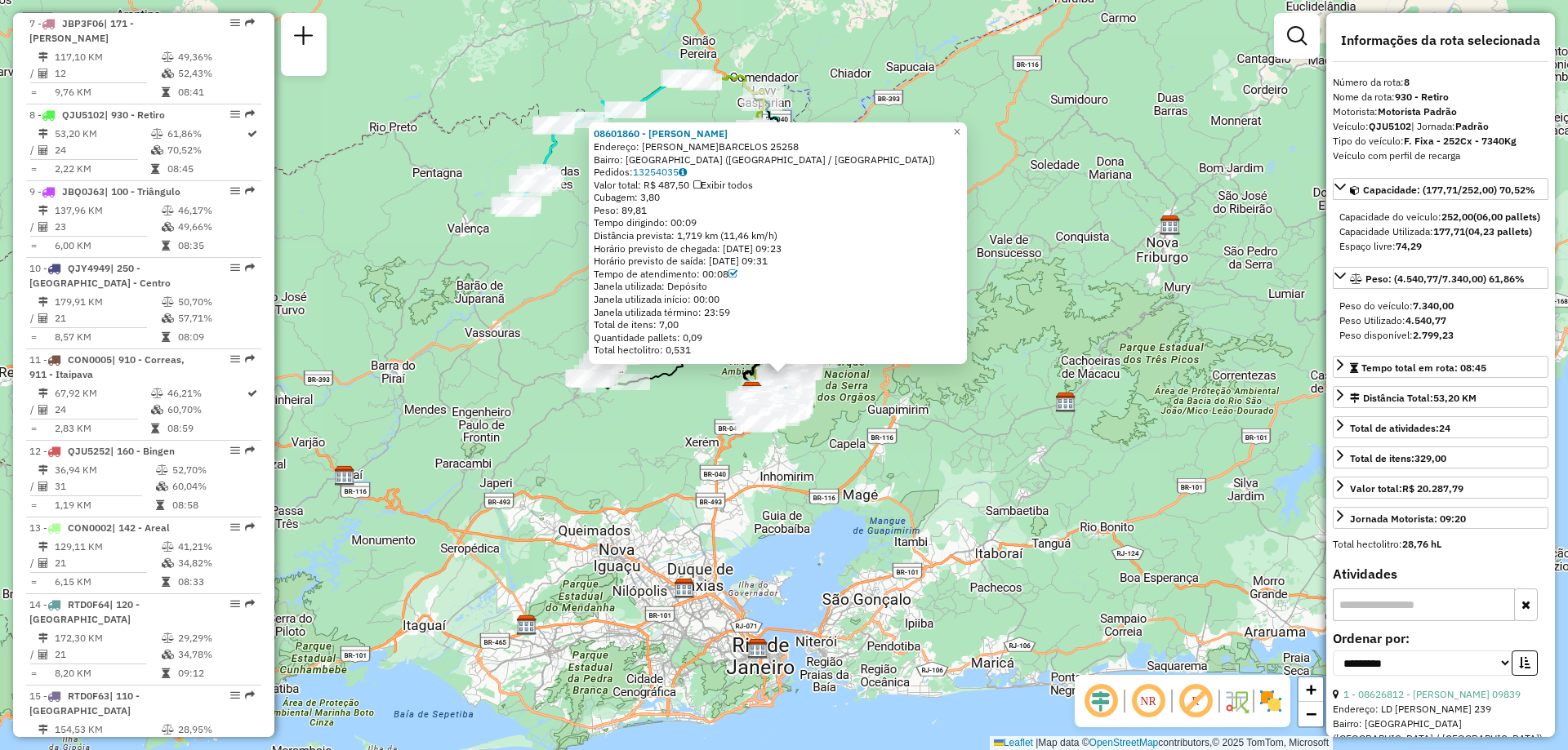
scroll to position [1256, 0]
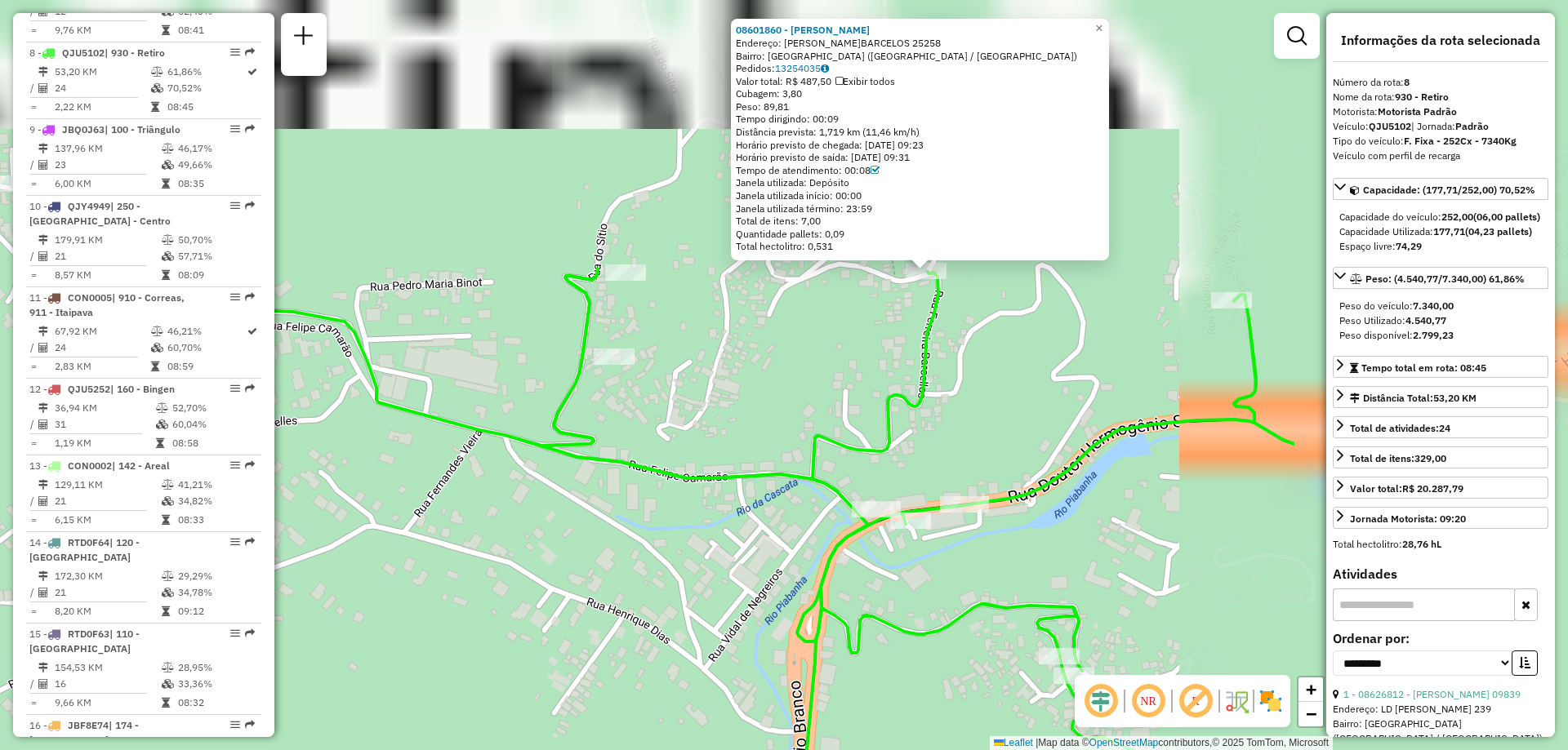
drag, startPoint x: 922, startPoint y: 328, endPoint x: 491, endPoint y: 555, distance: 487.1
click at [491, 555] on div "08601860 - [PERSON_NAME]: [PERSON_NAME]BARCELOS 25258 [GEOGRAPHIC_DATA]: [GEOGR…" at bounding box center [784, 375] width 1568 height 750
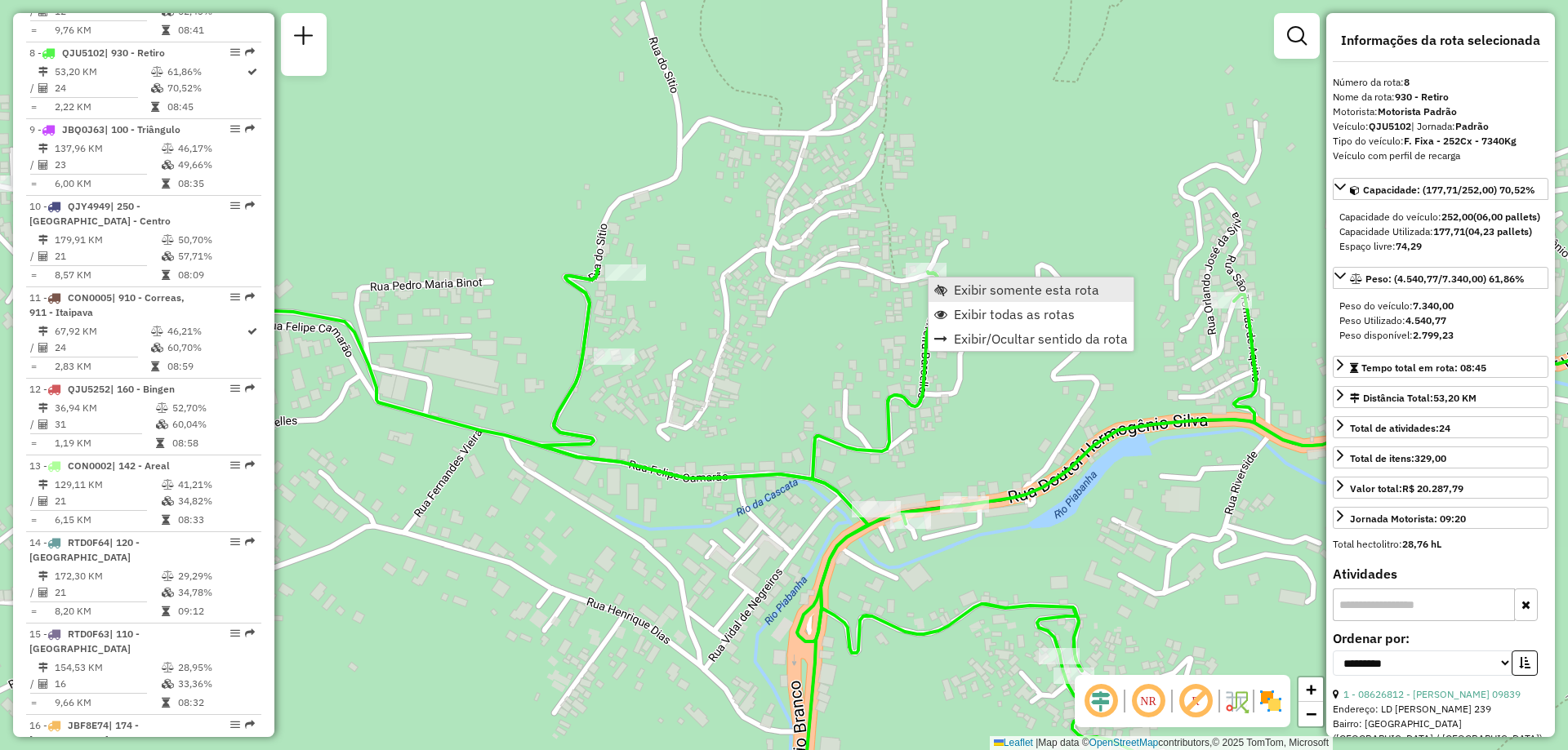
click at [993, 286] on span "Exibir somente esta rota" at bounding box center [1026, 289] width 145 height 13
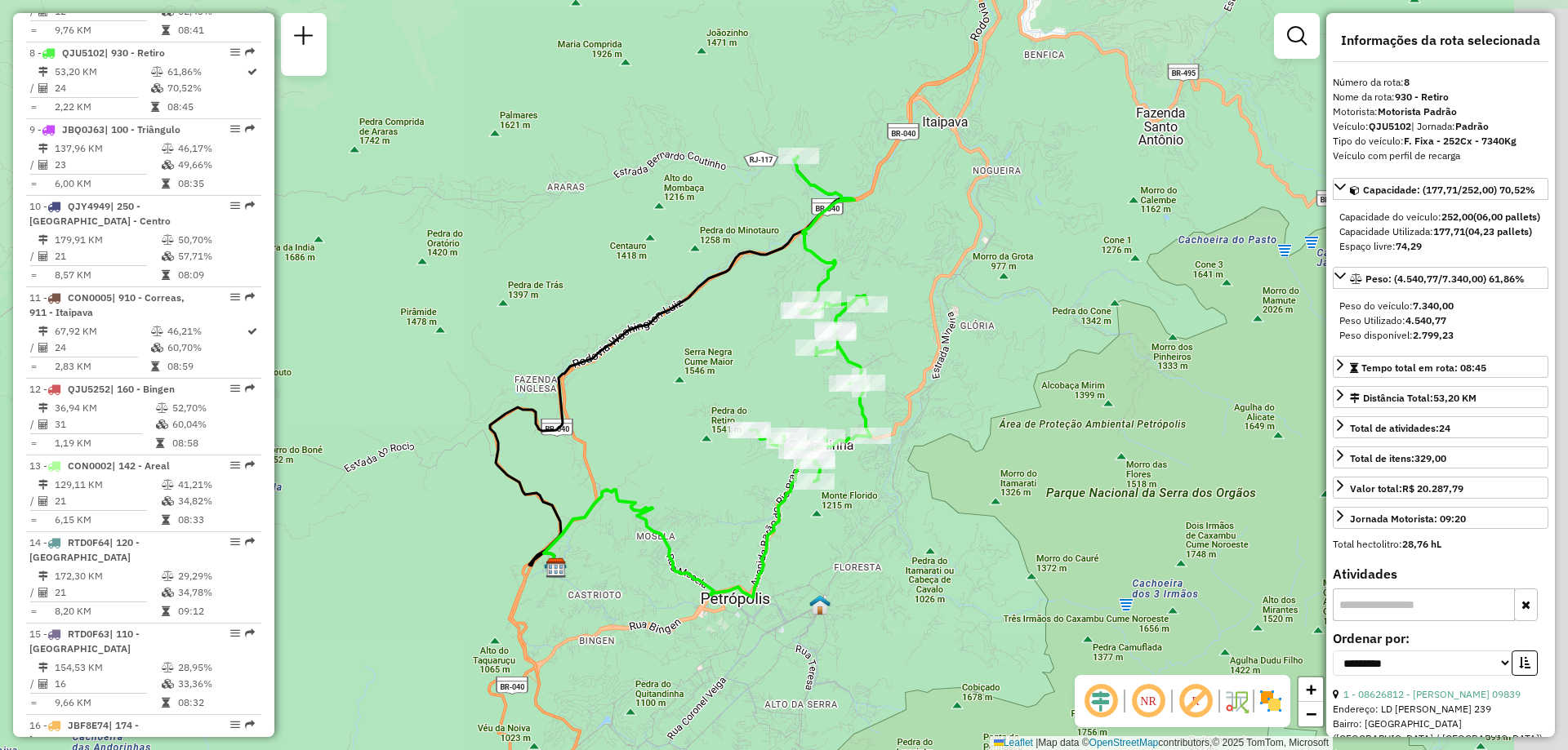
drag, startPoint x: 1038, startPoint y: 346, endPoint x: 934, endPoint y: 348, distance: 104.0
click at [934, 348] on div "Janela de atendimento Grade de atendimento Capacidade Transportadoras Veículos …" at bounding box center [784, 375] width 1568 height 750
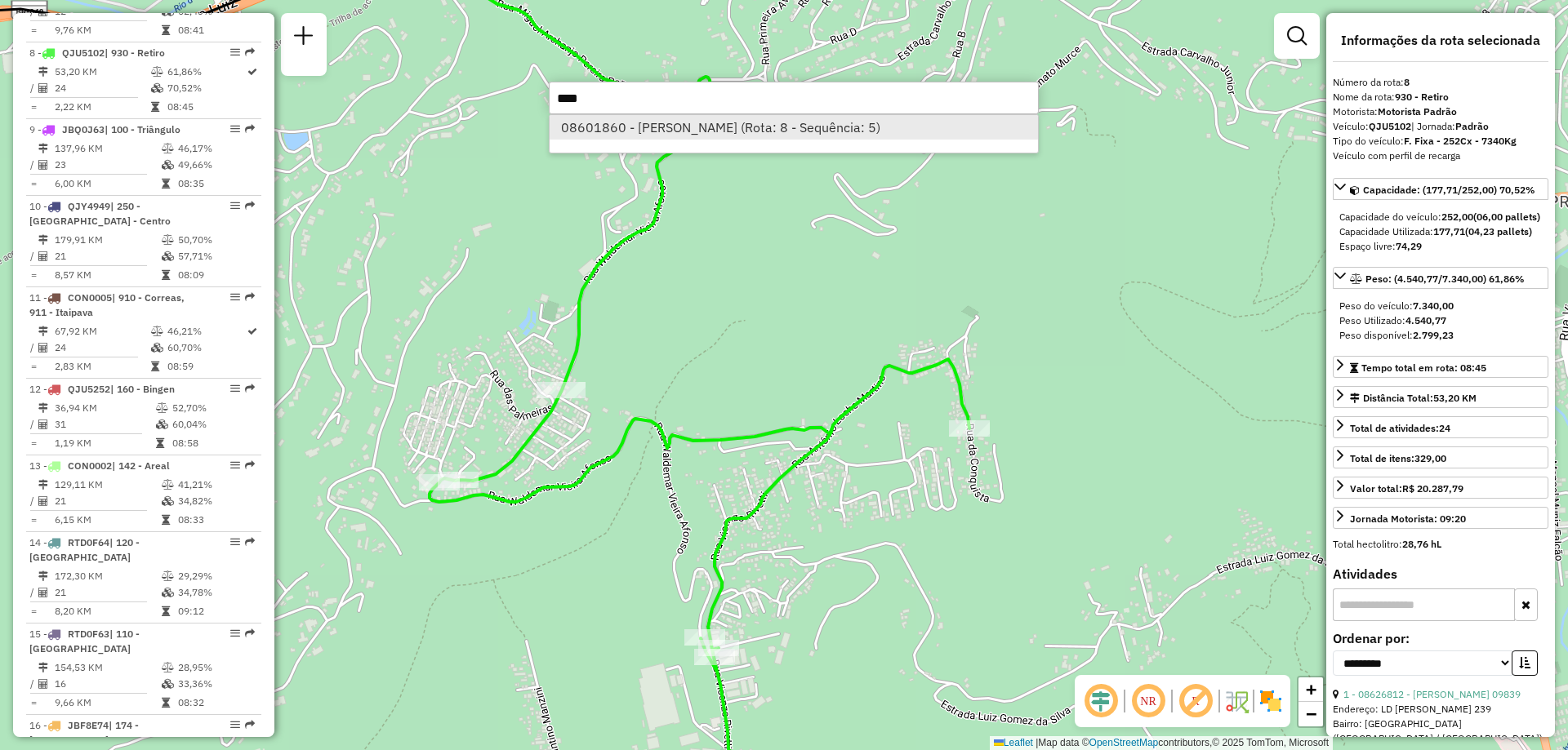
type input "****"
click at [655, 117] on li "08601860 - [PERSON_NAME] (Rota: 8 - Sequência: 5)" at bounding box center [794, 127] width 489 height 25
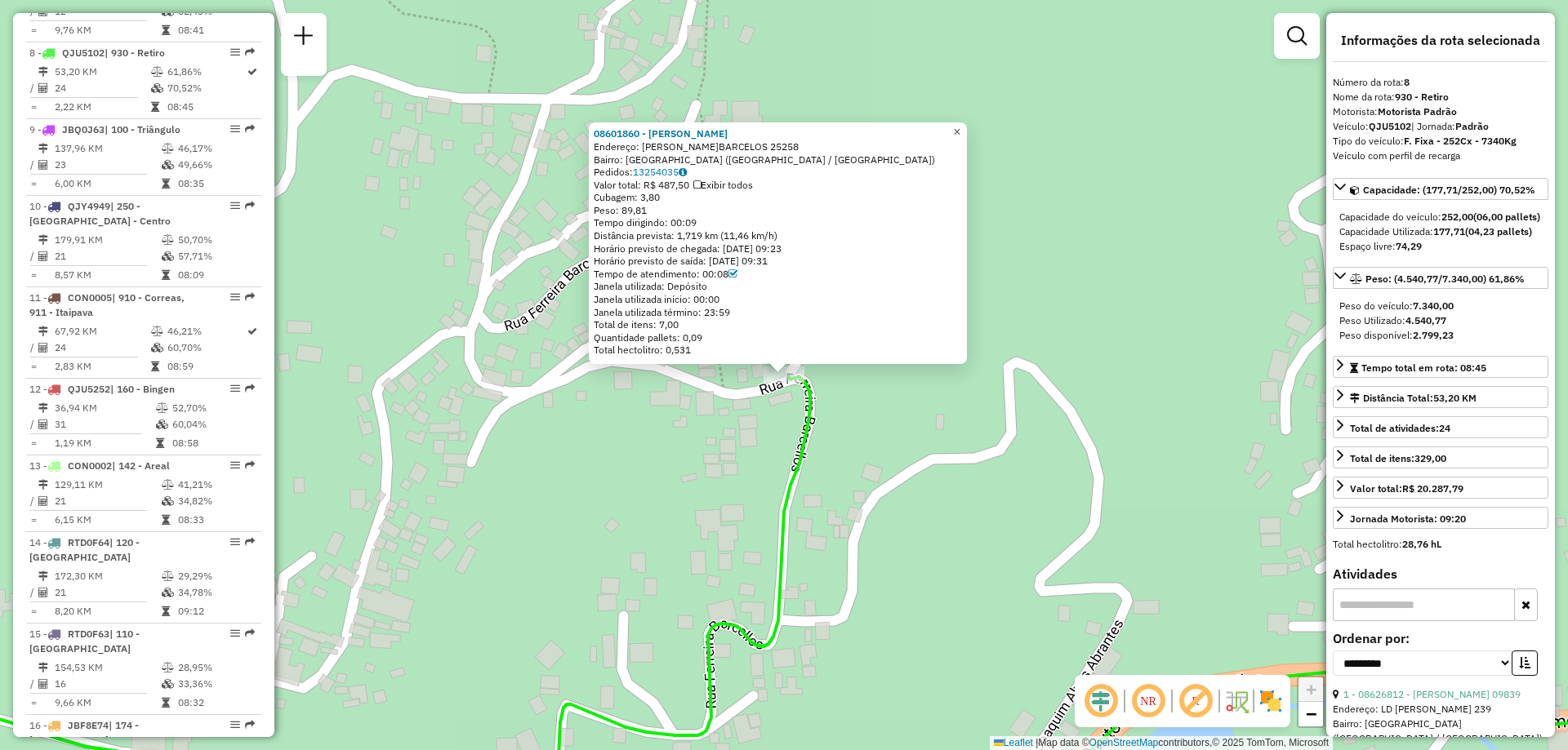
click at [960, 133] on span "×" at bounding box center [957, 132] width 7 height 14
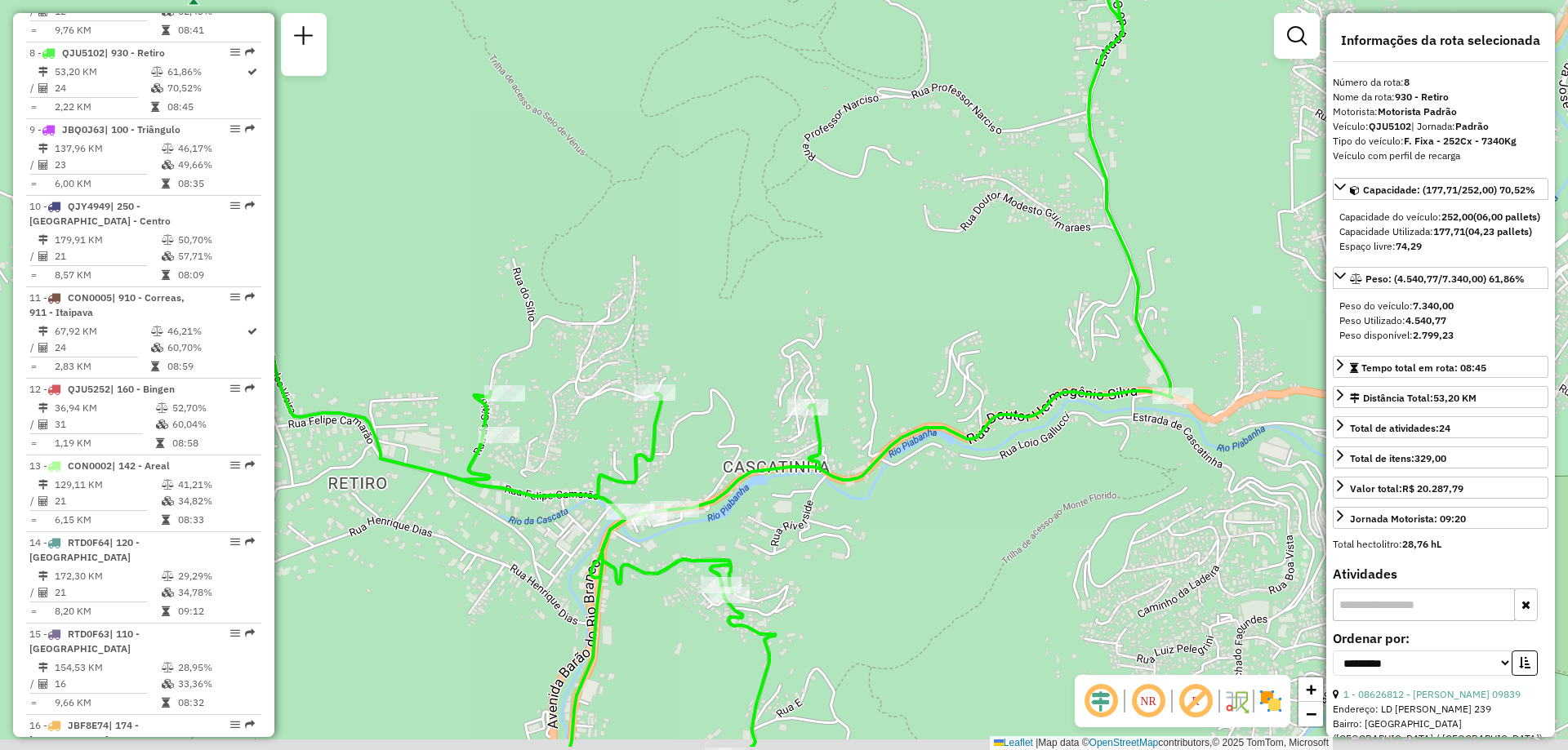
drag, startPoint x: 626, startPoint y: 496, endPoint x: 531, endPoint y: 300, distance: 217.8
click at [531, 300] on div "Janela de atendimento Grade de atendimento Capacidade Transportadoras Veículos …" at bounding box center [784, 375] width 1568 height 750
